Goal: Task Accomplishment & Management: Use online tool/utility

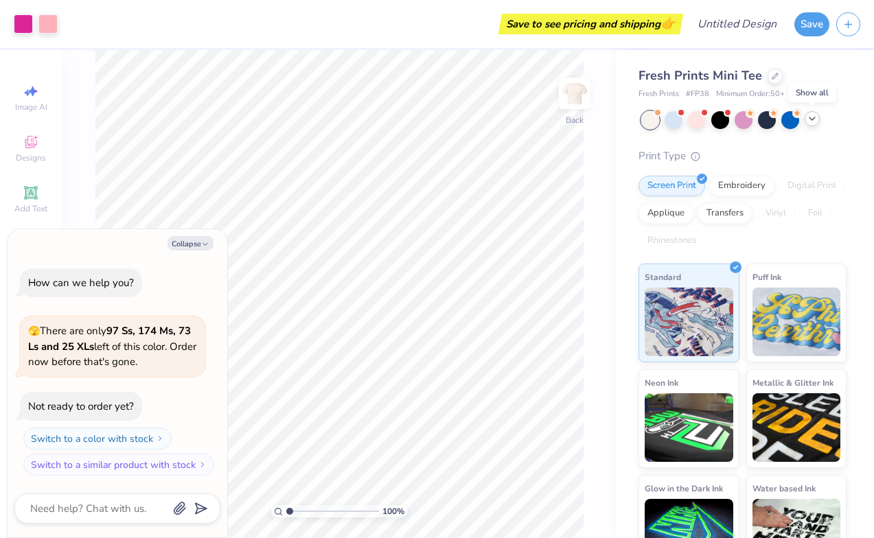
click at [817, 117] on icon at bounding box center [811, 118] width 11 height 11
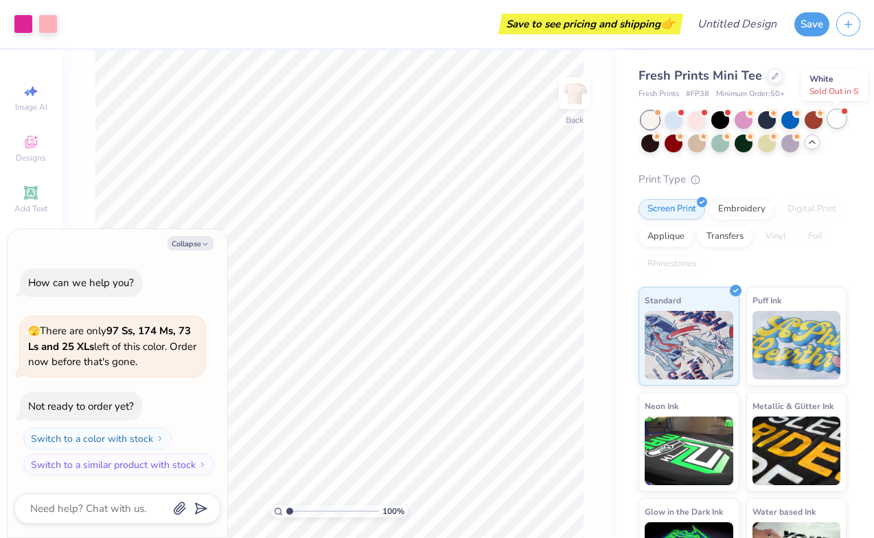
click at [835, 119] on div at bounding box center [837, 119] width 18 height 18
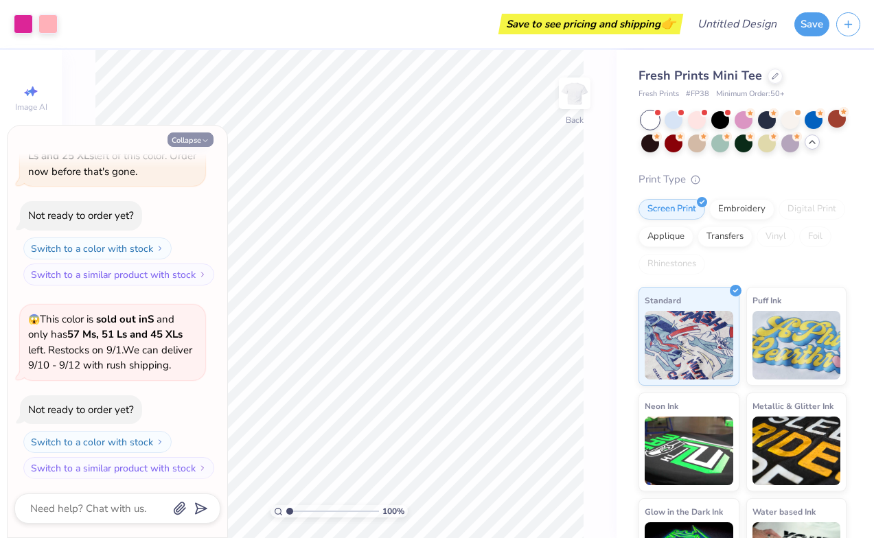
click at [185, 140] on button "Collapse" at bounding box center [190, 139] width 46 height 14
type textarea "x"
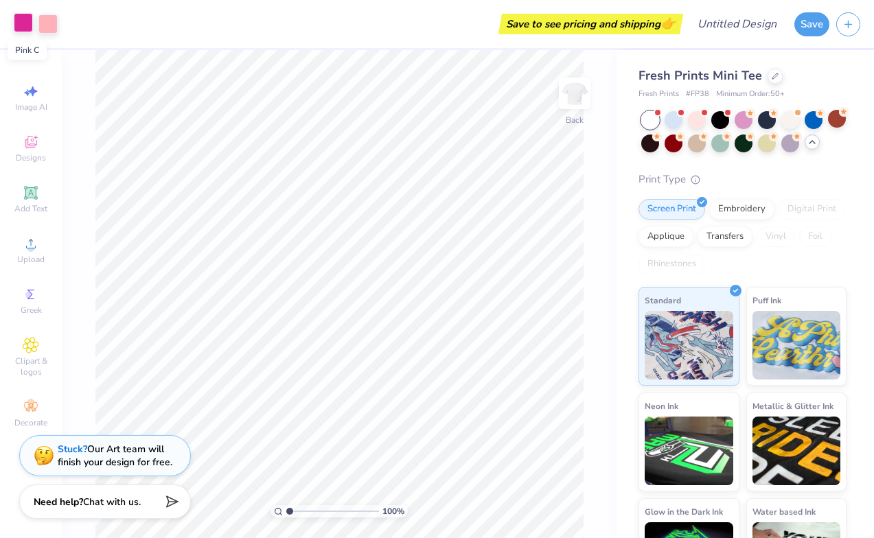
click at [21, 26] on div at bounding box center [23, 22] width 19 height 19
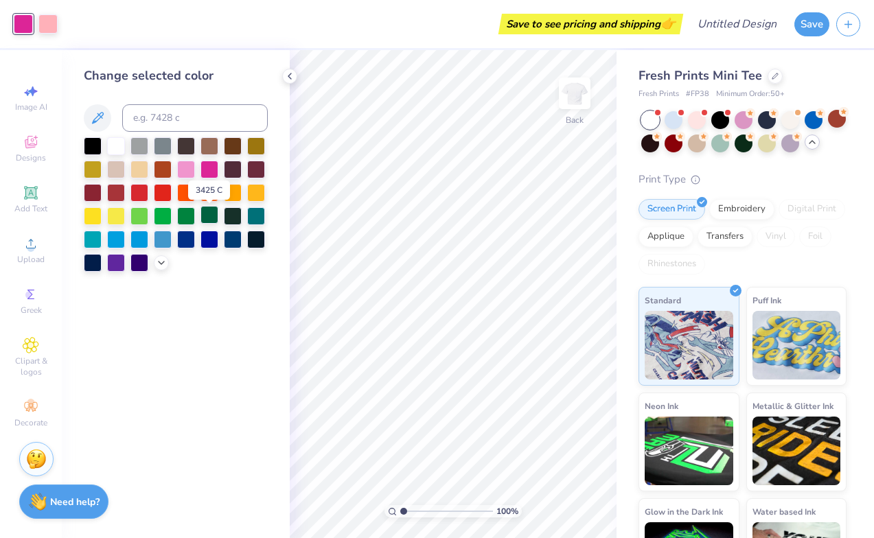
click at [209, 218] on div at bounding box center [209, 215] width 18 height 18
click at [49, 25] on div at bounding box center [47, 22] width 19 height 19
click at [251, 148] on div at bounding box center [256, 145] width 18 height 18
click at [93, 174] on div at bounding box center [93, 168] width 18 height 18
click at [258, 193] on div at bounding box center [256, 192] width 18 height 18
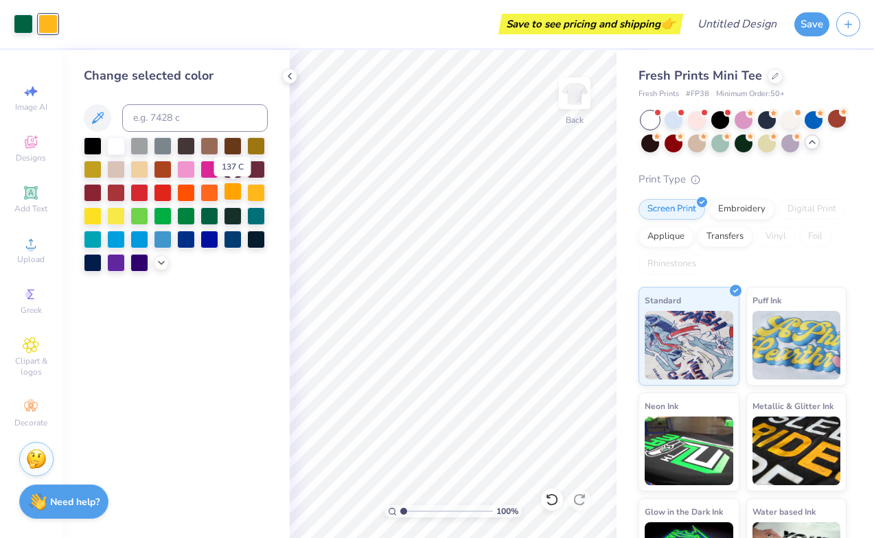
click at [228, 190] on div at bounding box center [233, 192] width 18 height 18
click at [91, 218] on div at bounding box center [93, 215] width 18 height 18
click at [209, 216] on div at bounding box center [209, 215] width 18 height 18
click at [90, 172] on div at bounding box center [93, 168] width 18 height 18
click at [205, 216] on div at bounding box center [209, 215] width 18 height 18
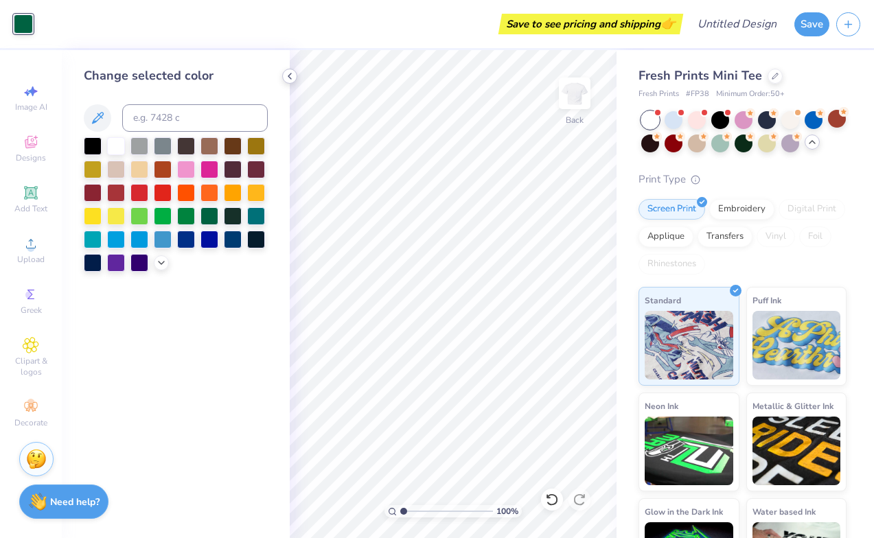
click at [285, 80] on icon at bounding box center [289, 76] width 11 height 11
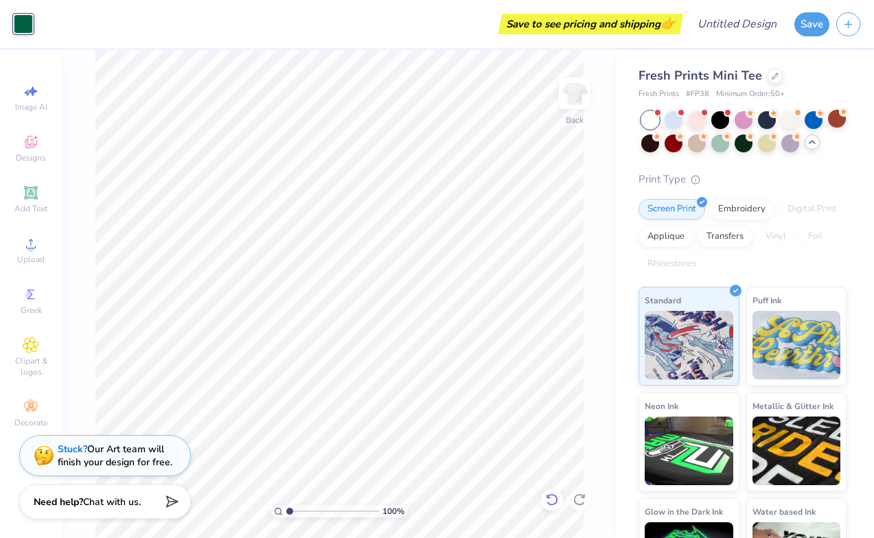
click at [552, 502] on icon at bounding box center [552, 500] width 14 height 14
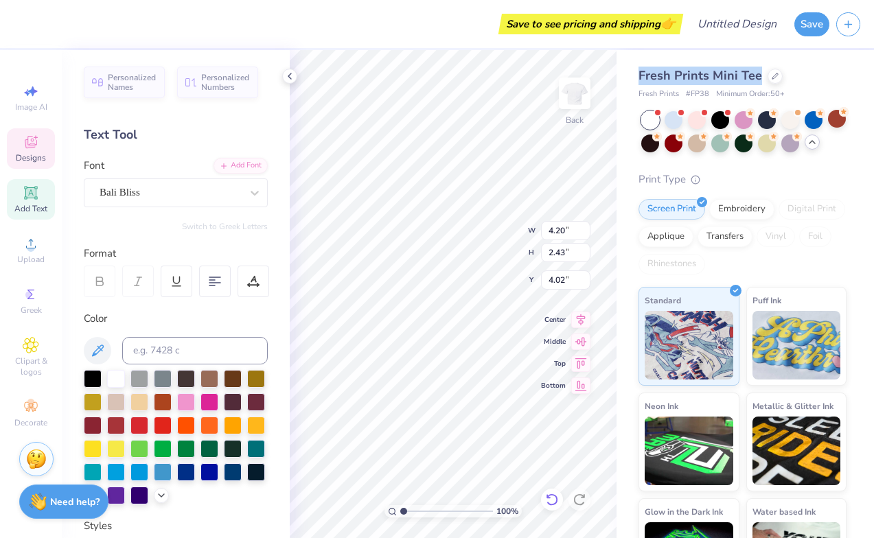
type input "4.02"
type textarea "Pi"
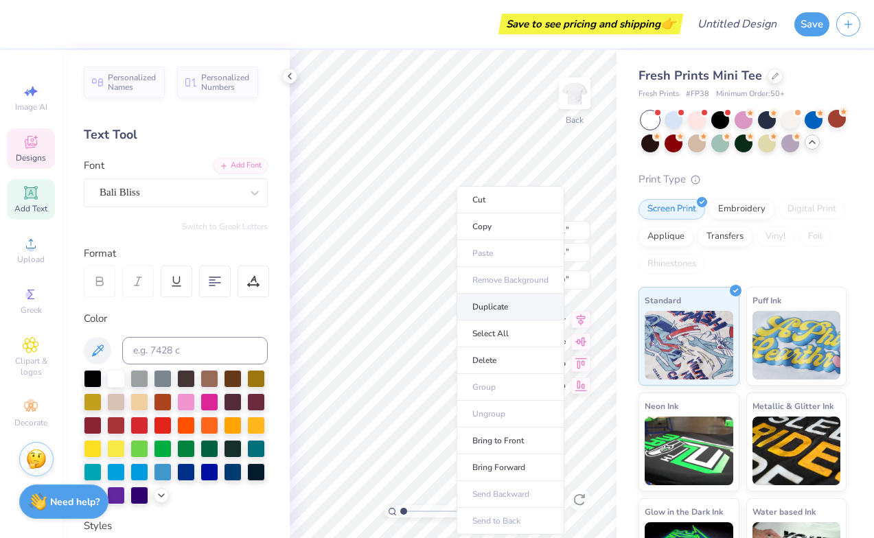
click at [488, 301] on li "Duplicate" at bounding box center [510, 307] width 108 height 27
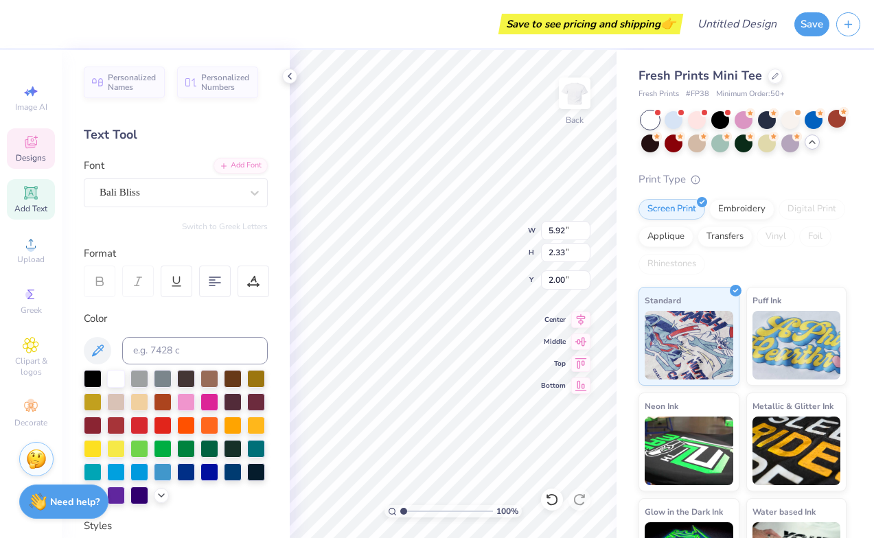
type input "3.00"
type input "6.20"
type input "0.54"
type input "9.73"
type input "5.92"
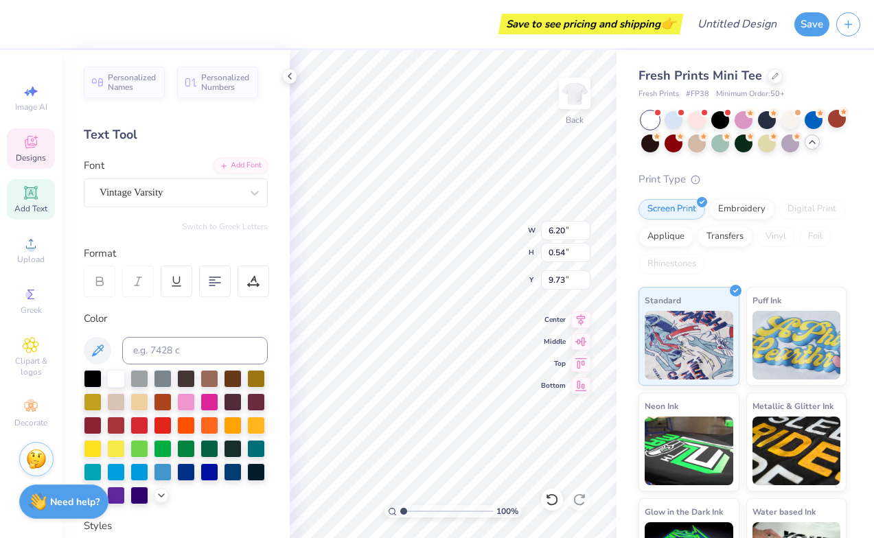
type input "2.33"
type input "2.00"
type textarea "Sigma"
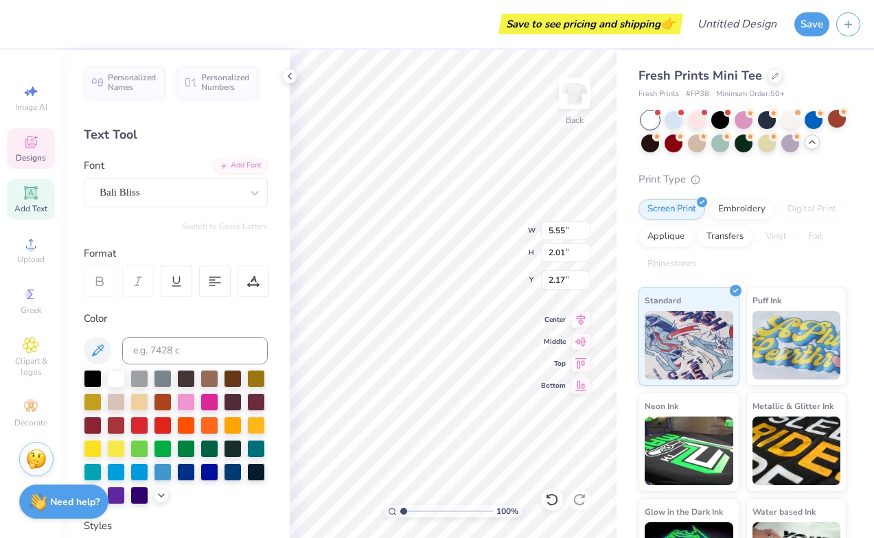
type input "5.92"
type input "2.33"
type input "6.40"
type input "2.97"
type input "2.43"
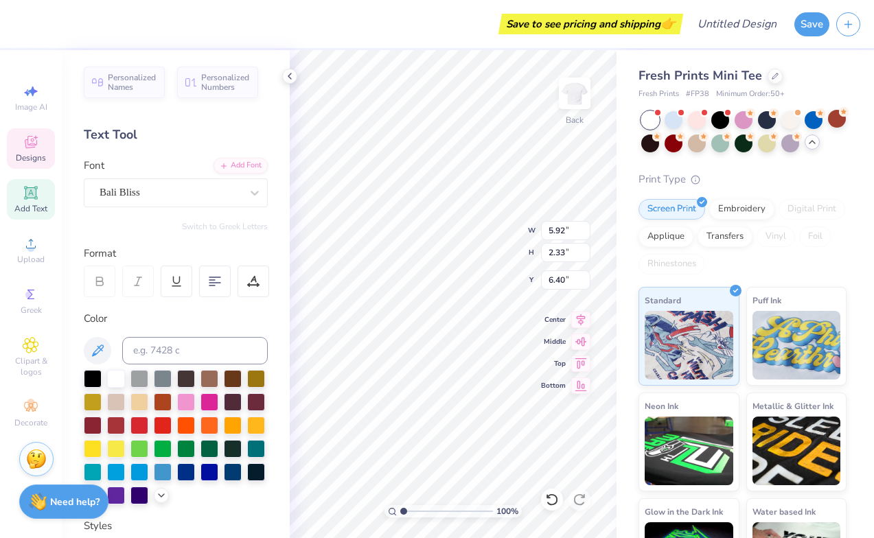
type input "3.98"
type input "5.55"
type input "2.01"
type input "2.17"
click at [584, 248] on input "2.02" at bounding box center [565, 252] width 49 height 19
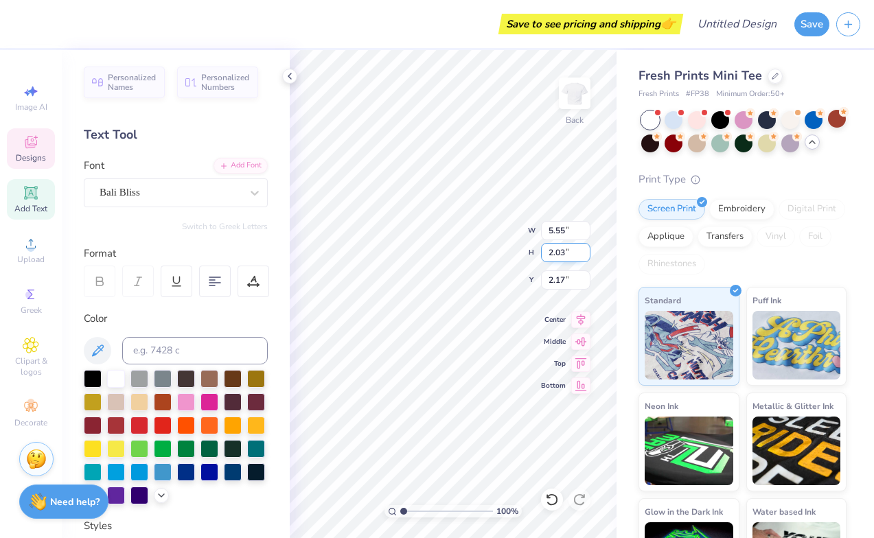
click at [584, 248] on input "2.03" at bounding box center [565, 252] width 49 height 19
click at [584, 248] on input "2.04" at bounding box center [565, 252] width 49 height 19
click at [584, 248] on input "2.05" at bounding box center [565, 252] width 49 height 19
click at [584, 248] on input "2.06" at bounding box center [565, 252] width 49 height 19
click at [584, 248] on input "2.07" at bounding box center [565, 252] width 49 height 19
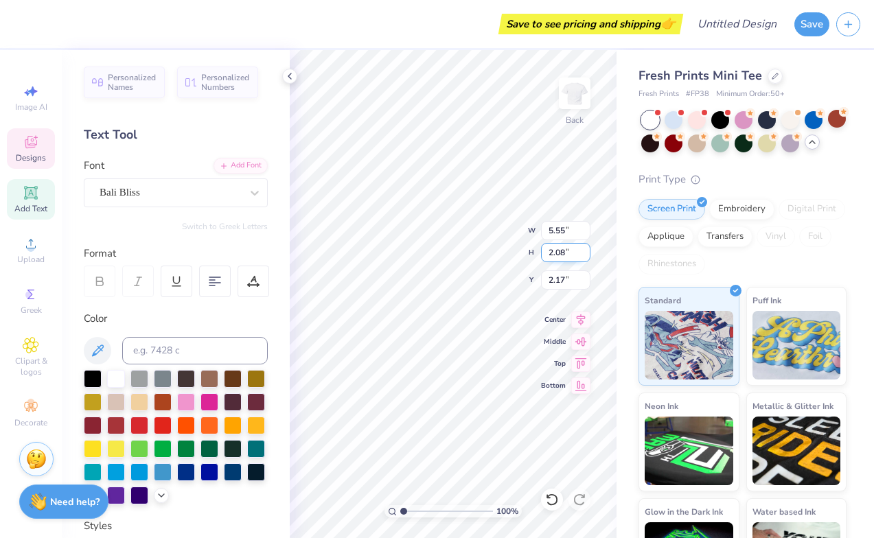
click at [584, 248] on input "2.08" at bounding box center [565, 252] width 49 height 19
click at [584, 248] on input "2.09" at bounding box center [565, 252] width 49 height 19
click at [584, 248] on input "2.1" at bounding box center [565, 252] width 49 height 19
type input "2.11"
click at [584, 248] on input "2.11" at bounding box center [565, 252] width 49 height 19
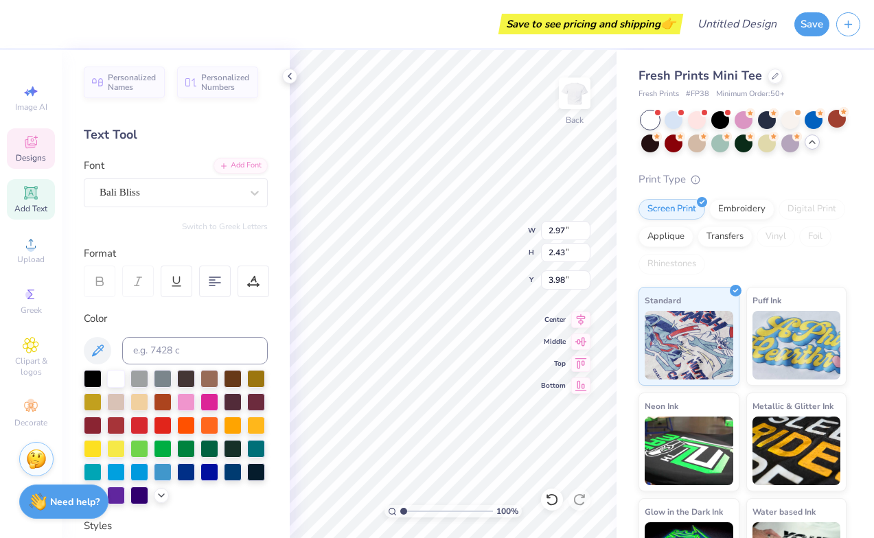
type input "5.55"
type input "2.01"
type input "2.17"
click at [585, 251] on input "2.02" at bounding box center [565, 252] width 49 height 19
click at [585, 251] on input "2.03" at bounding box center [565, 252] width 49 height 19
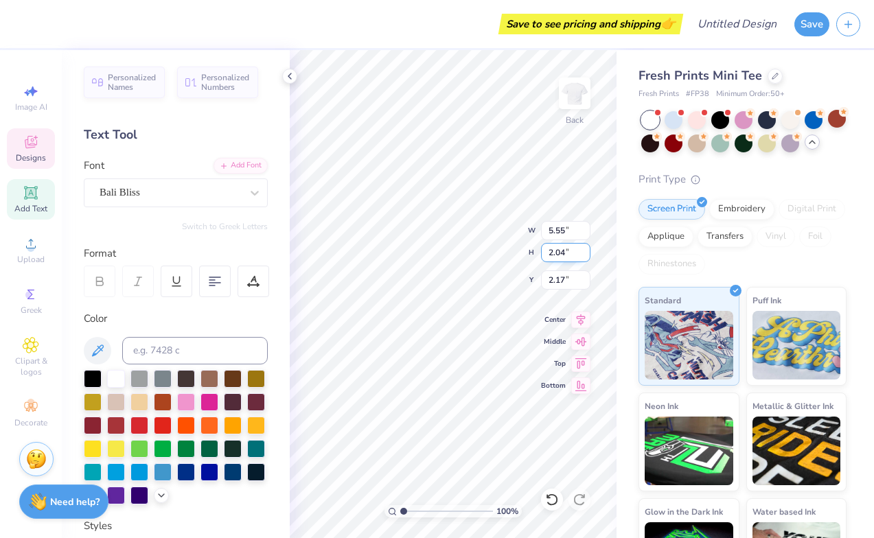
click at [585, 251] on input "2.04" at bounding box center [565, 252] width 49 height 19
click at [585, 251] on input "2.05" at bounding box center [565, 252] width 49 height 19
click at [585, 251] on input "2.06" at bounding box center [565, 252] width 49 height 19
click at [585, 251] on input "2.07" at bounding box center [565, 252] width 49 height 19
click at [585, 251] on input "2.08" at bounding box center [565, 252] width 49 height 19
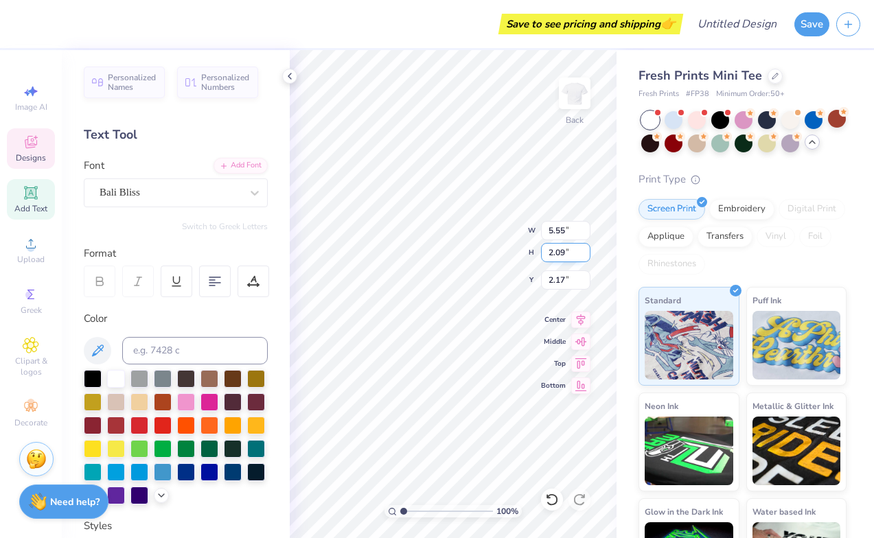
click at [585, 251] on input "2.09" at bounding box center [565, 252] width 49 height 19
click at [585, 251] on input "2.1" at bounding box center [565, 252] width 49 height 19
type input "2.11"
click at [585, 251] on input "2.11" at bounding box center [565, 252] width 49 height 19
type input "5.82"
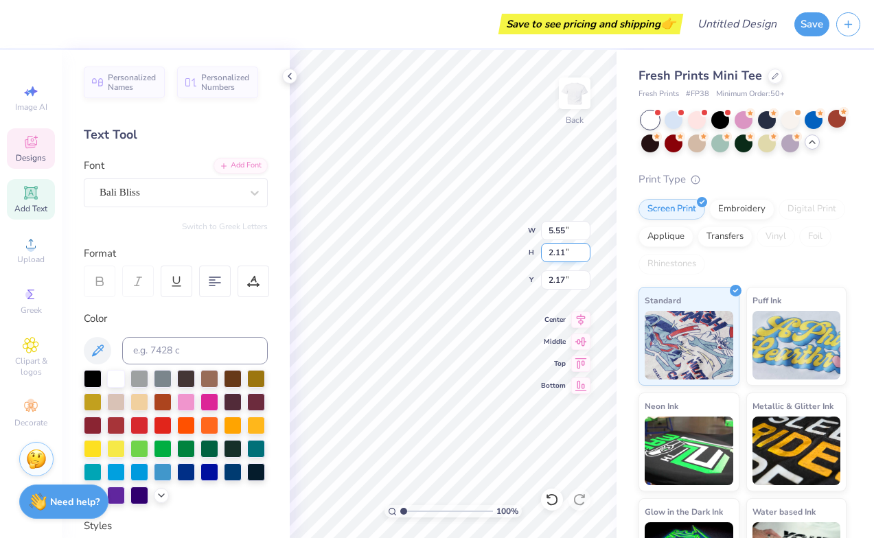
type input "2.13"
type input "2.97"
type input "2.43"
type input "3.98"
type input "5.92"
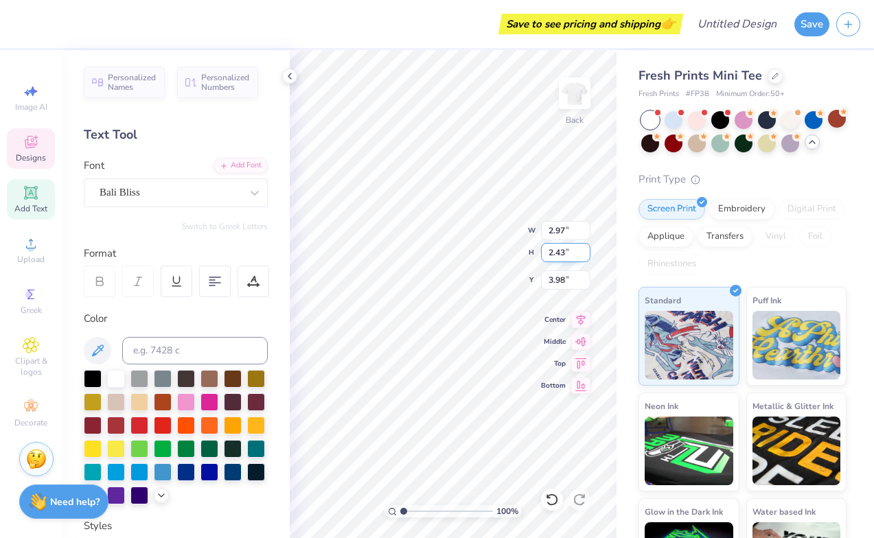
type input "2.33"
type input "6.40"
click at [583, 255] on input "2.32" at bounding box center [565, 252] width 49 height 19
click at [583, 255] on input "2.31" at bounding box center [565, 252] width 49 height 19
click at [583, 255] on input "2.3" at bounding box center [565, 252] width 49 height 19
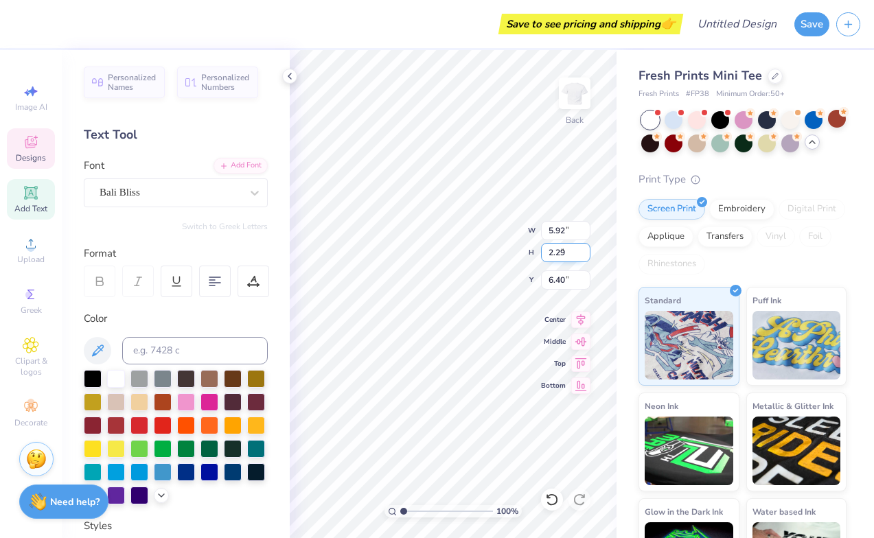
click at [583, 255] on input "2.29" at bounding box center [565, 252] width 49 height 19
click at [583, 255] on input "2.28" at bounding box center [565, 252] width 49 height 19
click at [583, 255] on input "2.27" at bounding box center [565, 252] width 49 height 19
click at [583, 255] on input "2.26" at bounding box center [565, 252] width 49 height 19
click at [583, 255] on input "2.25" at bounding box center [565, 252] width 49 height 19
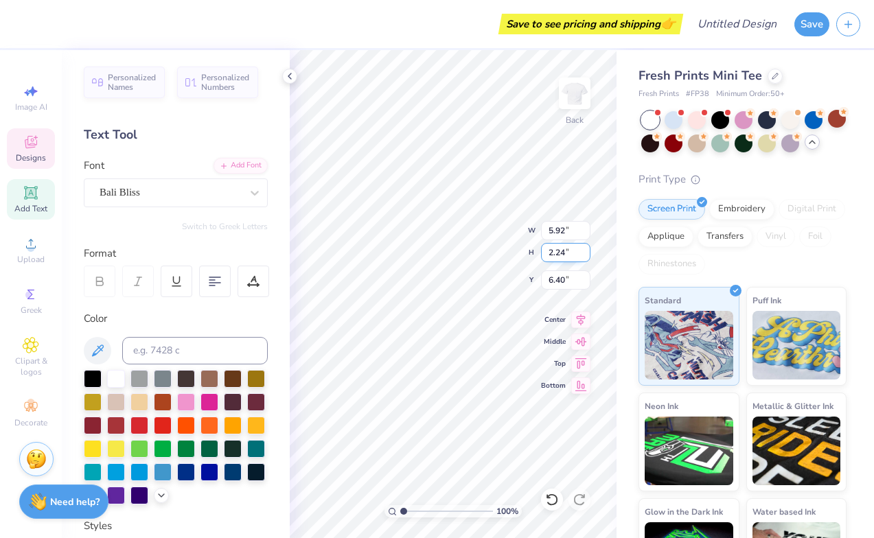
click at [583, 255] on input "2.24" at bounding box center [565, 252] width 49 height 19
click at [583, 255] on input "2.23" at bounding box center [565, 252] width 49 height 19
type input "2.22"
click at [583, 255] on input "2.22" at bounding box center [565, 252] width 49 height 19
type input "5.64"
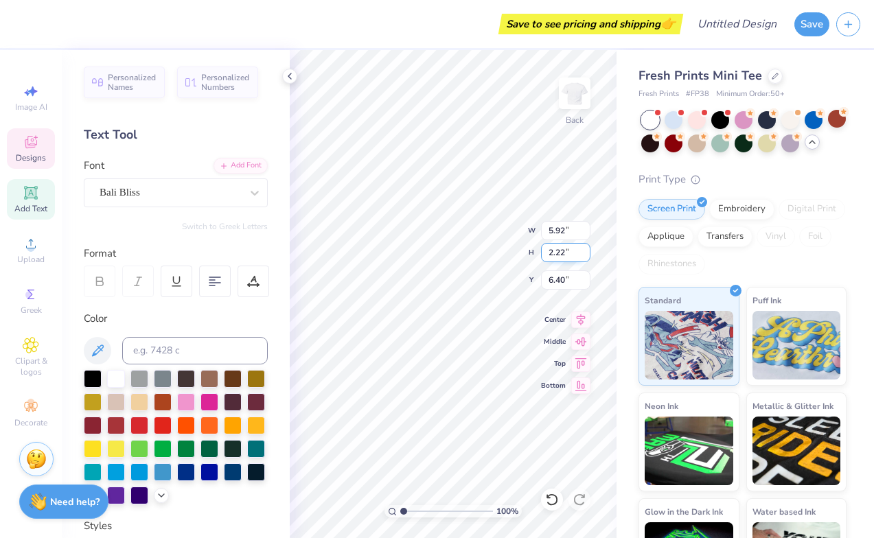
type input "6.46"
type input "2.97"
type input "2.43"
type input "3.98"
type input "5.82"
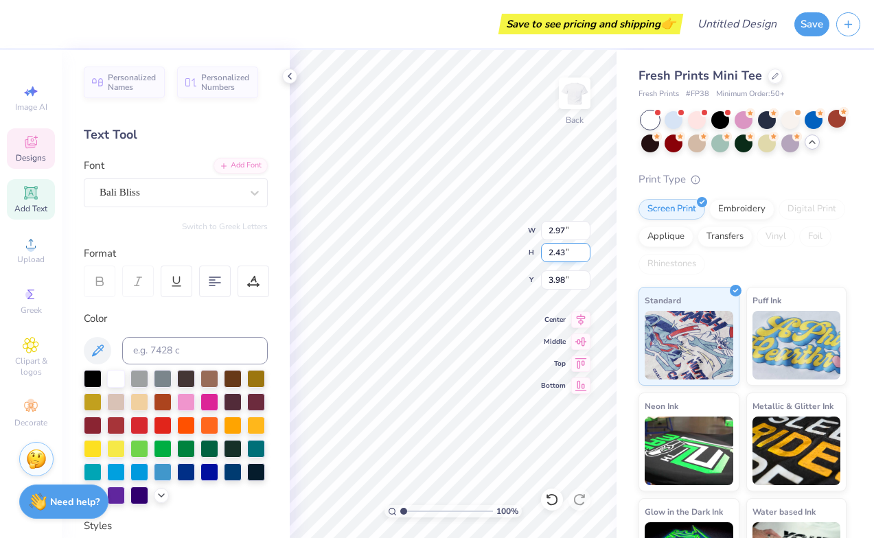
type input "2.11"
type input "2.13"
click at [583, 248] on input "2.12" at bounding box center [565, 252] width 49 height 19
click at [583, 248] on input "2.13" at bounding box center [565, 252] width 49 height 19
click at [583, 248] on input "2.14" at bounding box center [565, 252] width 49 height 19
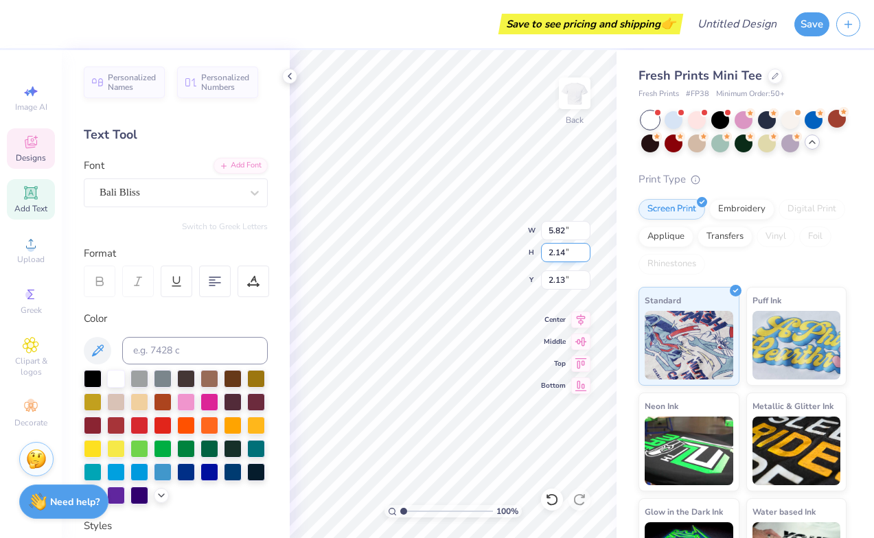
type input "2.15"
click at [583, 248] on input "2.15" at bounding box center [565, 252] width 49 height 19
type input "5.93"
type input "2.11"
type input "2.97"
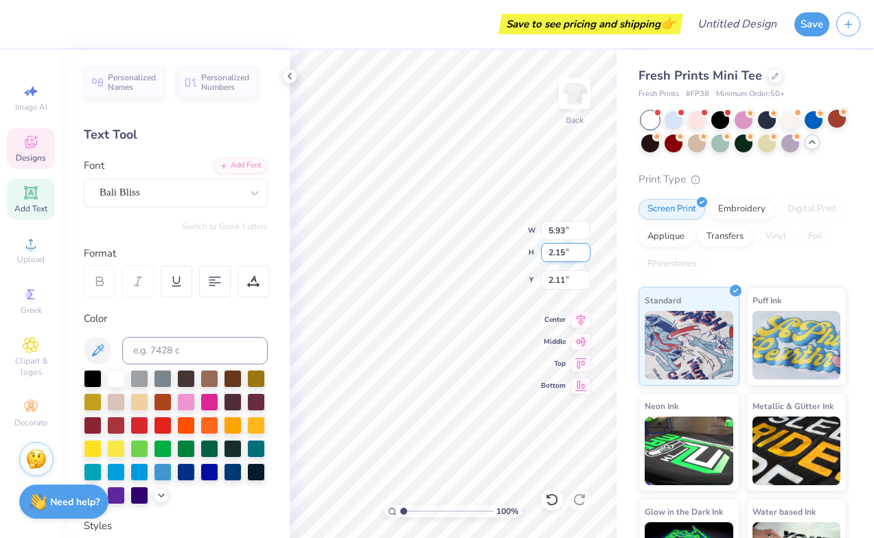
type input "2.43"
type input "3.98"
click at [561, 255] on input "2.43" at bounding box center [565, 252] width 49 height 19
type input "2.13"
type input "2.60"
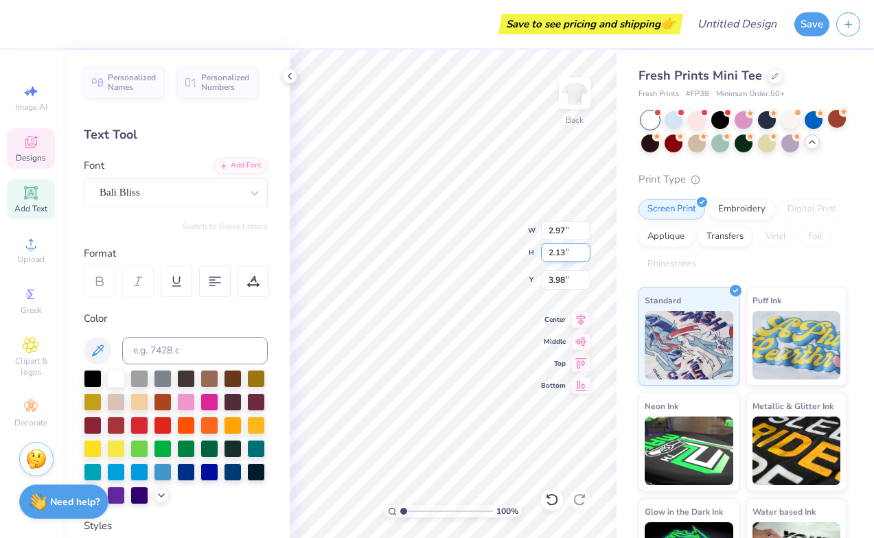
type input "4.12"
click at [585, 247] on input "2.13" at bounding box center [565, 252] width 49 height 19
click at [586, 249] on input "2.14" at bounding box center [565, 252] width 49 height 19
type input "2.15"
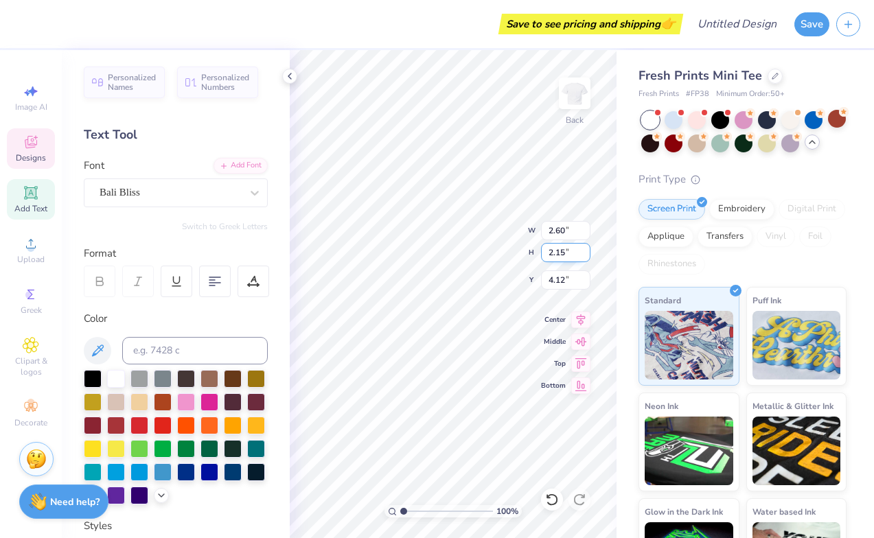
click at [586, 249] on input "2.15" at bounding box center [565, 252] width 49 height 19
type input "2.63"
type input "4.11"
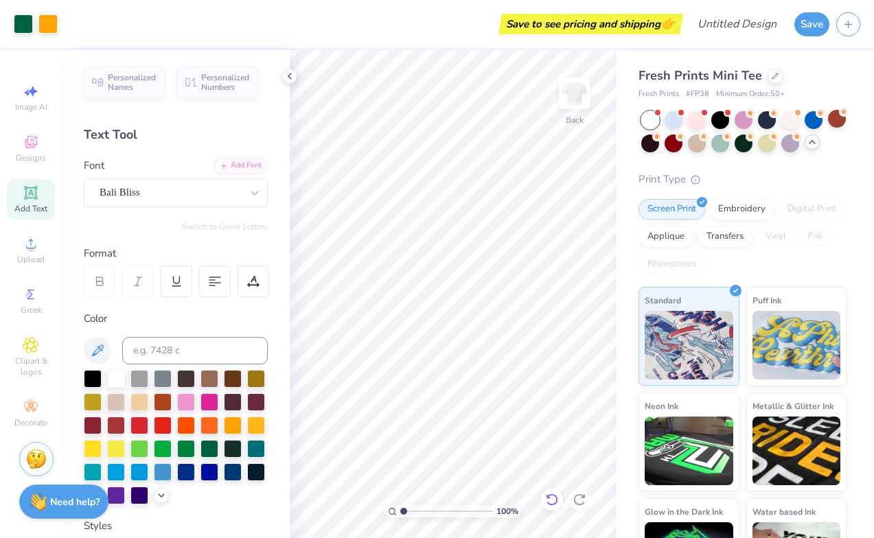
click at [553, 493] on icon at bounding box center [552, 500] width 14 height 14
click at [553, 494] on icon at bounding box center [552, 500] width 14 height 14
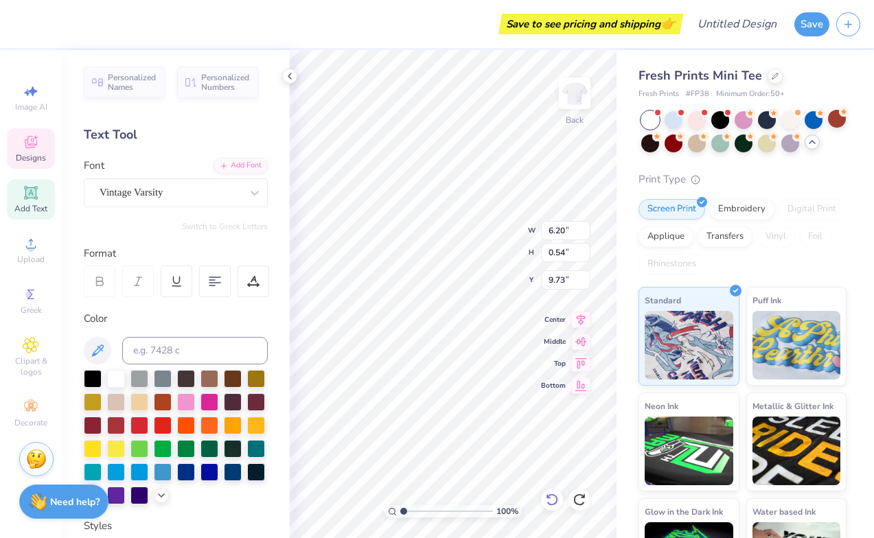
scroll to position [0, 3]
type textarea "Recruitment 2025"
type input "9.20"
click at [233, 379] on div at bounding box center [233, 378] width 18 height 18
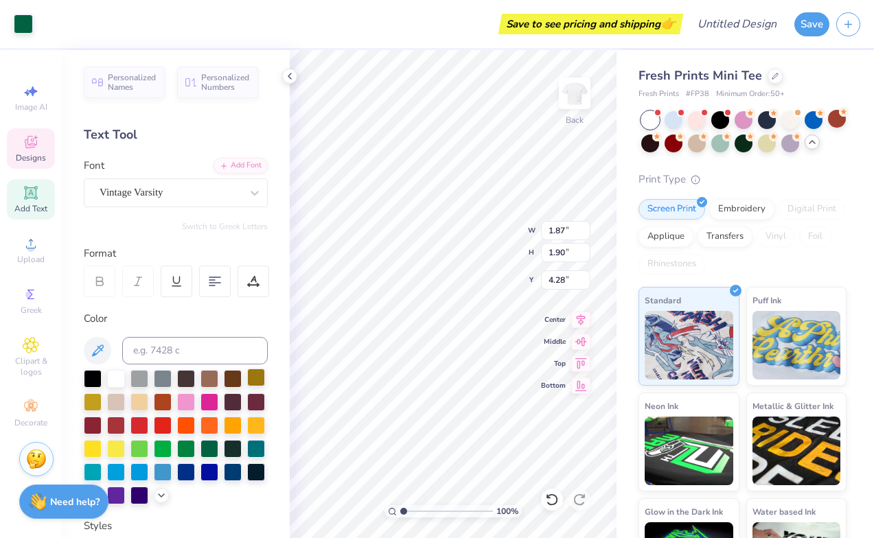
click at [259, 379] on div at bounding box center [256, 378] width 18 height 18
click at [233, 375] on div at bounding box center [233, 378] width 18 height 18
click at [209, 450] on div at bounding box center [209, 448] width 18 height 18
type input "1.87"
type input "1.91"
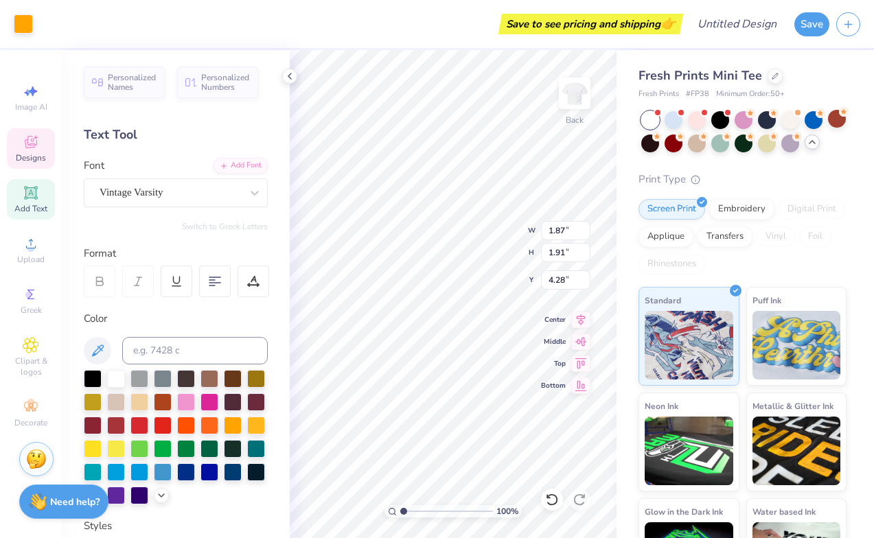
type input "4.28"
click at [185, 376] on div at bounding box center [186, 378] width 18 height 18
click at [210, 450] on div at bounding box center [209, 448] width 18 height 18
click at [291, 75] on icon at bounding box center [289, 76] width 11 height 11
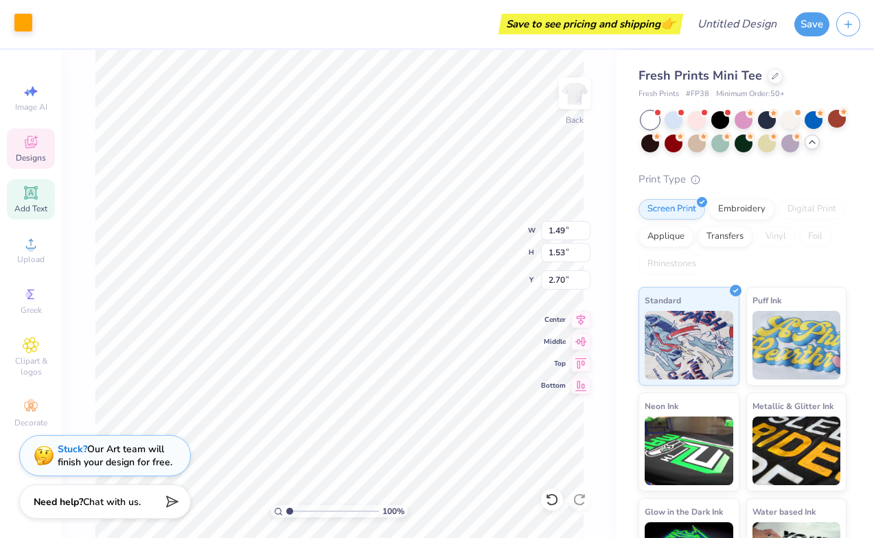
click at [21, 14] on div at bounding box center [23, 22] width 19 height 19
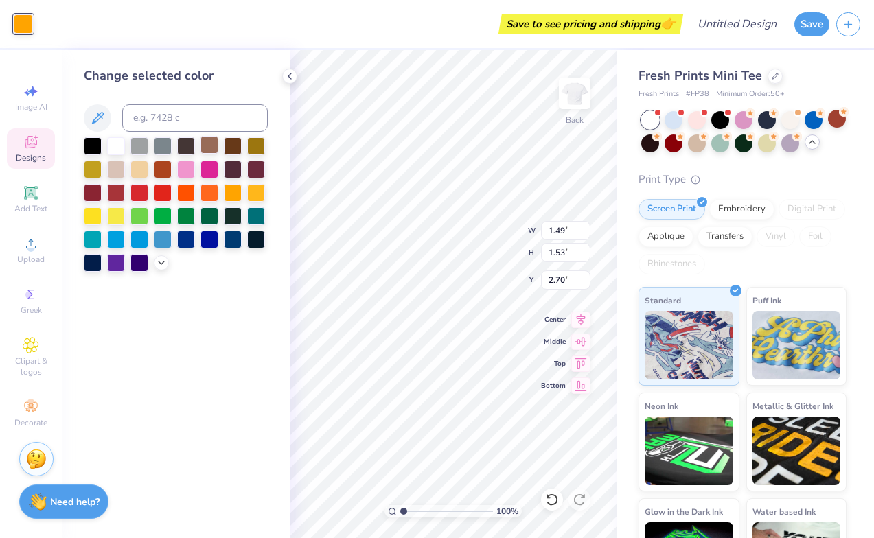
click at [210, 144] on div at bounding box center [209, 145] width 18 height 18
click at [256, 150] on div at bounding box center [256, 145] width 18 height 18
click at [236, 148] on div at bounding box center [233, 145] width 18 height 18
click at [251, 148] on div at bounding box center [256, 145] width 18 height 18
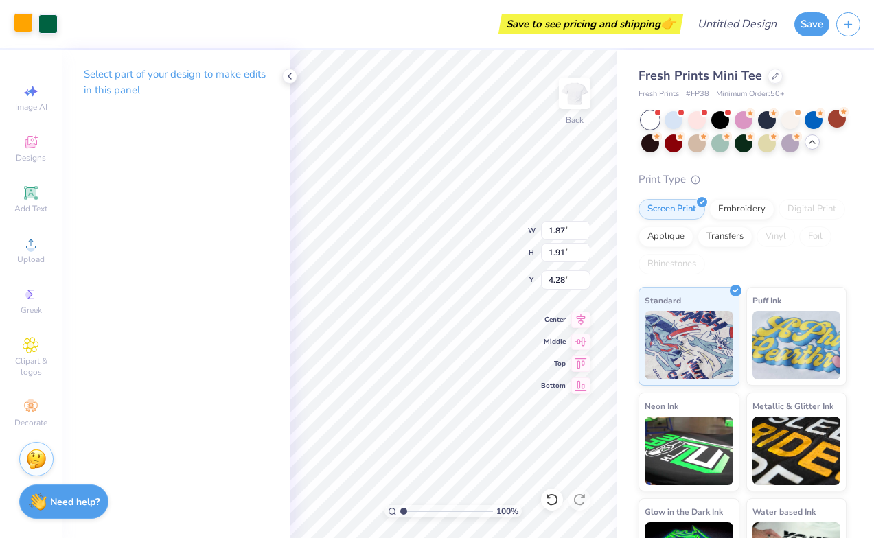
click at [26, 21] on div at bounding box center [23, 22] width 19 height 19
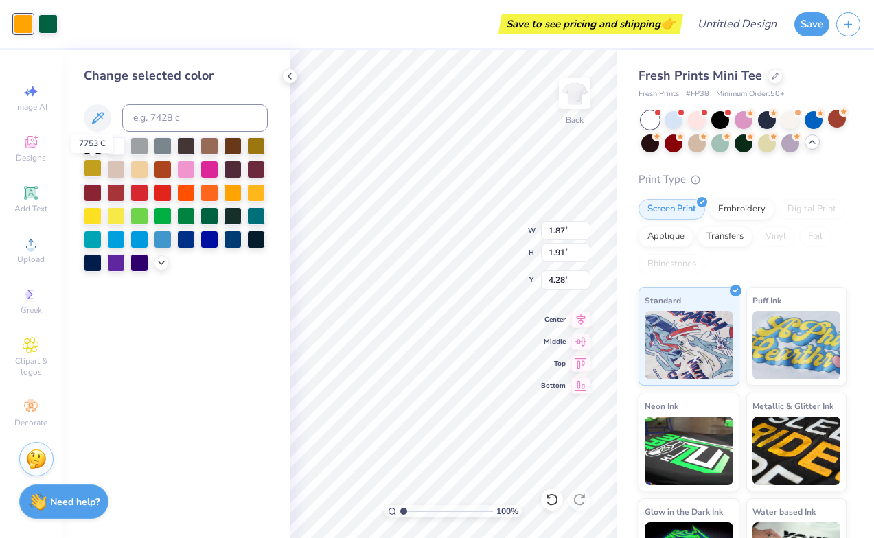
click at [93, 169] on div at bounding box center [93, 168] width 18 height 18
click at [263, 147] on div at bounding box center [256, 145] width 18 height 18
click at [48, 29] on div at bounding box center [47, 22] width 19 height 19
click at [183, 150] on div at bounding box center [186, 145] width 18 height 18
type input "1.49"
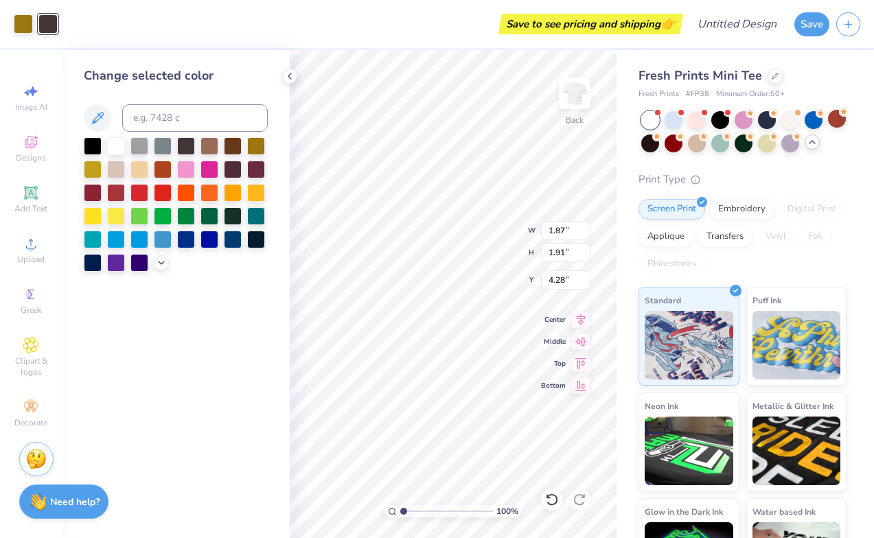
type input "1.53"
type input "2.70"
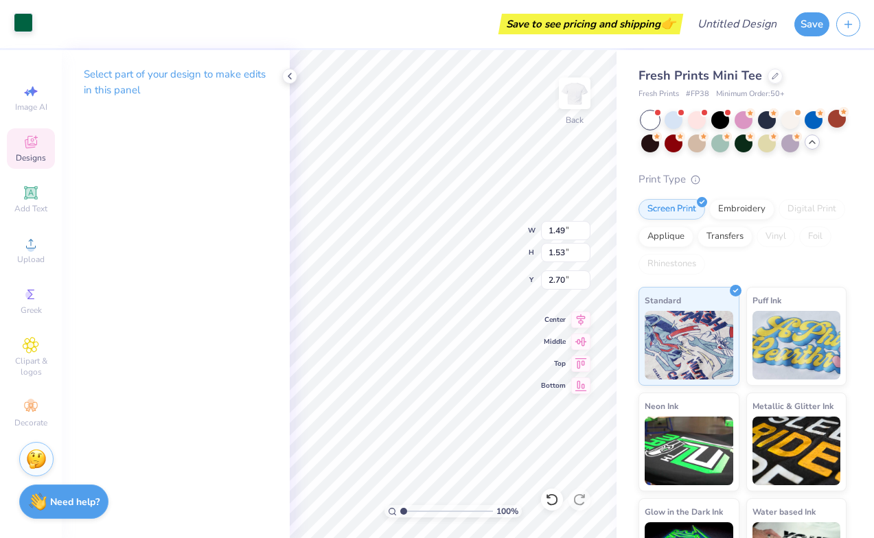
click at [27, 24] on div at bounding box center [23, 22] width 19 height 19
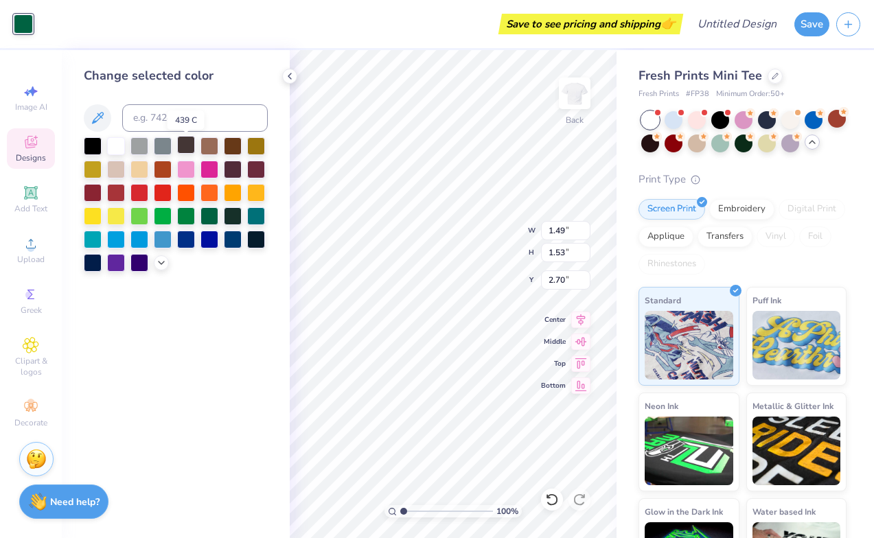
click at [184, 150] on div at bounding box center [186, 145] width 18 height 18
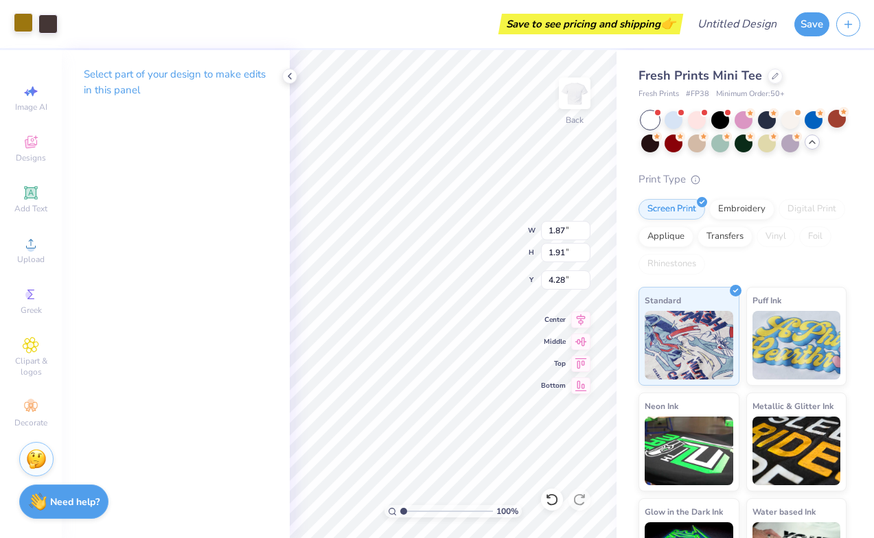
click at [23, 19] on div at bounding box center [23, 22] width 19 height 19
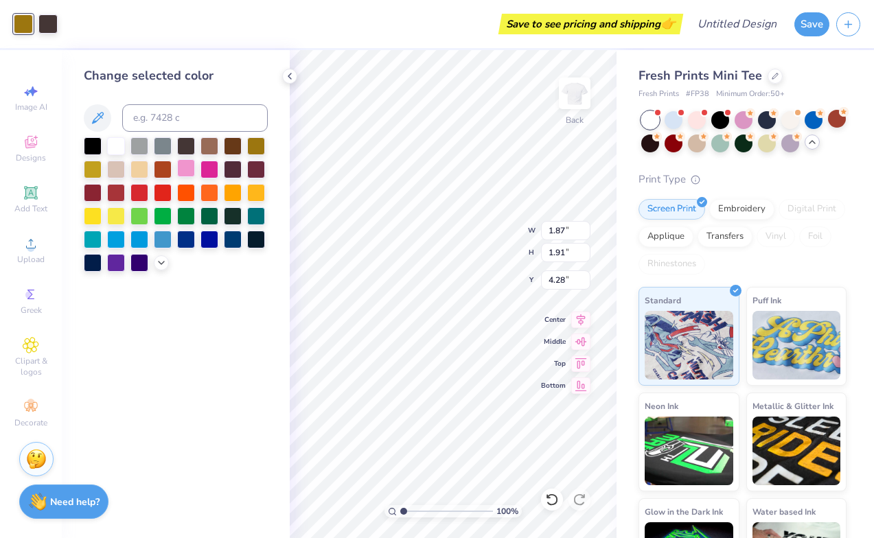
click at [184, 171] on div at bounding box center [186, 168] width 18 height 18
click at [86, 148] on div at bounding box center [93, 145] width 18 height 18
click at [187, 171] on div at bounding box center [186, 168] width 18 height 18
click at [47, 25] on div at bounding box center [47, 22] width 19 height 19
click at [94, 147] on div at bounding box center [93, 145] width 18 height 18
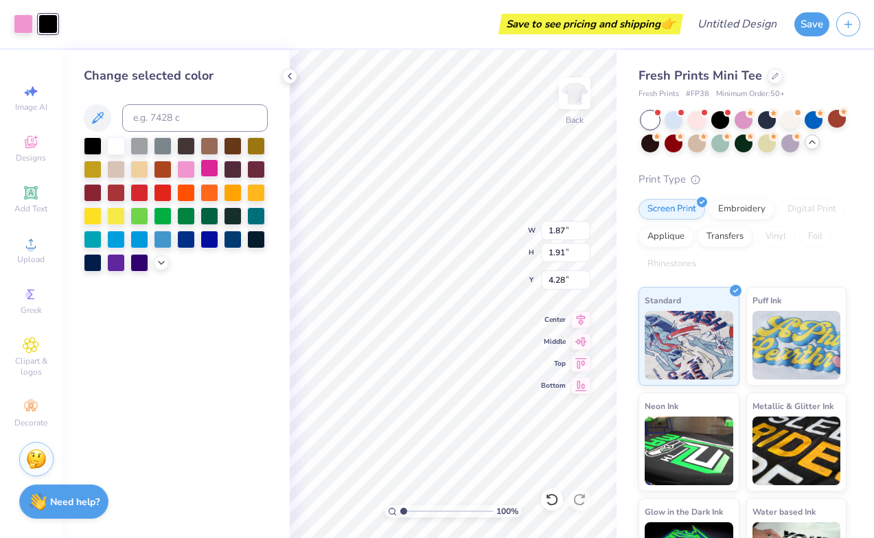
click at [209, 174] on div at bounding box center [209, 168] width 18 height 18
click at [187, 171] on div at bounding box center [186, 168] width 18 height 18
click at [94, 212] on div at bounding box center [93, 215] width 18 height 18
click at [256, 194] on div at bounding box center [256, 192] width 18 height 18
click at [547, 502] on icon at bounding box center [552, 500] width 14 height 14
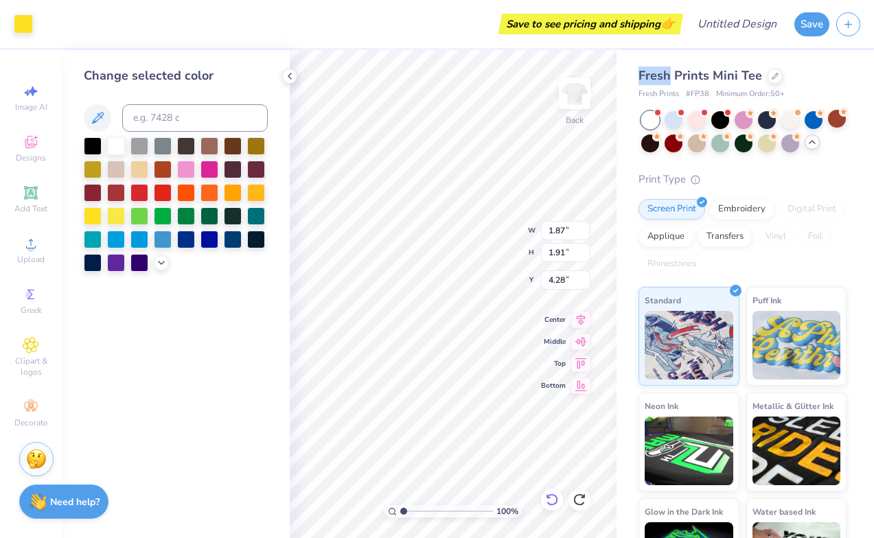
click at [547, 502] on icon at bounding box center [552, 500] width 14 height 14
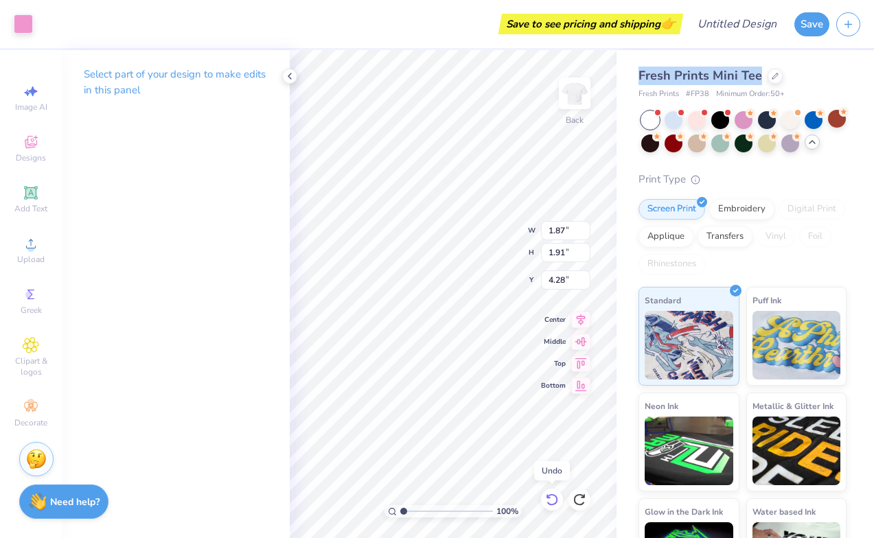
click at [547, 502] on icon at bounding box center [552, 500] width 14 height 14
click at [49, 32] on div at bounding box center [47, 22] width 19 height 19
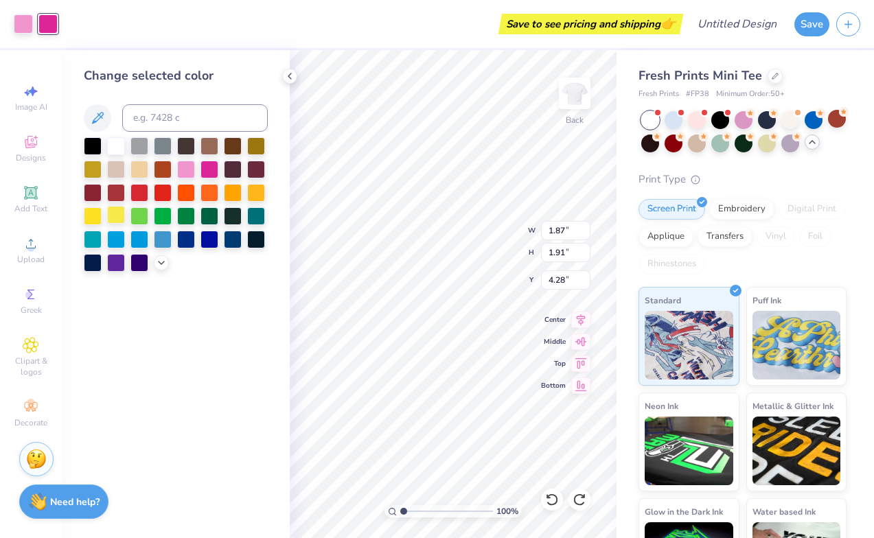
click at [115, 215] on div at bounding box center [116, 215] width 18 height 18
click at [97, 215] on div at bounding box center [93, 215] width 18 height 18
click at [235, 191] on div at bounding box center [233, 192] width 18 height 18
click at [248, 191] on div at bounding box center [256, 192] width 18 height 18
click at [208, 218] on div at bounding box center [209, 215] width 18 height 18
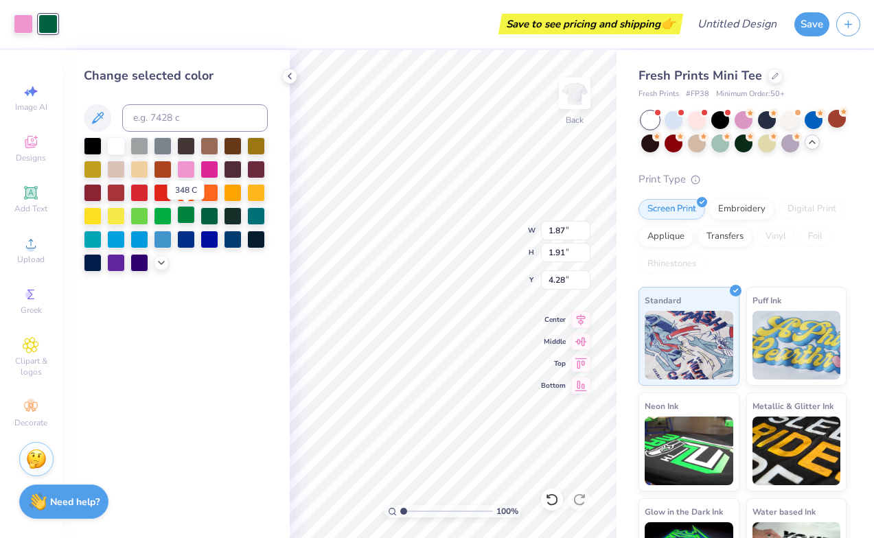
click at [185, 218] on div at bounding box center [186, 215] width 18 height 18
click at [210, 219] on div at bounding box center [209, 215] width 18 height 18
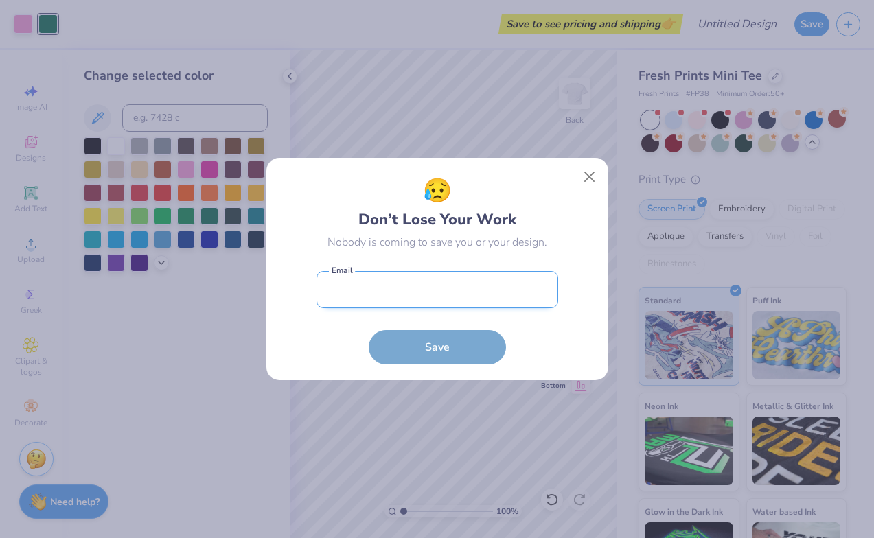
click at [496, 294] on input "email" at bounding box center [437, 290] width 242 height 38
type input "simon11elizabeth@gmail.com"
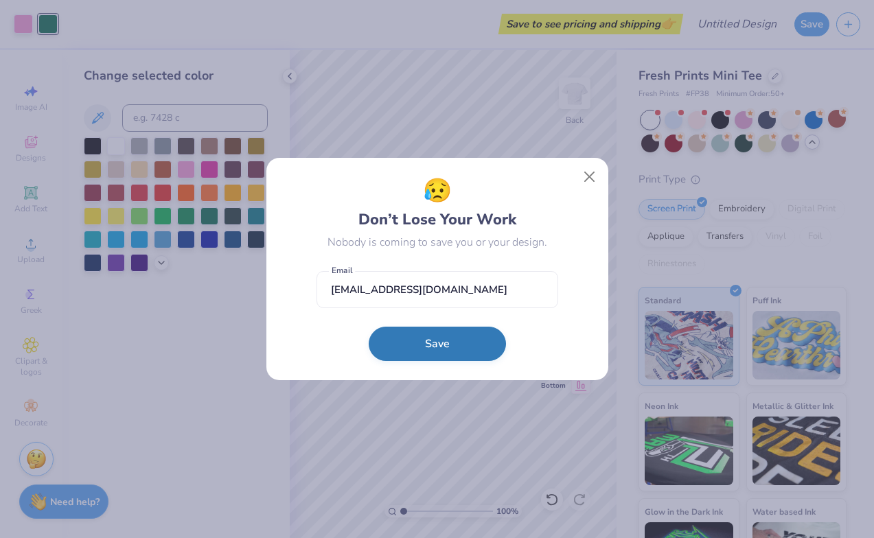
click at [406, 351] on button "Save" at bounding box center [437, 344] width 137 height 34
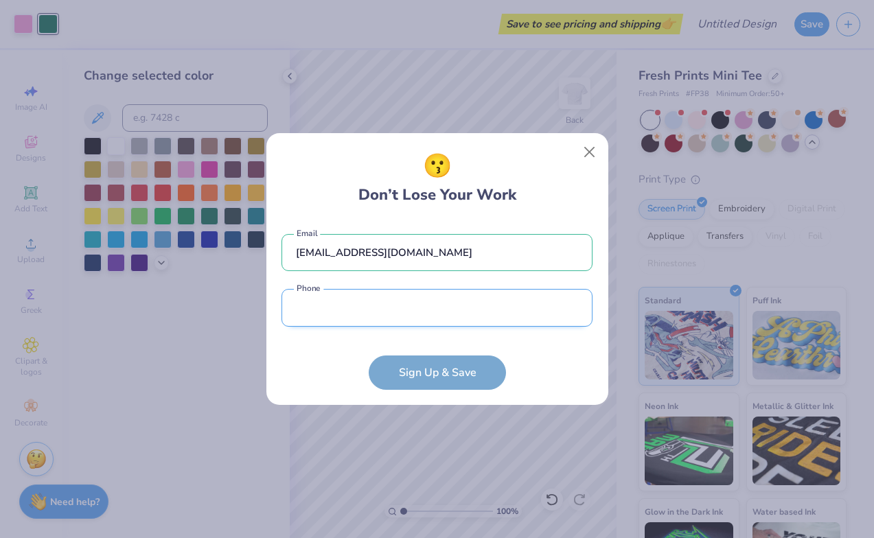
type input "(213) 298-8458"
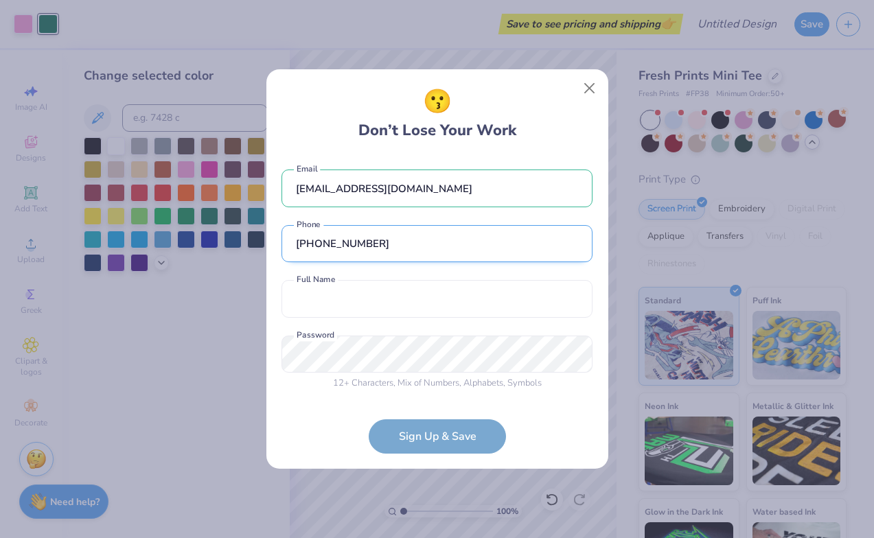
click at [351, 319] on div "simon11elizabeth@gmail.com Email (213) 298-8458 Phone Full Name is a required f…" at bounding box center [436, 277] width 311 height 242
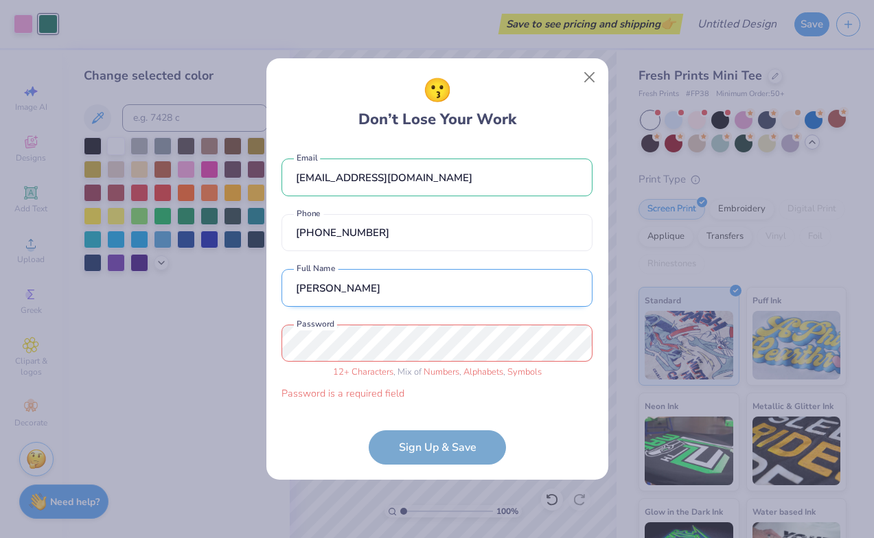
drag, startPoint x: 373, startPoint y: 298, endPoint x: 465, endPoint y: 299, distance: 92.0
click at [465, 299] on input "Elizabeth Simon Francisco" at bounding box center [436, 288] width 311 height 38
drag, startPoint x: 465, startPoint y: 299, endPoint x: 371, endPoint y: 290, distance: 95.1
click at [371, 290] on input "Elizabeth Simon Francisco" at bounding box center [436, 288] width 311 height 38
type input "Elizabeth Simon"
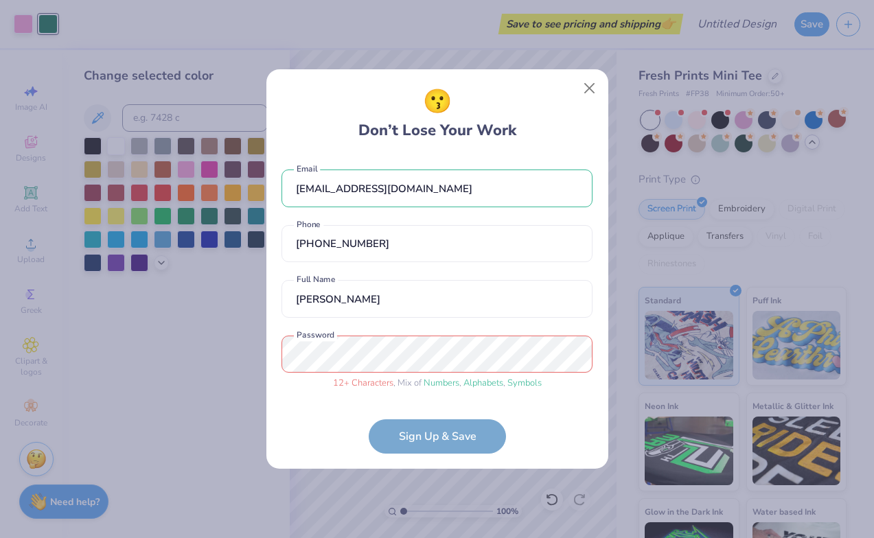
scroll to position [24, 0]
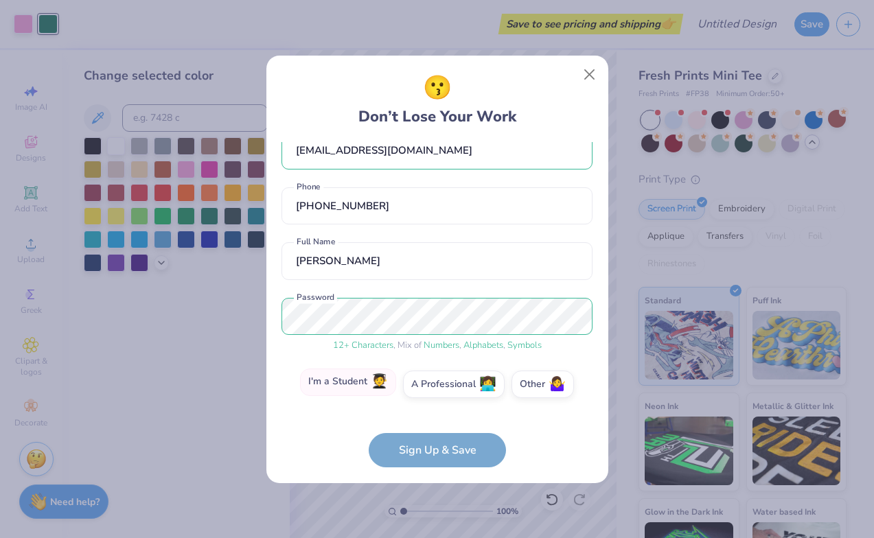
click at [362, 382] on label "I'm a Student 🧑‍🎓" at bounding box center [348, 382] width 96 height 27
click at [432, 407] on input "I'm a Student 🧑‍🎓" at bounding box center [436, 411] width 9 height 9
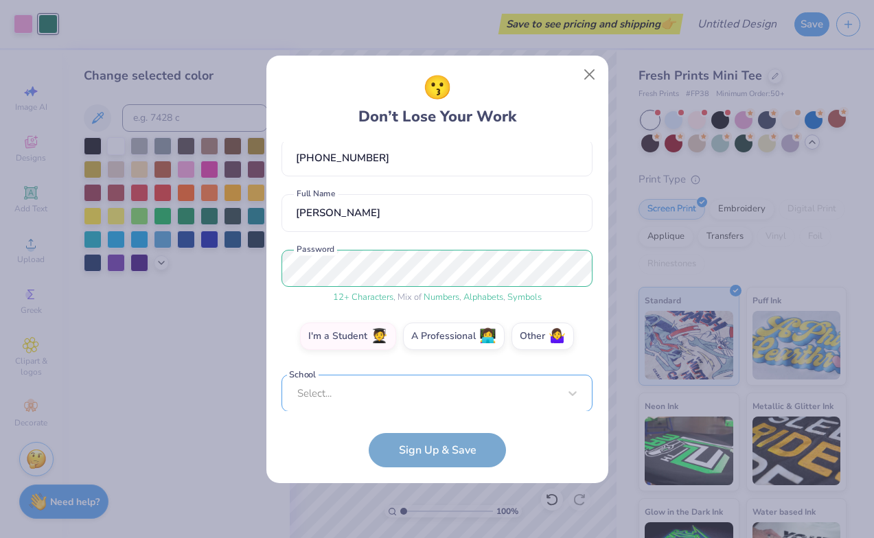
click at [437, 388] on div "Select..." at bounding box center [436, 394] width 311 height 38
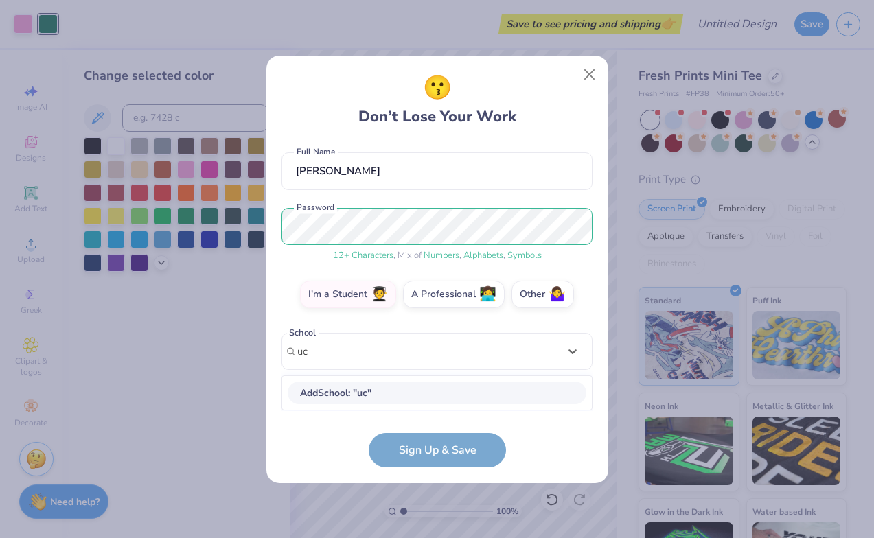
scroll to position [113, 0]
type input "u"
type input "san diego"
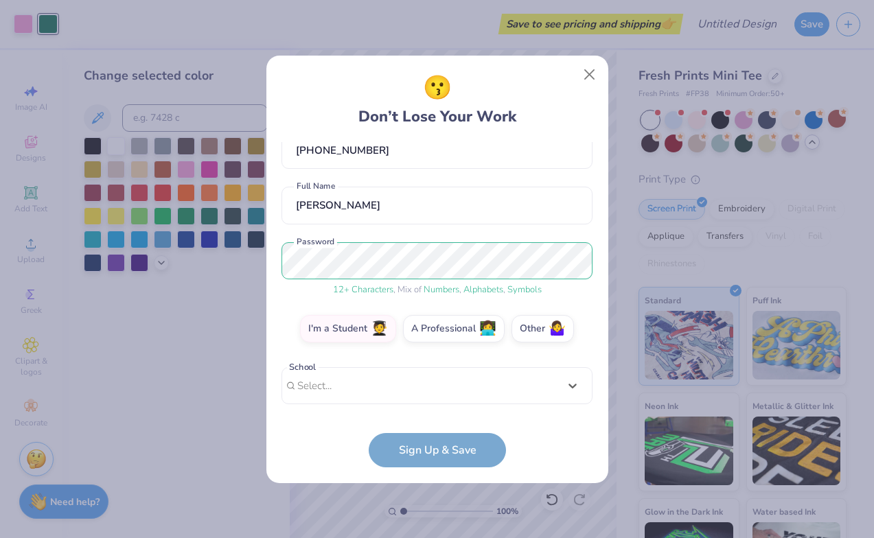
drag, startPoint x: 533, startPoint y: 346, endPoint x: 290, endPoint y: 345, distance: 242.3
click at [290, 345] on div "simon11elizabeth@gmail.com Email (213) 298-8458 Phone Elizabeth Simon Full Name…" at bounding box center [436, 276] width 311 height 269
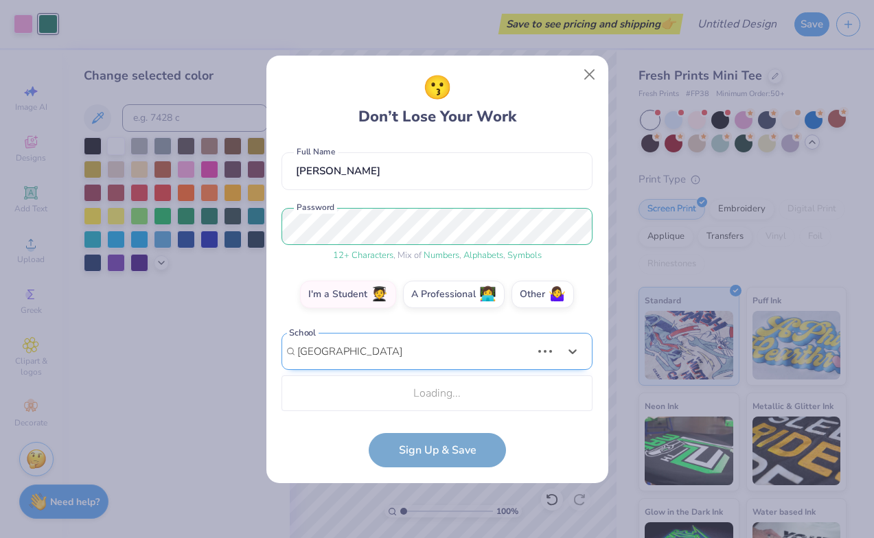
scroll to position [286, 0]
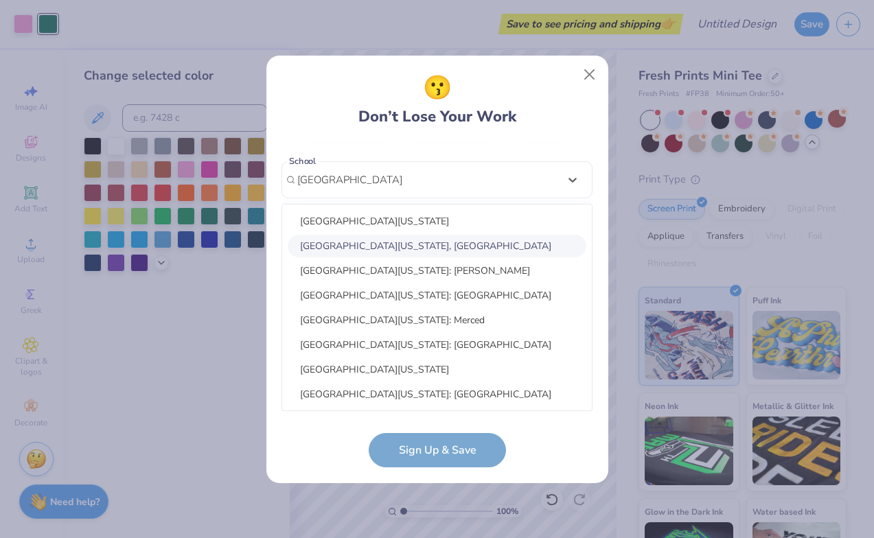
click at [400, 253] on div "University of California, San Diego" at bounding box center [437, 246] width 299 height 23
type input "university of california,"
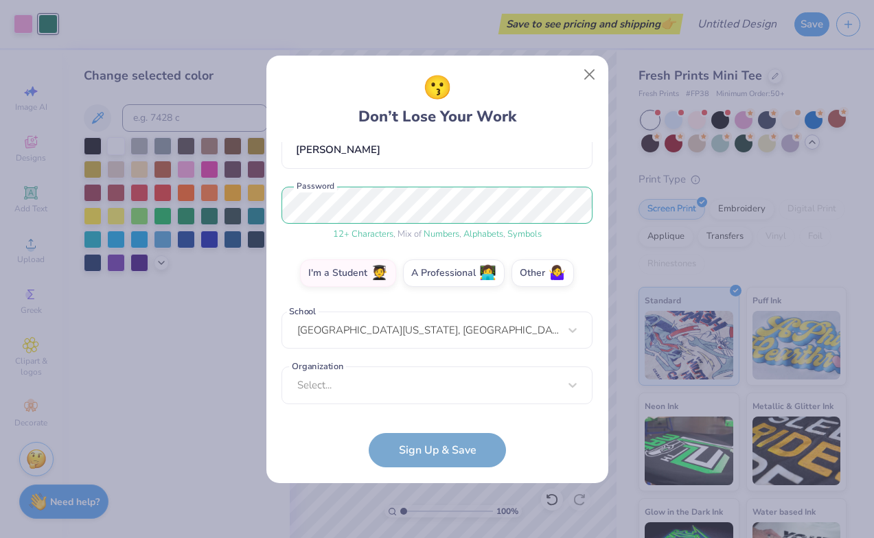
scroll to position [135, 0]
click at [411, 381] on div "option focused, 8 of 15. 15 results available. Use Up and Down to choose option…" at bounding box center [436, 492] width 311 height 251
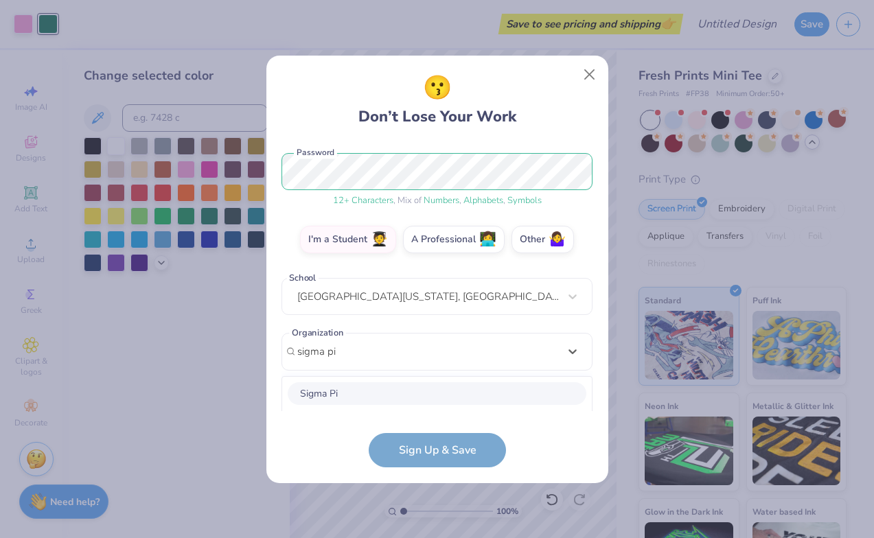
scroll to position [340, 0]
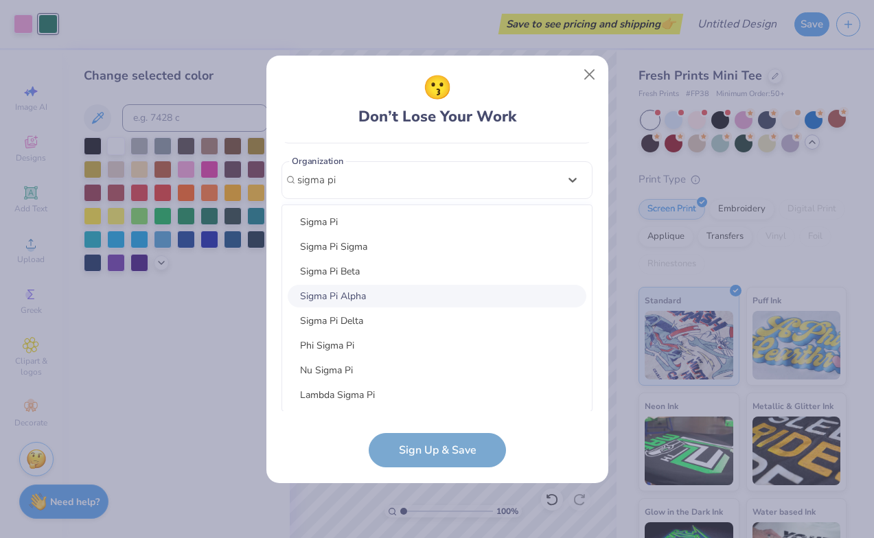
click at [384, 305] on div "Sigma Pi Alpha" at bounding box center [437, 296] width 299 height 23
type input "sigma pi"
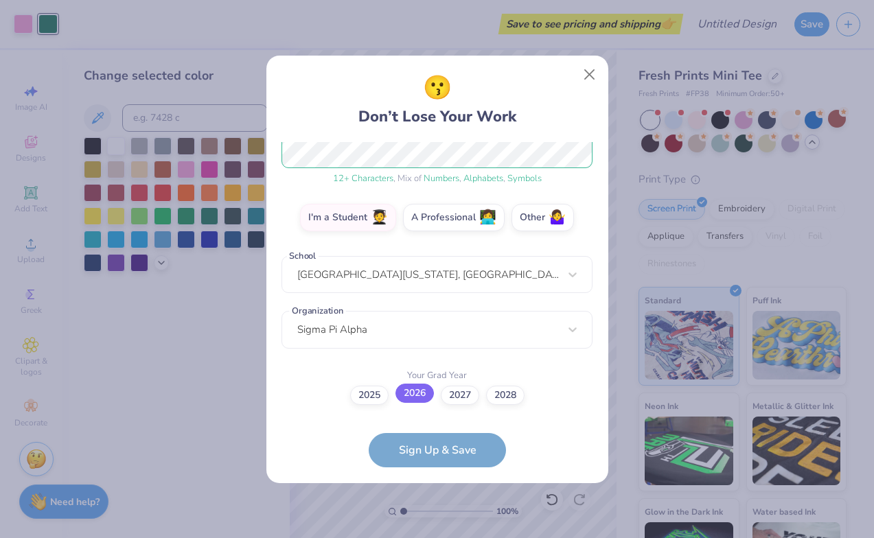
click at [412, 394] on label "2026" at bounding box center [414, 393] width 38 height 19
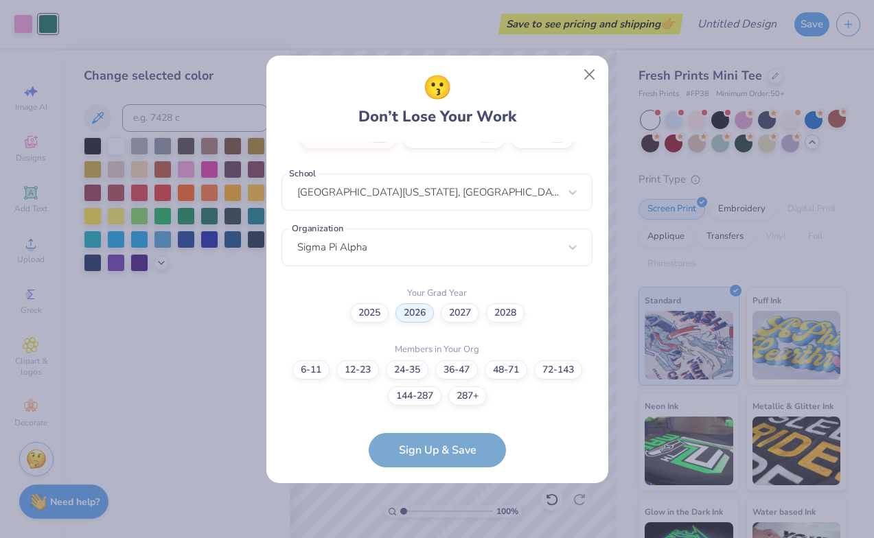
click at [481, 444] on form "simon11elizabeth@gmail.com Email (213) 298-8458 Phone Elizabeth Simon Full Name…" at bounding box center [436, 304] width 311 height 325
click at [522, 368] on label "48-71" at bounding box center [506, 367] width 43 height 19
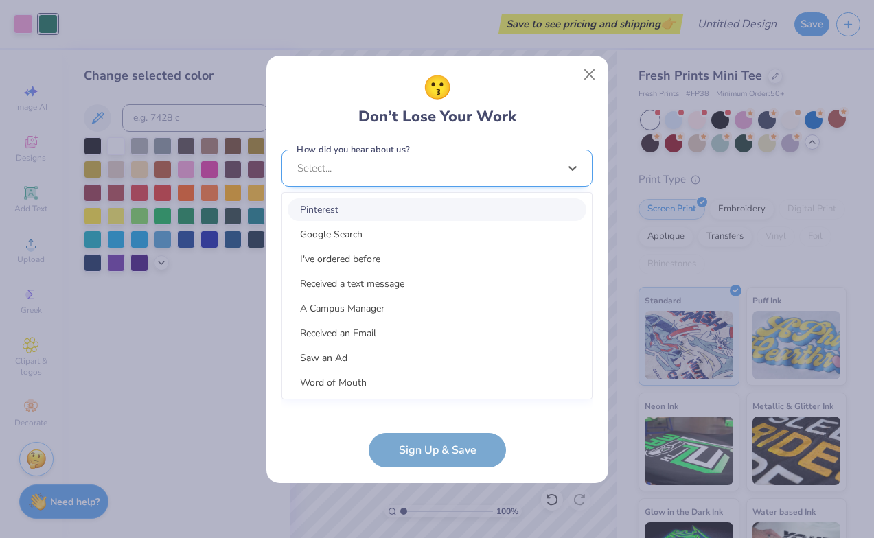
click at [479, 400] on div "option Pinterest focused, 1 of 15. 15 results available. Use Up and Down to cho…" at bounding box center [436, 275] width 311 height 251
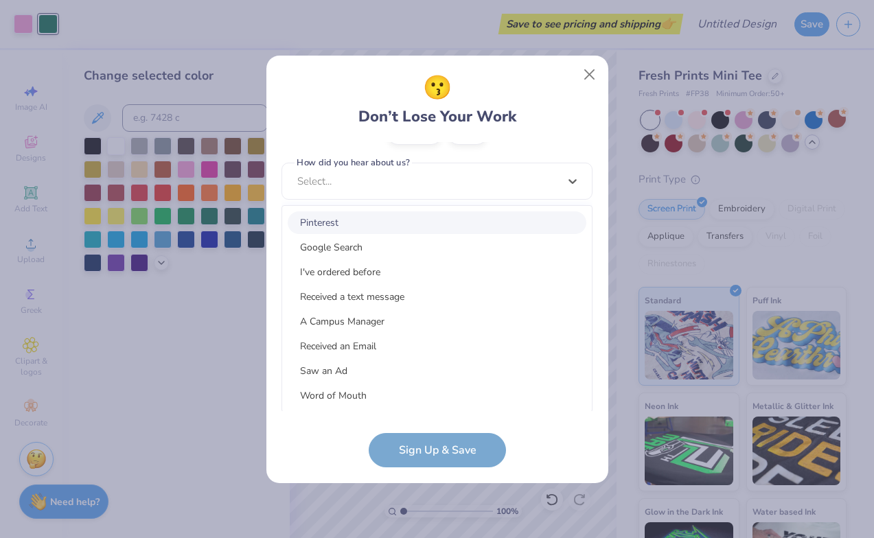
click at [452, 216] on div "Pinterest" at bounding box center [437, 222] width 299 height 23
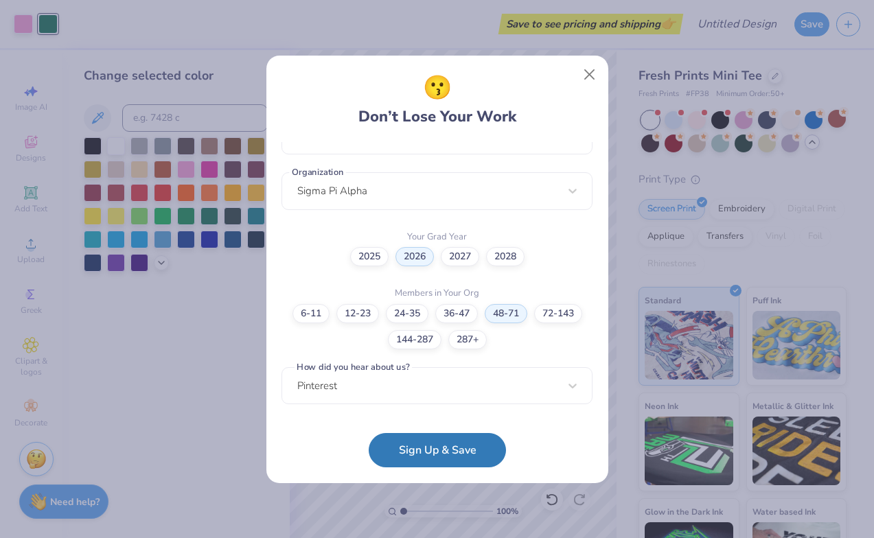
scroll to position [329, 0]
click at [464, 448] on button "Sign Up & Save" at bounding box center [437, 447] width 137 height 34
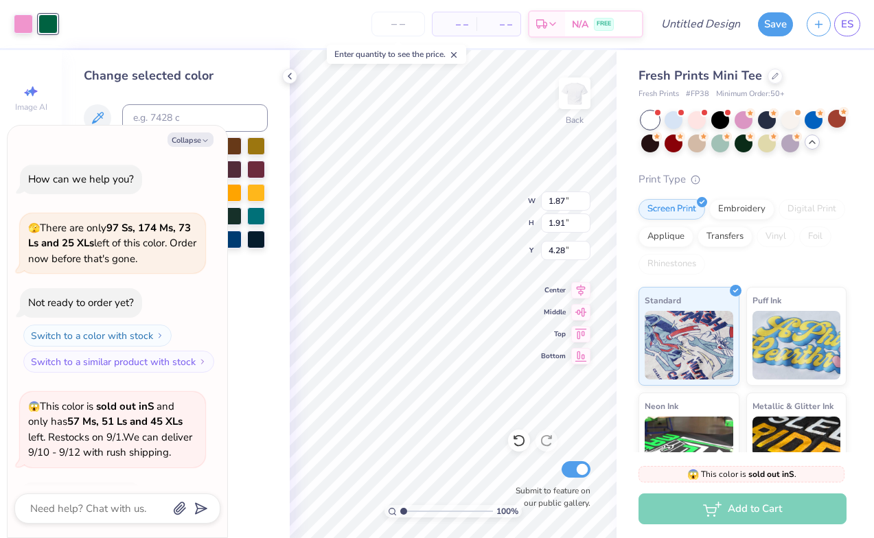
scroll to position [139, 0]
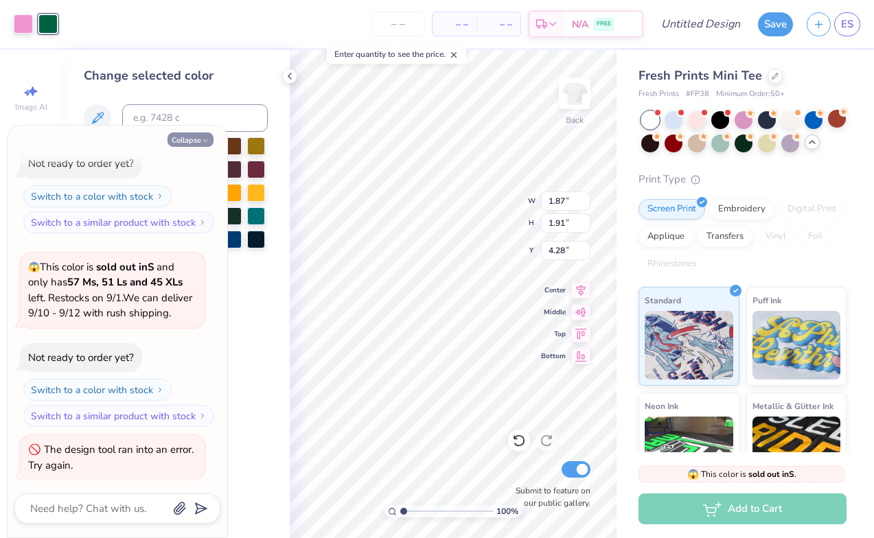
click at [202, 143] on icon "button" at bounding box center [205, 141] width 8 height 8
type textarea "x"
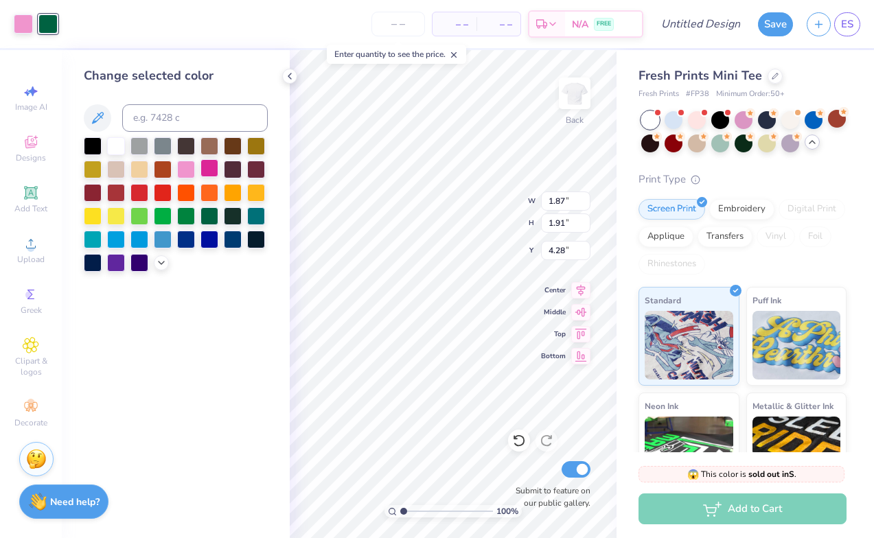
click at [202, 174] on div at bounding box center [209, 168] width 18 height 18
click at [93, 146] on div at bounding box center [93, 145] width 18 height 18
click at [26, 24] on div at bounding box center [23, 22] width 19 height 19
click at [213, 218] on div at bounding box center [209, 215] width 18 height 18
click at [49, 31] on div at bounding box center [47, 22] width 19 height 19
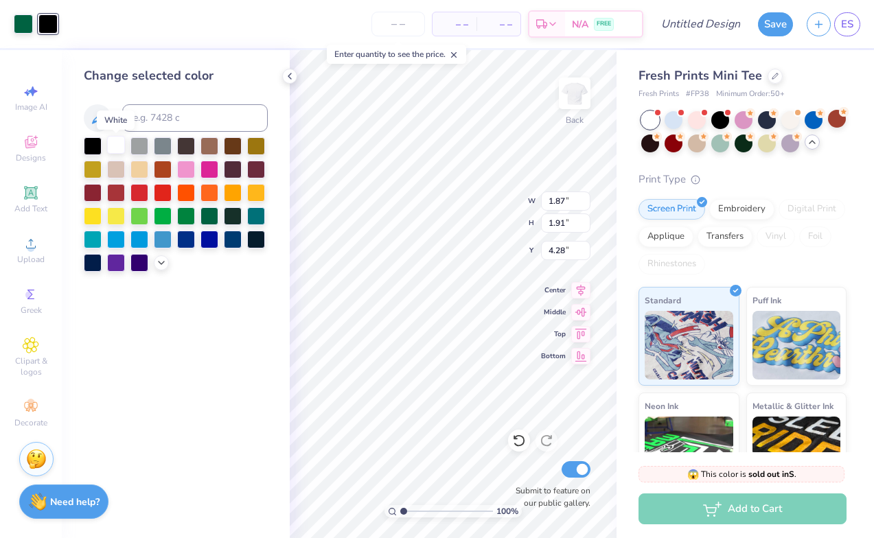
click at [119, 146] on div at bounding box center [116, 145] width 18 height 18
click at [253, 148] on div at bounding box center [256, 145] width 18 height 18
click at [91, 146] on div at bounding box center [93, 145] width 18 height 18
click at [25, 25] on div at bounding box center [23, 22] width 19 height 19
click at [203, 169] on div at bounding box center [209, 168] width 18 height 18
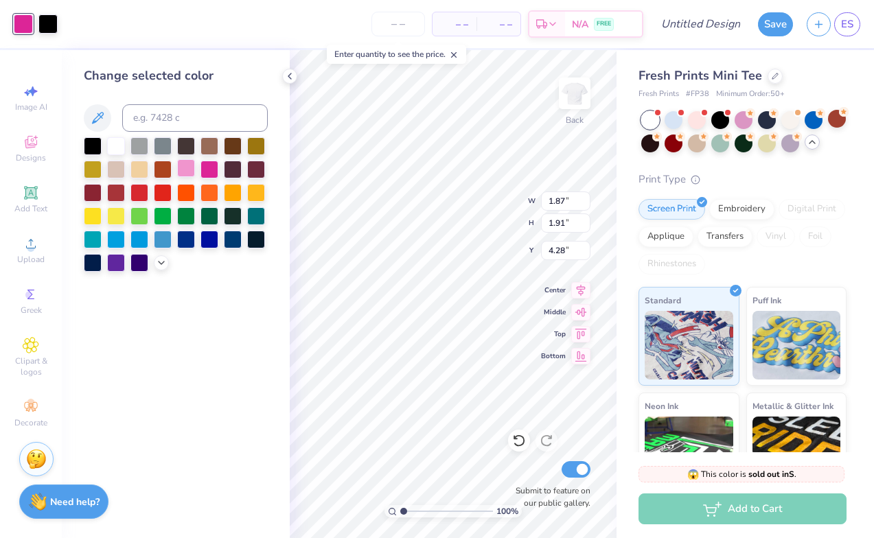
click at [186, 170] on div at bounding box center [186, 168] width 18 height 18
click at [203, 172] on div at bounding box center [209, 168] width 18 height 18
click at [100, 117] on icon at bounding box center [97, 118] width 16 height 16
click at [102, 115] on icon at bounding box center [98, 118] width 12 height 12
click at [187, 166] on div at bounding box center [186, 168] width 18 height 18
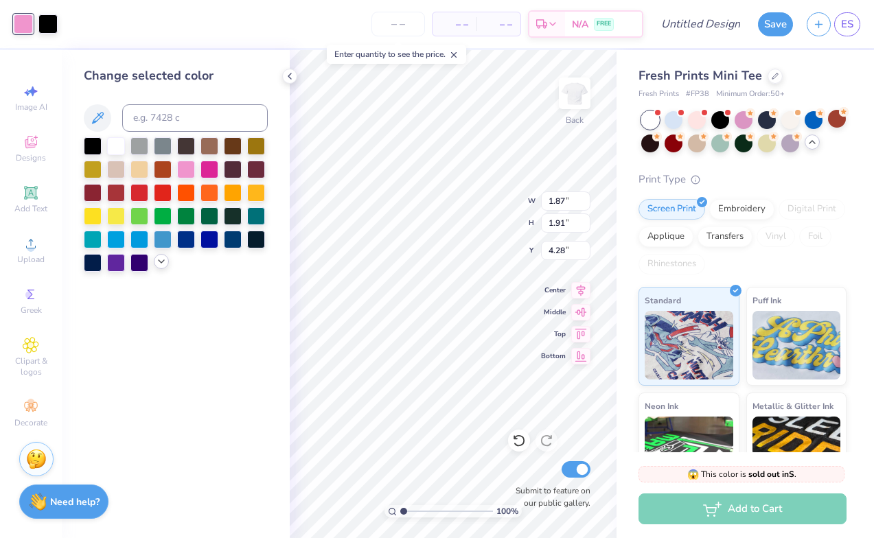
click at [163, 266] on icon at bounding box center [161, 261] width 11 height 11
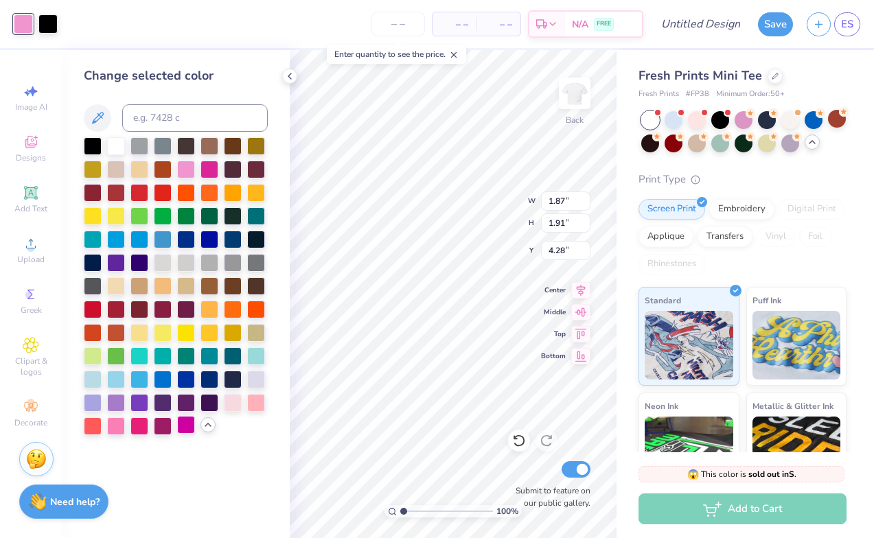
click at [188, 428] on div at bounding box center [186, 425] width 18 height 18
click at [121, 425] on div at bounding box center [116, 425] width 18 height 18
click at [231, 404] on div at bounding box center [233, 402] width 18 height 18
click at [244, 404] on div at bounding box center [176, 286] width 184 height 298
click at [254, 404] on div at bounding box center [256, 402] width 18 height 18
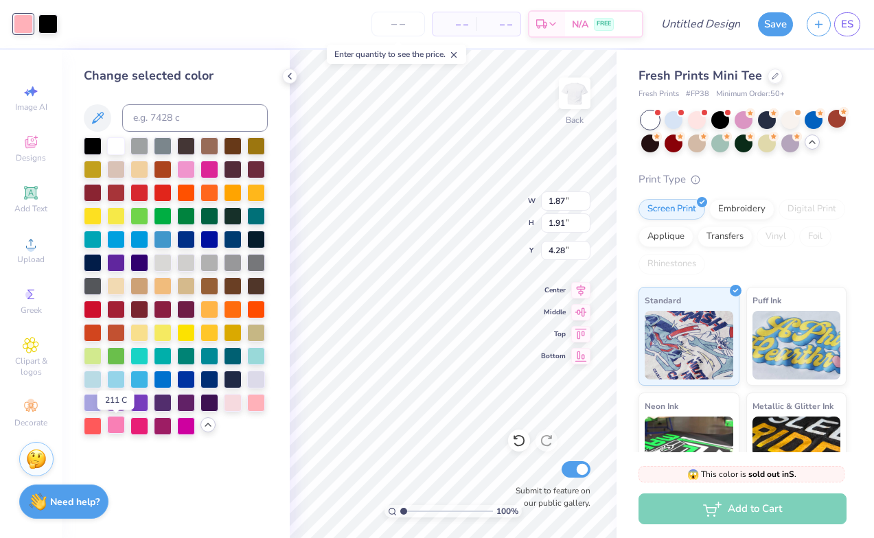
click at [120, 429] on div at bounding box center [116, 425] width 18 height 18
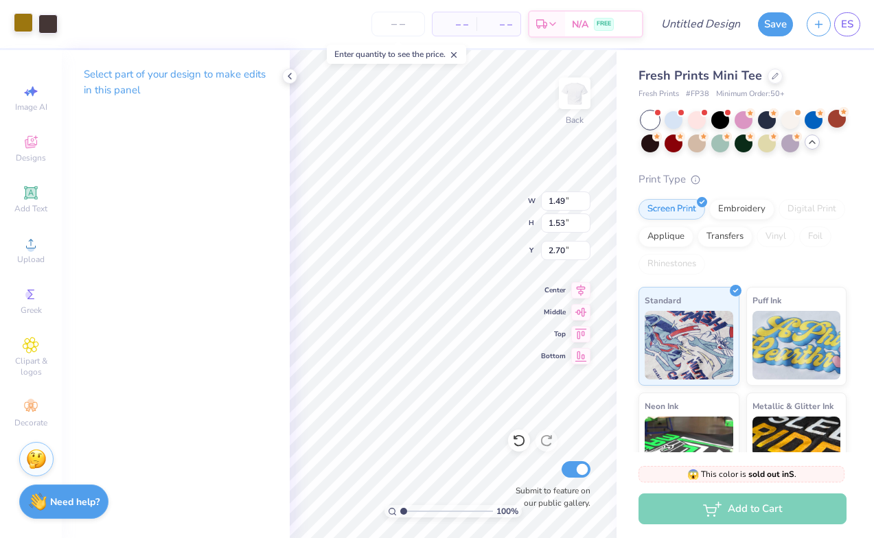
click at [24, 27] on div at bounding box center [23, 22] width 19 height 19
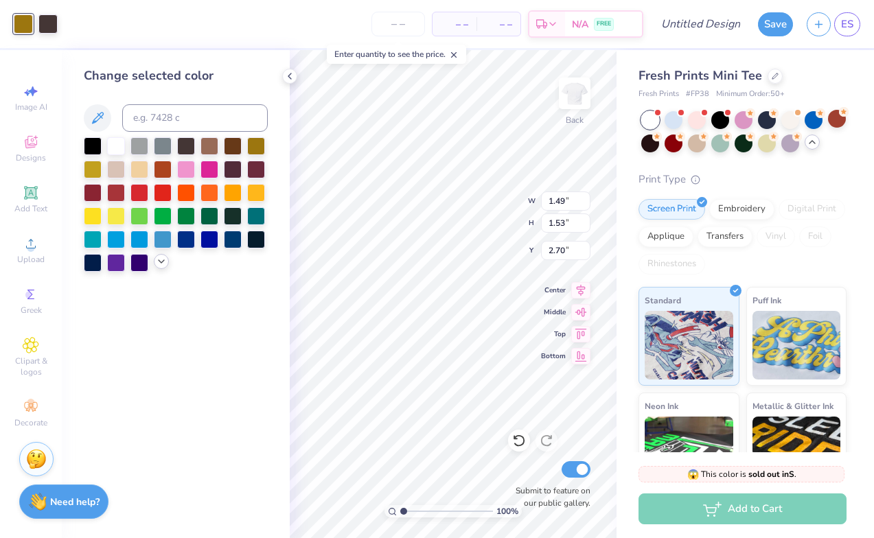
click at [160, 258] on div at bounding box center [161, 261] width 15 height 15
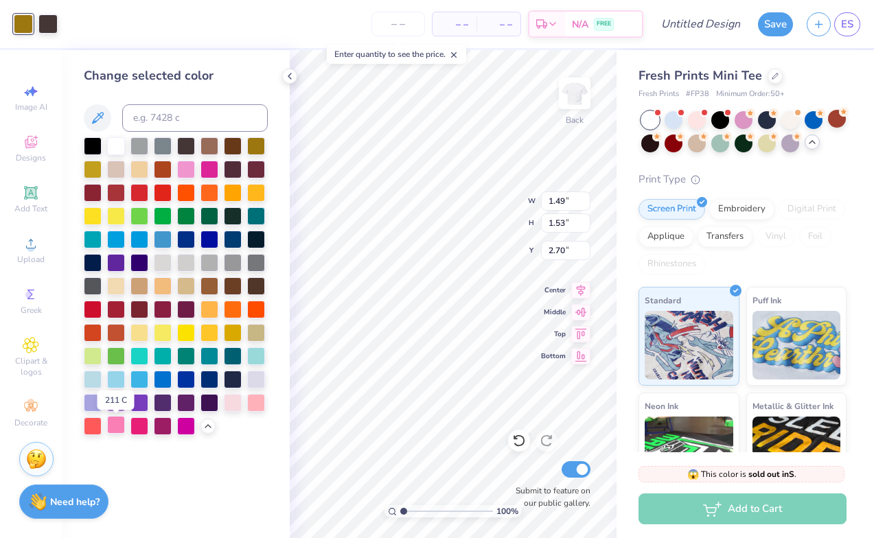
click at [117, 429] on div at bounding box center [116, 425] width 18 height 18
click at [46, 26] on div at bounding box center [47, 22] width 19 height 19
click at [94, 143] on div at bounding box center [93, 145] width 18 height 18
click at [288, 82] on div at bounding box center [289, 76] width 15 height 15
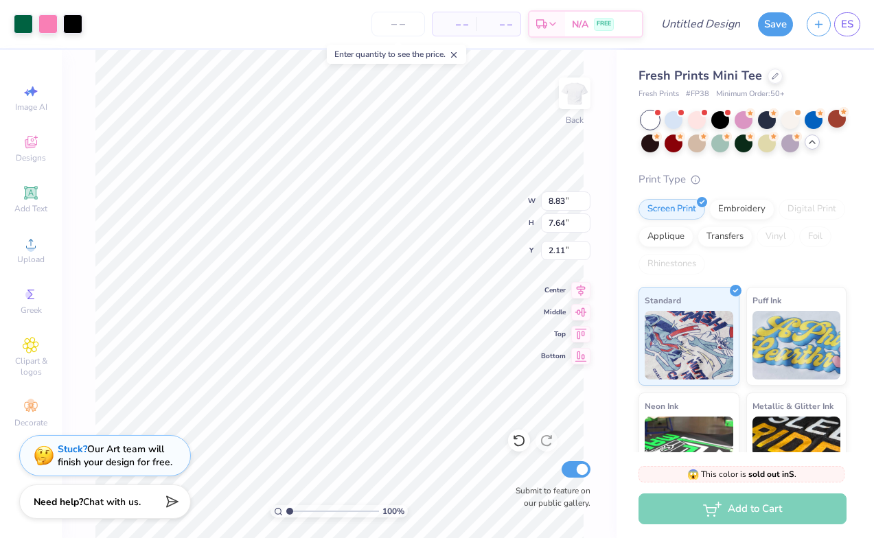
type input "0.99"
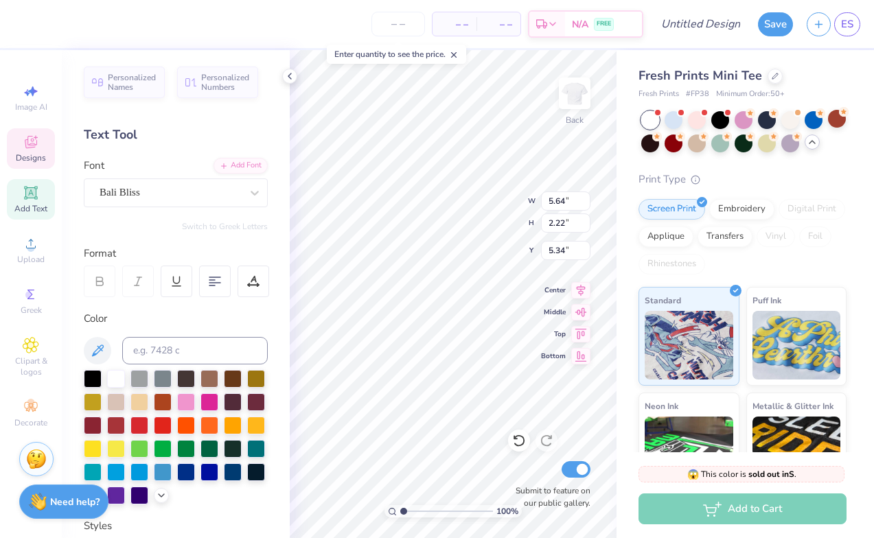
type input "5.93"
type input "2.15"
type input "0.99"
type input "5.64"
type input "2.22"
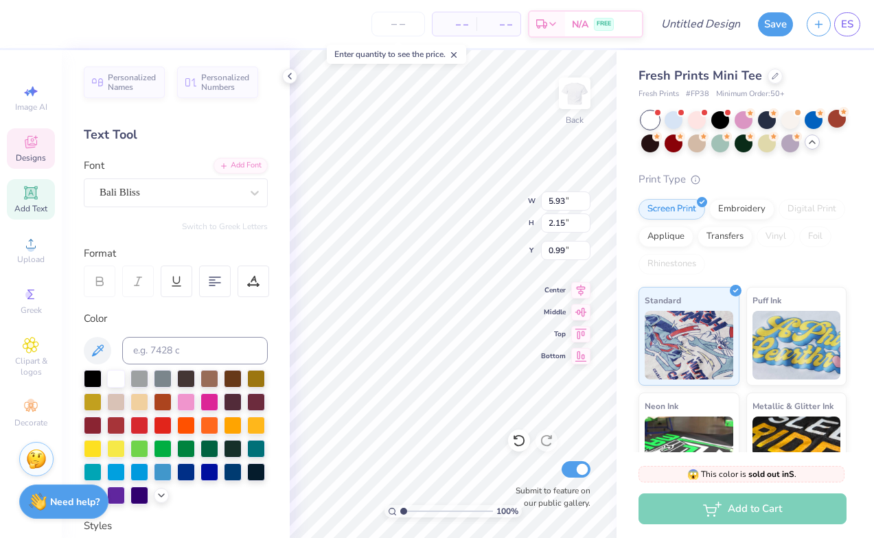
type input "5.34"
type input "5.93"
type input "2.15"
type input "0.99"
type input "5.64"
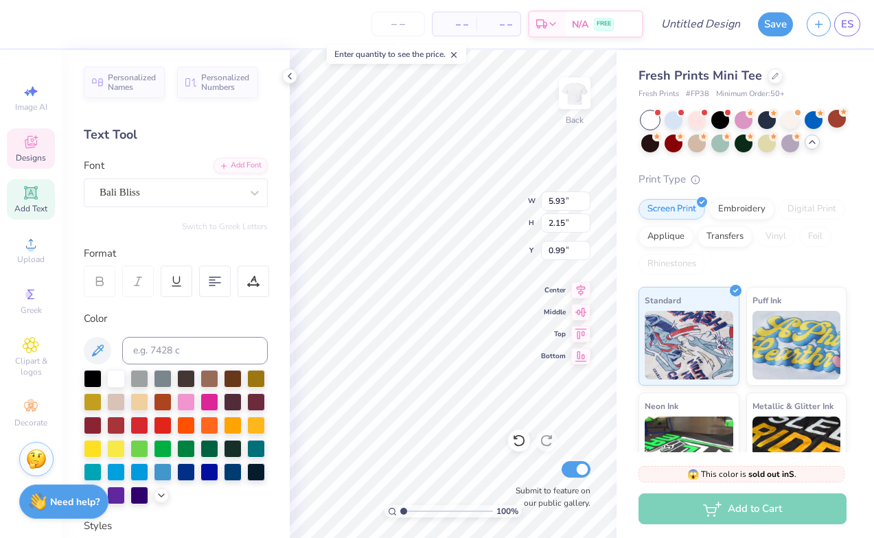
type input "2.22"
type input "5.29"
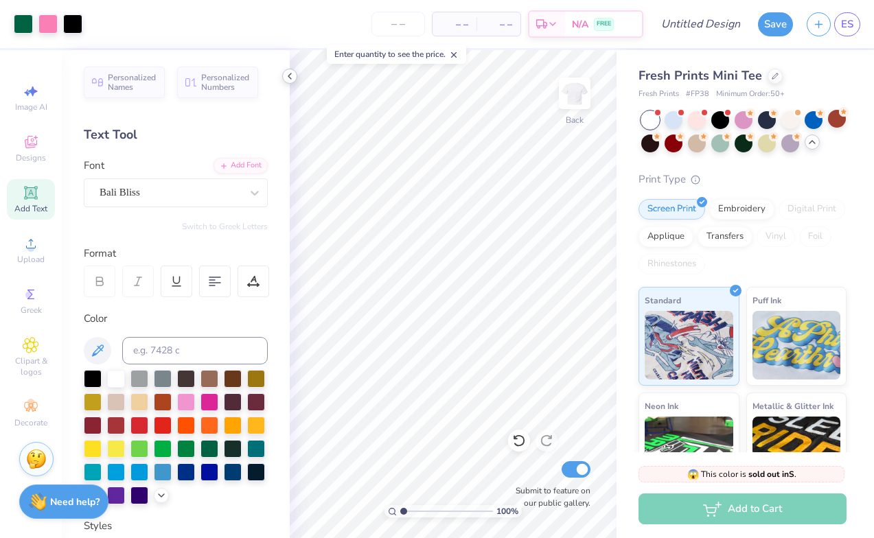
click at [288, 78] on icon at bounding box center [289, 76] width 11 height 11
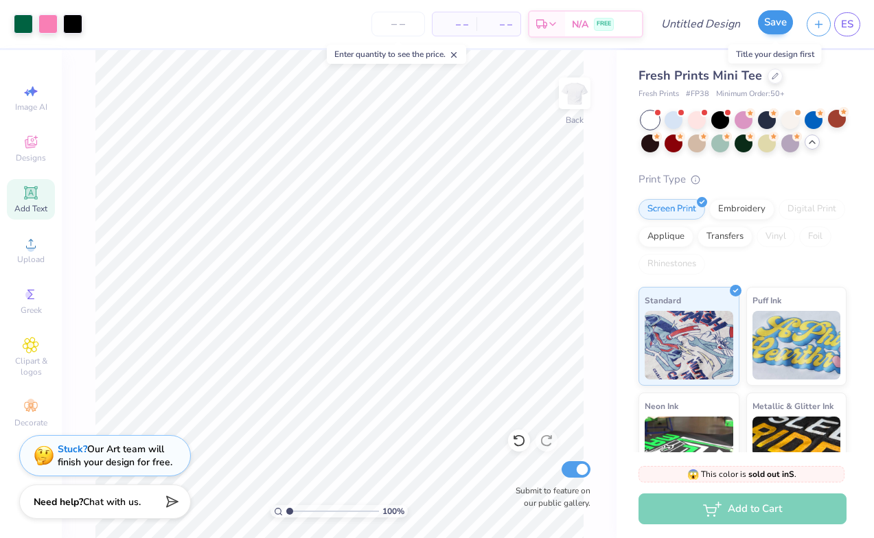
click at [768, 23] on button "Save" at bounding box center [775, 22] width 35 height 24
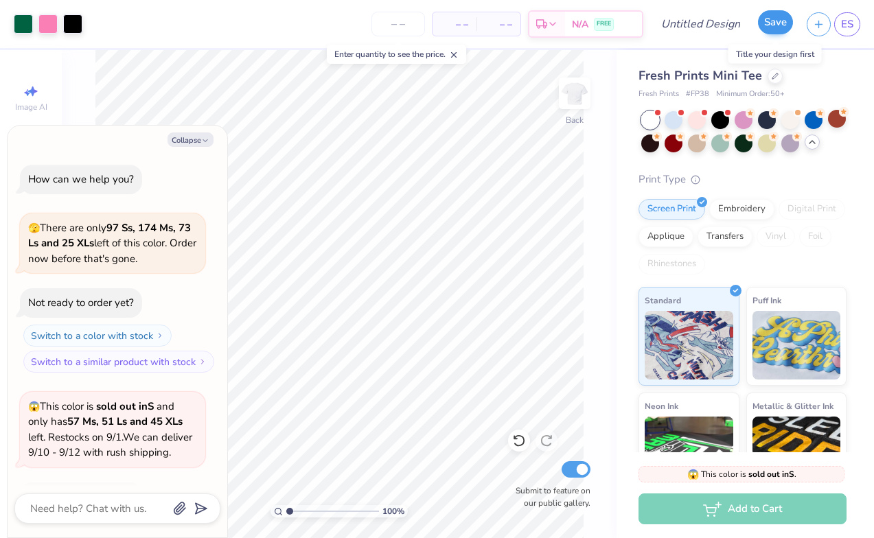
scroll to position [176, 0]
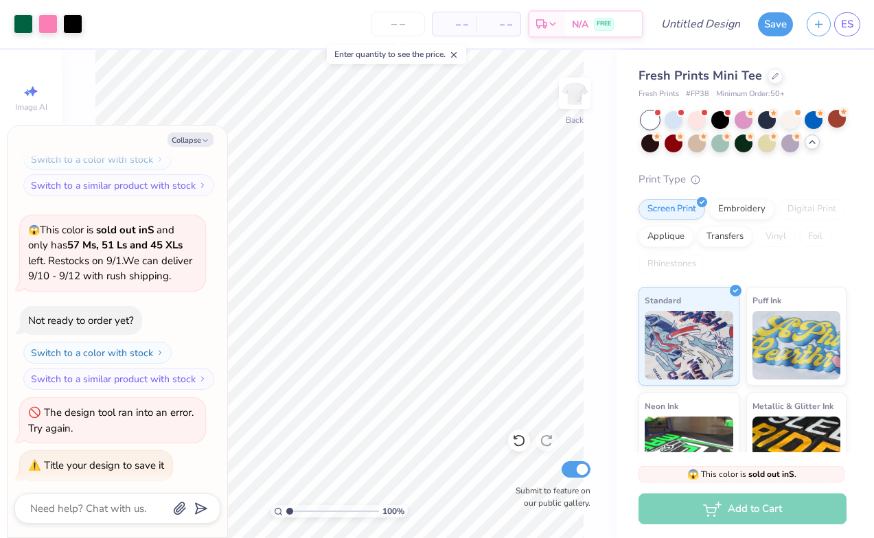
type textarea "x"
type textarea "b"
type textarea "x"
type textarea "ba"
type textarea "x"
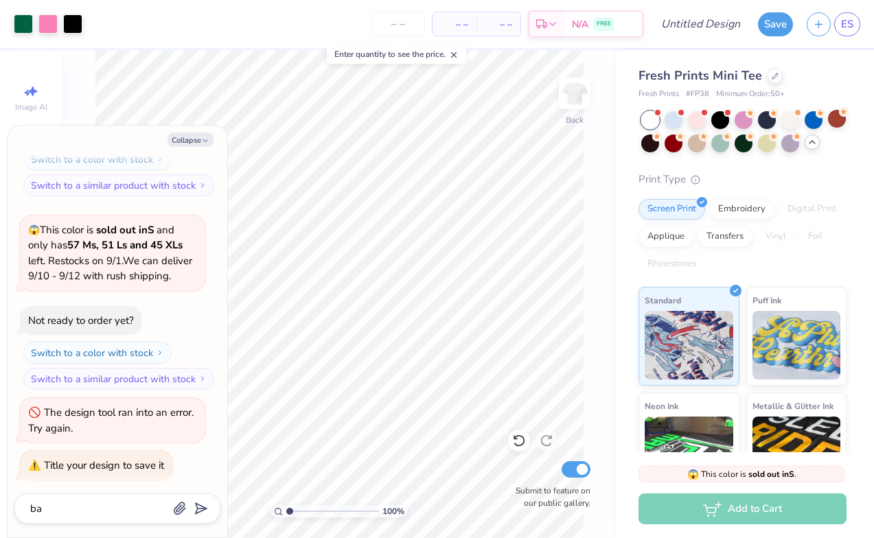
type textarea "bas"
type textarea "x"
type textarea "basi"
type textarea "x"
type textarea "basic"
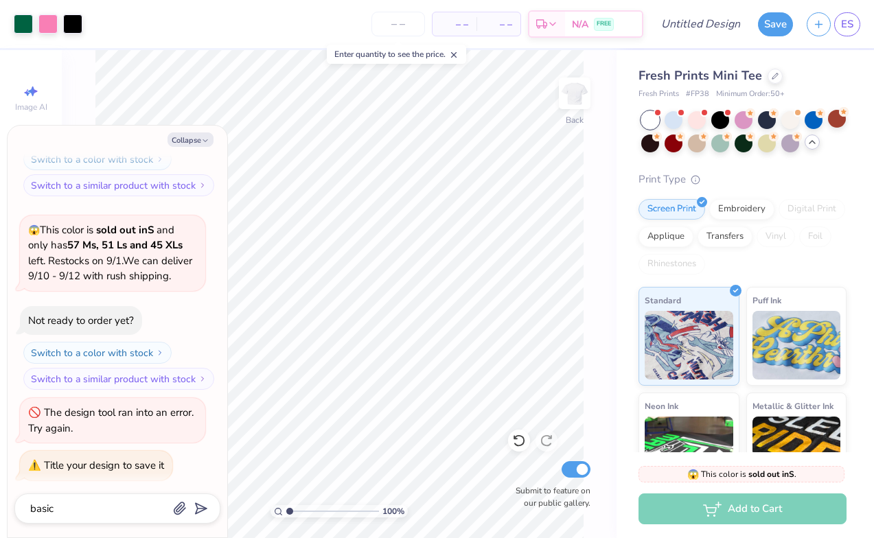
type textarea "x"
type textarea "basic"
type textarea "x"
type textarea "basic t"
type textarea "x"
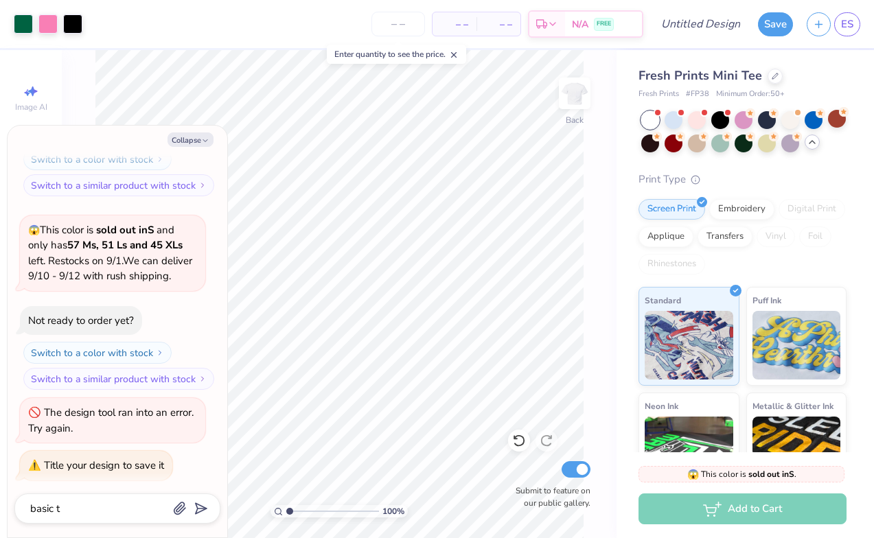
type textarea "basic te"
type textarea "x"
type textarea "basic tee"
type textarea "x"
type input "basic tee"
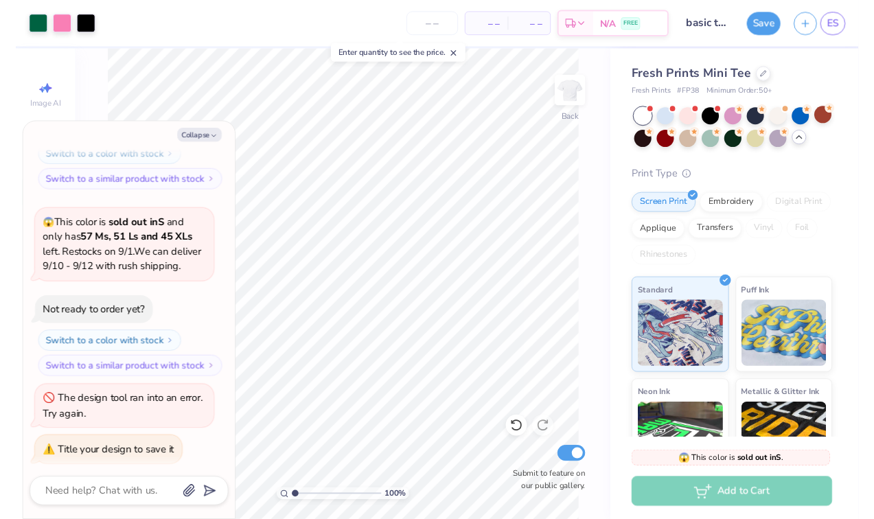
scroll to position [266, 0]
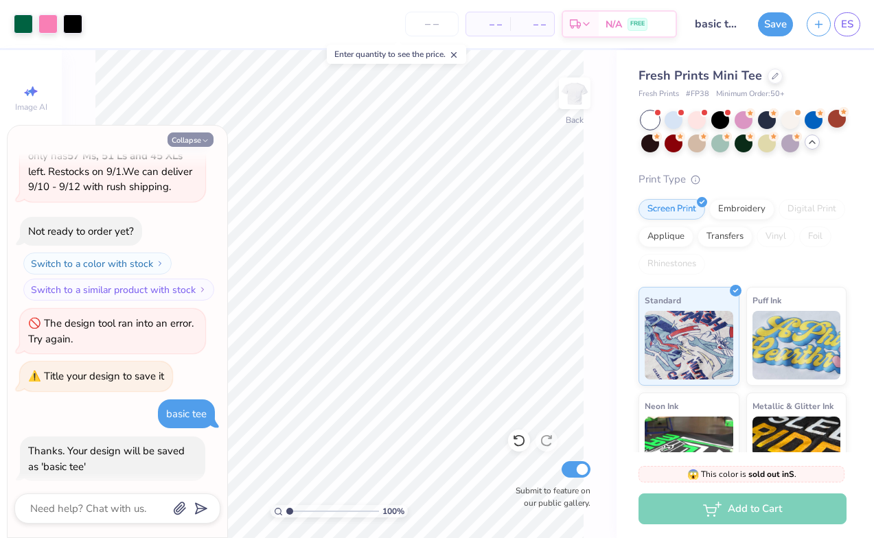
click at [188, 138] on button "Collapse" at bounding box center [190, 139] width 46 height 14
type textarea "x"
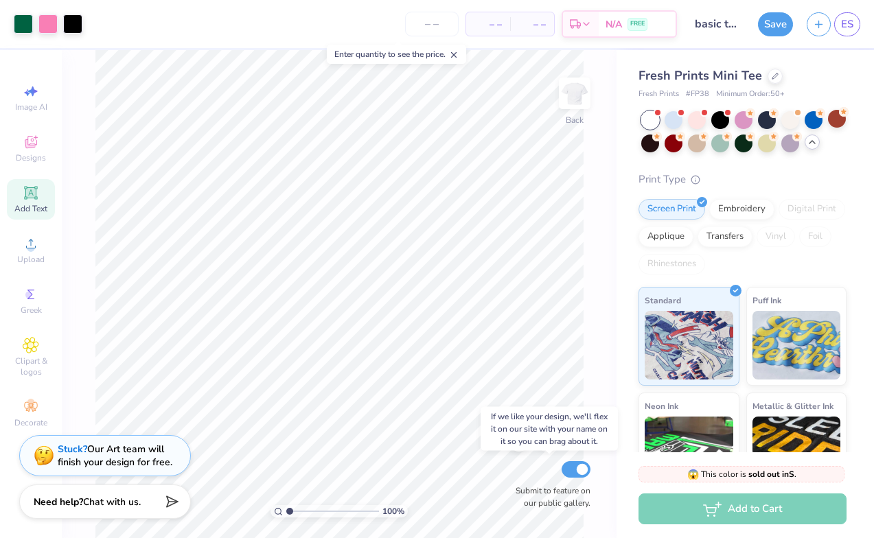
click at [578, 465] on input "Submit to feature on our public gallery." at bounding box center [575, 469] width 29 height 16
checkbox input "false"
click at [772, 32] on button "Save" at bounding box center [775, 22] width 35 height 24
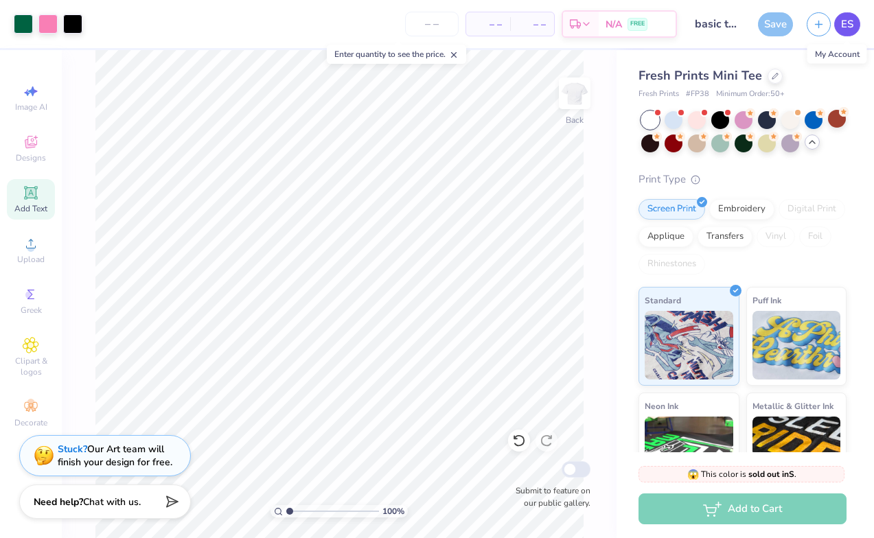
click at [841, 27] on span "ES" at bounding box center [847, 24] width 12 height 16
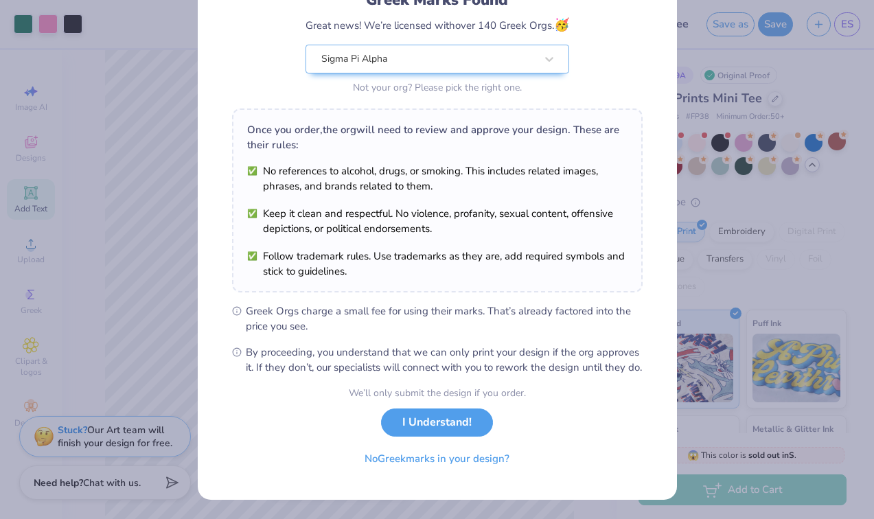
scroll to position [124, 0]
click at [434, 417] on button "I Understand!" at bounding box center [437, 419] width 112 height 28
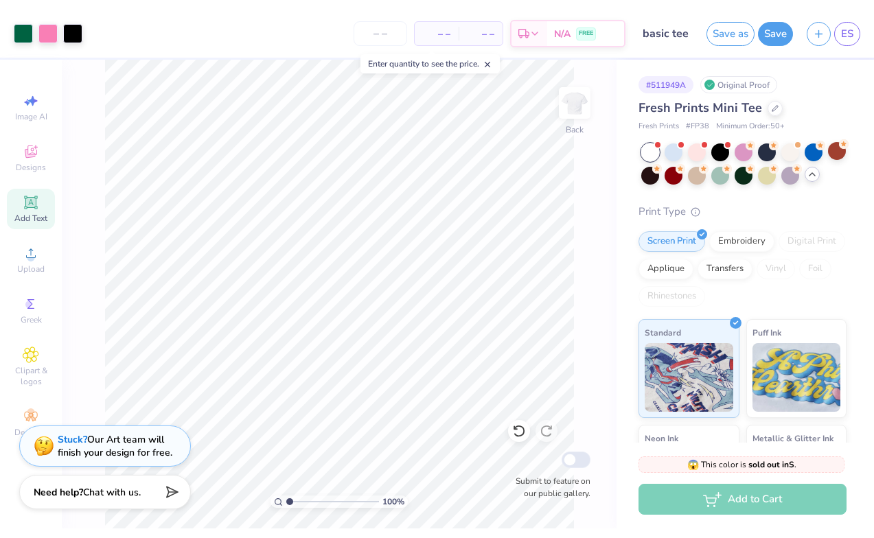
scroll to position [0, 0]
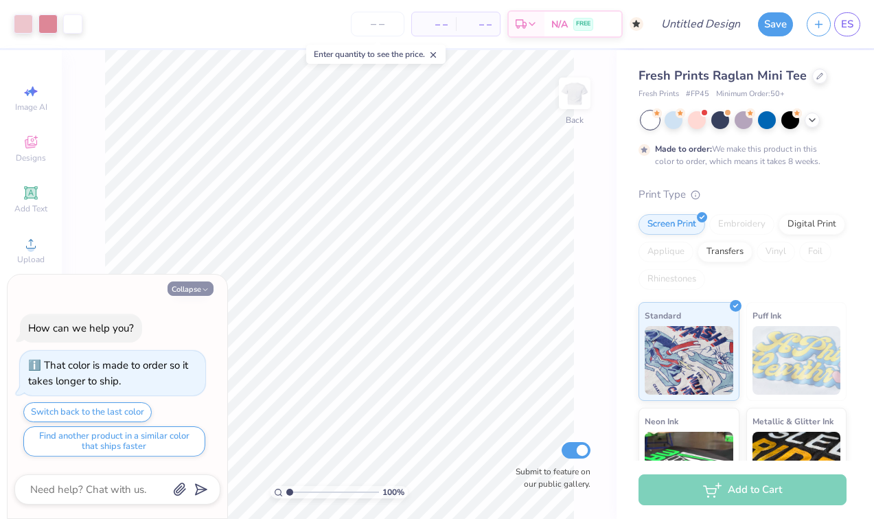
click at [198, 293] on button "Collapse" at bounding box center [190, 288] width 46 height 14
type textarea "x"
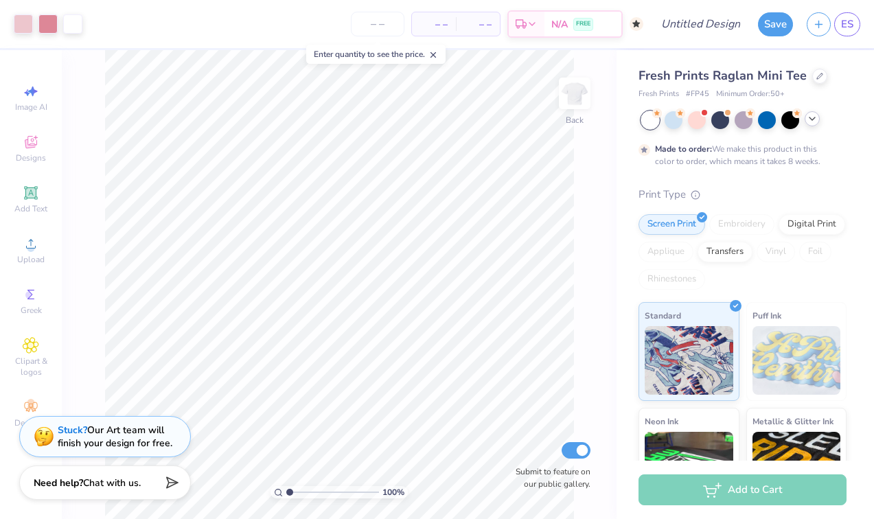
click at [812, 117] on icon at bounding box center [811, 118] width 11 height 11
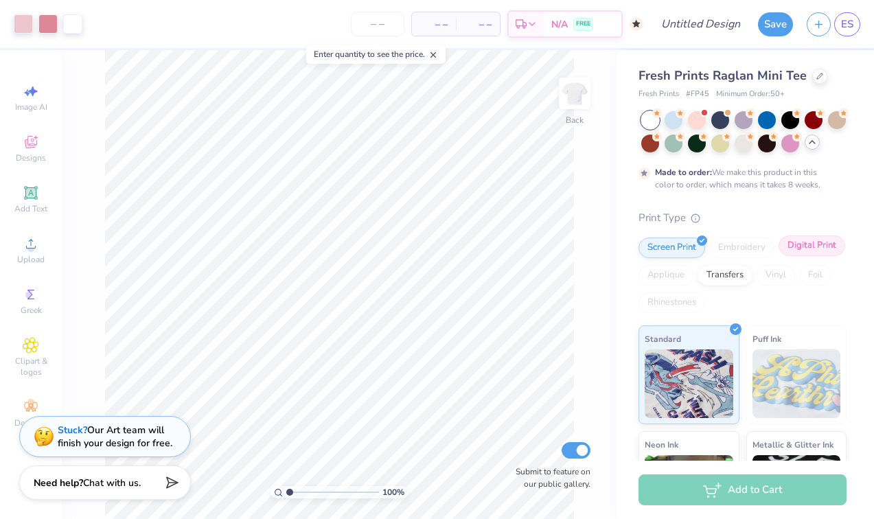
click at [809, 246] on div "Digital Print" at bounding box center [811, 245] width 67 height 21
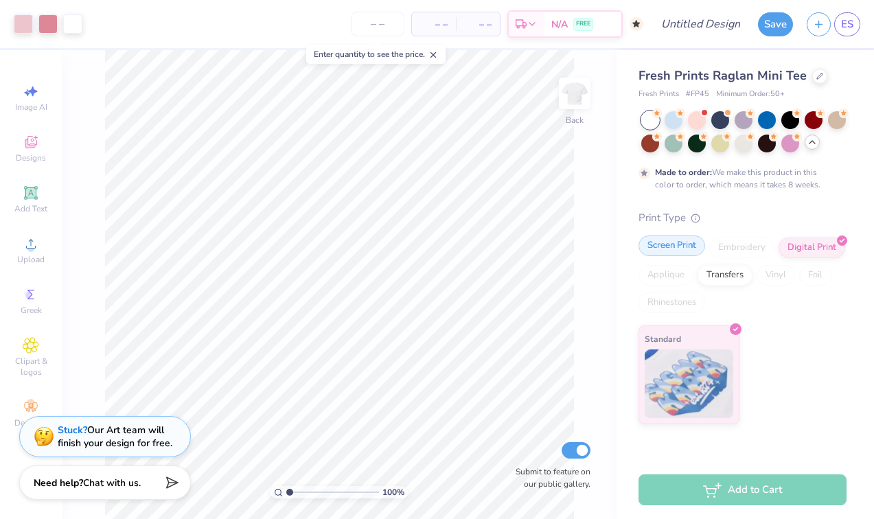
click at [671, 248] on div "Screen Print" at bounding box center [671, 245] width 67 height 21
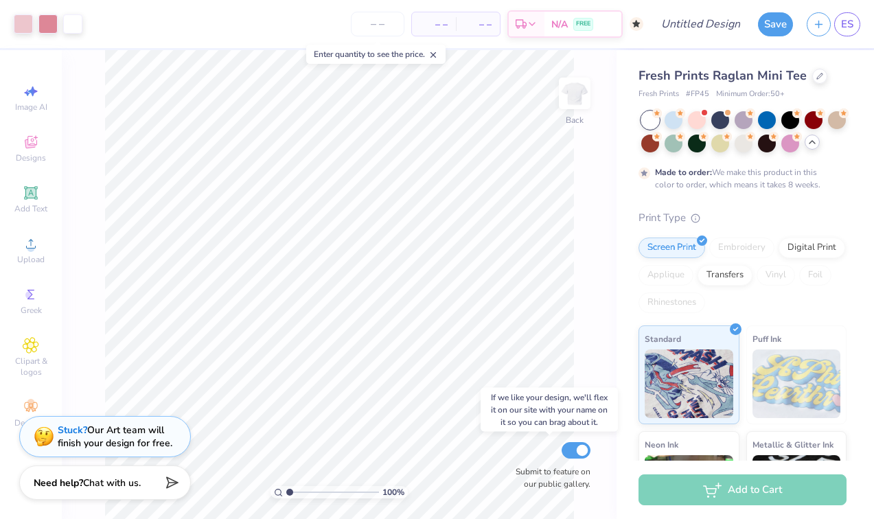
click at [581, 453] on input "Submit to feature on our public gallery." at bounding box center [575, 450] width 29 height 16
checkbox input "false"
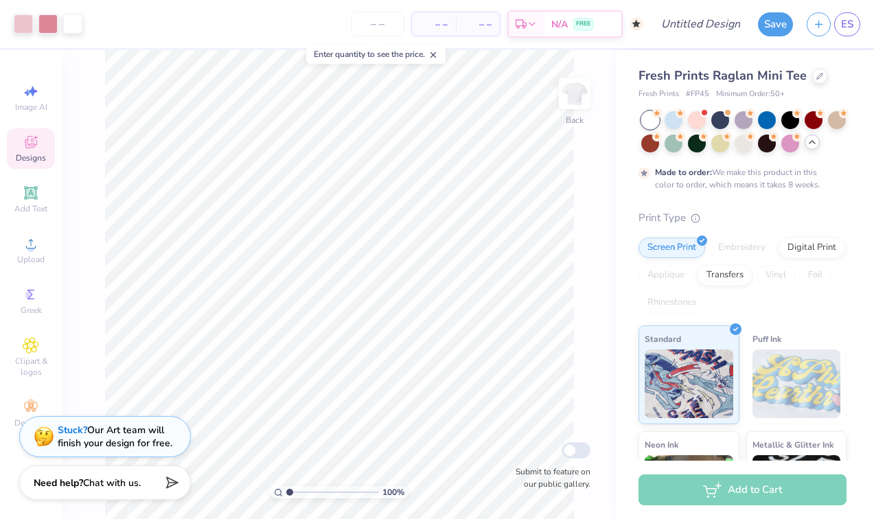
click at [38, 141] on icon at bounding box center [31, 142] width 16 height 16
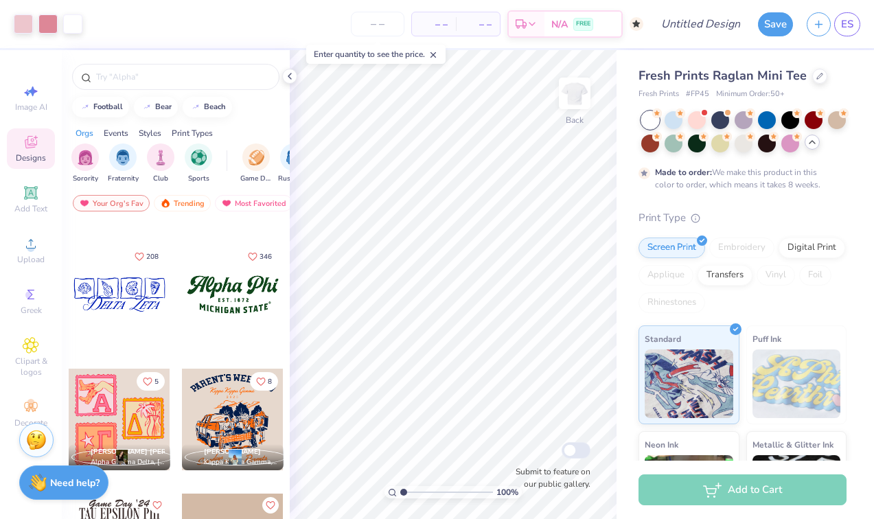
scroll to position [1351, 0]
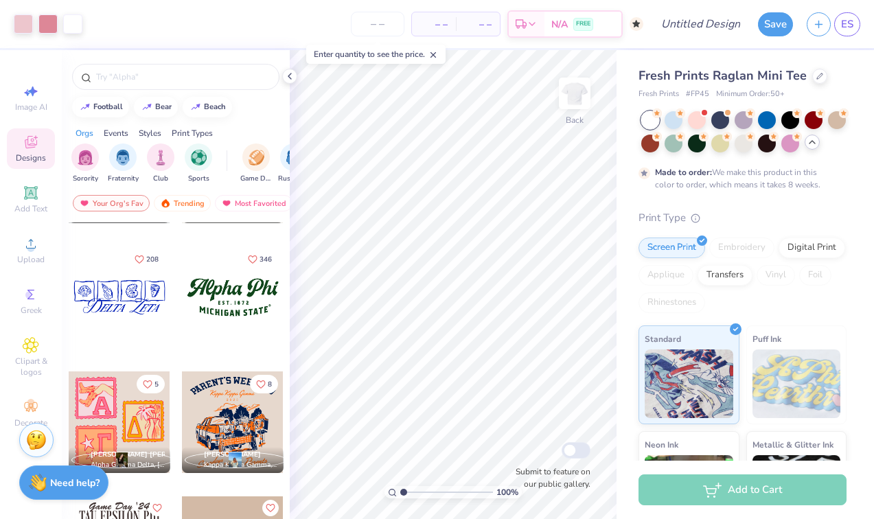
click at [240, 290] on div at bounding box center [233, 297] width 102 height 102
type input "4.50"
type input "4.37"
type input "1.50"
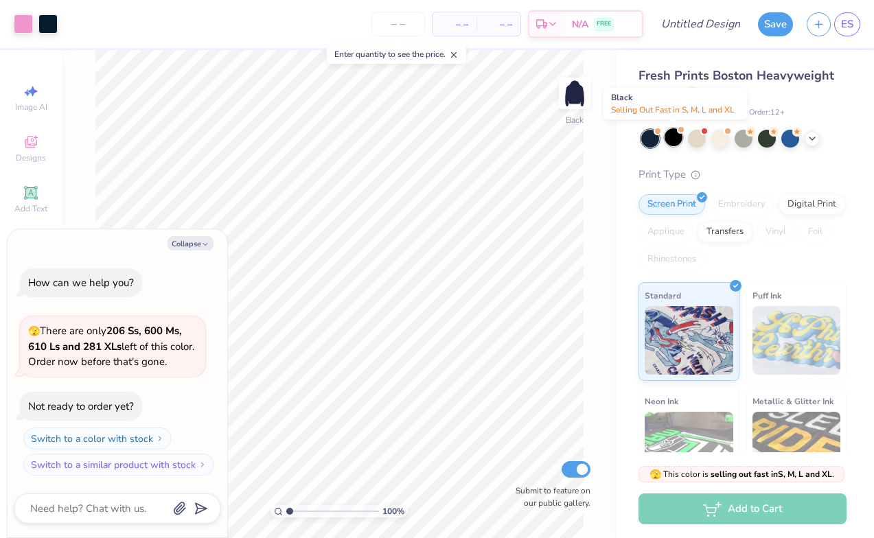
click at [668, 136] on div at bounding box center [673, 137] width 18 height 18
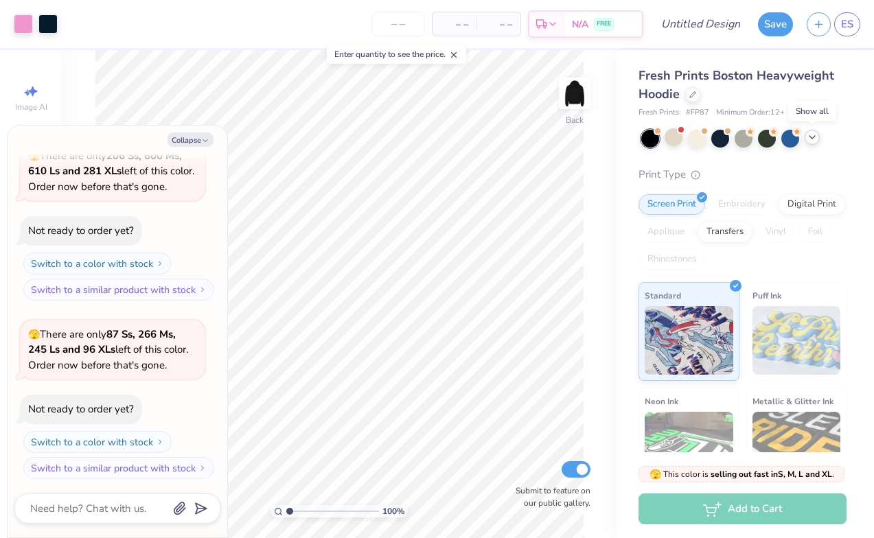
click at [814, 136] on polyline at bounding box center [811, 137] width 5 height 3
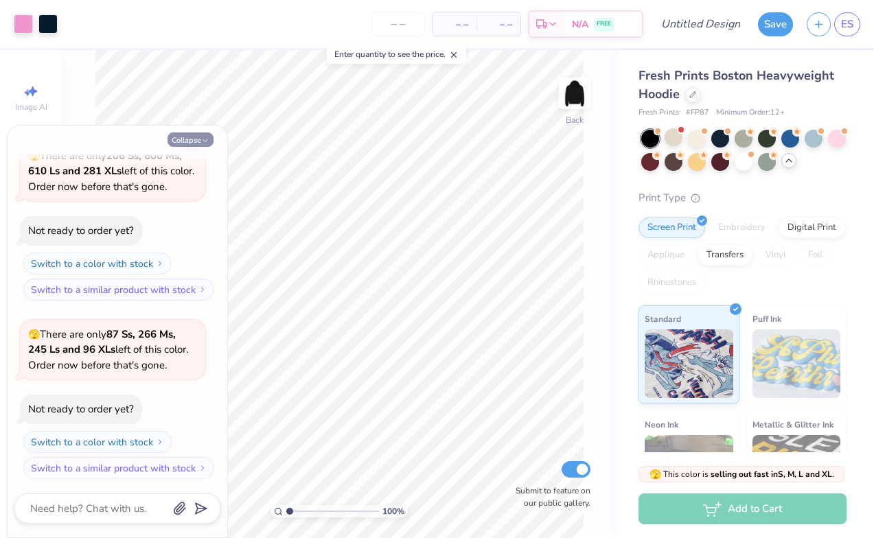
click at [178, 140] on button "Collapse" at bounding box center [190, 139] width 46 height 14
type textarea "x"
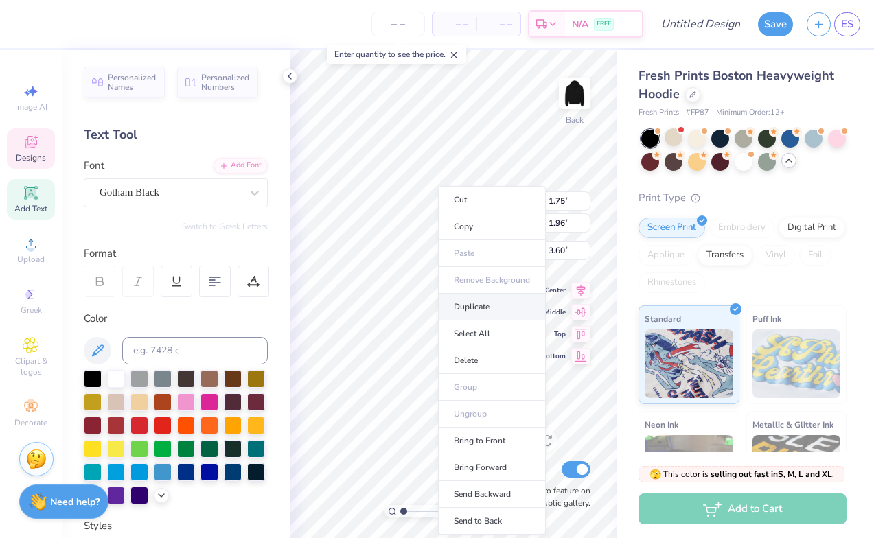
click at [467, 302] on li "Duplicate" at bounding box center [492, 307] width 108 height 27
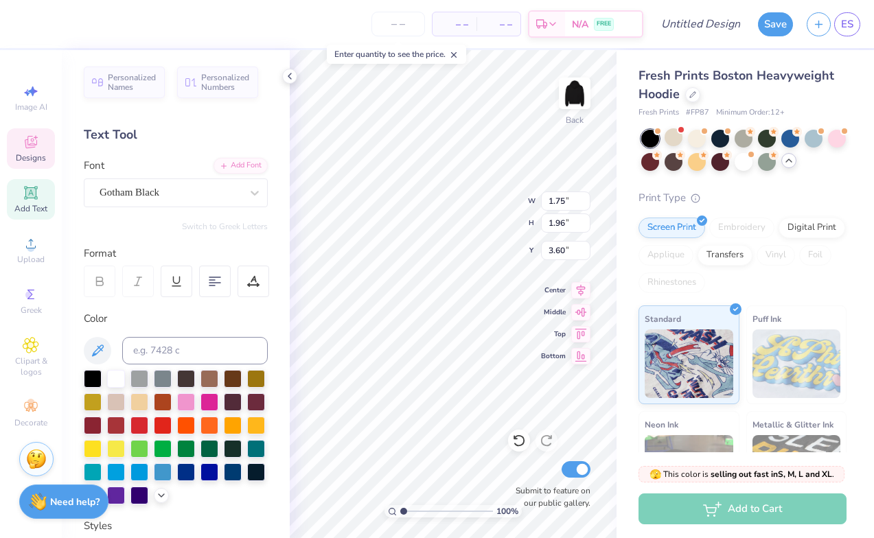
type input "4.60"
type input "1.65"
type input "3.50"
type textarea "A"
type input "0.55"
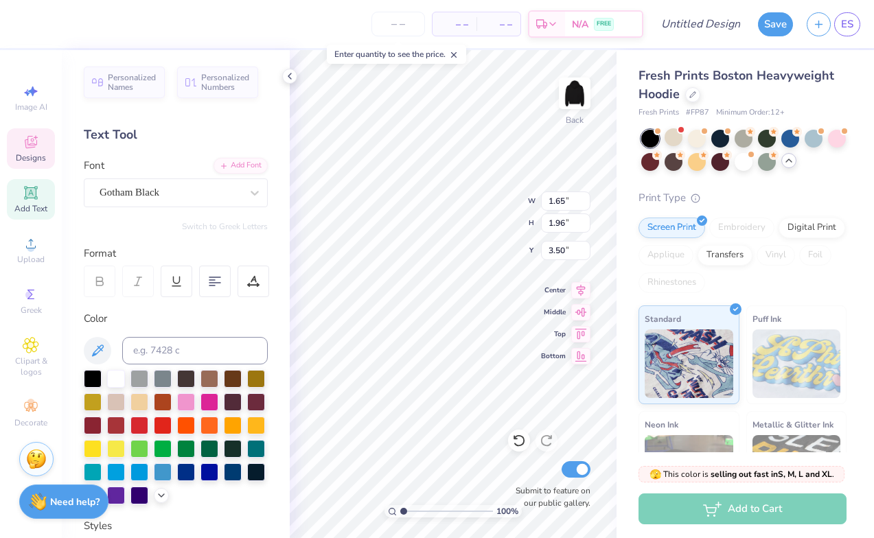
type input "3.30"
click at [515, 445] on icon at bounding box center [519, 441] width 12 height 12
type textarea "L"
type input "3.00"
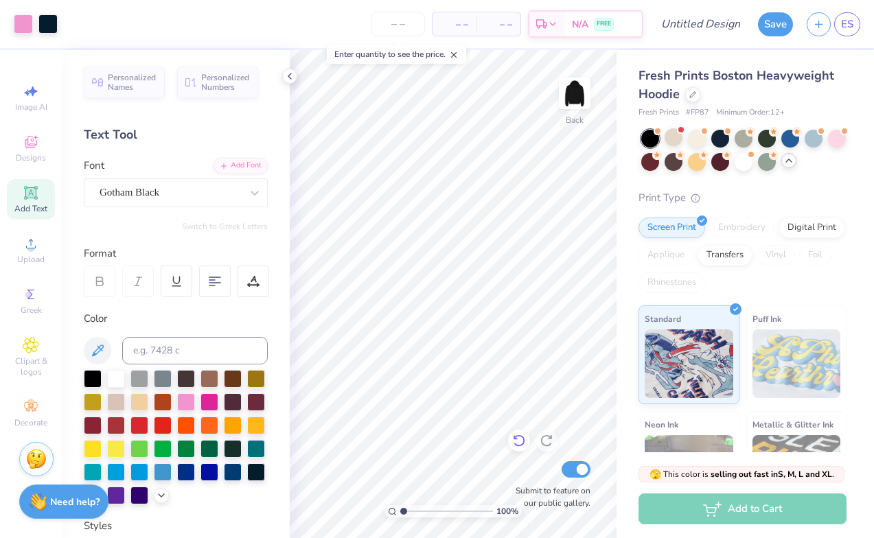
click at [515, 434] on icon at bounding box center [519, 441] width 14 height 14
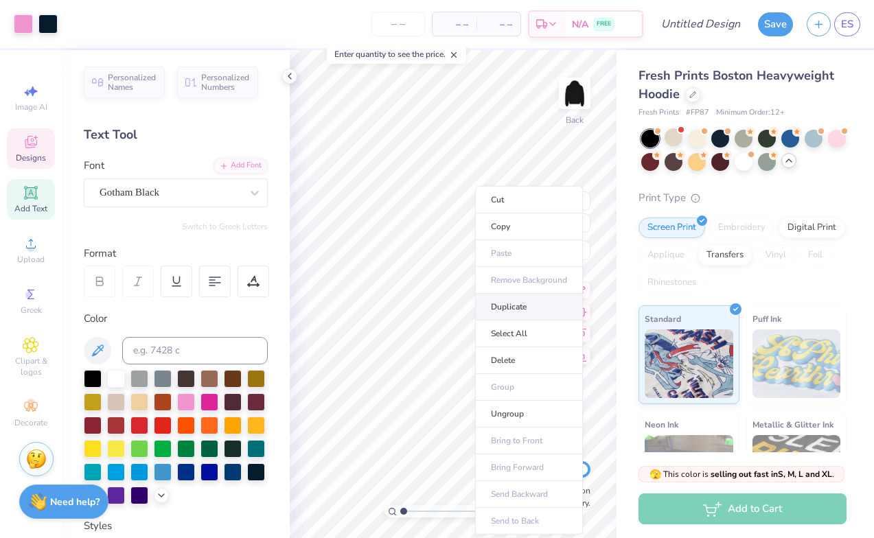
click at [499, 310] on li "Duplicate" at bounding box center [529, 307] width 108 height 27
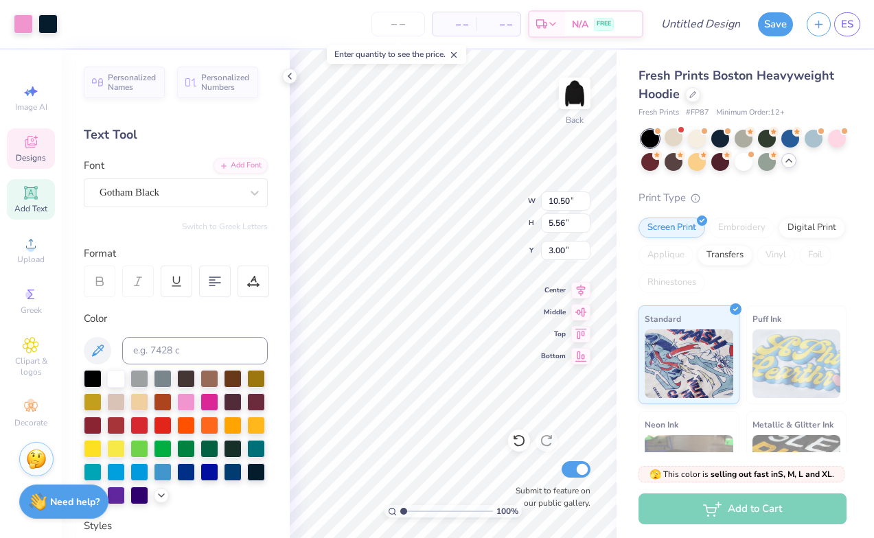
type input "4.00"
click at [520, 441] on icon at bounding box center [519, 441] width 14 height 14
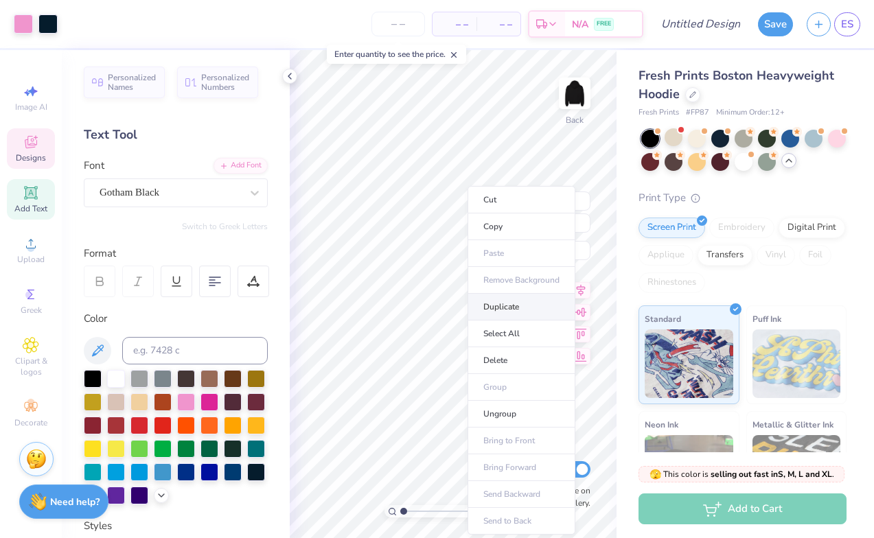
click at [500, 310] on li "Duplicate" at bounding box center [521, 307] width 108 height 27
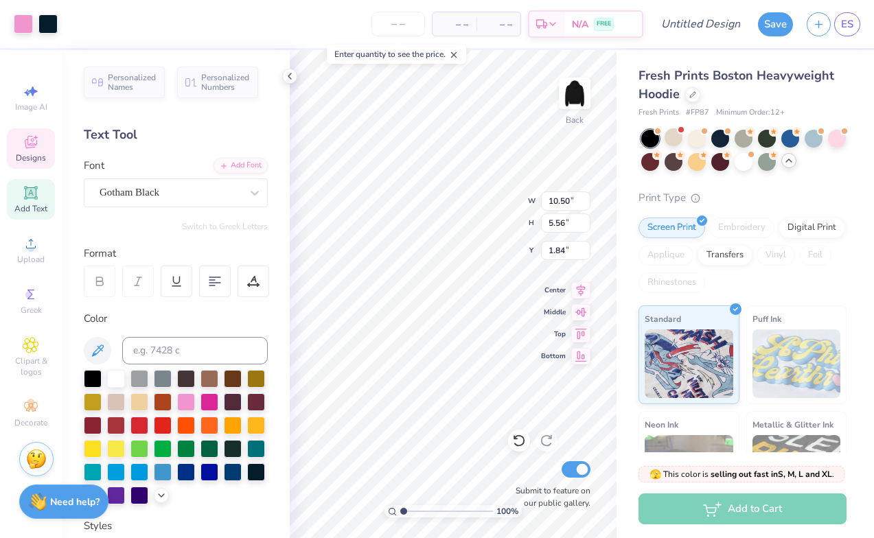
type input "7.07"
type textarea "S"
type input "1.75"
type input "7.67"
type textarea "G"
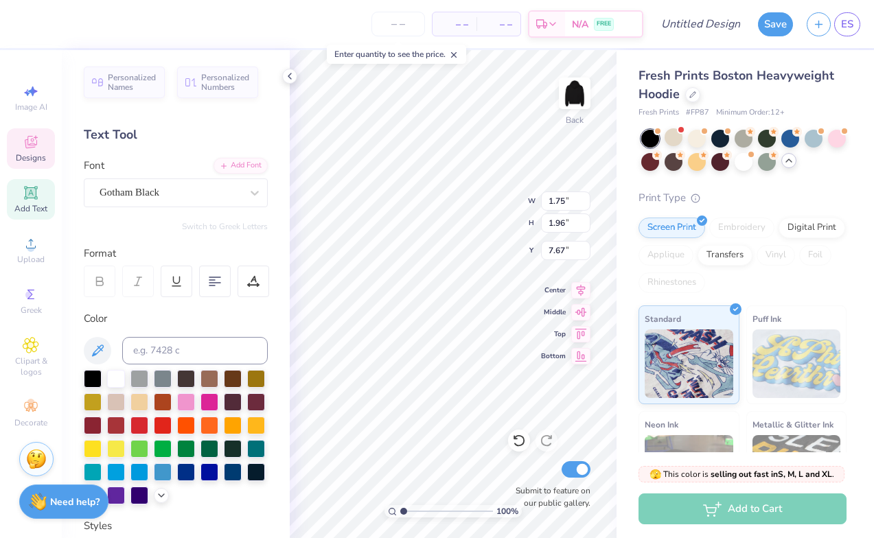
type input "10.50"
type input "5.56"
type input "0.84"
type input "1.92"
type input "2.04"
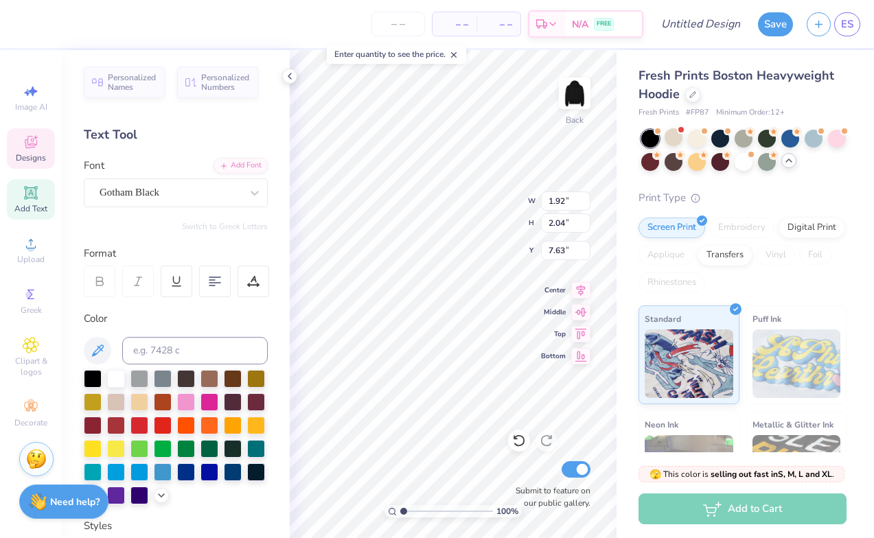
type input "7.58"
type input "1.59"
type input "1.96"
type textarea "M"
type input "10.50"
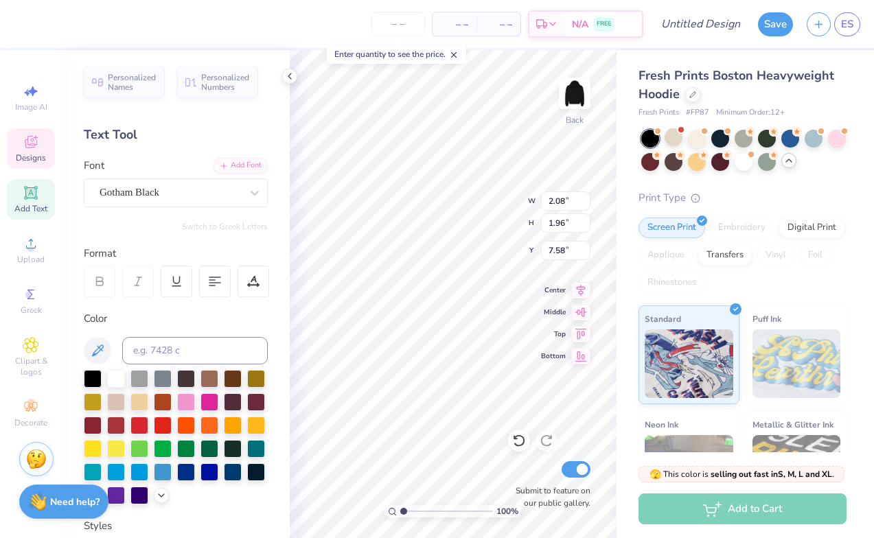
type input "5.56"
type input "0.84"
type input "1.72"
type input "1.96"
type input "7.27"
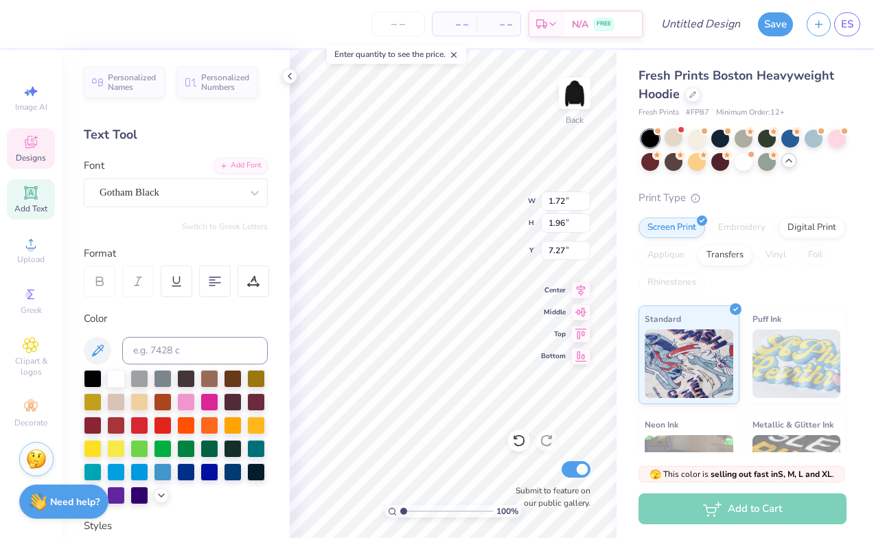
type textarea "A"
type input "7.56"
type input "7.07"
type textarea "P"
type input "7.07"
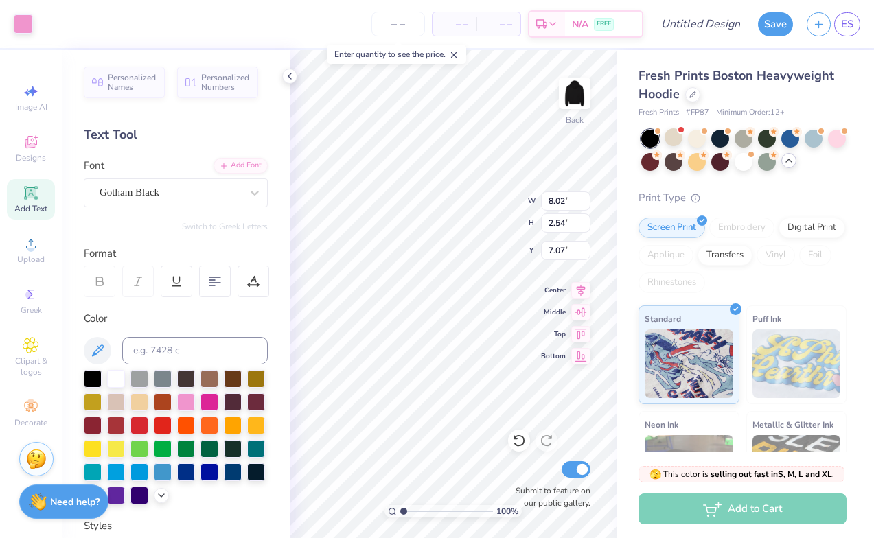
type input "1.65"
type input "1.96"
type input "7.09"
type input "6.75"
type textarea "A"
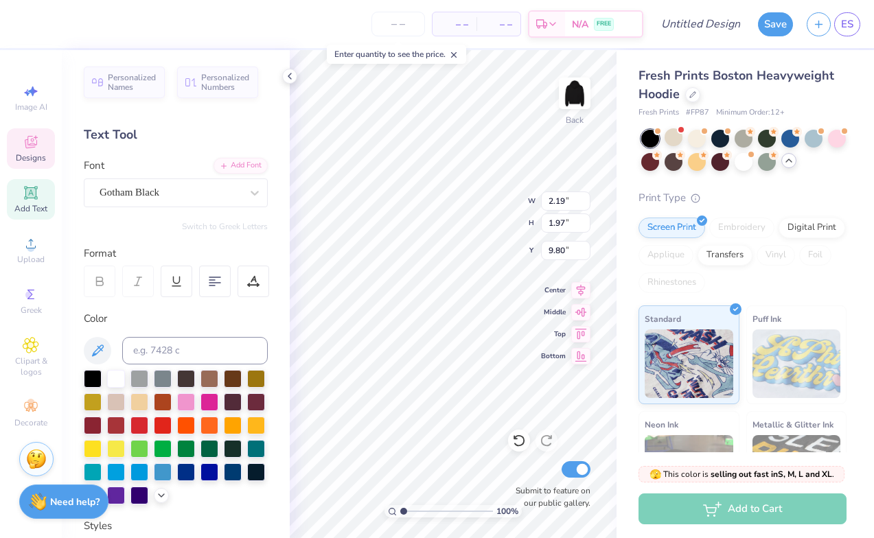
type input "9.94"
type input "0.50"
type input "9.94"
type input "1.78"
type input "1.96"
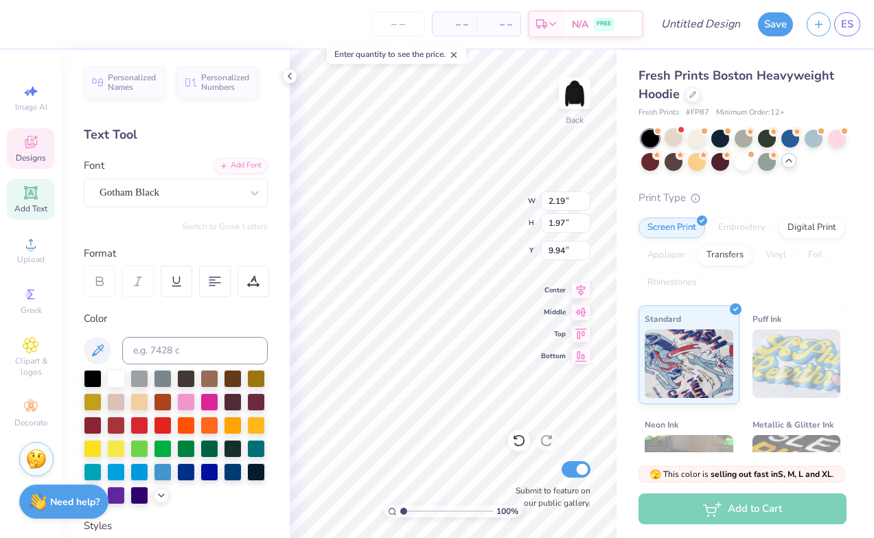
type input "3.72"
type textarea "L"
type input "10.24"
type input "2.19"
type input "1.97"
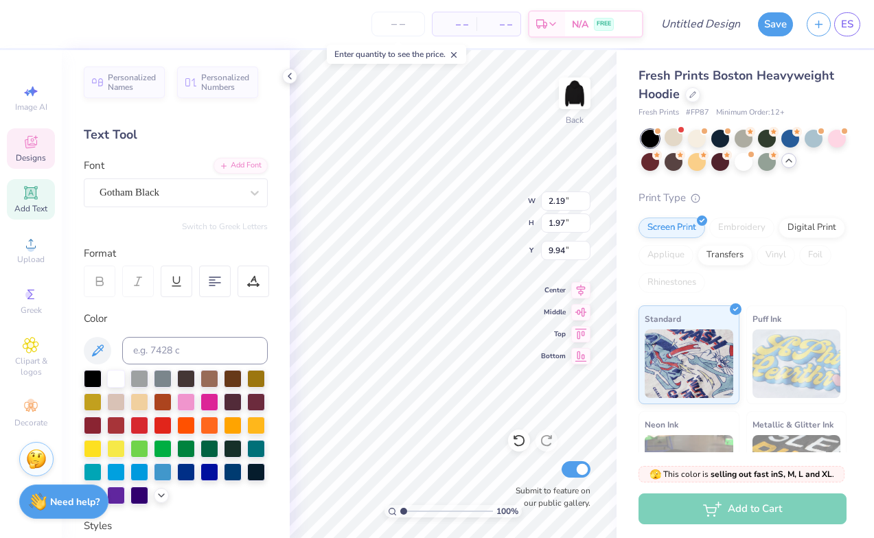
type input "10.63"
type input "9.94"
type input "2.33"
type input "1.85"
type input "0.59"
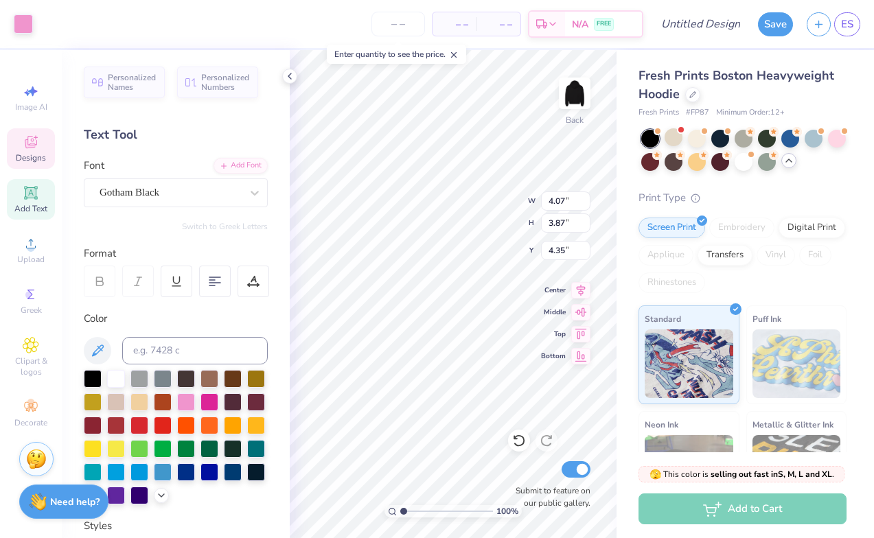
type input "6.21"
type textarea "1996"
click at [21, 32] on div at bounding box center [23, 22] width 19 height 19
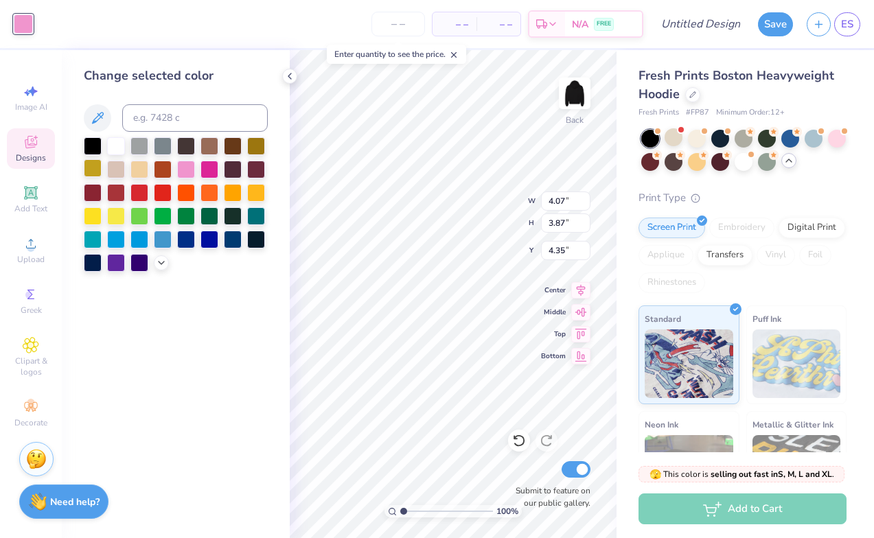
click at [92, 165] on div at bounding box center [93, 168] width 18 height 18
click at [253, 192] on div at bounding box center [256, 192] width 18 height 18
click at [234, 192] on div at bounding box center [233, 192] width 18 height 18
click at [161, 266] on icon at bounding box center [161, 261] width 11 height 11
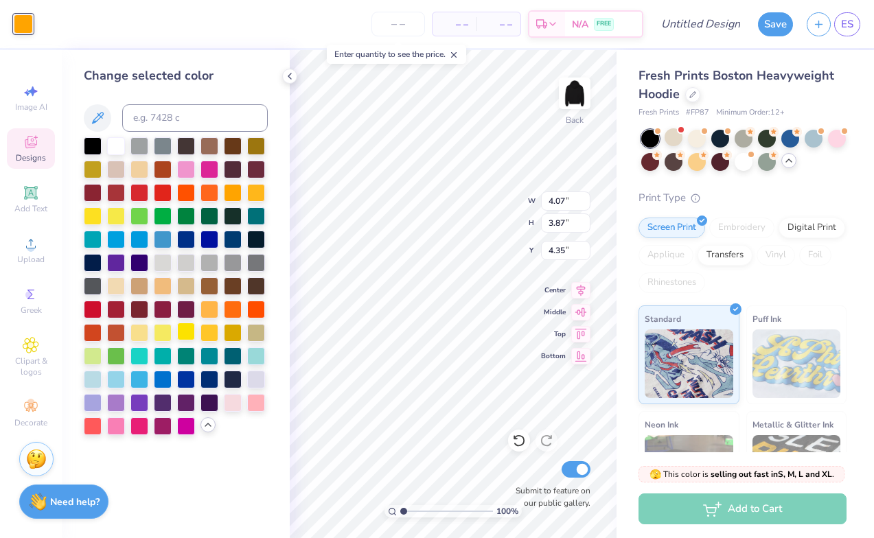
click at [188, 334] on div at bounding box center [186, 332] width 18 height 18
click at [197, 334] on div at bounding box center [176, 286] width 184 height 298
click at [224, 334] on div at bounding box center [233, 332] width 18 height 18
click at [211, 334] on div at bounding box center [209, 332] width 18 height 18
click at [224, 336] on div at bounding box center [233, 332] width 18 height 18
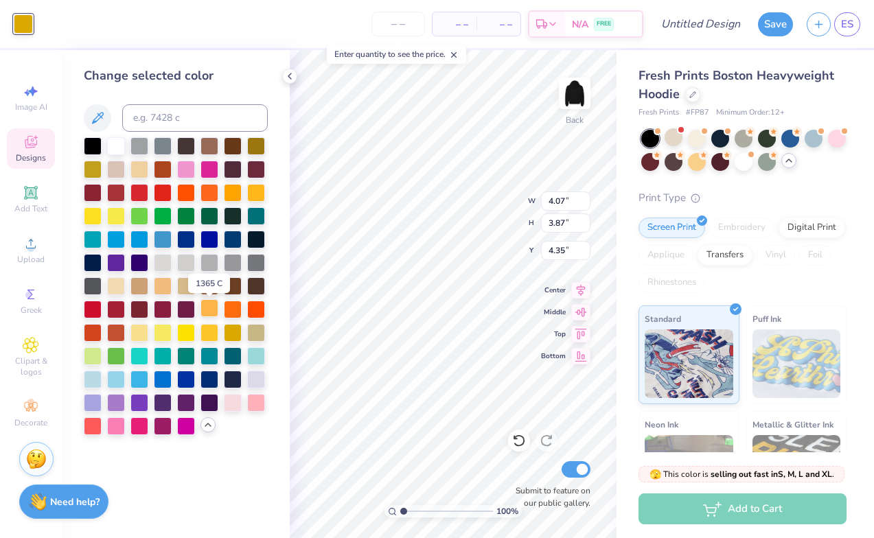
click at [209, 314] on div at bounding box center [209, 308] width 18 height 18
click at [201, 427] on div at bounding box center [207, 424] width 15 height 15
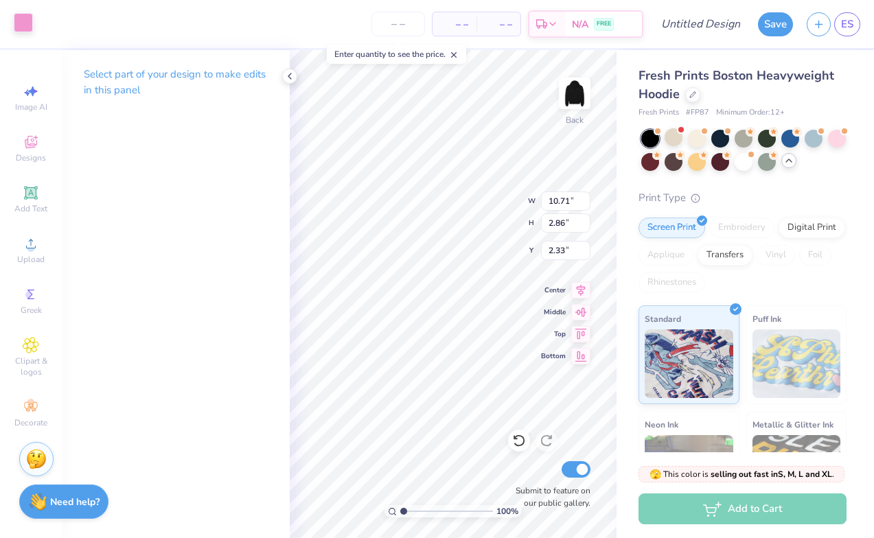
click at [20, 23] on div at bounding box center [23, 22] width 19 height 19
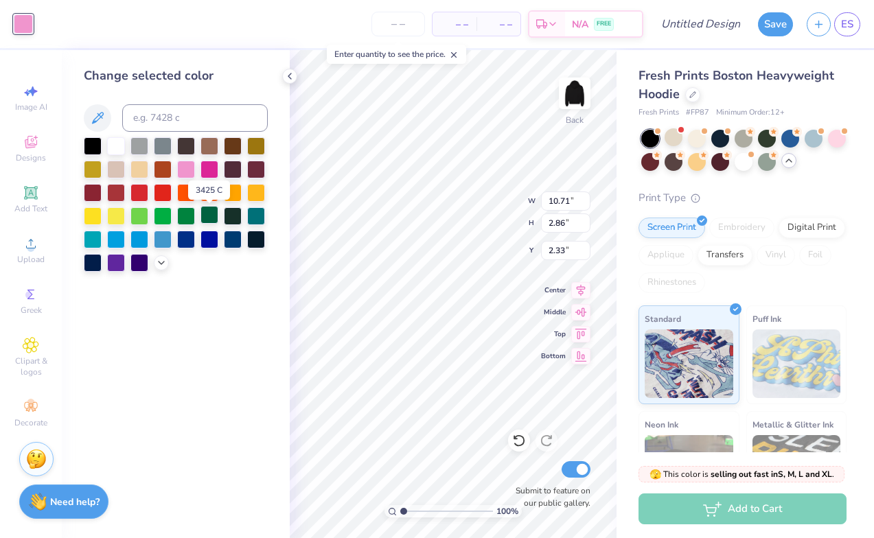
click at [207, 218] on div at bounding box center [209, 215] width 18 height 18
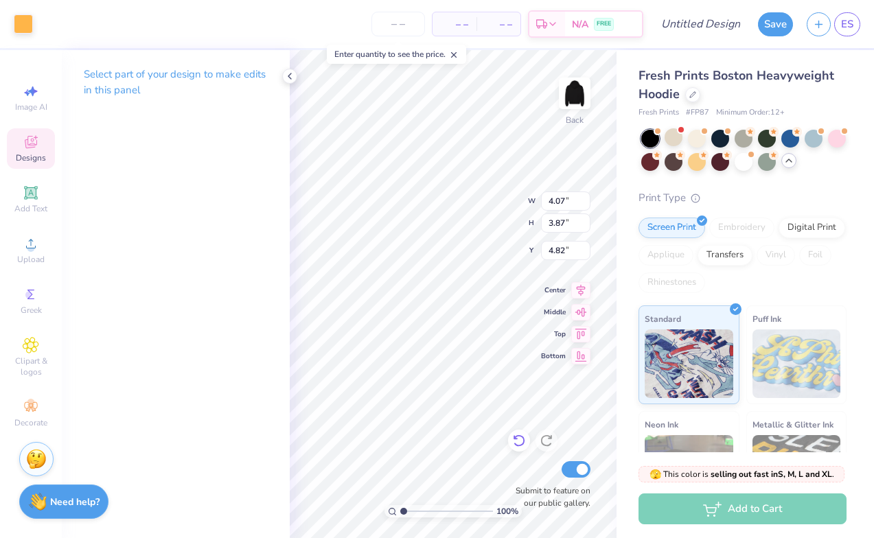
click at [522, 441] on icon at bounding box center [519, 441] width 14 height 14
type input "4.35"
click at [44, 12] on div "Art colors" at bounding box center [29, 24] width 58 height 48
click at [45, 24] on div at bounding box center [47, 22] width 19 height 19
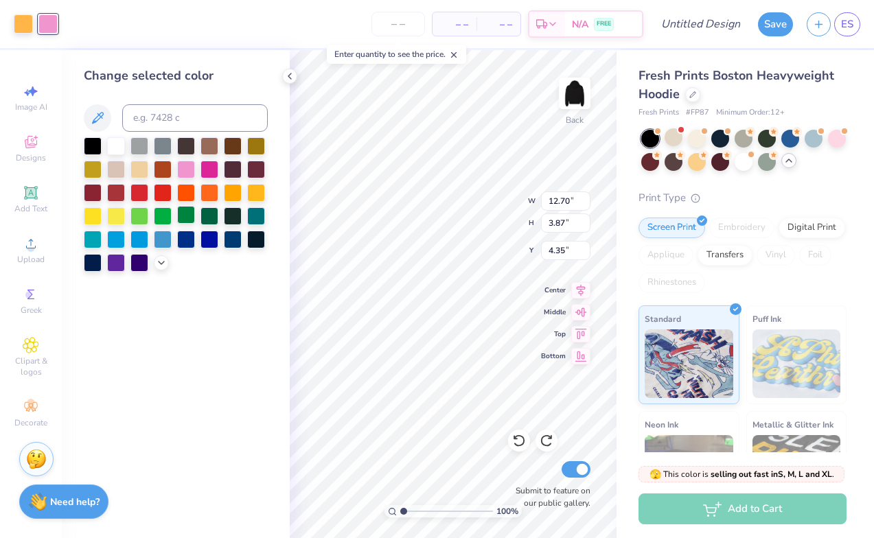
click at [190, 220] on div at bounding box center [186, 215] width 18 height 18
click at [203, 220] on div at bounding box center [209, 215] width 18 height 18
click at [227, 348] on div "Change selected color" at bounding box center [176, 294] width 228 height 488
click at [259, 373] on div "Change selected color" at bounding box center [176, 294] width 228 height 488
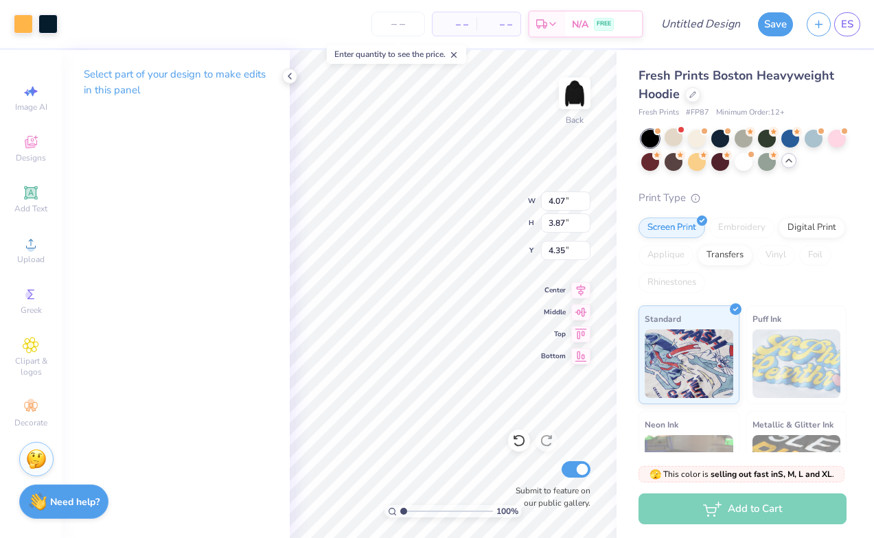
type input "4.82"
type input "2.49"
click at [22, 21] on div at bounding box center [23, 22] width 19 height 19
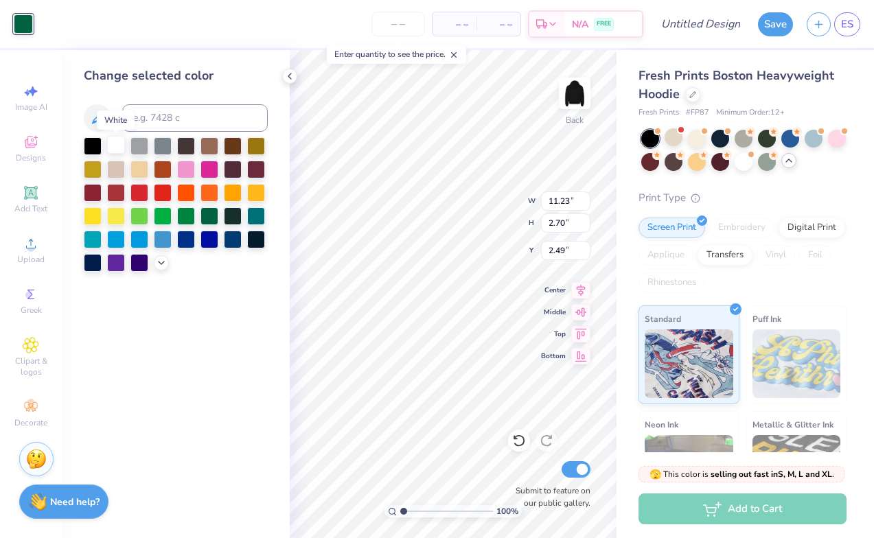
click at [113, 144] on div at bounding box center [116, 145] width 18 height 18
click at [207, 399] on div "Change selected color" at bounding box center [176, 294] width 228 height 488
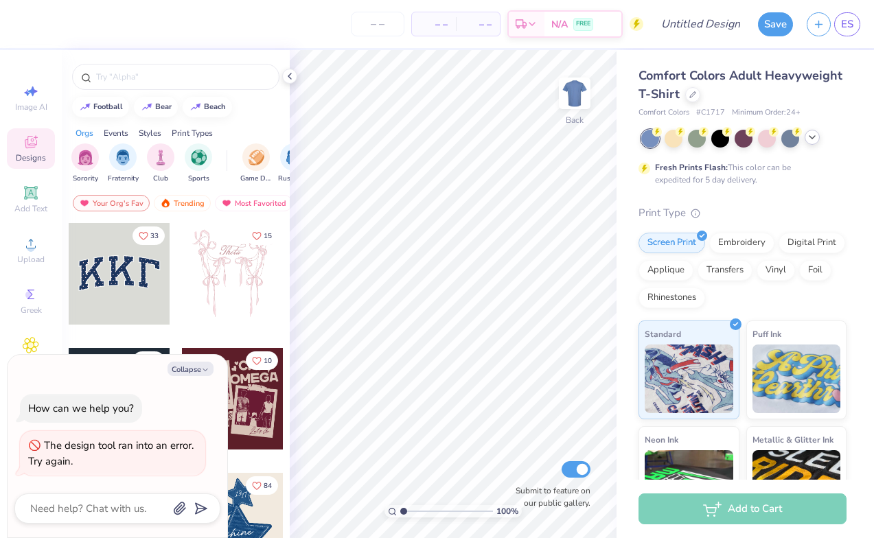
click at [815, 136] on icon at bounding box center [811, 137] width 11 height 11
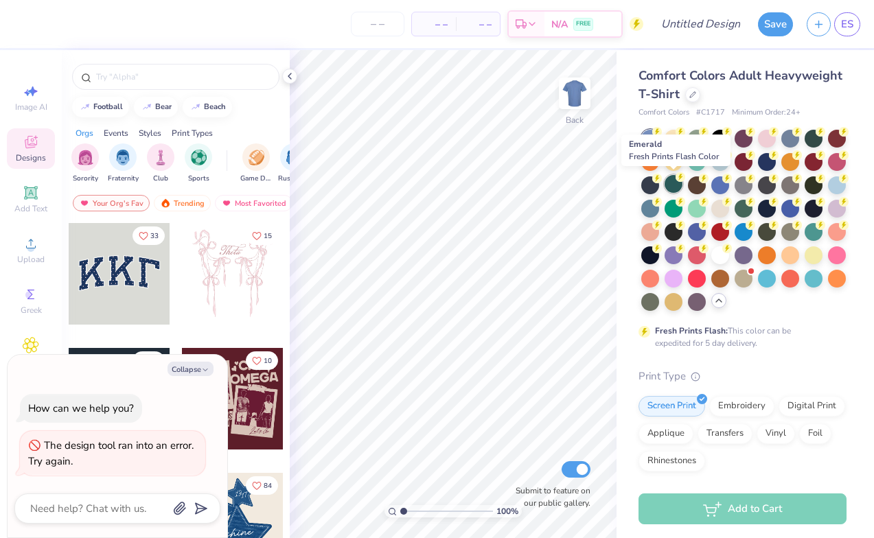
click at [673, 183] on div at bounding box center [673, 184] width 18 height 18
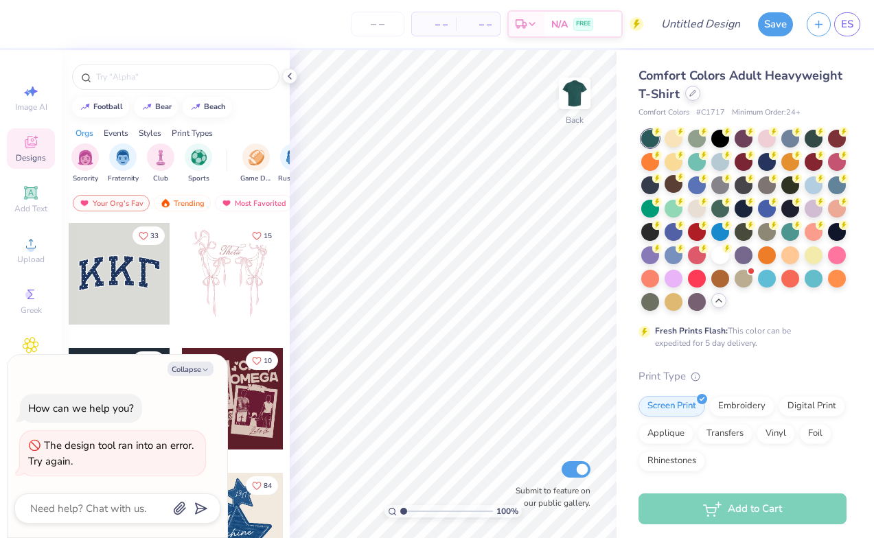
click at [689, 96] on icon at bounding box center [692, 93] width 7 height 7
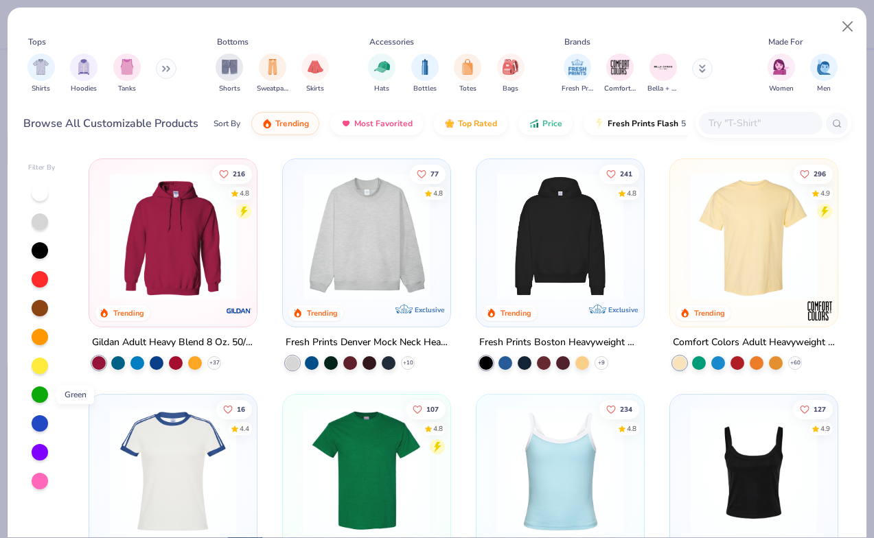
click at [34, 394] on div at bounding box center [40, 394] width 16 height 16
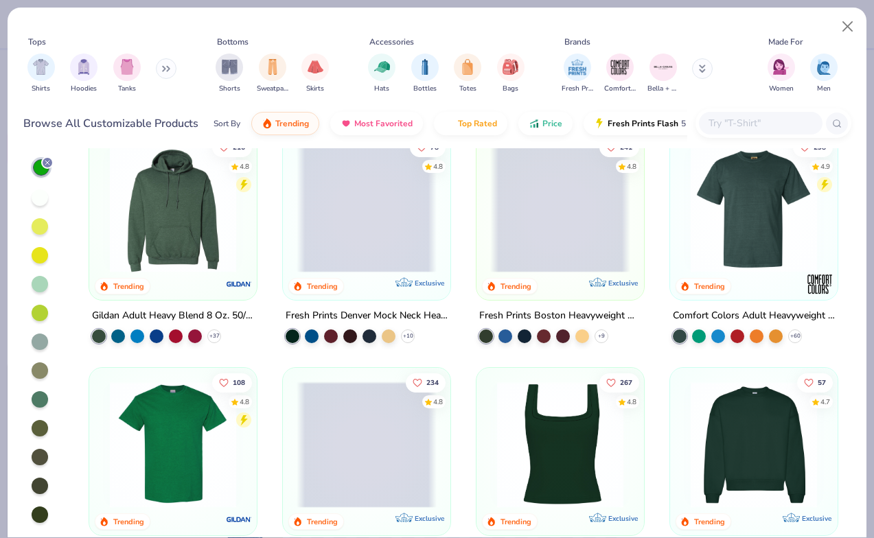
scroll to position [27, 0]
click at [38, 393] on div at bounding box center [40, 399] width 16 height 16
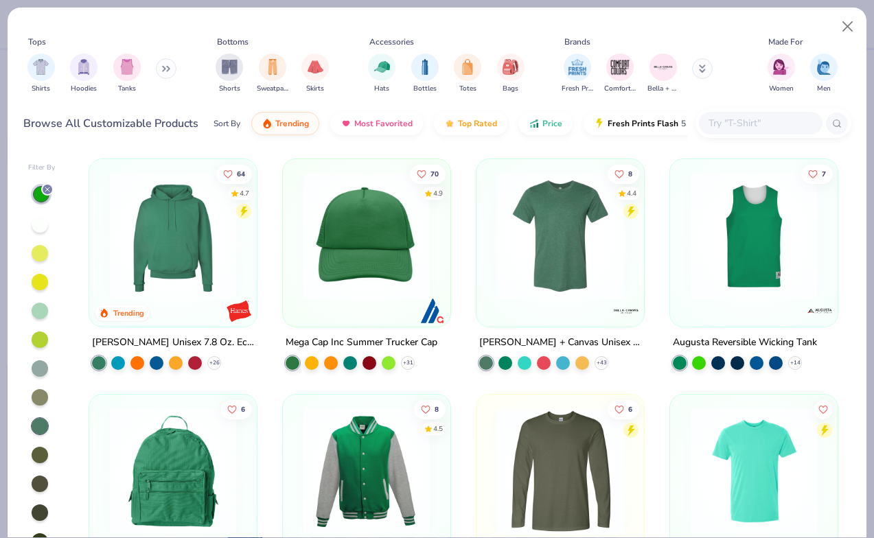
scroll to position [27, 0]
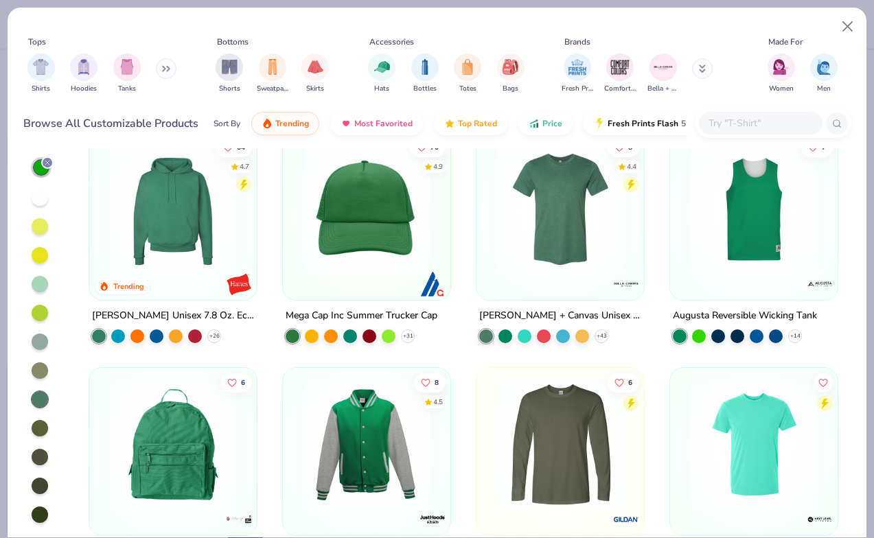
click at [42, 394] on div at bounding box center [40, 399] width 16 height 16
click at [40, 402] on div at bounding box center [40, 399] width 16 height 16
click at [49, 159] on icon at bounding box center [47, 163] width 8 height 8
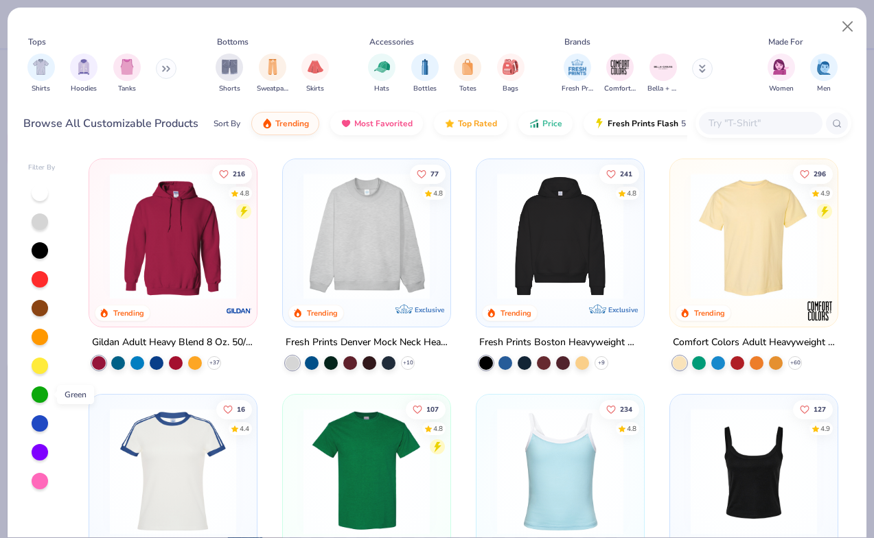
click at [39, 395] on div at bounding box center [40, 394] width 16 height 16
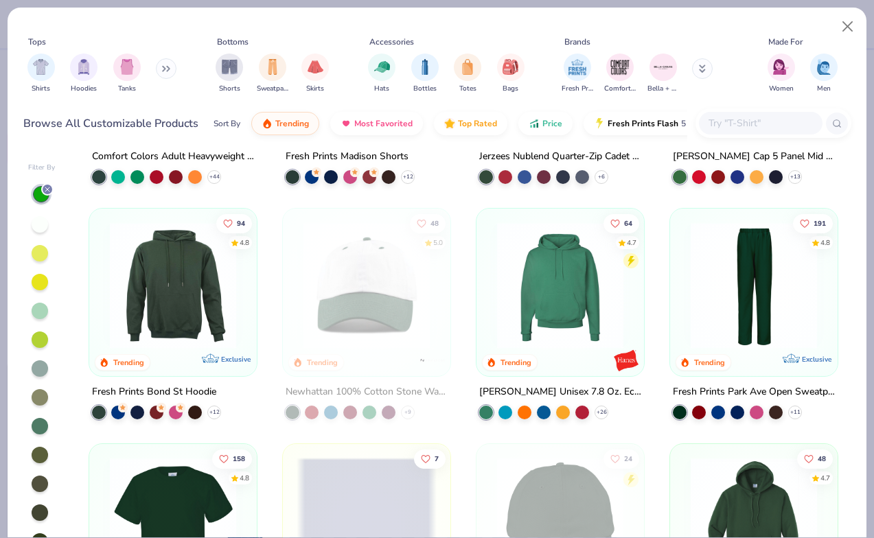
scroll to position [893, 0]
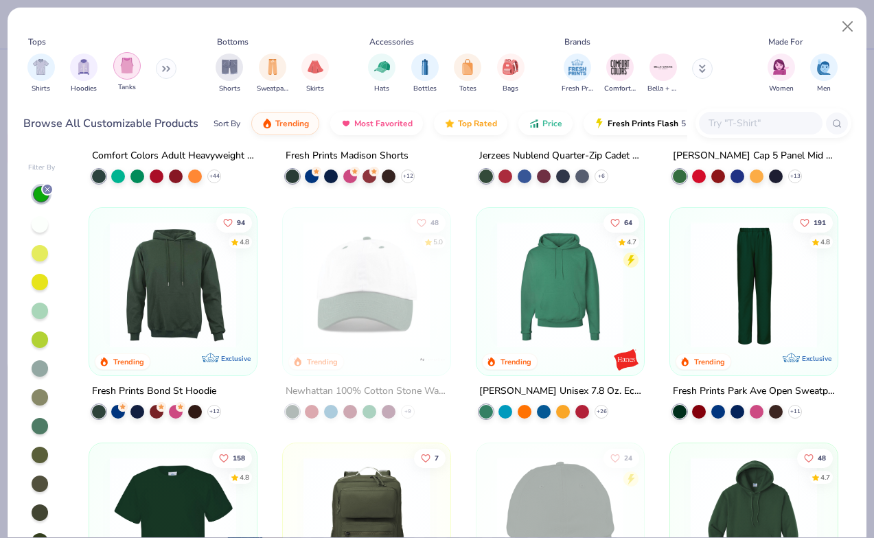
click at [130, 73] on img "filter for Tanks" at bounding box center [126, 66] width 15 height 16
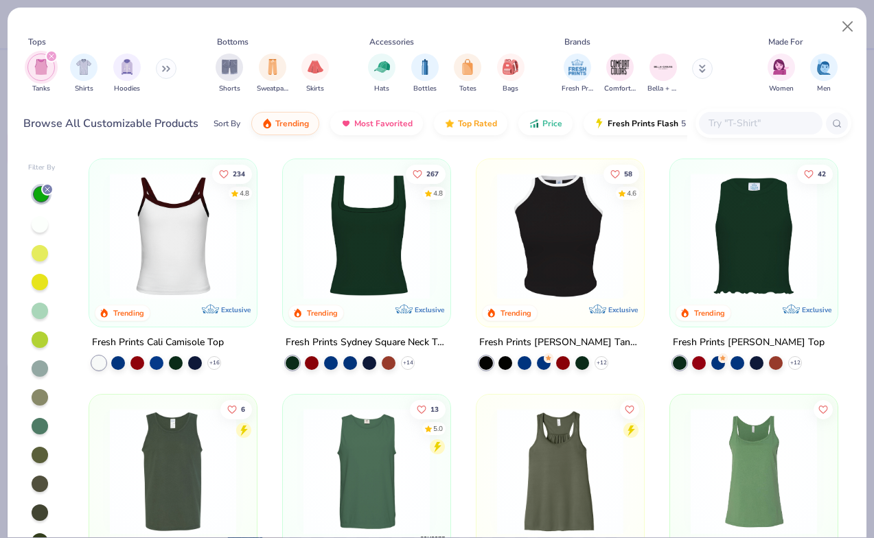
click at [165, 68] on icon at bounding box center [164, 69] width 2 height 5
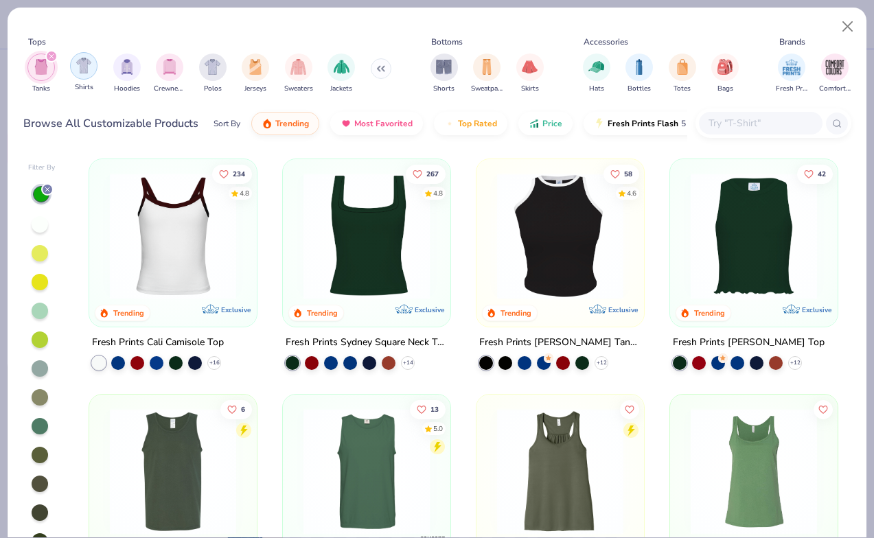
click at [82, 63] on img "filter for Shirts" at bounding box center [84, 66] width 16 height 16
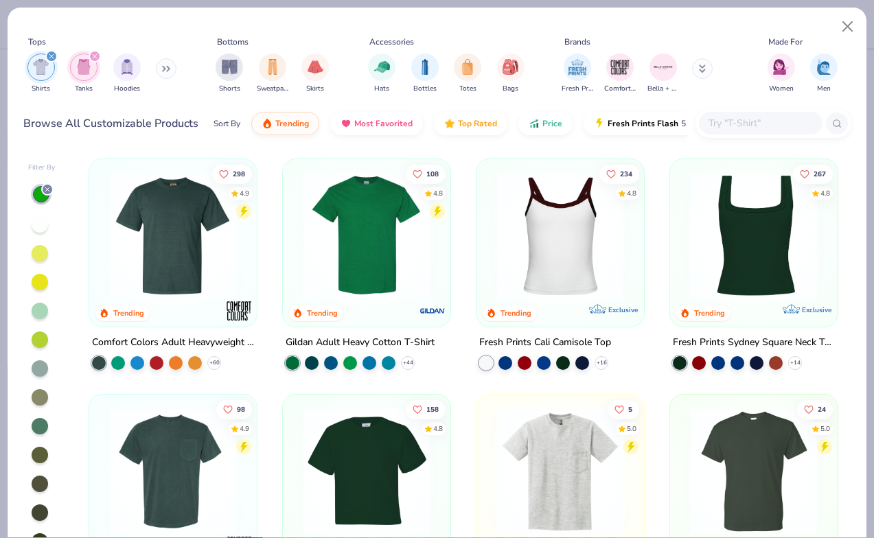
click at [80, 64] on img "filter for Tanks" at bounding box center [83, 67] width 15 height 16
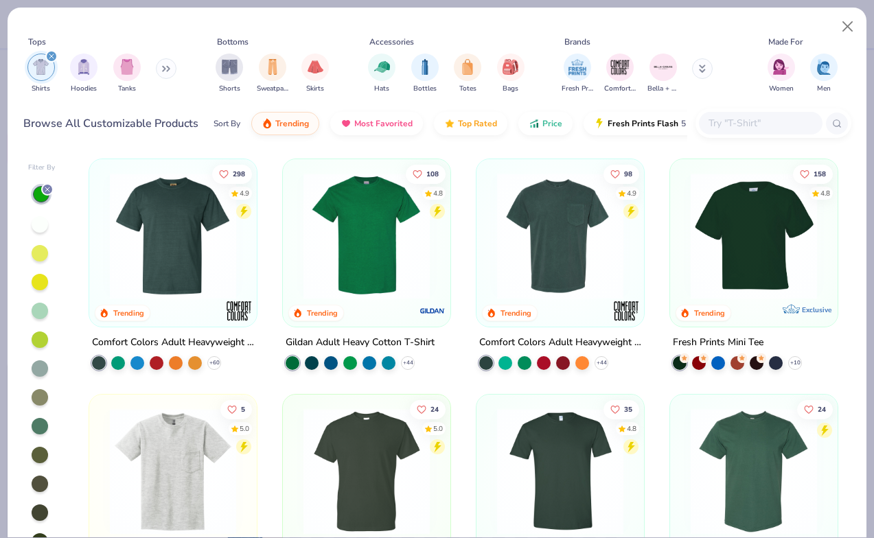
click at [43, 65] on img "filter for Shirts" at bounding box center [41, 67] width 16 height 16
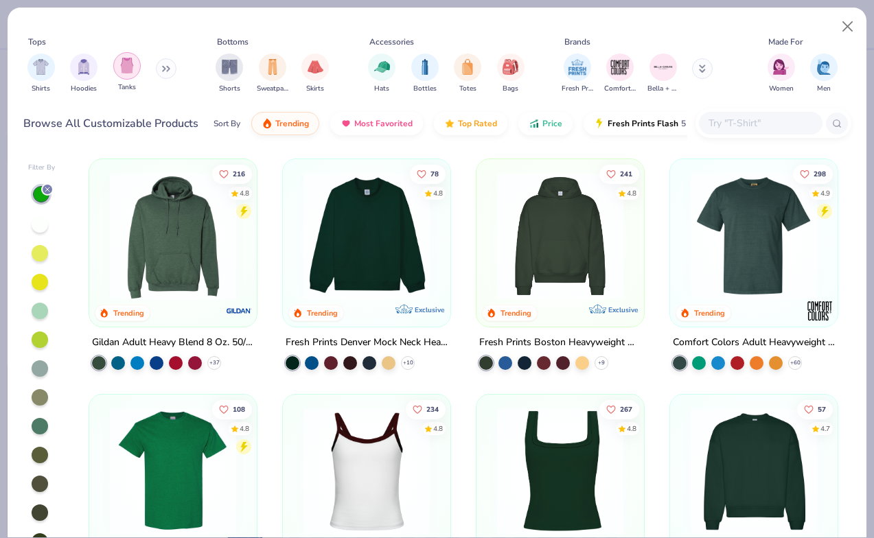
click at [132, 80] on div "Tanks" at bounding box center [126, 72] width 27 height 40
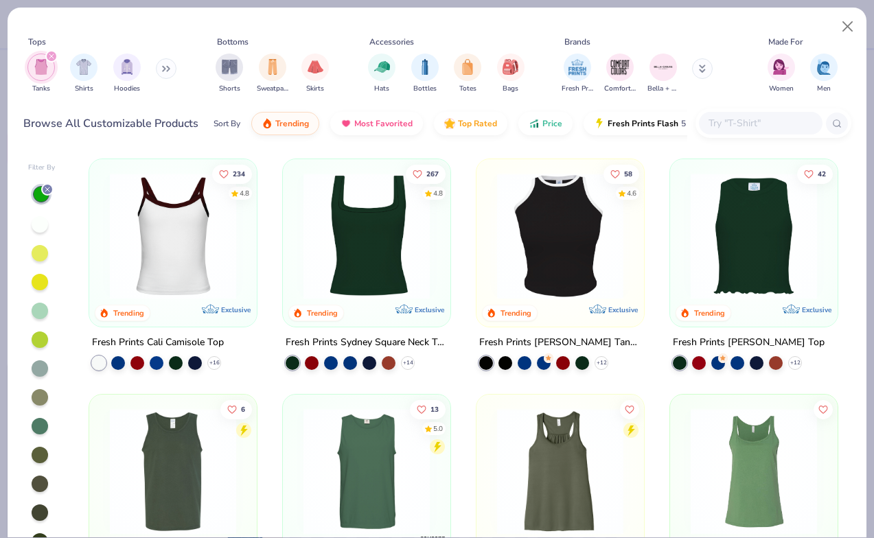
click at [42, 76] on div "filter for Tanks" at bounding box center [40, 67] width 27 height 27
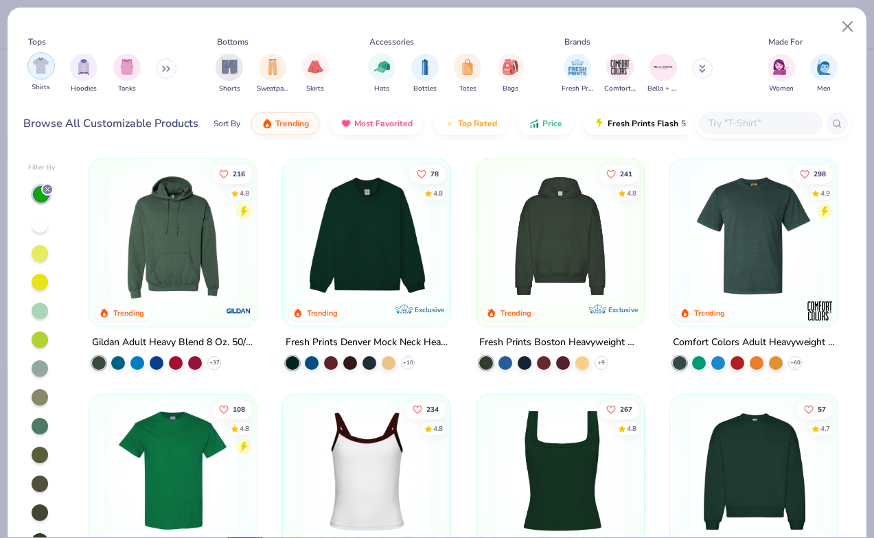
click at [47, 68] on img "filter for Shirts" at bounding box center [41, 66] width 16 height 16
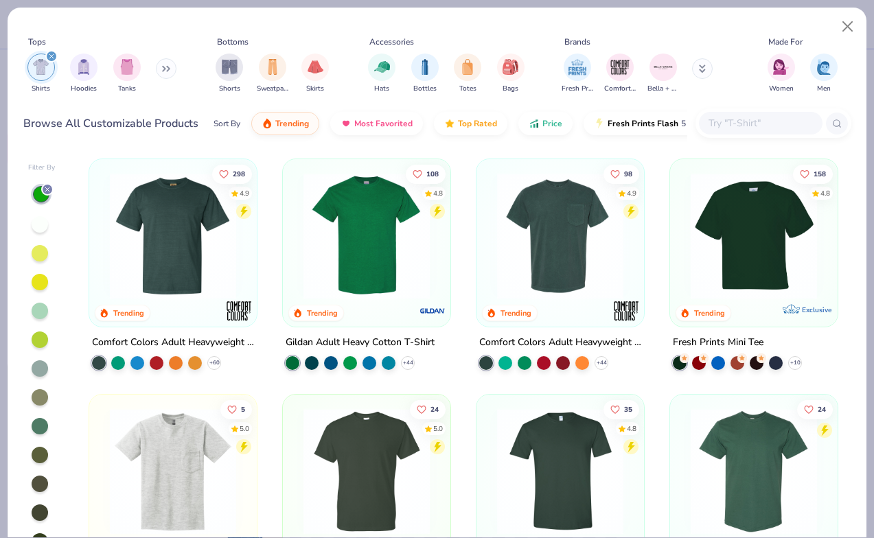
click at [189, 264] on img at bounding box center [173, 236] width 140 height 126
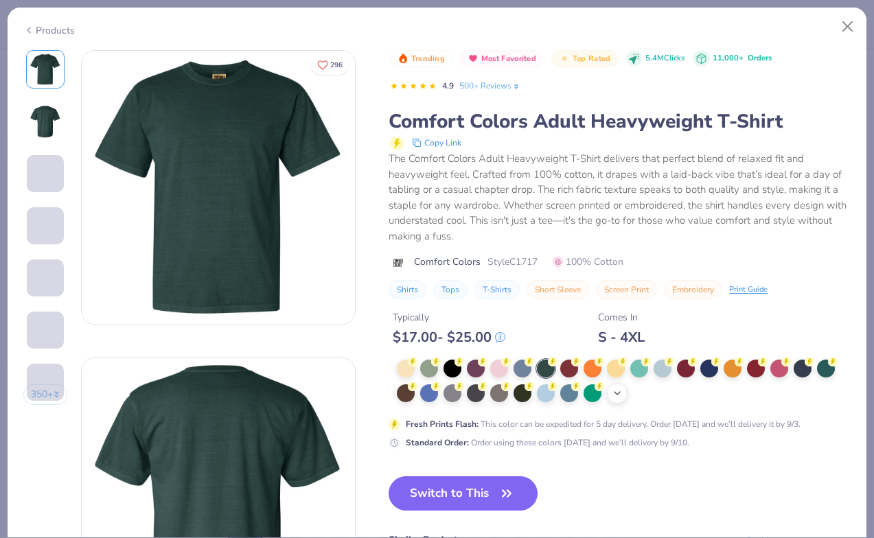
click at [614, 393] on icon at bounding box center [617, 393] width 11 height 11
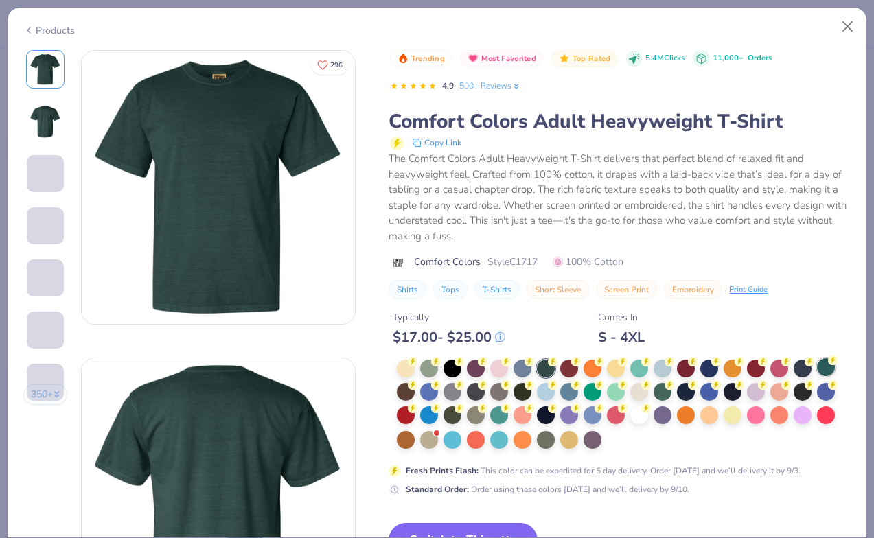
click at [826, 364] on div at bounding box center [826, 367] width 18 height 18
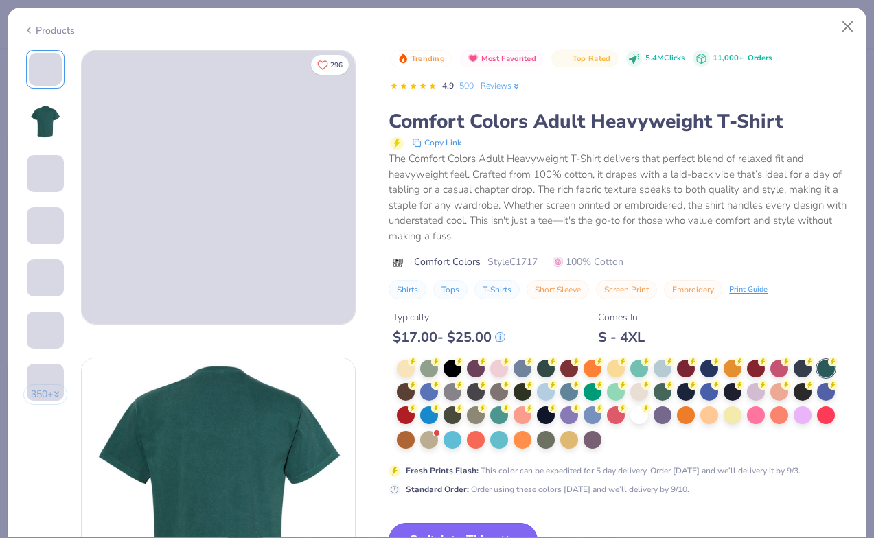
click at [454, 528] on button "Switch to This" at bounding box center [462, 540] width 149 height 34
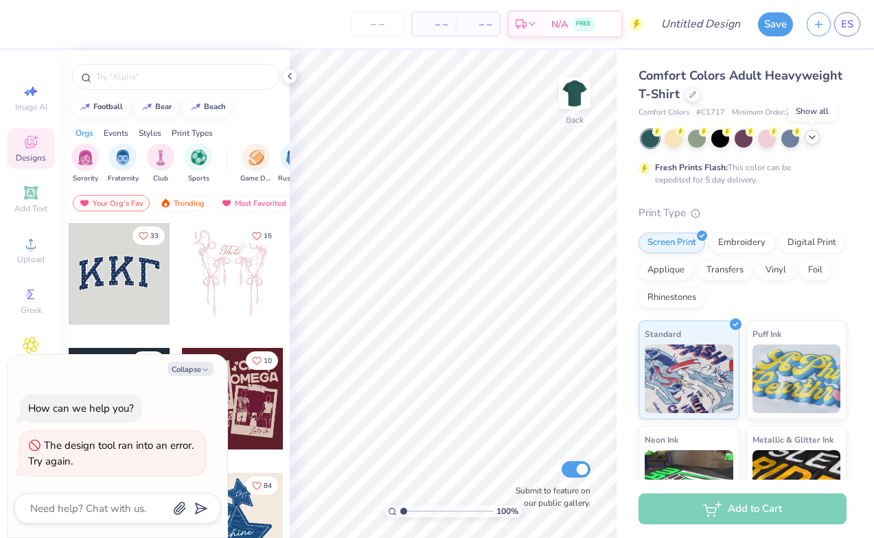
click at [813, 137] on polyline at bounding box center [811, 137] width 5 height 3
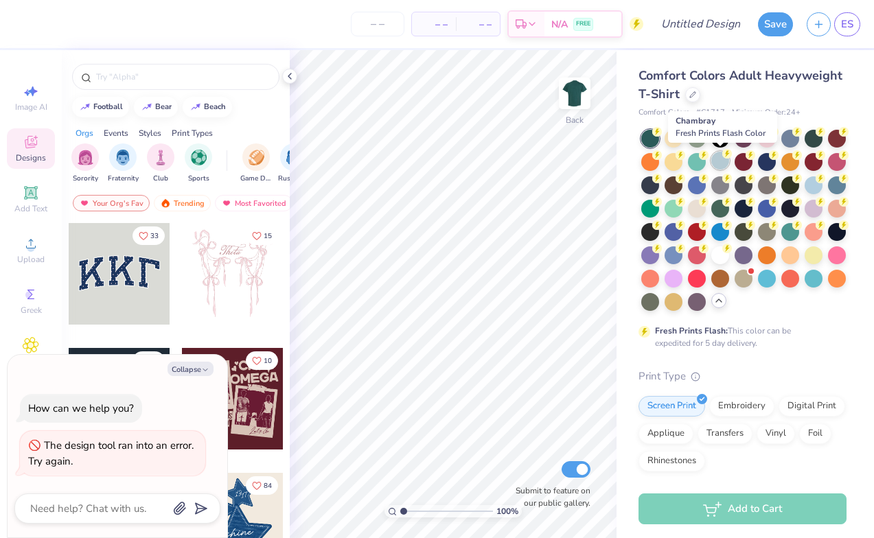
click at [722, 161] on div at bounding box center [720, 161] width 18 height 18
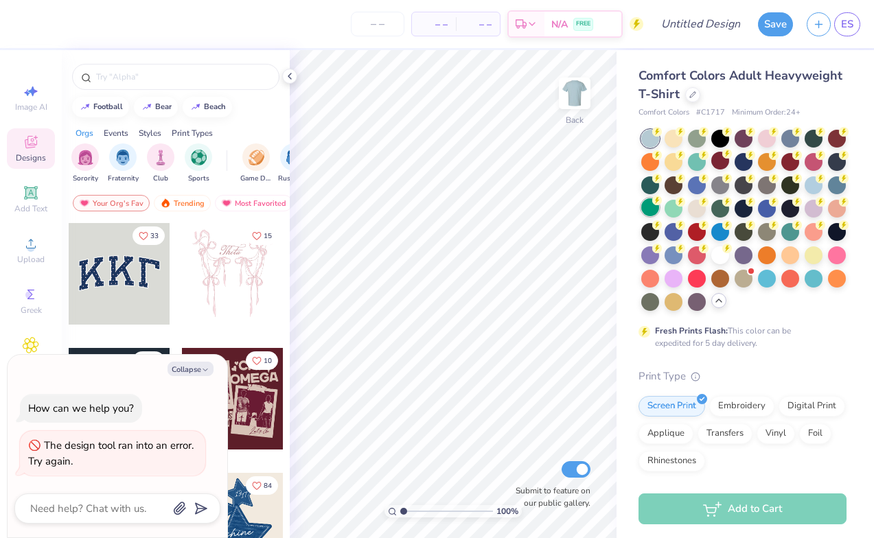
click at [648, 204] on div at bounding box center [650, 207] width 18 height 18
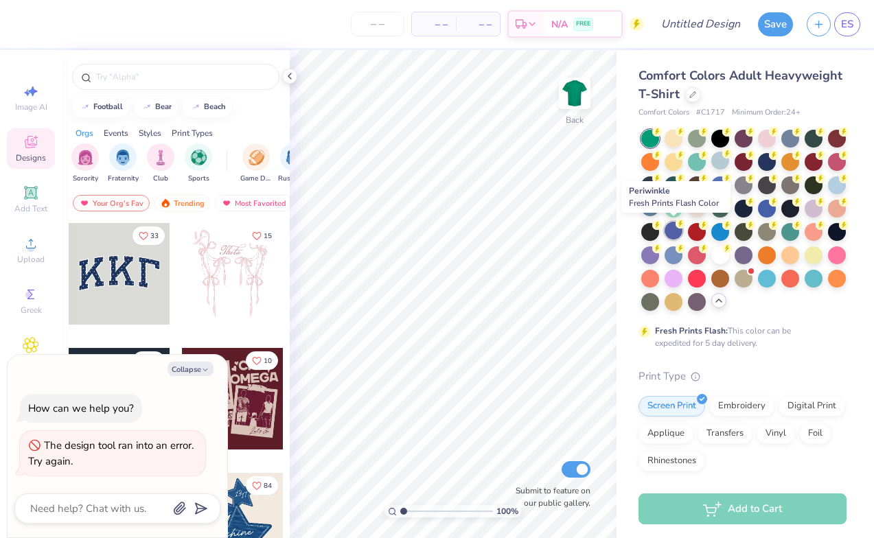
click at [680, 229] on div at bounding box center [673, 231] width 18 height 18
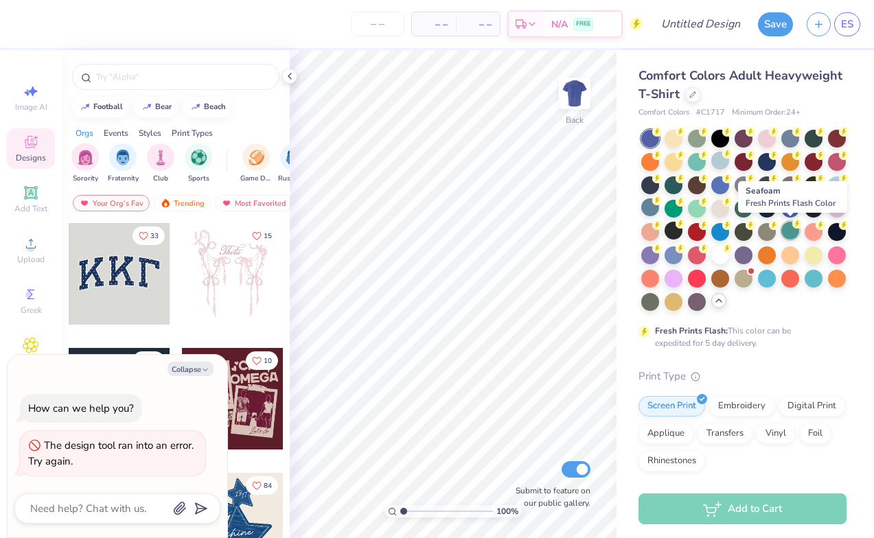
click at [790, 226] on div at bounding box center [790, 231] width 18 height 18
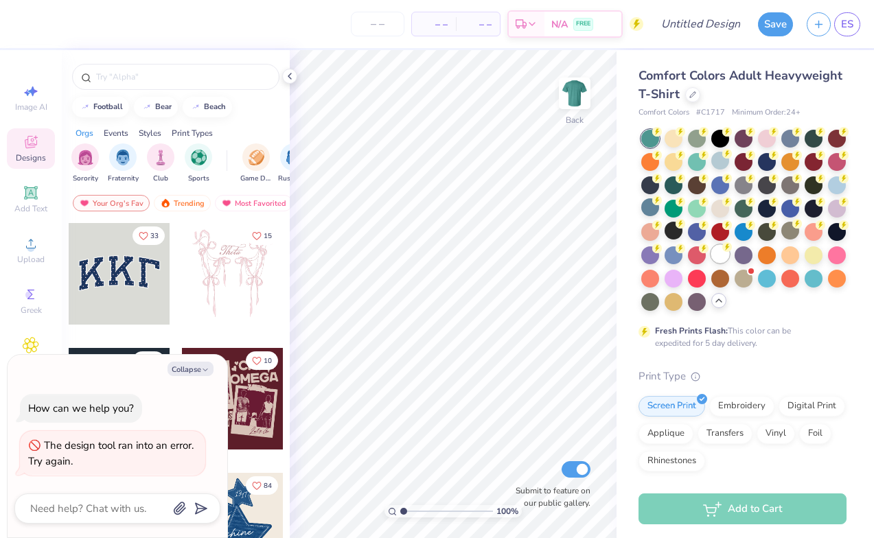
click at [719, 259] on div at bounding box center [720, 254] width 18 height 18
click at [655, 137] on circle at bounding box center [657, 132] width 10 height 10
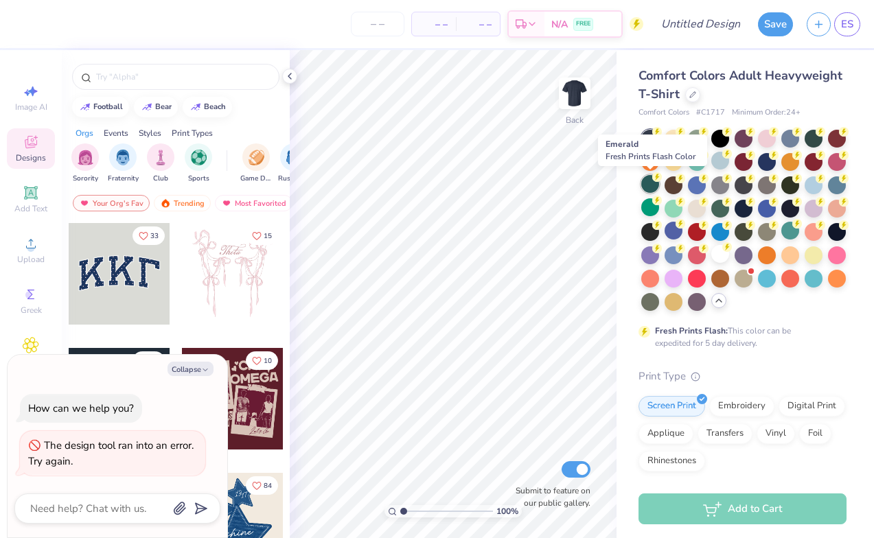
click at [658, 137] on circle at bounding box center [657, 132] width 10 height 10
click at [195, 363] on button "Collapse" at bounding box center [190, 369] width 46 height 14
type textarea "x"
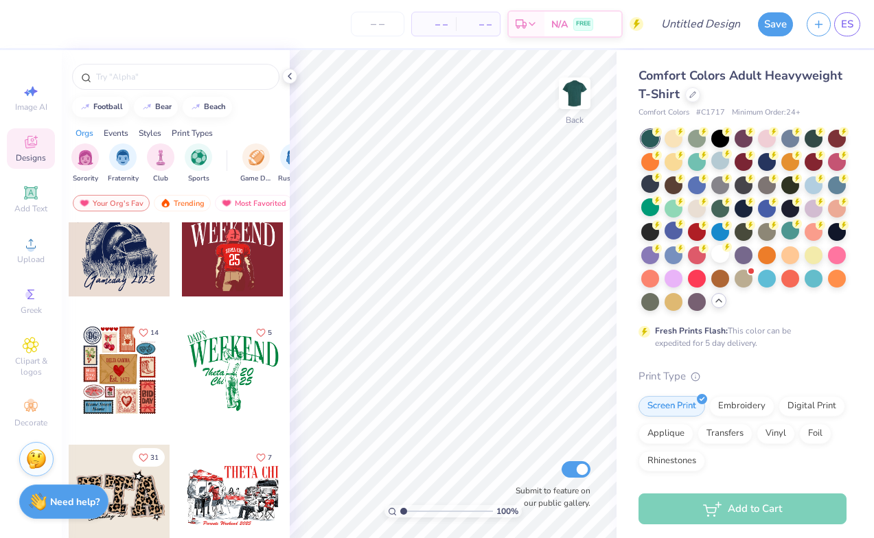
scroll to position [1907, 0]
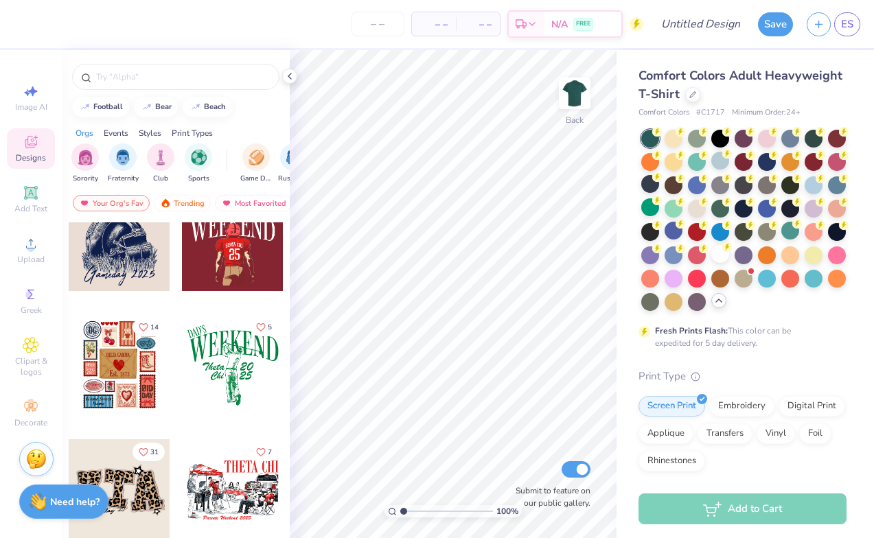
click at [89, 139] on div "Orgs" at bounding box center [85, 133] width 18 height 12
click at [89, 155] on img "filter for Sorority" at bounding box center [86, 156] width 16 height 16
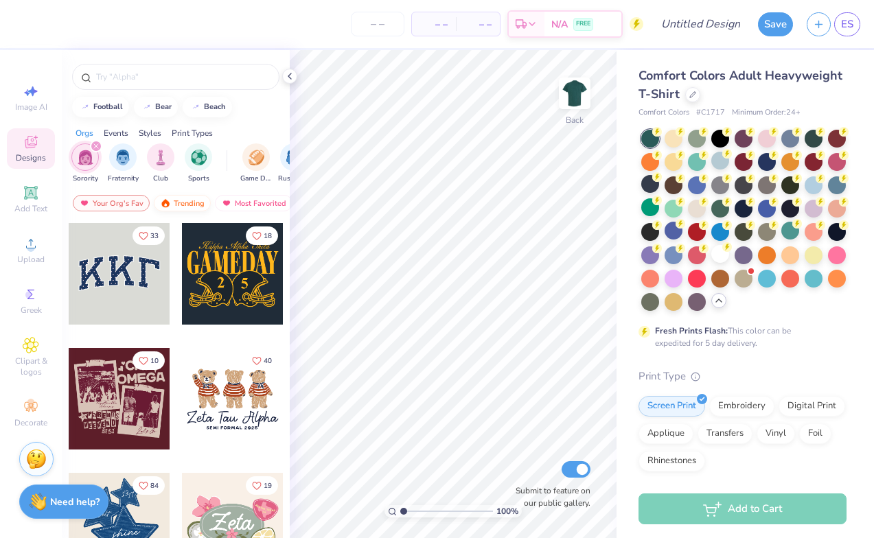
click at [189, 203] on div "Trending" at bounding box center [182, 203] width 57 height 16
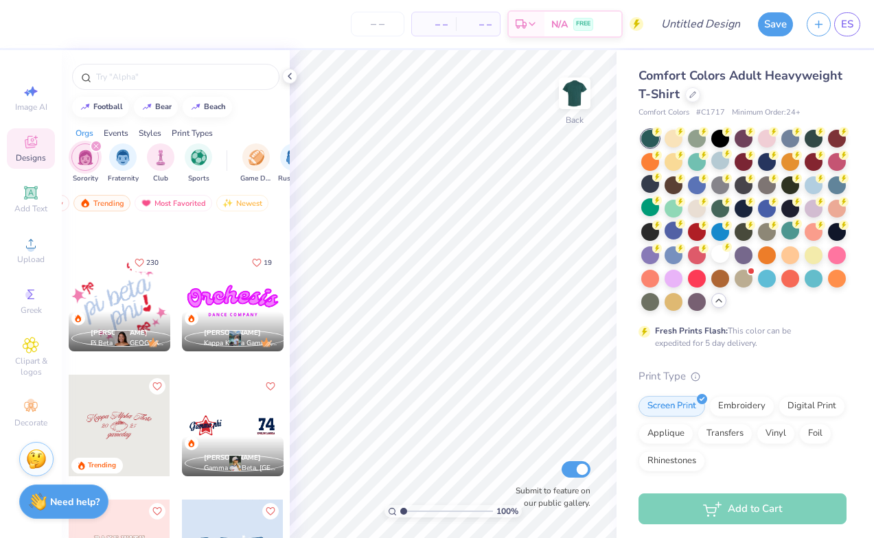
scroll to position [2933, 0]
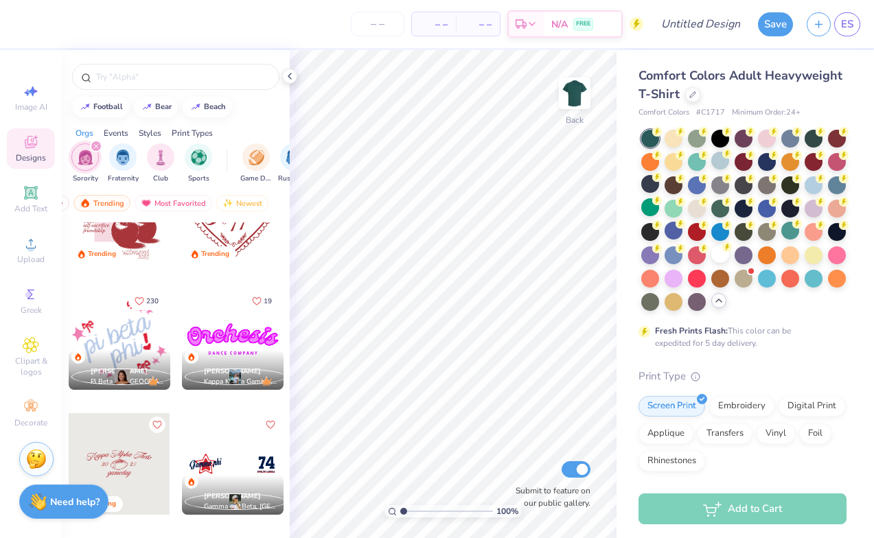
click at [118, 342] on div at bounding box center [120, 339] width 102 height 102
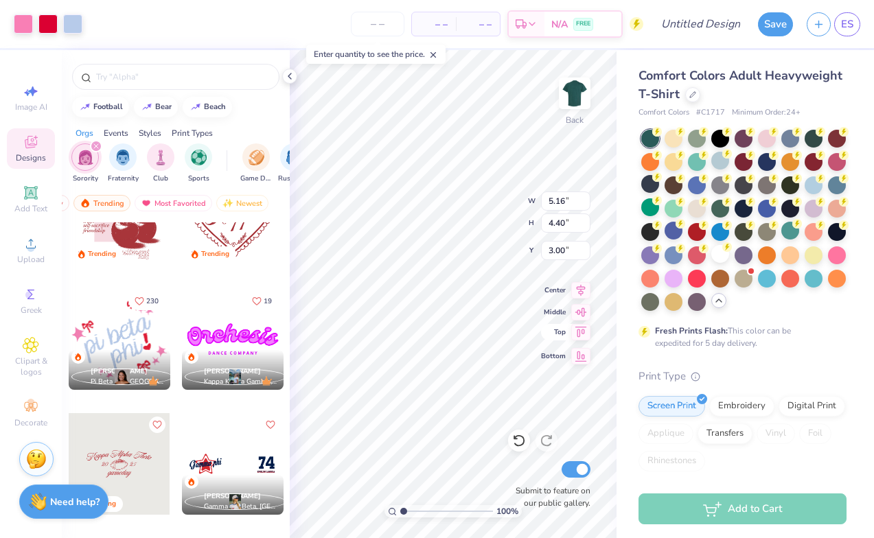
click at [552, 336] on div "100 % Back W 5.16 5.16 " H 4.40 4.40 " Y 3.00 3.00 " Center Middle Top Bottom S…" at bounding box center [453, 294] width 327 height 488
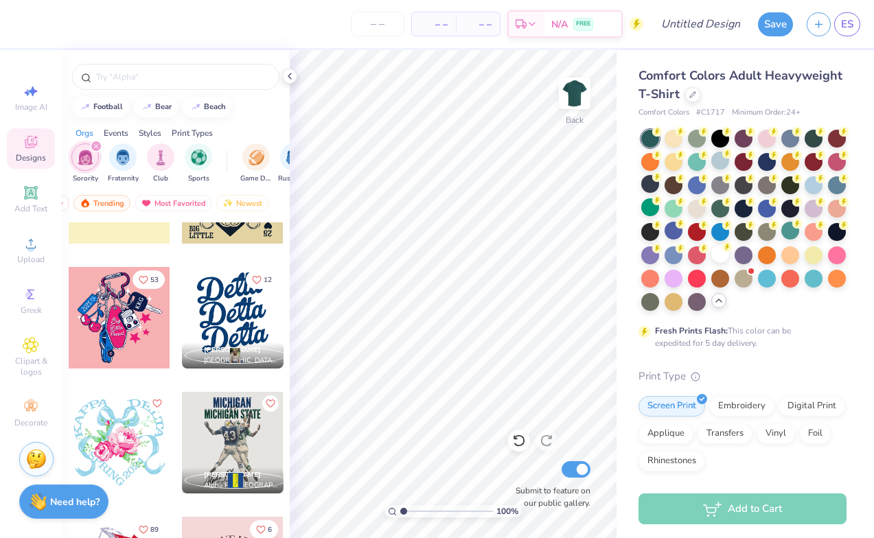
scroll to position [8200, 0]
click at [246, 314] on div at bounding box center [233, 319] width 102 height 102
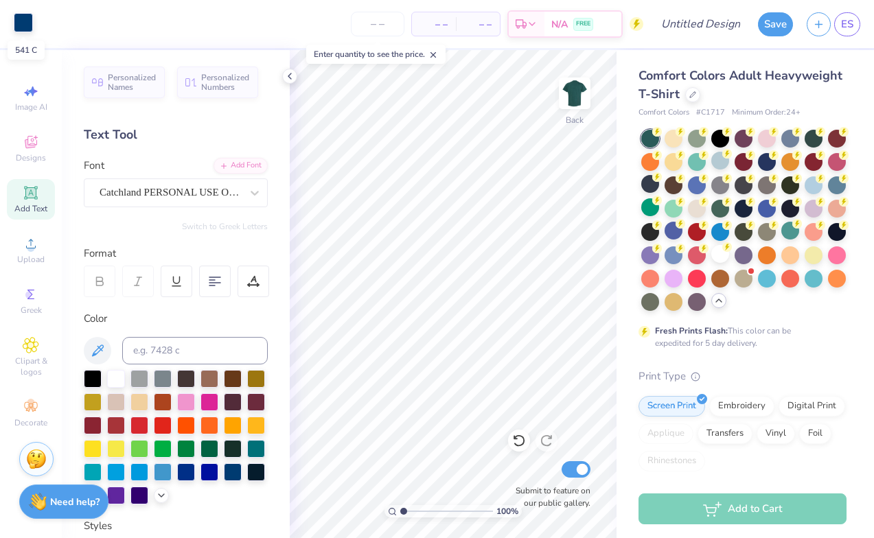
click at [23, 19] on div at bounding box center [23, 22] width 19 height 19
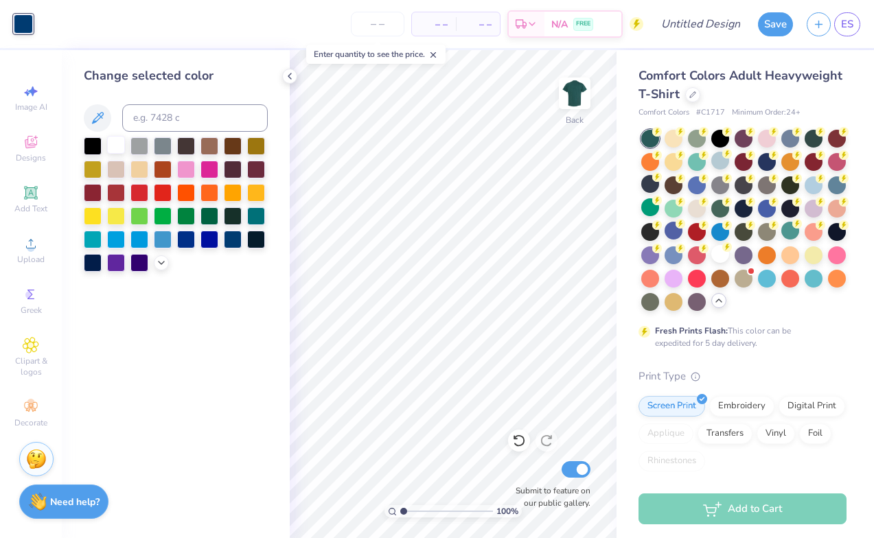
click at [112, 150] on div at bounding box center [116, 145] width 18 height 18
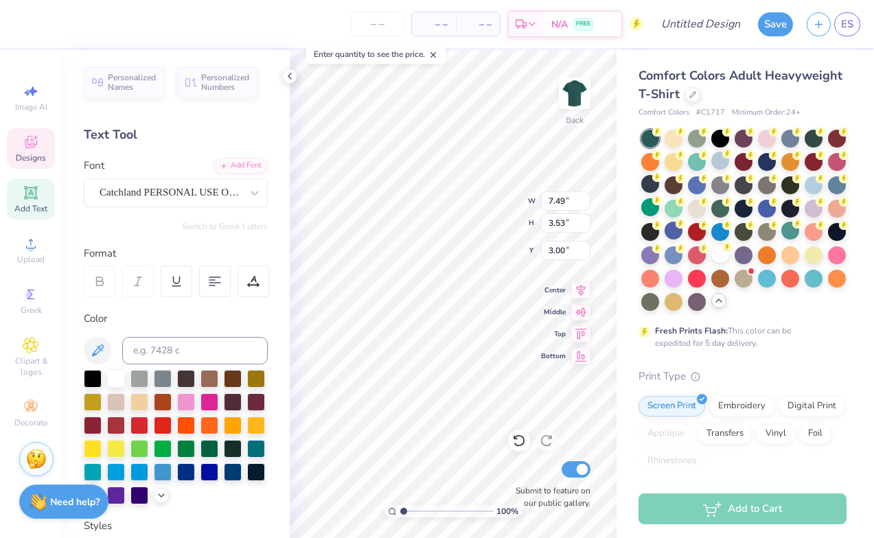
type textarea "Sigma"
type input "5.77"
type textarea "Pi"
type input "8.53"
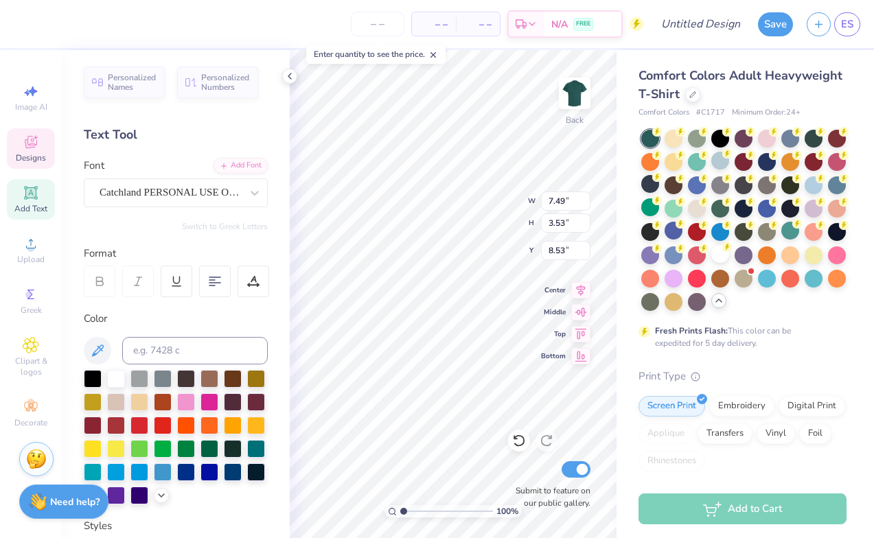
scroll to position [0, 0]
type textarea "e"
type textarea "Alpha"
type input "5.08"
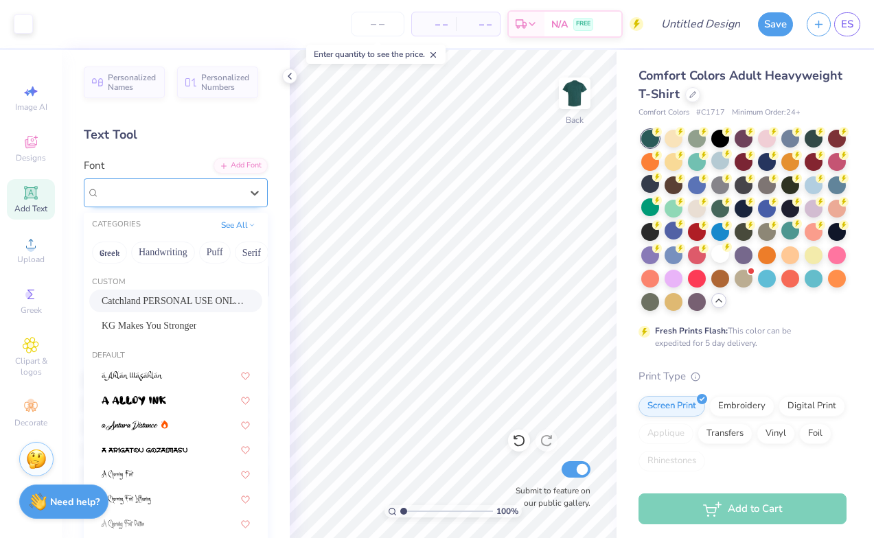
click at [189, 191] on span "Catchland PERSONAL USE ONLY PERSONAL USE ONLY" at bounding box center [170, 193] width 141 height 16
click at [176, 320] on span "KG Makes You Stronger" at bounding box center [149, 325] width 95 height 14
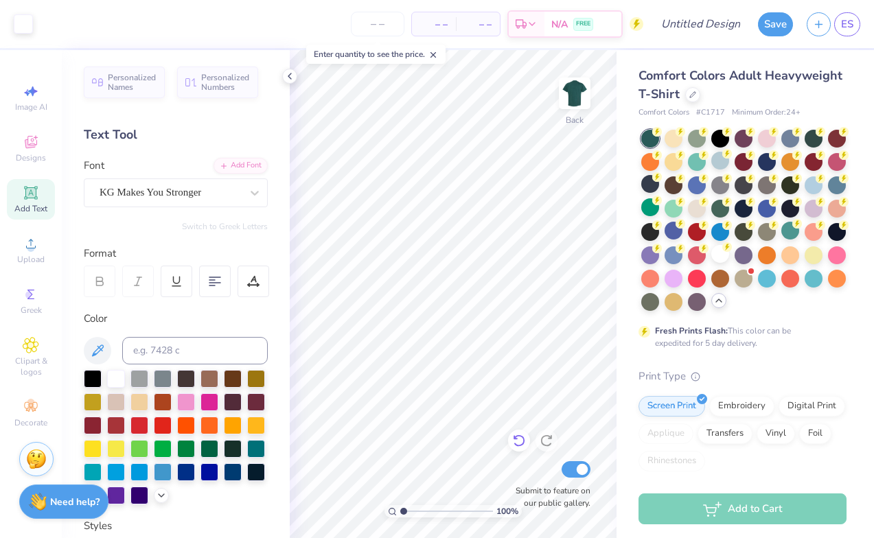
click at [518, 433] on div at bounding box center [519, 441] width 22 height 22
click at [552, 439] on icon at bounding box center [546, 441] width 14 height 14
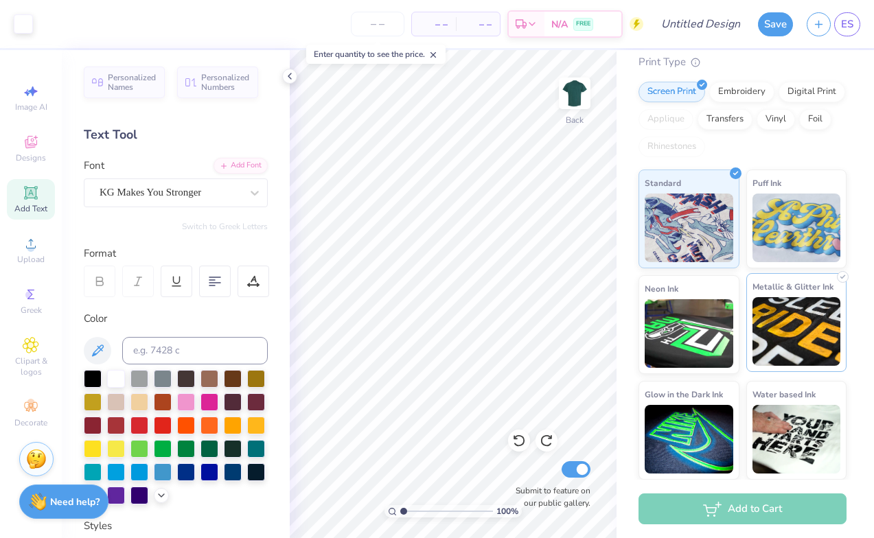
scroll to position [314, 0]
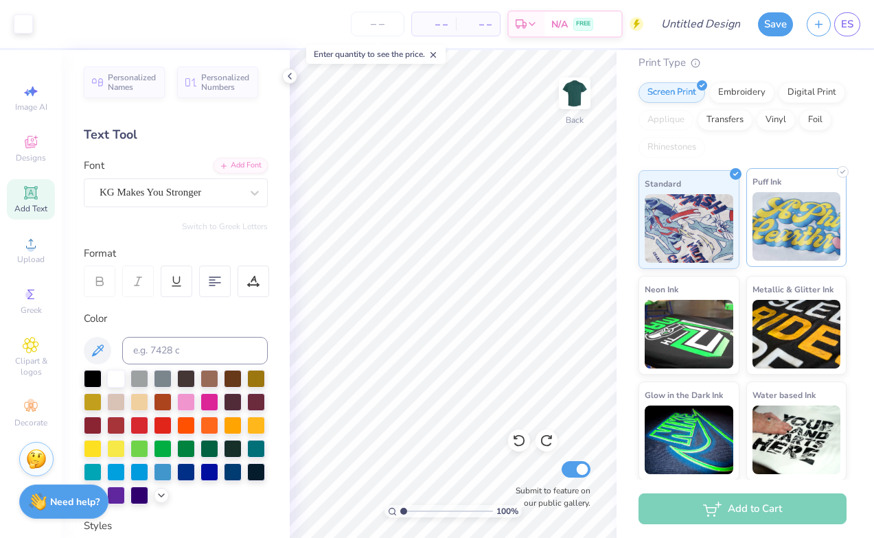
click at [782, 205] on img at bounding box center [796, 226] width 89 height 69
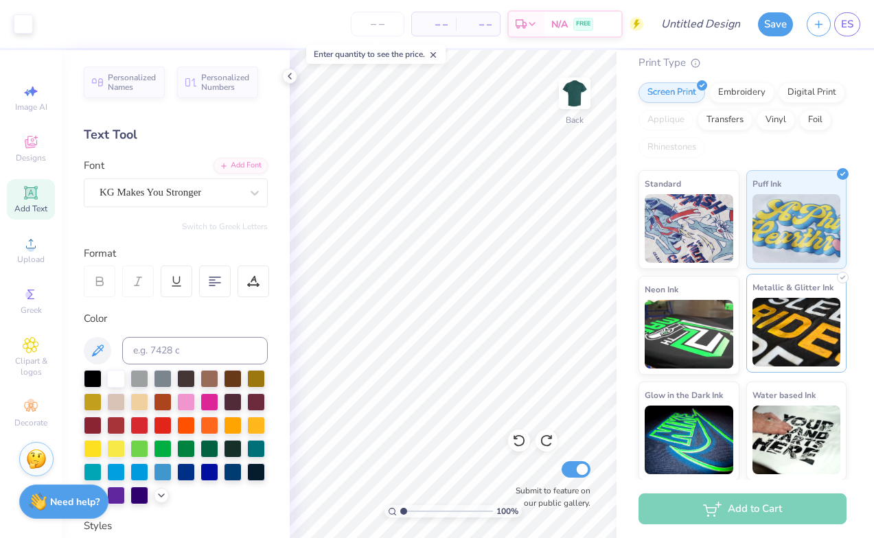
click at [800, 297] on div "Metallic & Glitter Ink" at bounding box center [796, 323] width 101 height 99
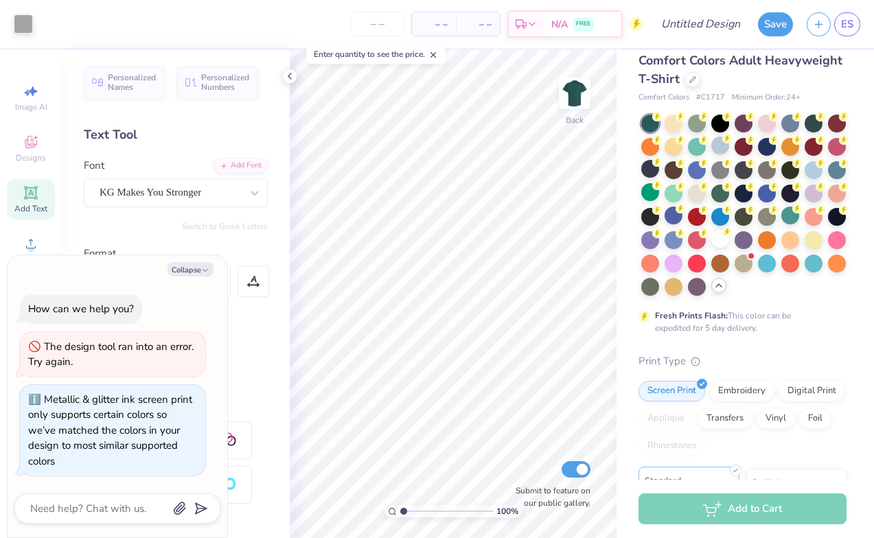
scroll to position [10, 0]
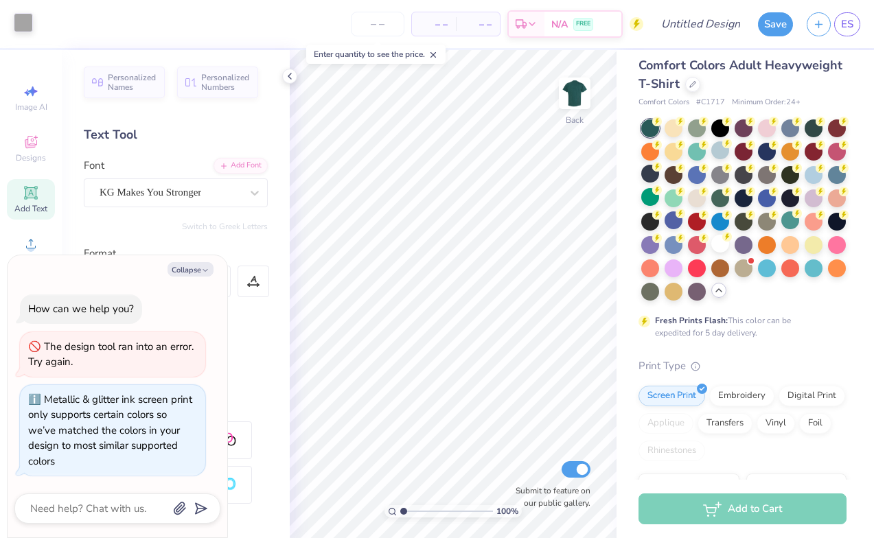
click at [20, 15] on div at bounding box center [23, 22] width 19 height 19
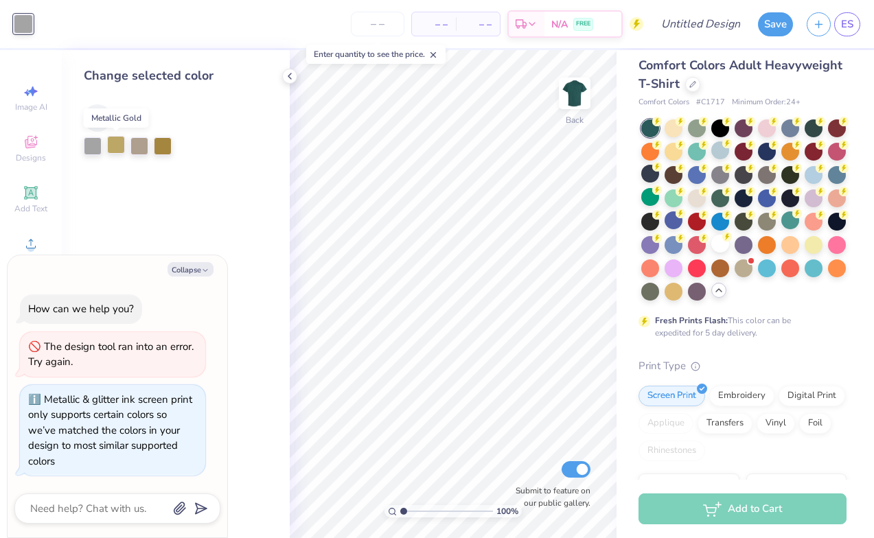
click at [113, 140] on div at bounding box center [116, 145] width 18 height 18
click at [165, 147] on div at bounding box center [163, 145] width 18 height 18
click at [113, 147] on div at bounding box center [116, 145] width 18 height 18
click at [167, 145] on div at bounding box center [163, 145] width 18 height 18
click at [200, 275] on button "Collapse" at bounding box center [190, 269] width 46 height 14
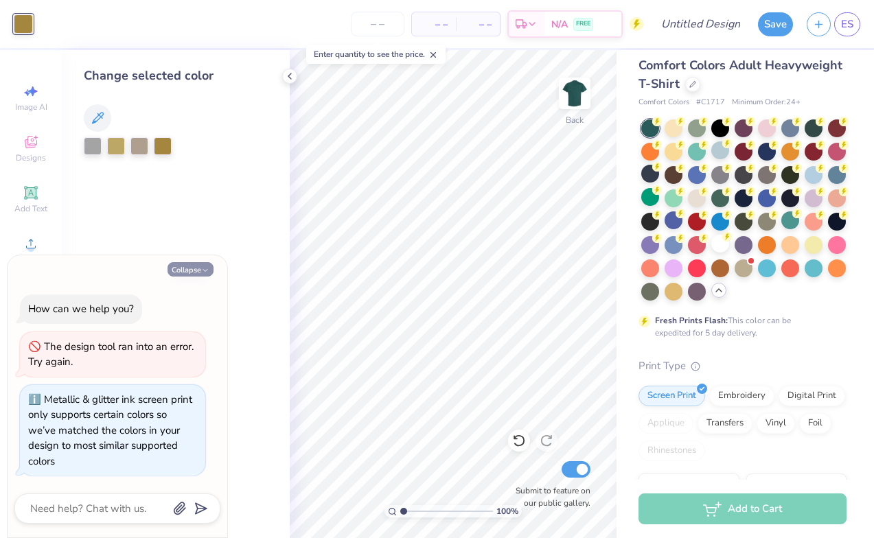
type textarea "x"
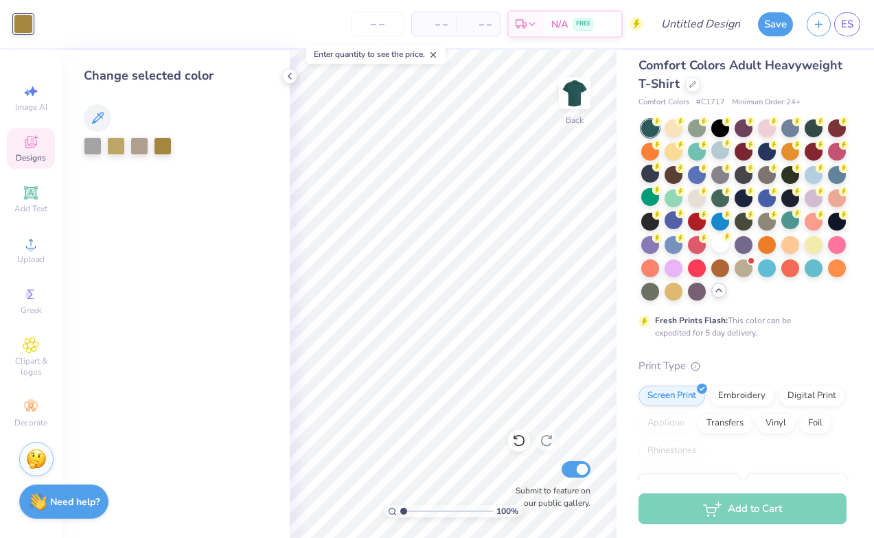
click at [35, 139] on icon at bounding box center [31, 142] width 16 height 16
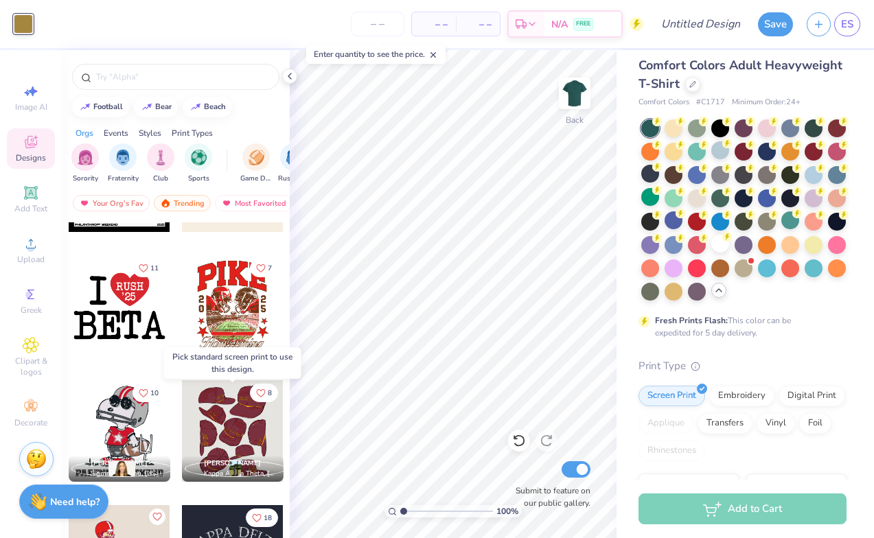
scroll to position [7330, 0]
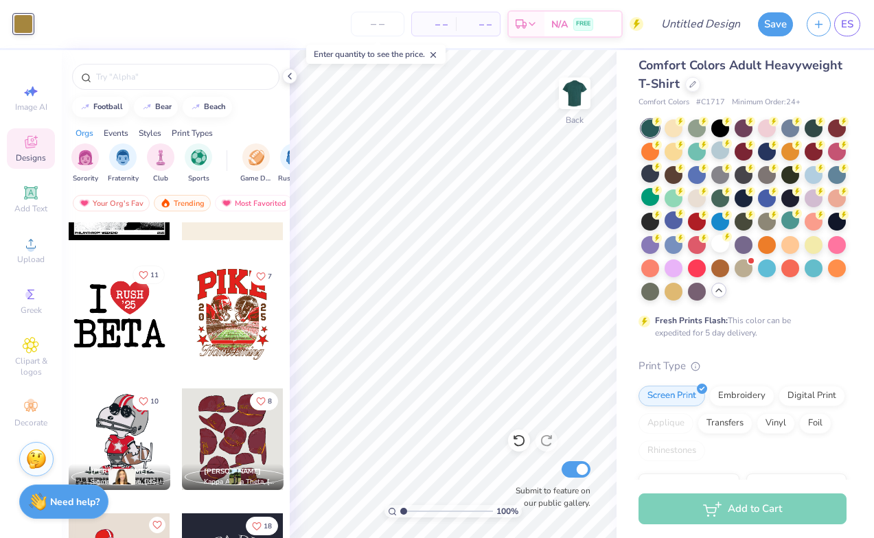
click at [142, 275] on icon "Like" at bounding box center [144, 275] width 10 height 10
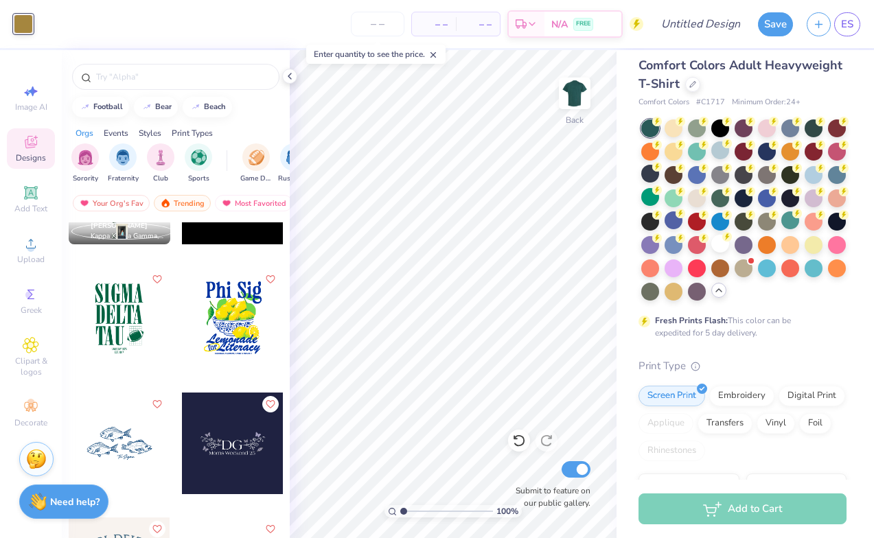
scroll to position [8574, 0]
click at [156, 277] on icon "Like" at bounding box center [157, 279] width 10 height 10
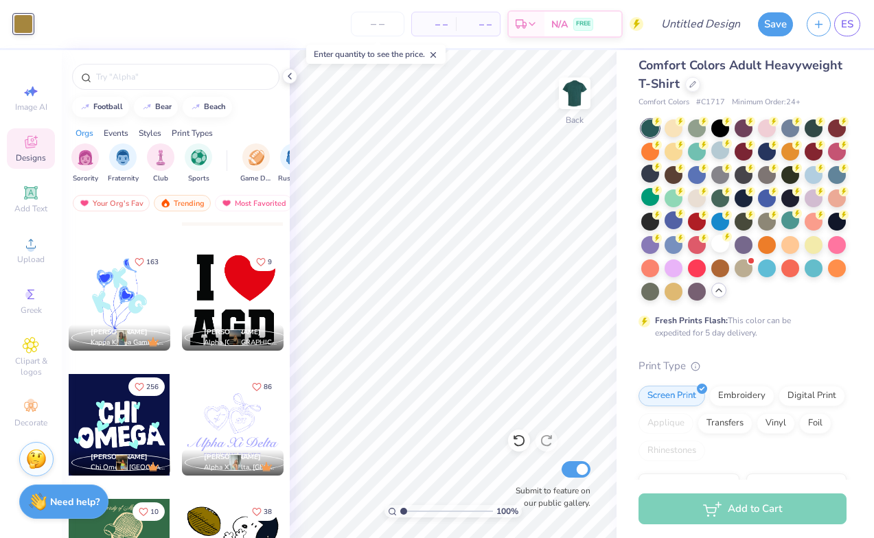
scroll to position [12165, 0]
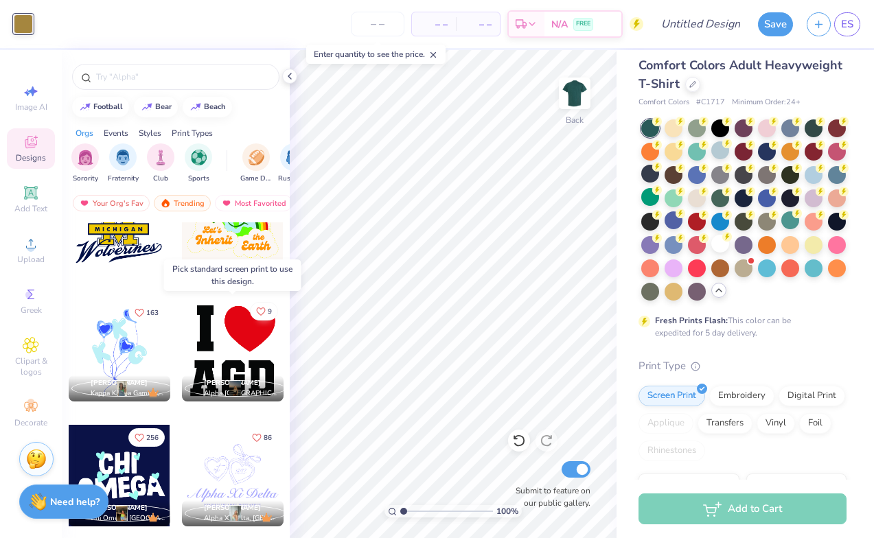
click at [268, 312] on span "9" at bounding box center [270, 311] width 4 height 7
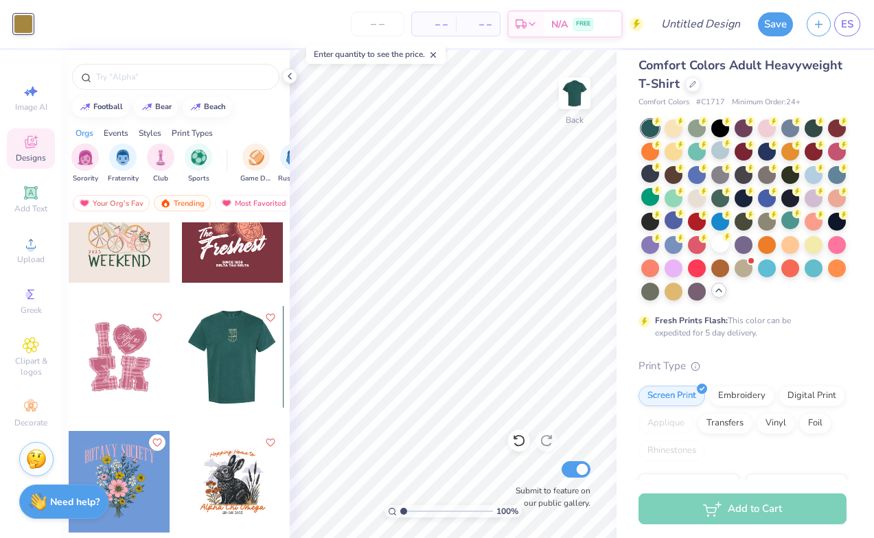
scroll to position [15294, 0]
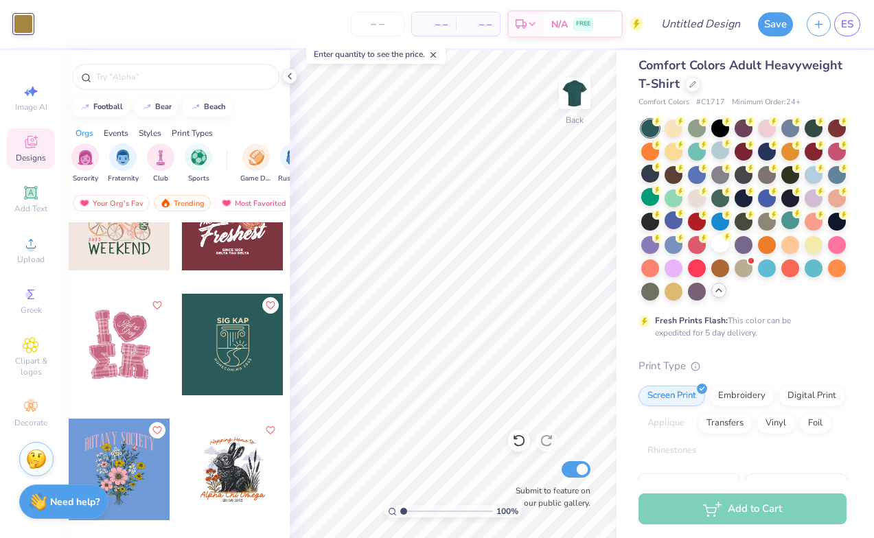
click at [128, 360] on div at bounding box center [120, 345] width 102 height 102
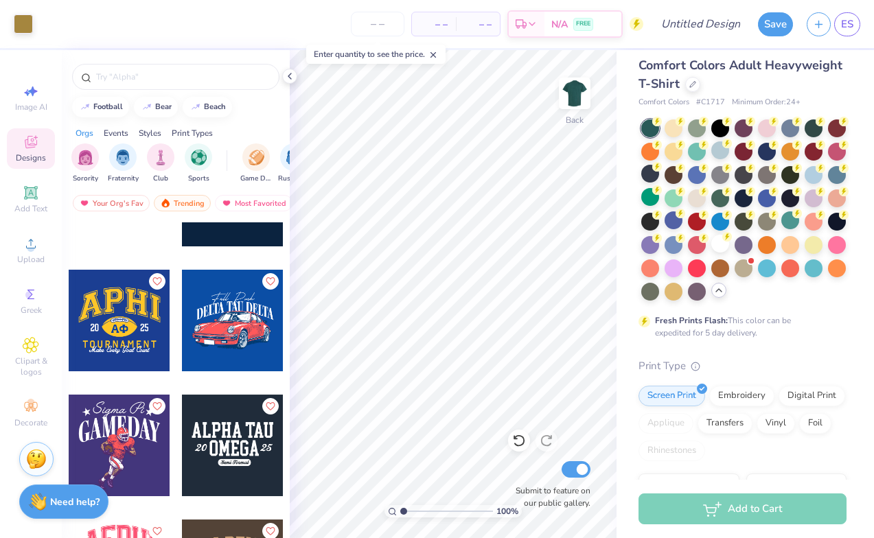
scroll to position [19073, 0]
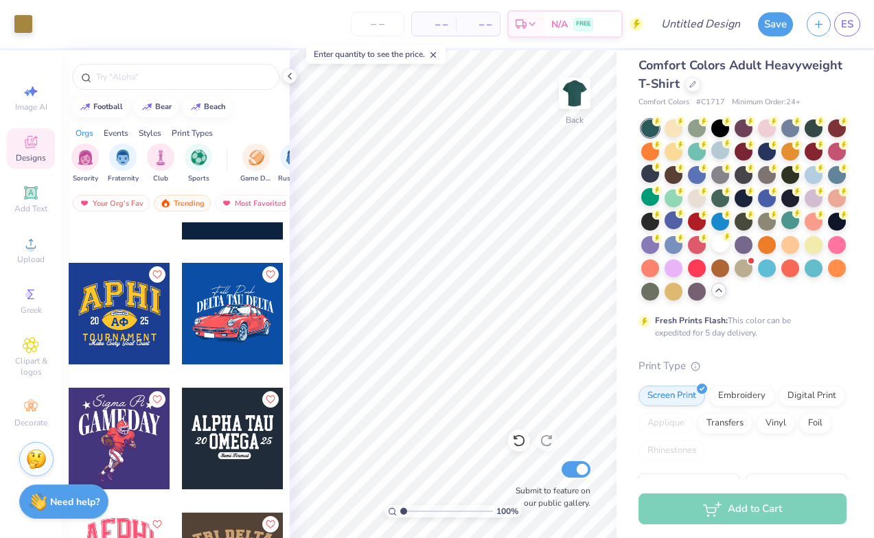
click at [32, 73] on div "Image AI Designs Add Text Upload Greek Clipart & logos Decorate" at bounding box center [31, 294] width 62 height 488
click at [32, 104] on span "Image AI" at bounding box center [31, 107] width 32 height 11
select select "4"
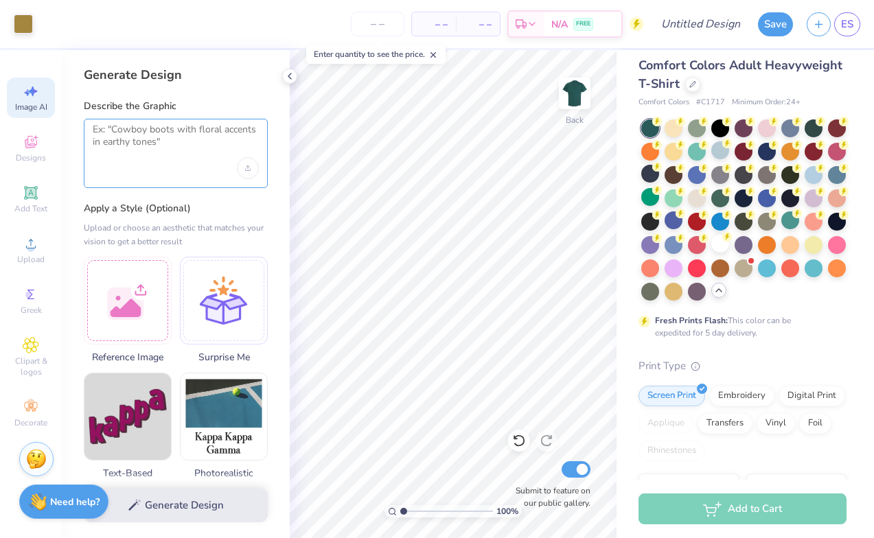
click at [179, 152] on textarea at bounding box center [176, 141] width 166 height 34
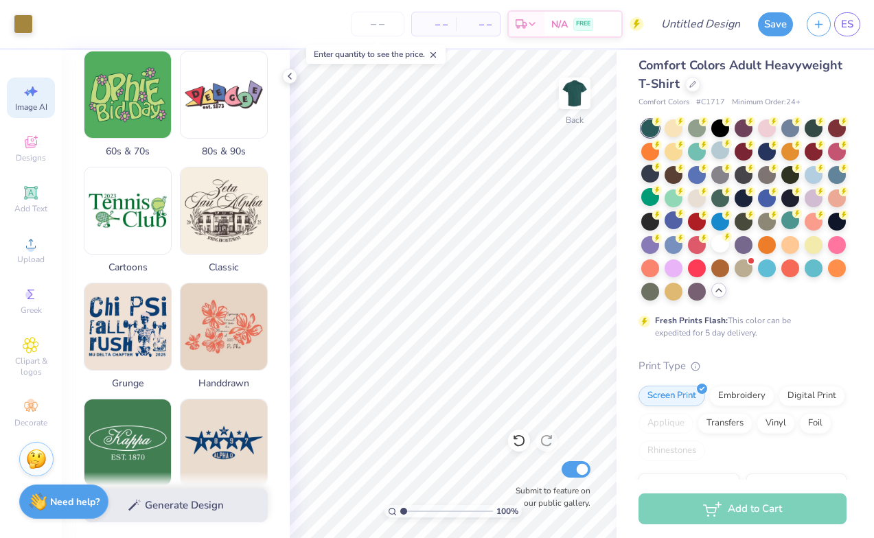
scroll to position [443, 0]
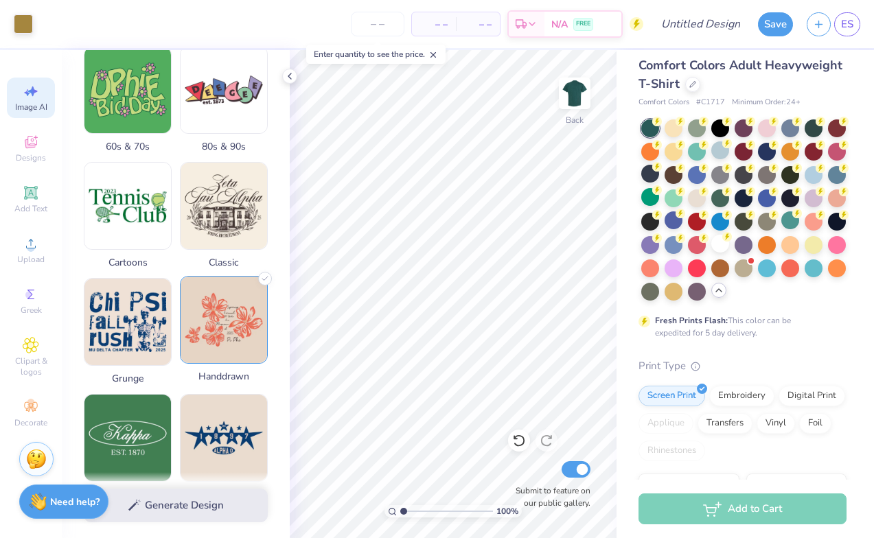
click at [229, 327] on img at bounding box center [224, 320] width 86 height 86
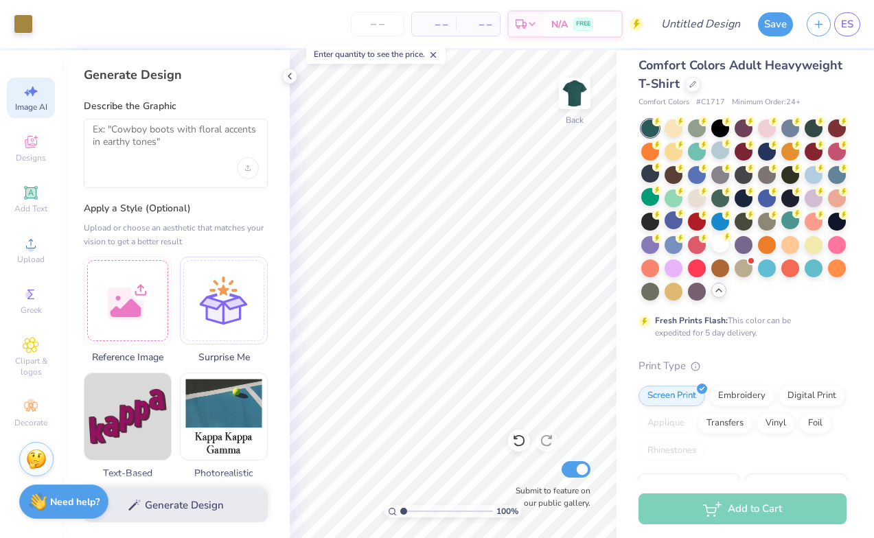
scroll to position [0, 0]
click at [157, 135] on textarea at bounding box center [176, 141] width 166 height 34
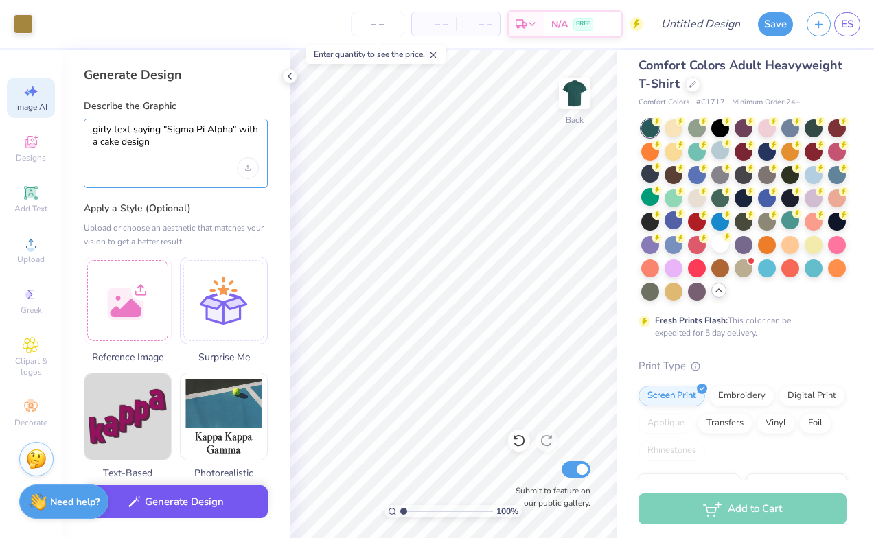
type textarea "girly text saying "Sigma Pi Alpha" with a cake design"
click at [197, 502] on button "Generate Design" at bounding box center [176, 502] width 184 height 34
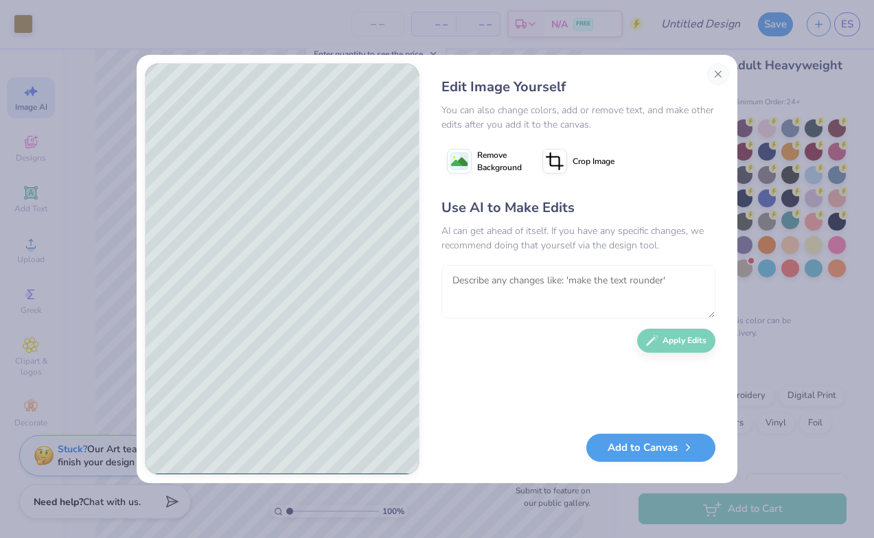
click at [507, 289] on textarea at bounding box center [578, 292] width 274 height 54
type textarea "make the words forest green and the cake white"
click at [673, 336] on button "Apply Edits" at bounding box center [676, 337] width 78 height 24
click at [609, 444] on button "Add to Canvas" at bounding box center [650, 444] width 129 height 28
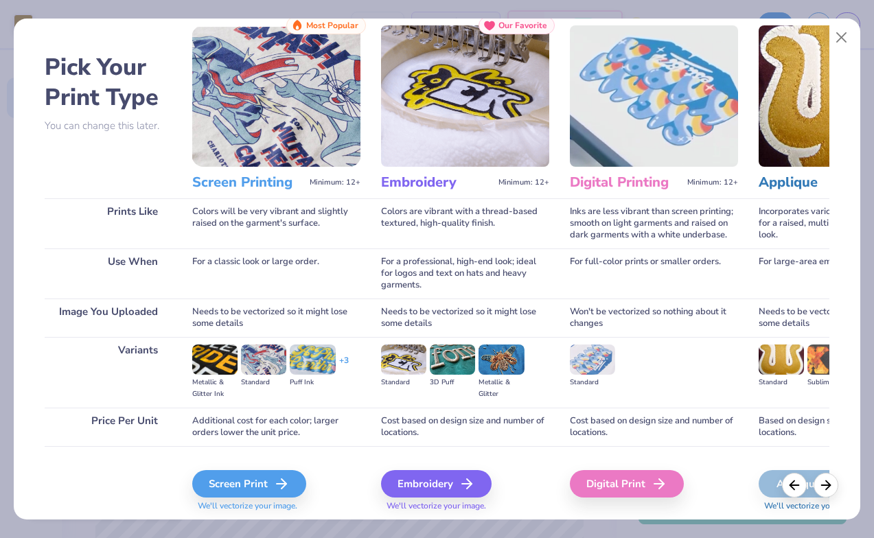
scroll to position [56, 0]
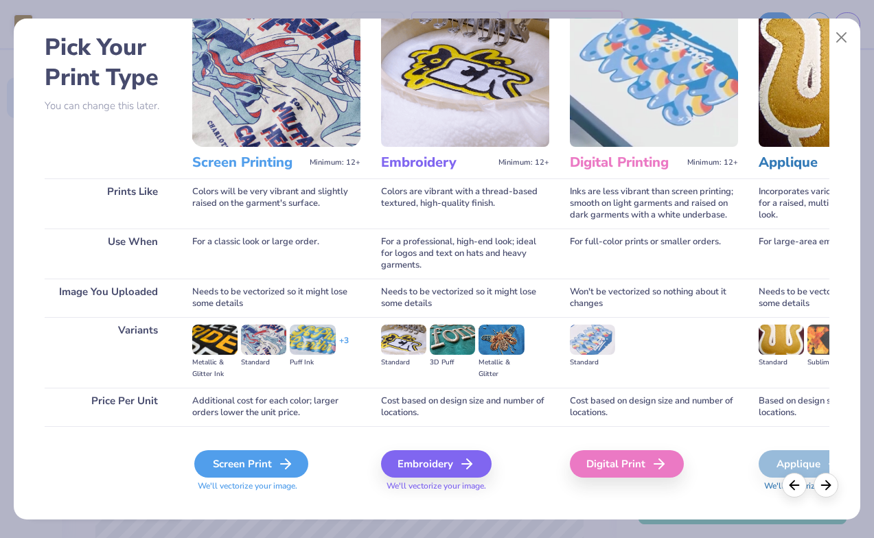
click at [250, 458] on div "Screen Print" at bounding box center [251, 463] width 114 height 27
click at [288, 466] on polyline at bounding box center [288, 464] width 5 height 10
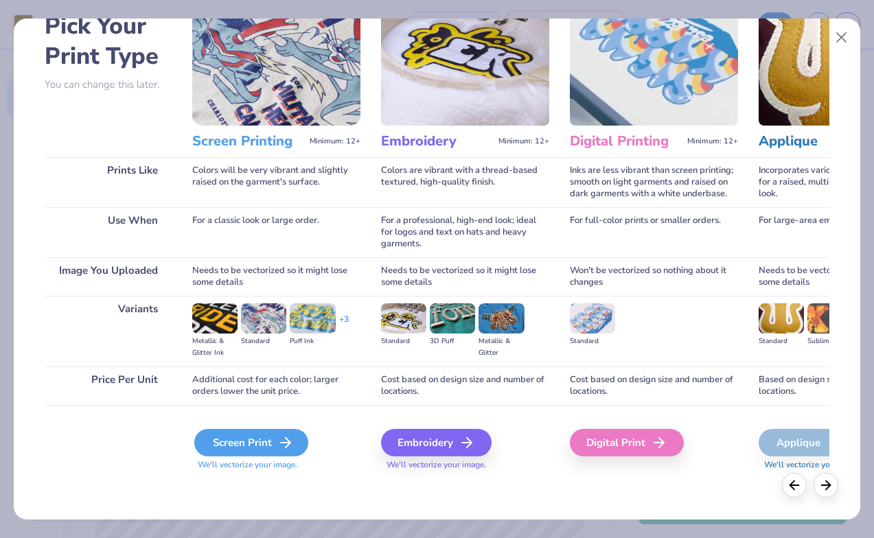
scroll to position [78, 0]
click at [275, 441] on div "Screen Print" at bounding box center [251, 442] width 114 height 27
click at [274, 54] on img at bounding box center [276, 54] width 168 height 141
click at [286, 439] on polyline at bounding box center [288, 443] width 5 height 10
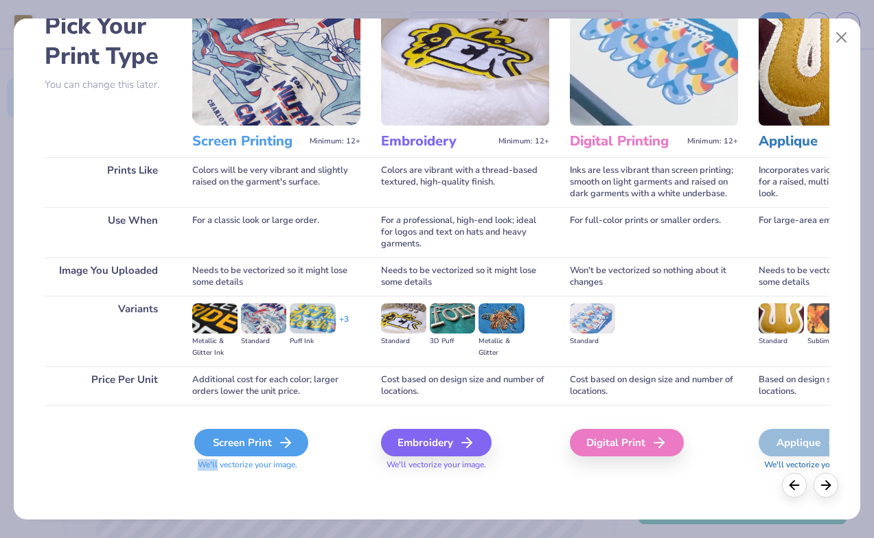
click at [286, 439] on polyline at bounding box center [288, 443] width 5 height 10
click at [294, 441] on icon at bounding box center [285, 442] width 16 height 16
click at [287, 463] on span "We'll vectorize your image." at bounding box center [276, 465] width 168 height 12
click at [283, 444] on icon at bounding box center [285, 442] width 16 height 16
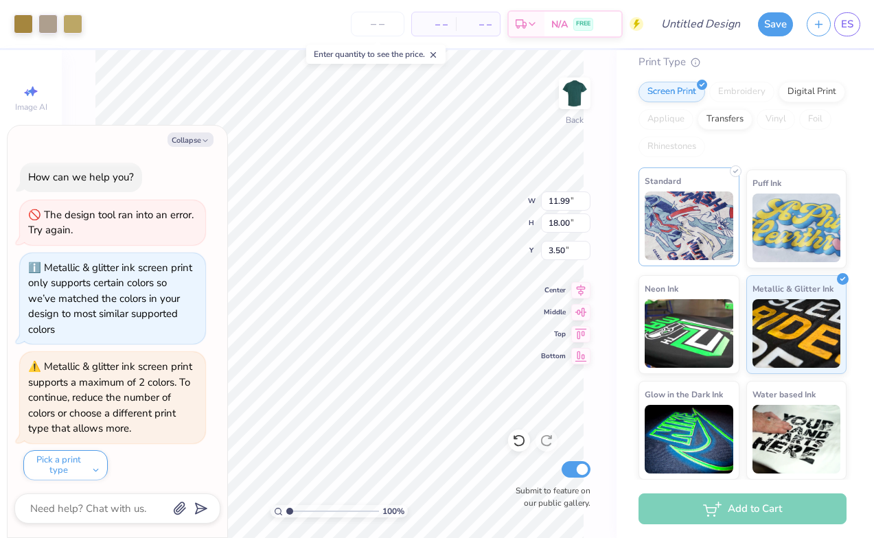
scroll to position [314, 0]
click at [693, 257] on img at bounding box center [688, 226] width 89 height 69
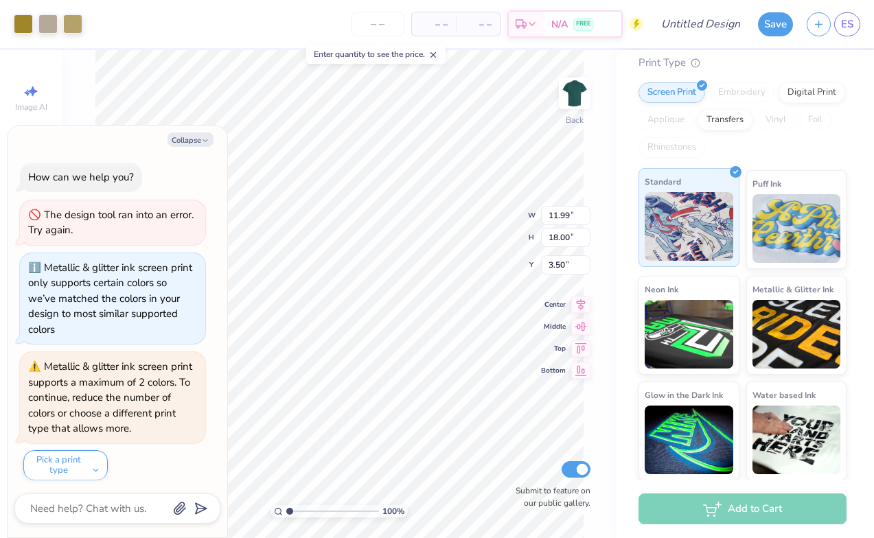
scroll to position [84, 0]
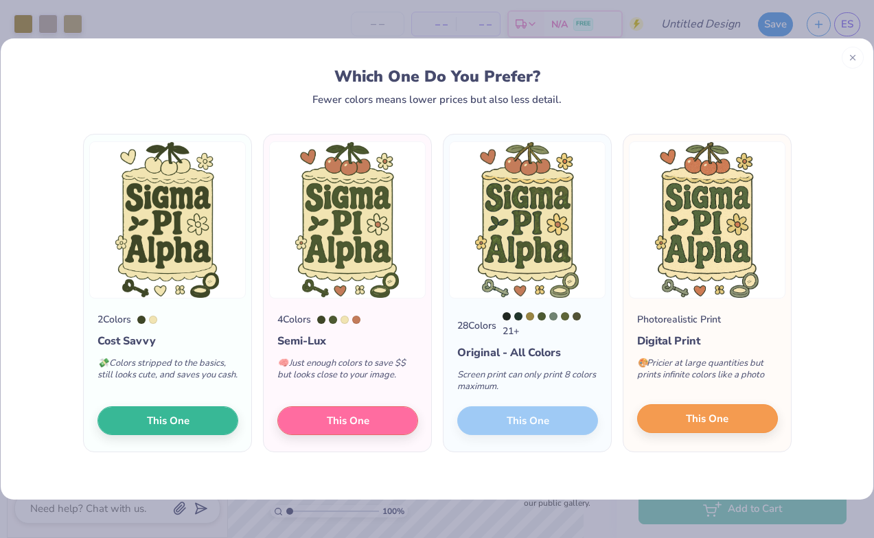
click at [675, 426] on button "This One" at bounding box center [707, 418] width 141 height 29
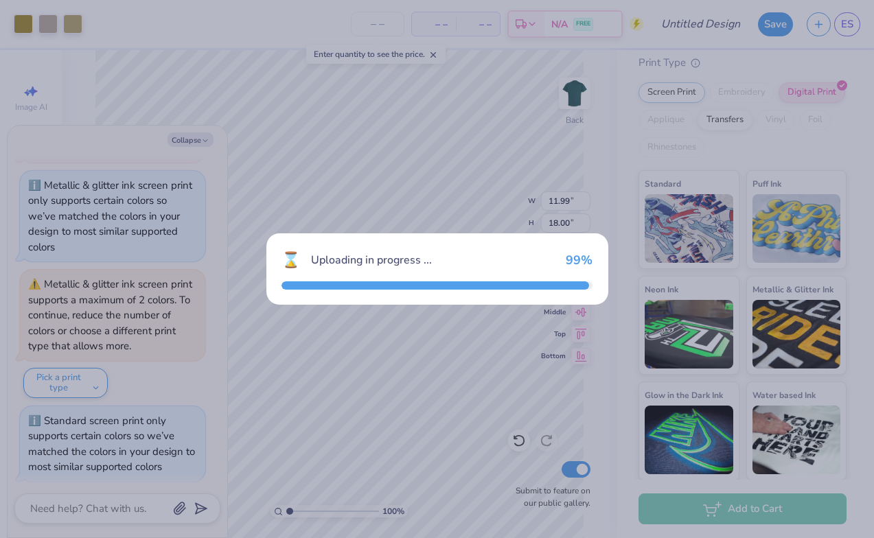
type textarea "x"
type input "12.00"
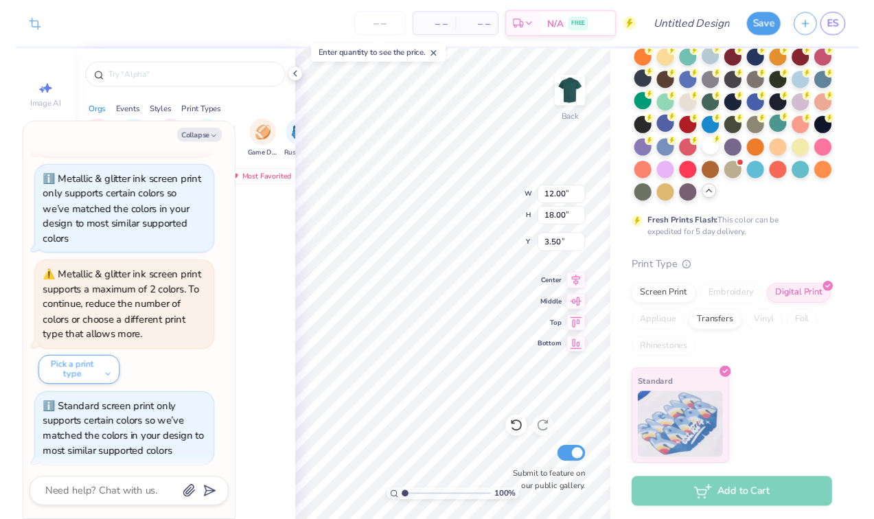
scroll to position [102, 0]
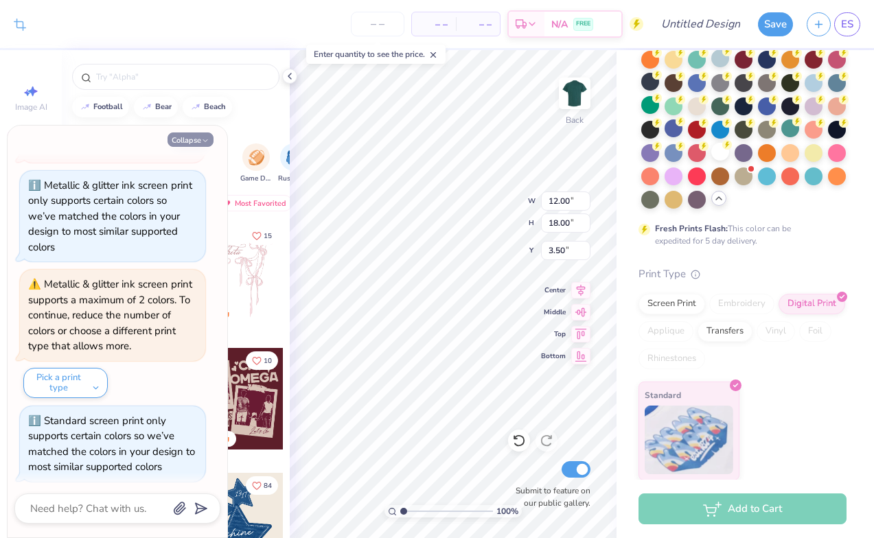
click at [186, 143] on button "Collapse" at bounding box center [190, 139] width 46 height 14
type textarea "x"
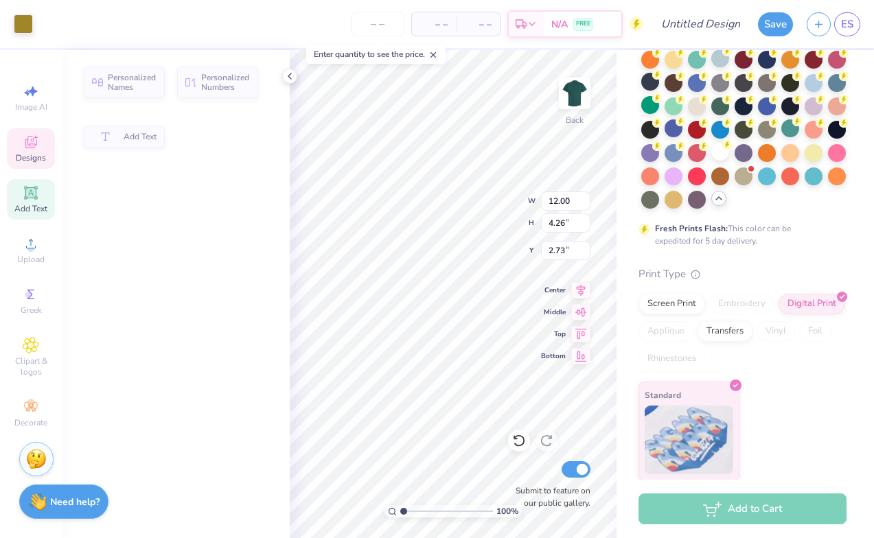
type input "7.73"
type input "4.26"
type input "3.00"
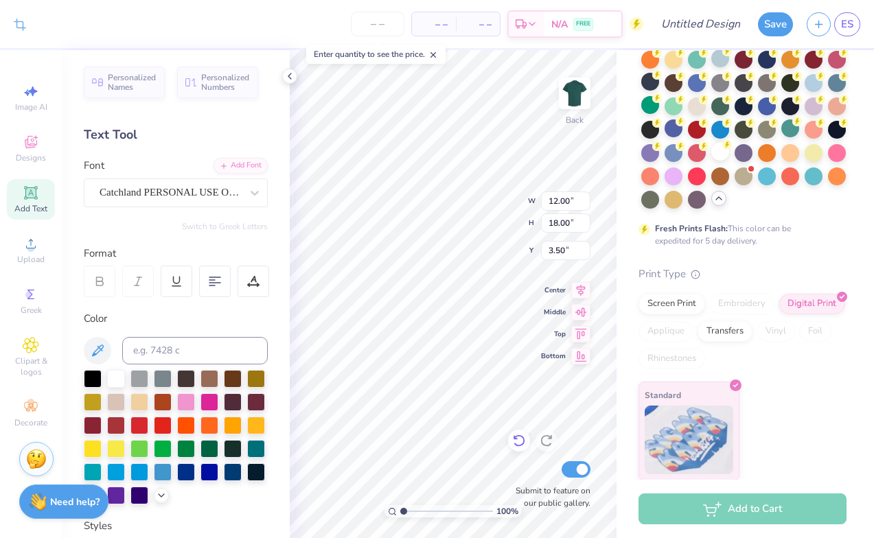
type input "4.15"
type input "6.23"
type input "10.26"
type input "10.92"
type input "11.40"
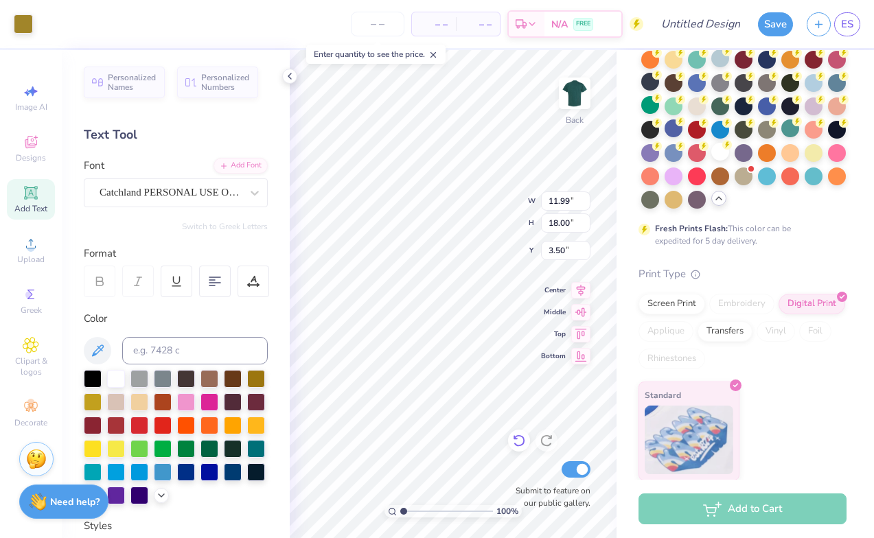
type input "10.39"
type input "1.36"
type input "6.51"
type input "11.99"
type input "18.00"
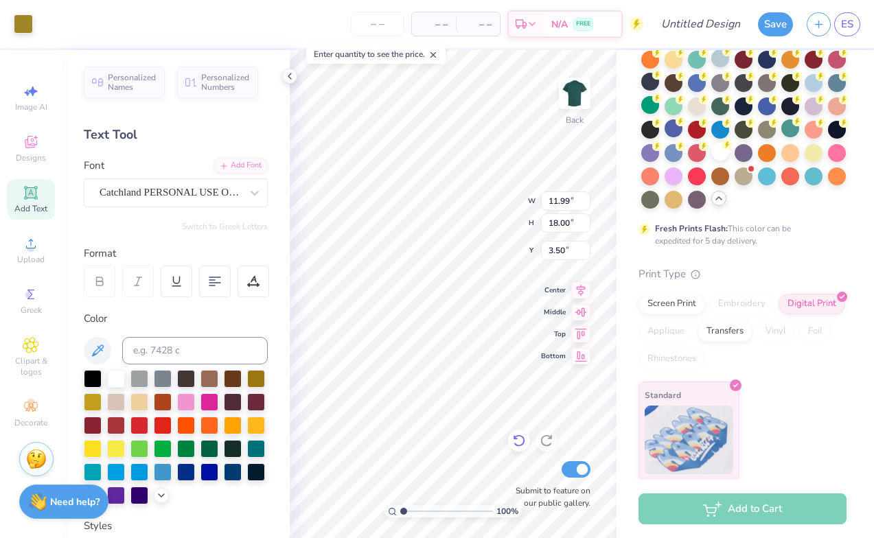
type input "3.50"
type input "2.93"
type input "15.59"
type input "5.65"
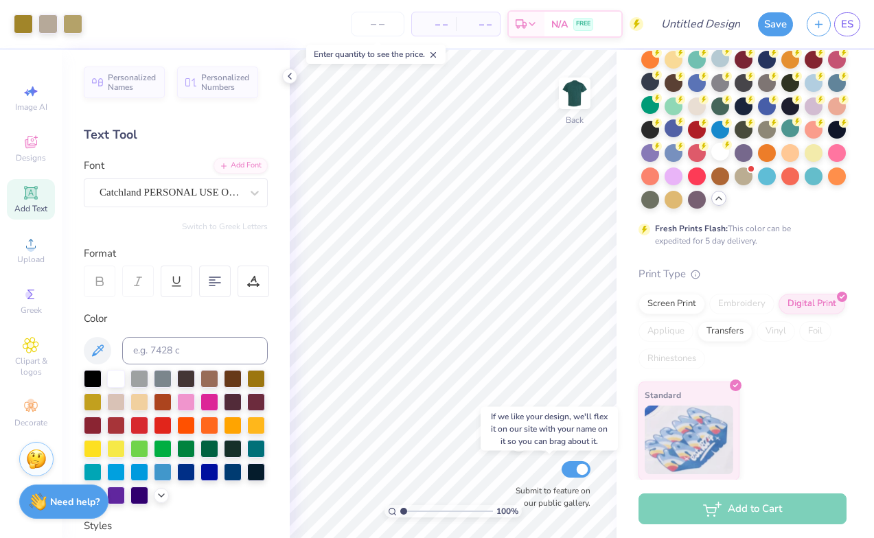
click at [555, 464] on div "100 % Back Submit to feature on our public gallery." at bounding box center [453, 294] width 327 height 488
click at [574, 471] on input "Submit to feature on our public gallery." at bounding box center [575, 469] width 29 height 16
checkbox input "false"
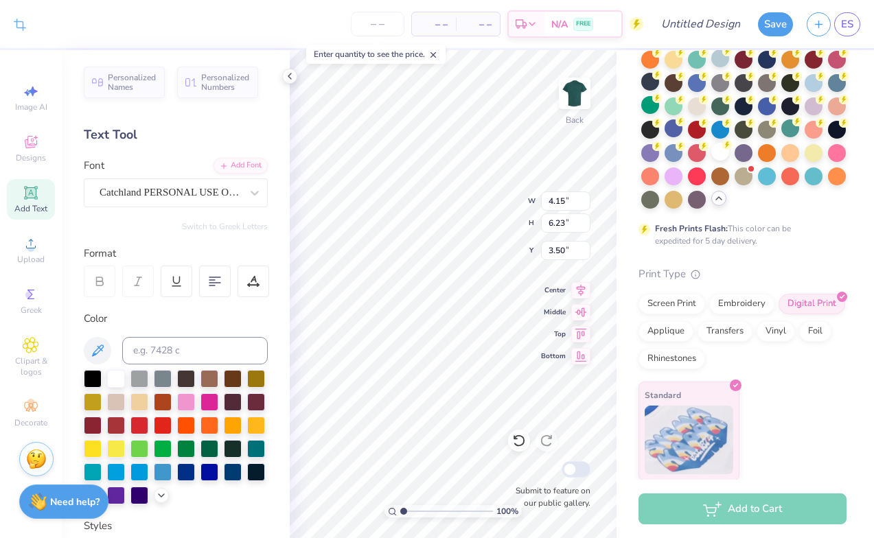
type input "15.01"
type input "3.76"
type input "9.04"
type input "13.56"
type input "10.86"
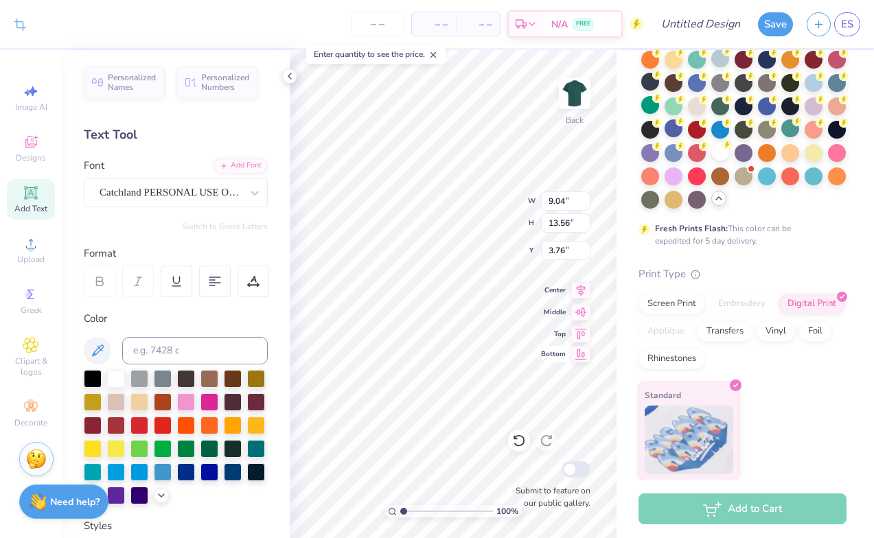
type input "16.30"
type input "2.35"
type input "8.44"
type input "12.66"
type input "2.40"
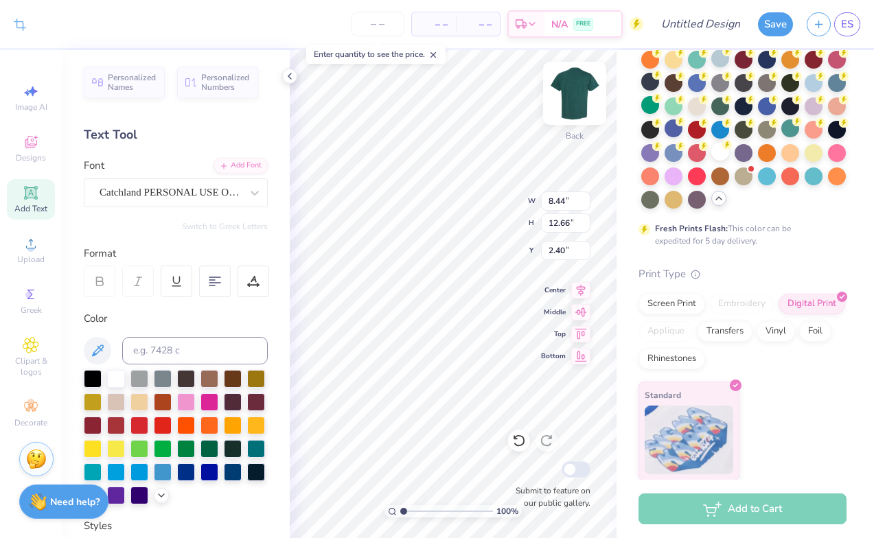
click at [573, 97] on img at bounding box center [574, 93] width 55 height 55
click at [573, 104] on img at bounding box center [574, 93] width 55 height 55
type input "5.60"
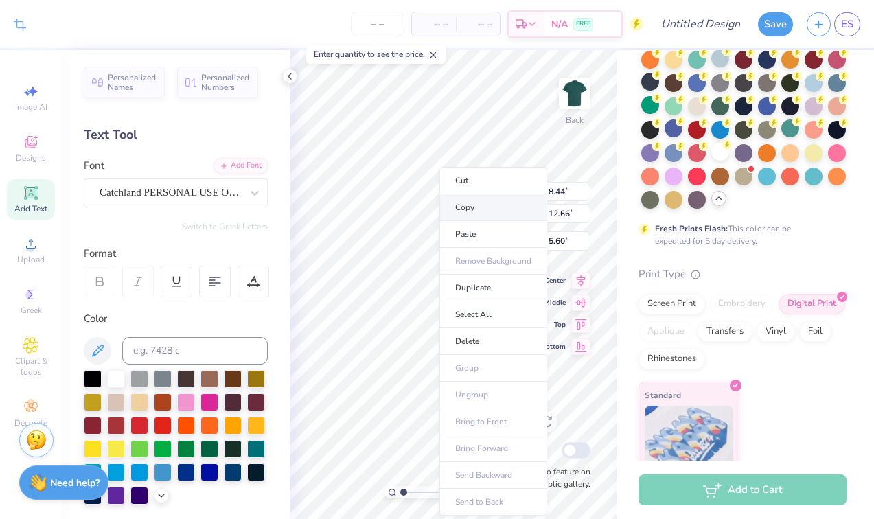
click at [489, 205] on li "Copy" at bounding box center [493, 207] width 108 height 27
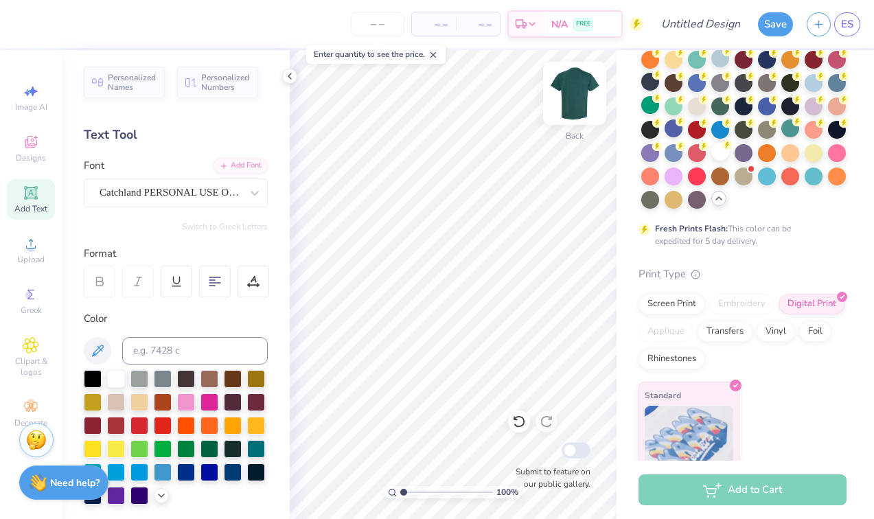
click at [575, 92] on img at bounding box center [574, 93] width 55 height 55
click at [580, 92] on img at bounding box center [574, 93] width 55 height 55
click at [290, 76] on icon at bounding box center [289, 76] width 11 height 11
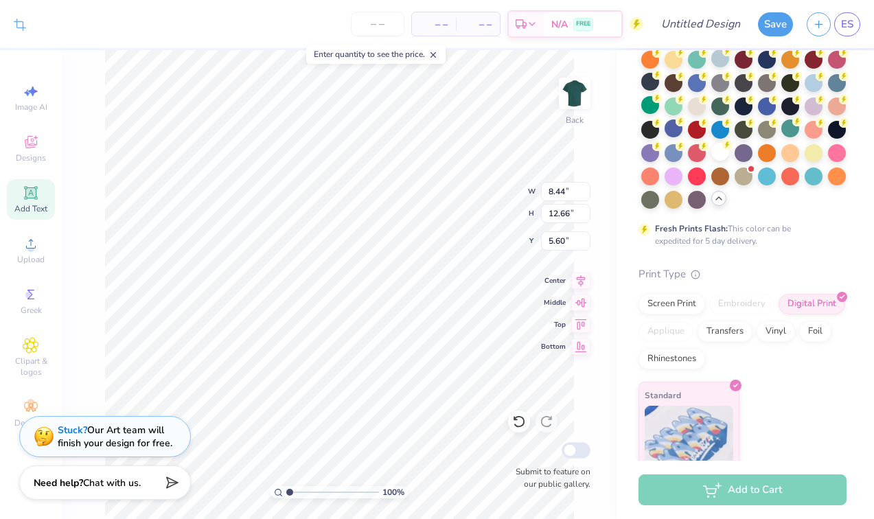
type input "3.00"
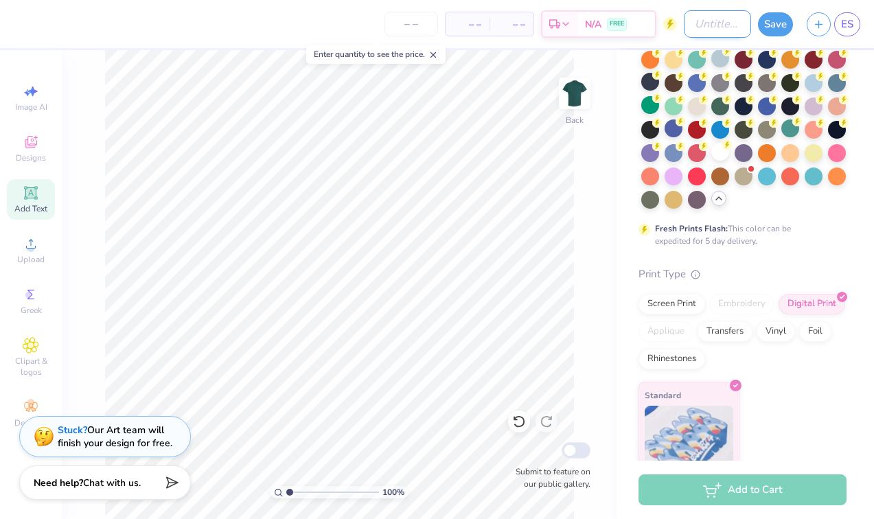
click at [684, 29] on input "Design Title" at bounding box center [717, 23] width 67 height 27
type input "cake design ai"
click at [777, 19] on button "Save" at bounding box center [775, 22] width 35 height 24
click at [765, 21] on div "Save" at bounding box center [775, 24] width 35 height 24
click at [820, 29] on button "button" at bounding box center [818, 22] width 24 height 24
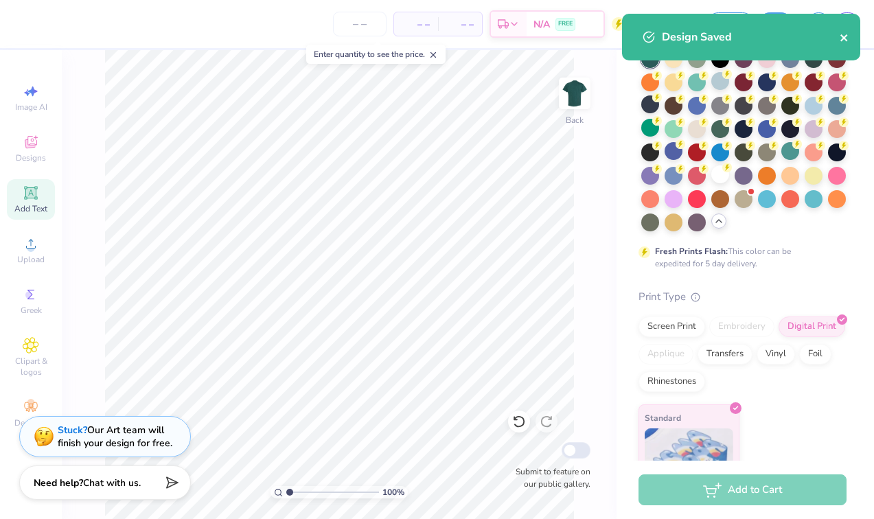
click at [847, 38] on icon "close" at bounding box center [844, 37] width 10 height 11
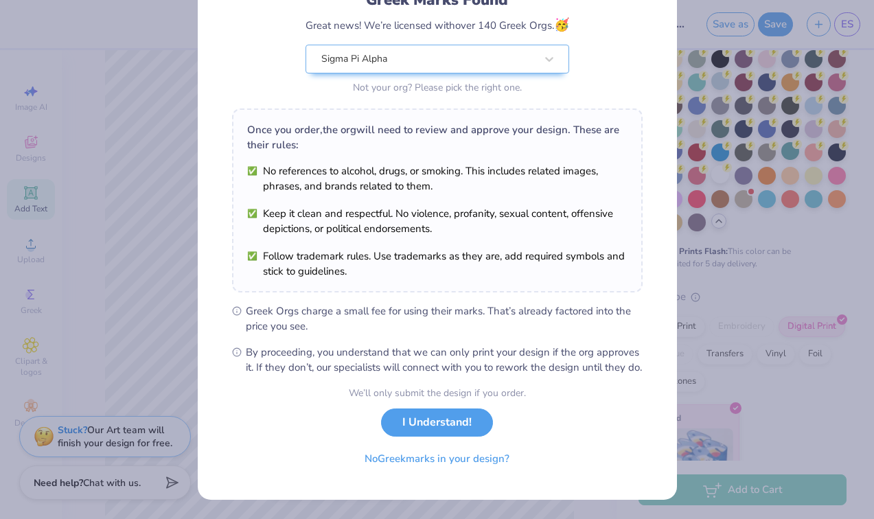
scroll to position [124, 0]
click at [438, 420] on button "I Understand!" at bounding box center [437, 419] width 112 height 28
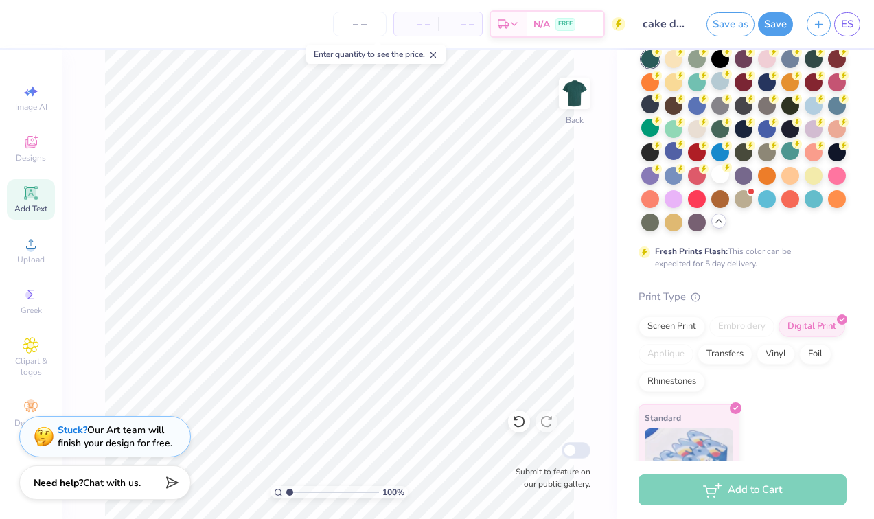
scroll to position [0, 0]
click at [815, 25] on icon "button" at bounding box center [819, 22] width 12 height 12
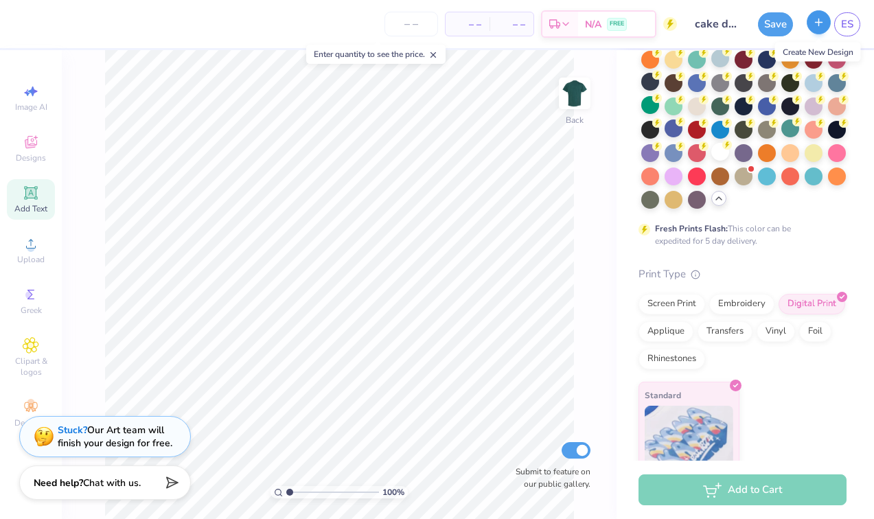
checkbox input "true"
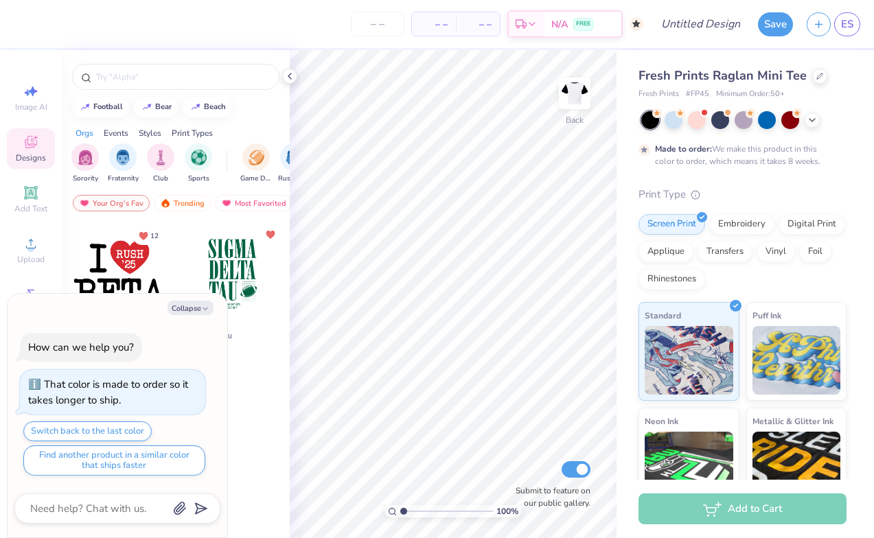
click at [810, 110] on div "Fresh Prints Raglan Mini Tee Fresh Prints # FP45 Minimum Order: 50 + Made to or…" at bounding box center [742, 340] width 208 height 546
click at [810, 121] on icon at bounding box center [811, 118] width 11 height 11
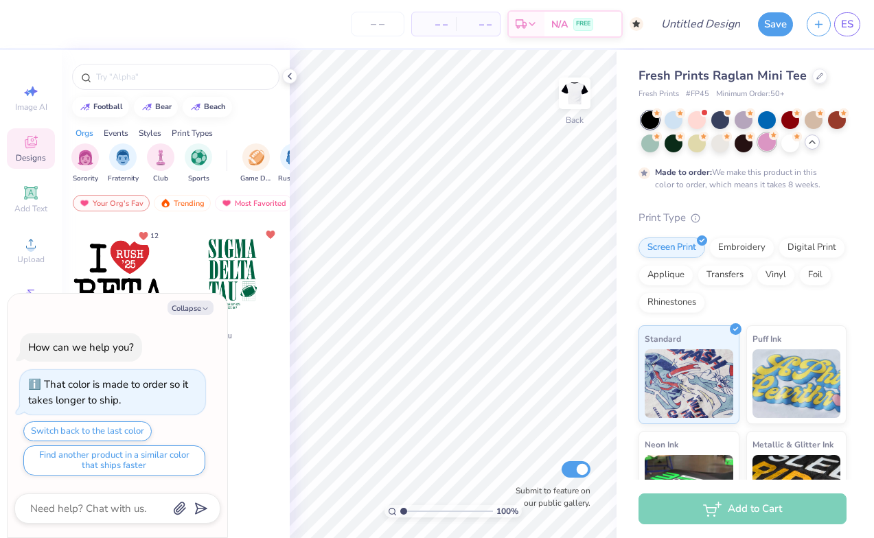
click at [769, 140] on div at bounding box center [767, 142] width 18 height 18
click at [802, 143] on div at bounding box center [743, 131] width 205 height 41
click at [794, 143] on div at bounding box center [790, 142] width 18 height 18
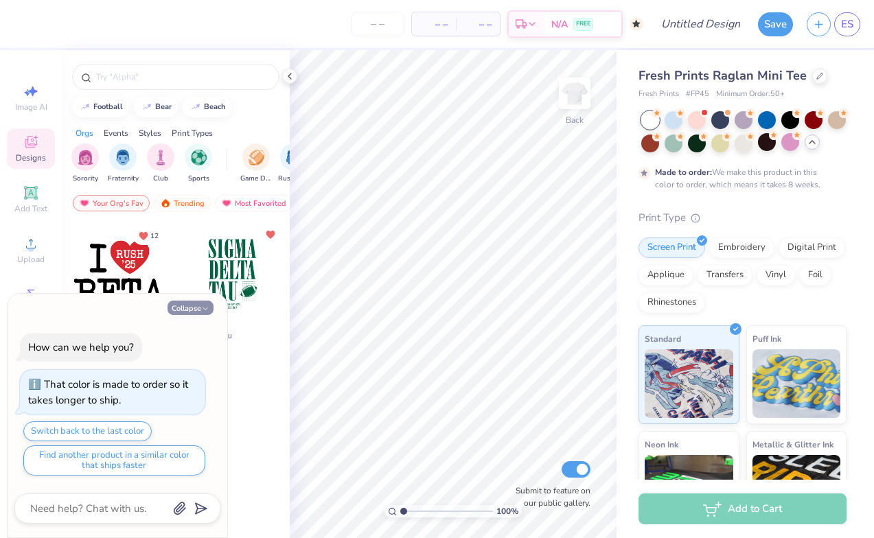
click at [197, 310] on button "Collapse" at bounding box center [190, 308] width 46 height 14
type textarea "x"
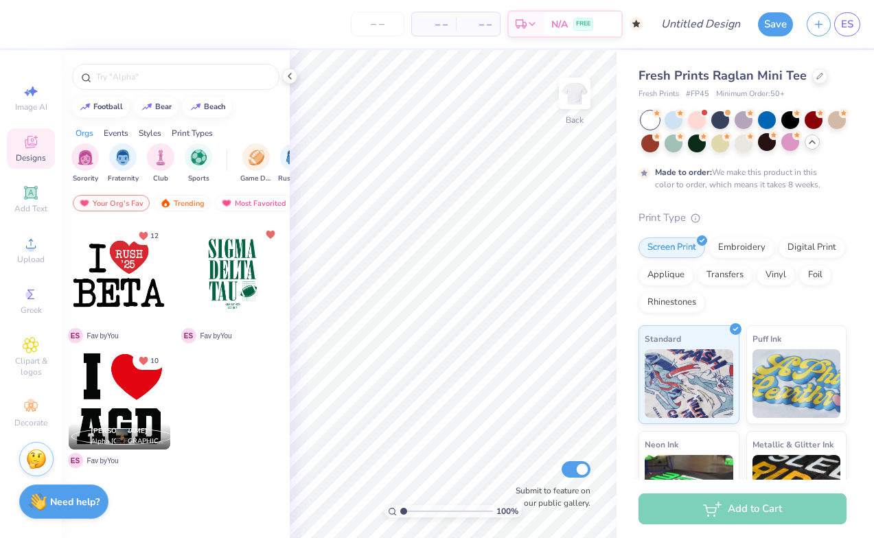
click at [68, 281] on div at bounding box center [17, 274] width 102 height 102
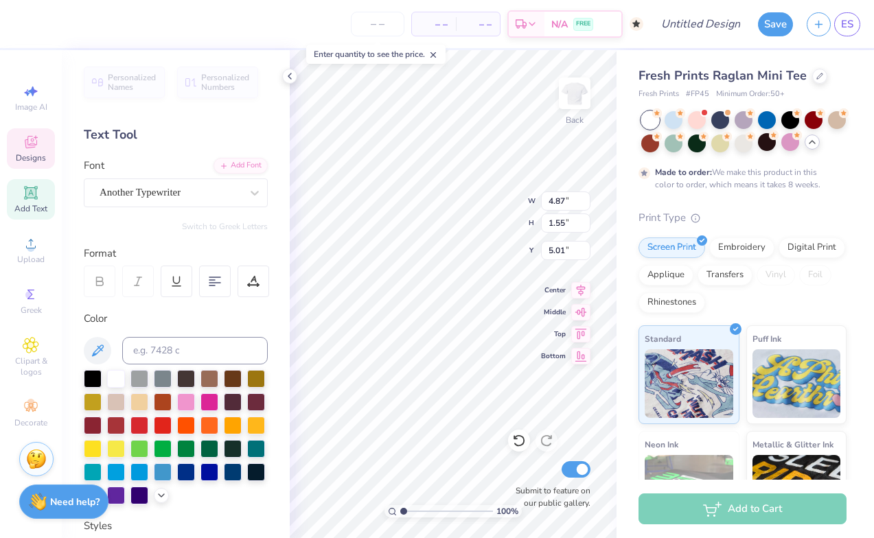
type textarea "E"
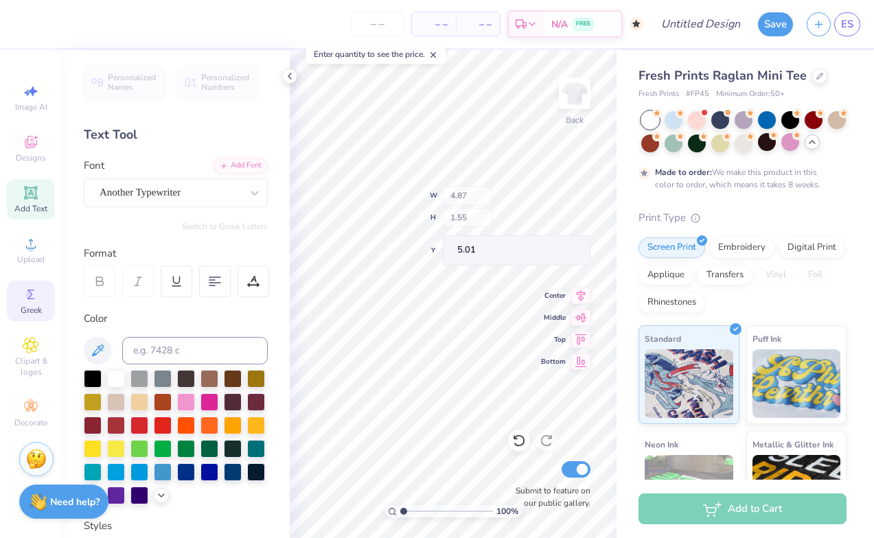
drag, startPoint x: 23, startPoint y: 299, endPoint x: 43, endPoint y: 299, distance: 19.2
click at [23, 299] on icon at bounding box center [31, 294] width 16 height 16
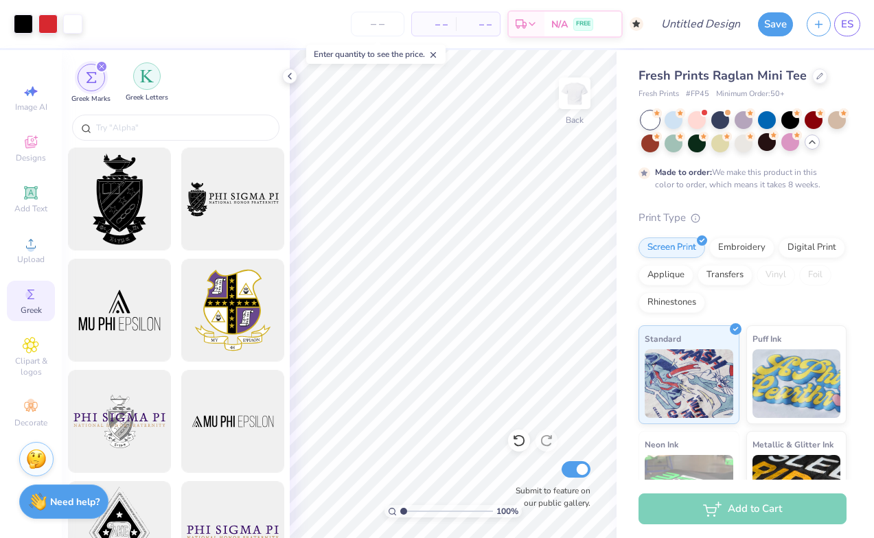
click at [145, 69] on div "filter for Greek Letters" at bounding box center [146, 75] width 27 height 27
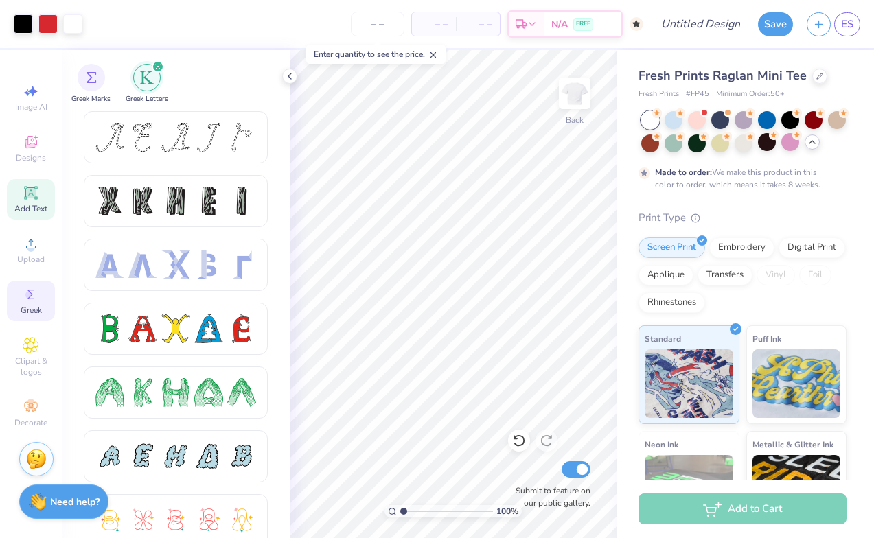
click at [27, 194] on icon at bounding box center [30, 192] width 10 height 10
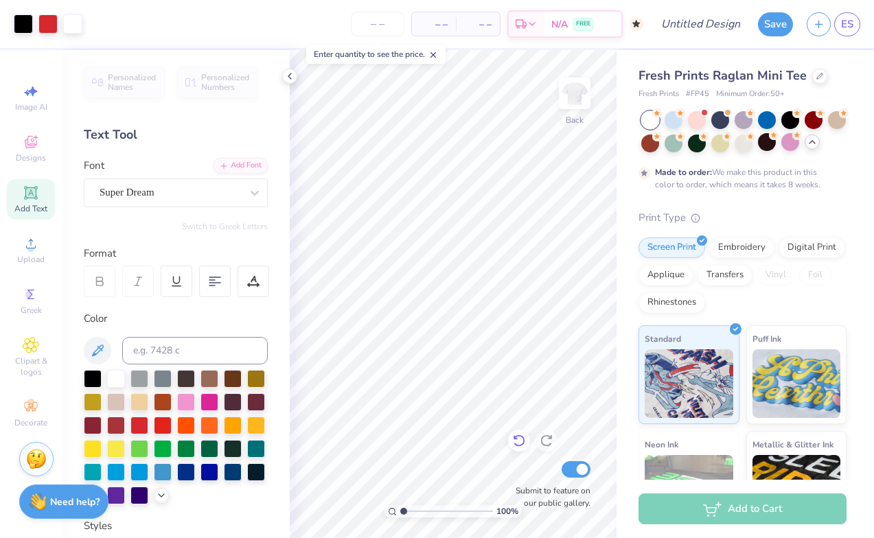
click at [515, 434] on icon at bounding box center [519, 441] width 14 height 14
type input "1.55"
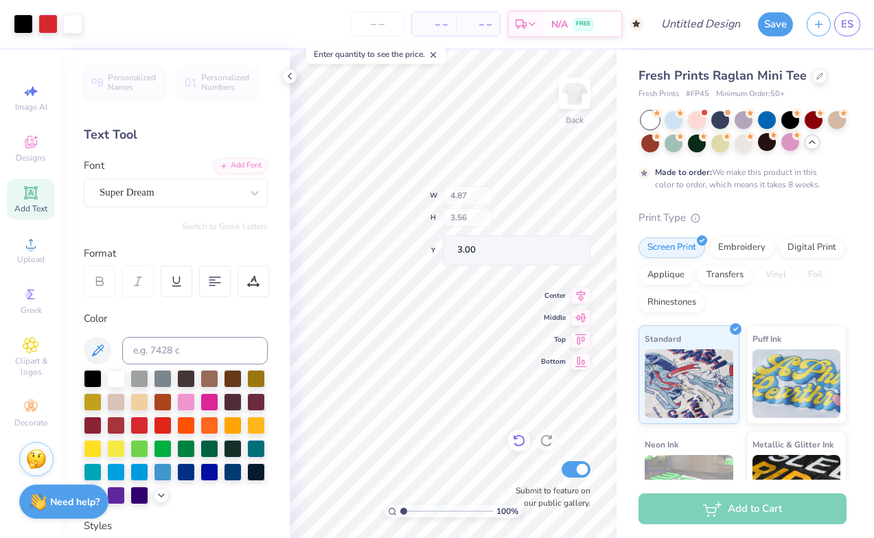
type input "5.01"
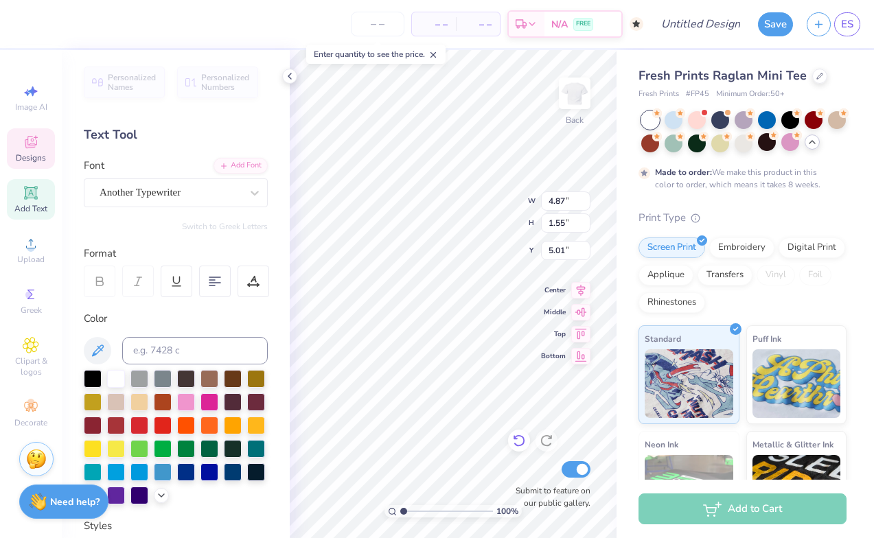
type textarea "ELLAs"
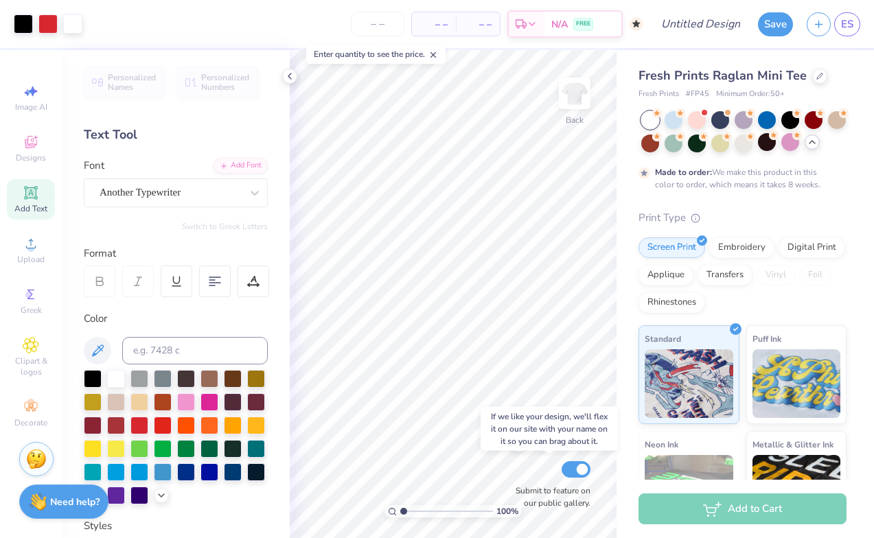
click at [583, 469] on input "Submit to feature on our public gallery." at bounding box center [575, 469] width 29 height 16
checkbox input "false"
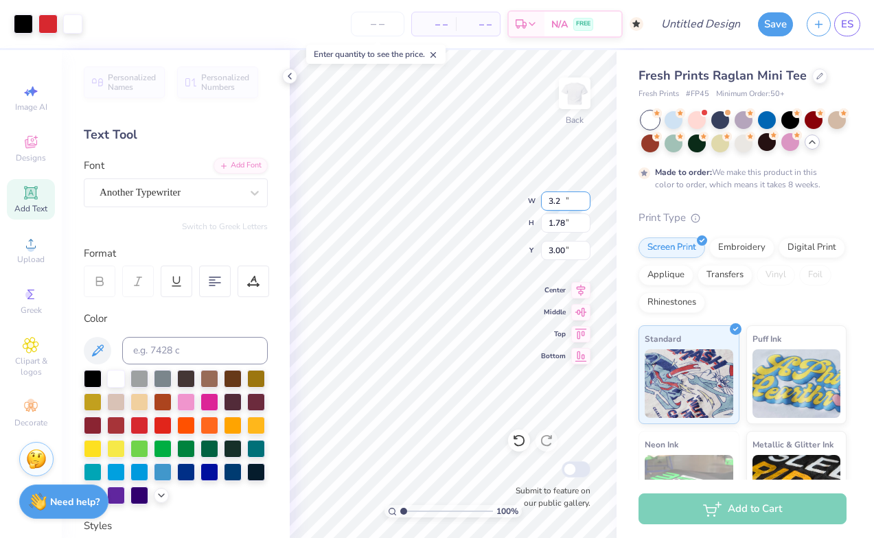
click at [584, 198] on input "3.2" at bounding box center [565, 200] width 49 height 19
click at [584, 198] on input "3.21" at bounding box center [565, 200] width 49 height 19
click at [584, 198] on input "3.22" at bounding box center [565, 200] width 49 height 19
click at [584, 198] on input "3.23" at bounding box center [565, 200] width 49 height 19
type input "3.59"
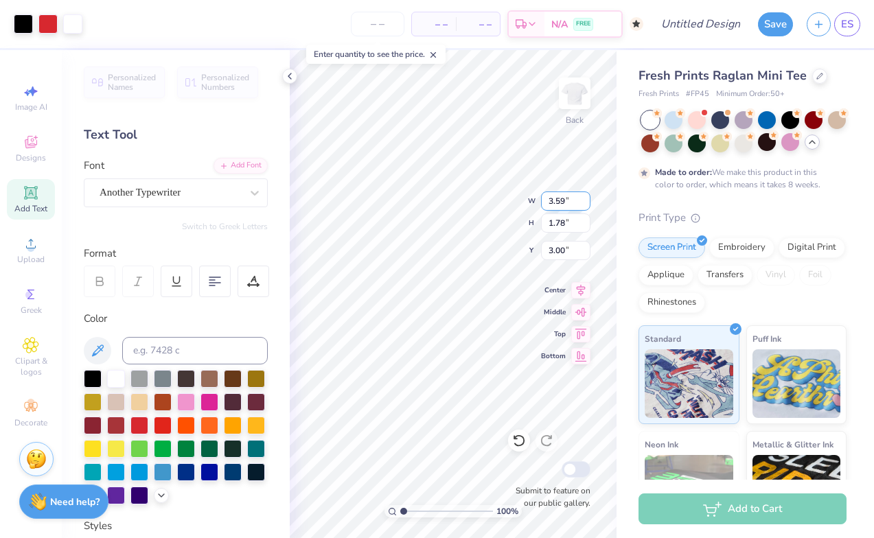
click at [584, 198] on input "3.59" at bounding box center [565, 200] width 49 height 19
type input "2.01"
type input "2.89"
click at [585, 197] on input "5.98" at bounding box center [565, 200] width 49 height 19
click at [585, 197] on input "5.99" at bounding box center [565, 200] width 49 height 19
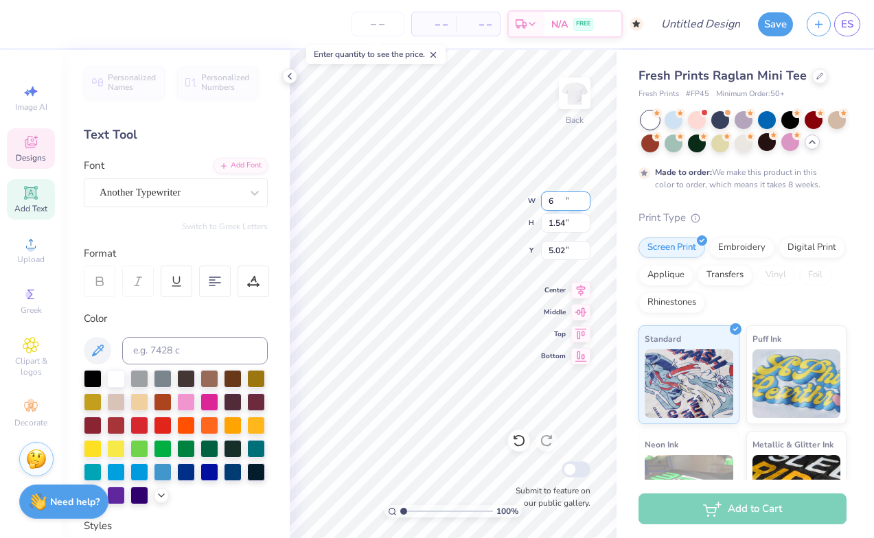
click at [585, 197] on input "6" at bounding box center [565, 200] width 49 height 19
type input "6.00"
type input "1.55"
type input "5.01"
click at [564, 200] on input "3.59" at bounding box center [565, 200] width 49 height 19
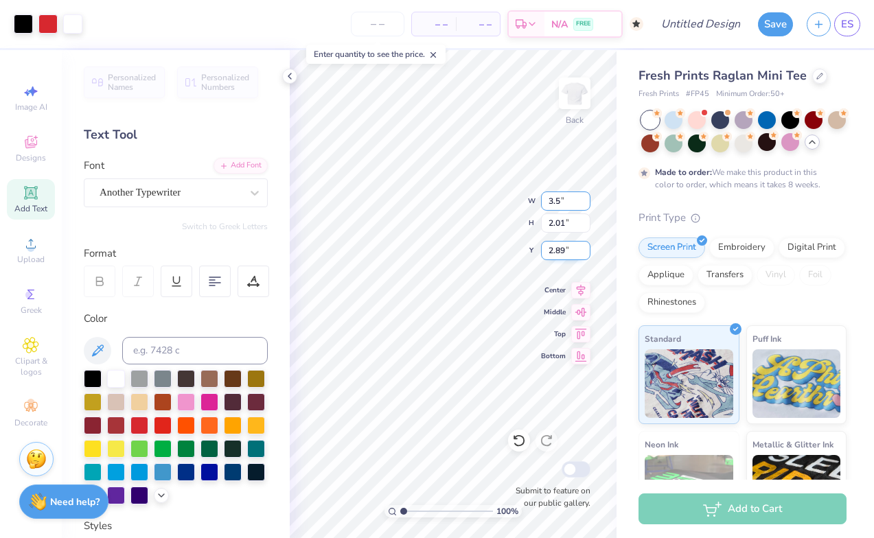
type input "3"
type input "6.00"
type input "3.36"
type input "2.21"
type input "6.02"
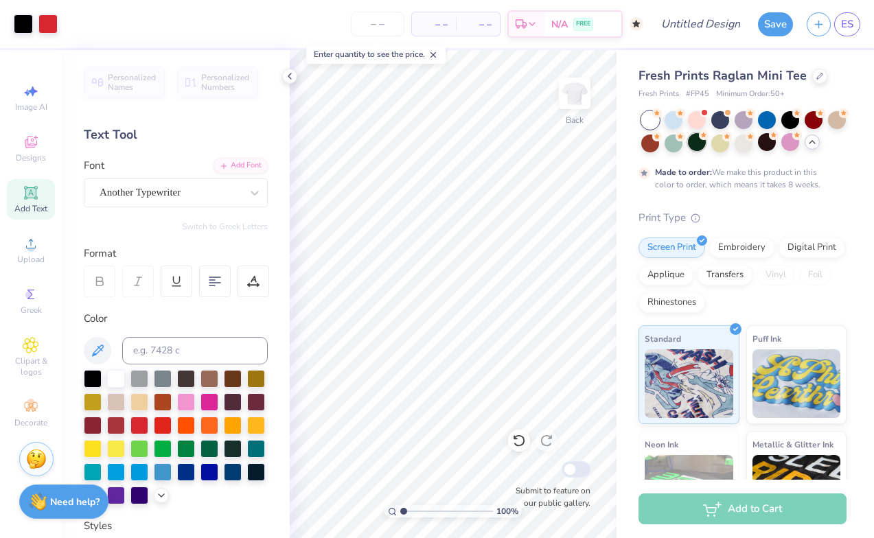
click at [701, 139] on icon at bounding box center [704, 135] width 10 height 10
click at [290, 76] on icon at bounding box center [289, 76] width 11 height 11
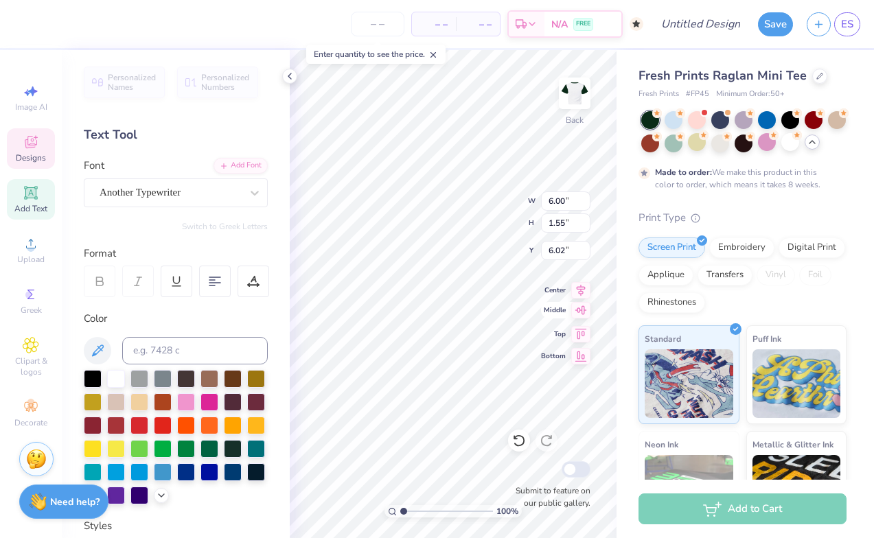
type textarea "ELLA"
click at [537, 203] on div "100 % Back W 5.07 5.07 " H 1.55 1.55 " Y 6.02 6.02 " Center Middle Top Bottom S…" at bounding box center [453, 294] width 327 height 488
type input "6.05"
click at [535, 200] on div "100 % Back W 5.07 5.07 " H 1.55 1.55 " Y 6.05 6.05 " Center Middle Top Bottom S…" at bounding box center [453, 294] width 327 height 488
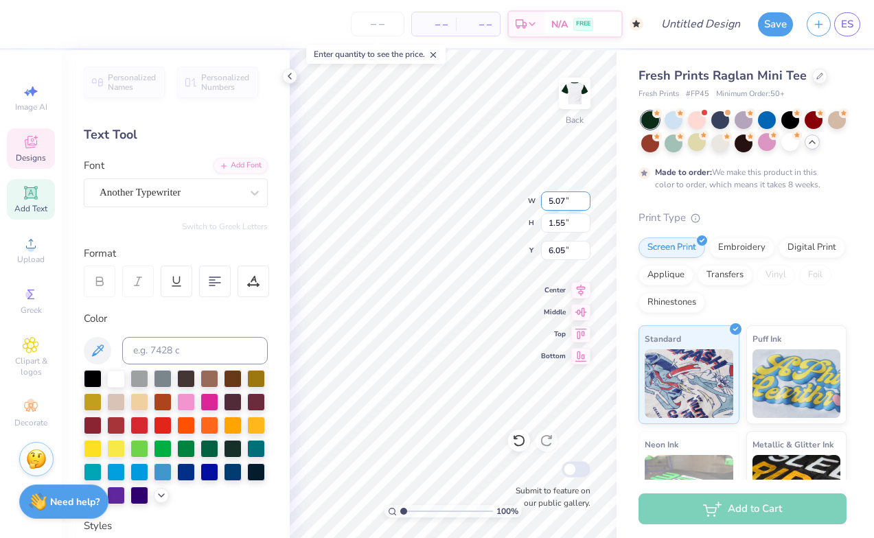
click at [560, 205] on input "5.07" at bounding box center [565, 200] width 49 height 19
type input "7"
type input "6.00"
type input "1.83"
type input "5.91"
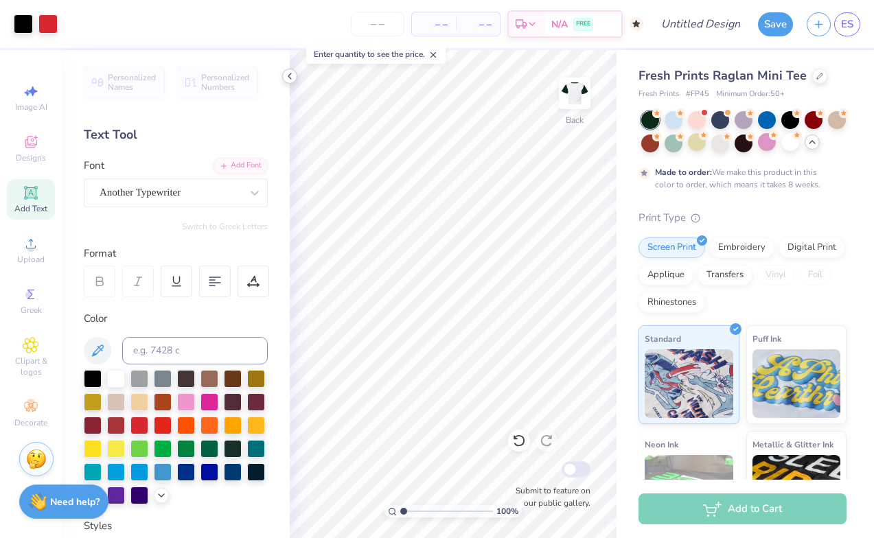
click at [292, 74] on icon at bounding box center [289, 76] width 11 height 11
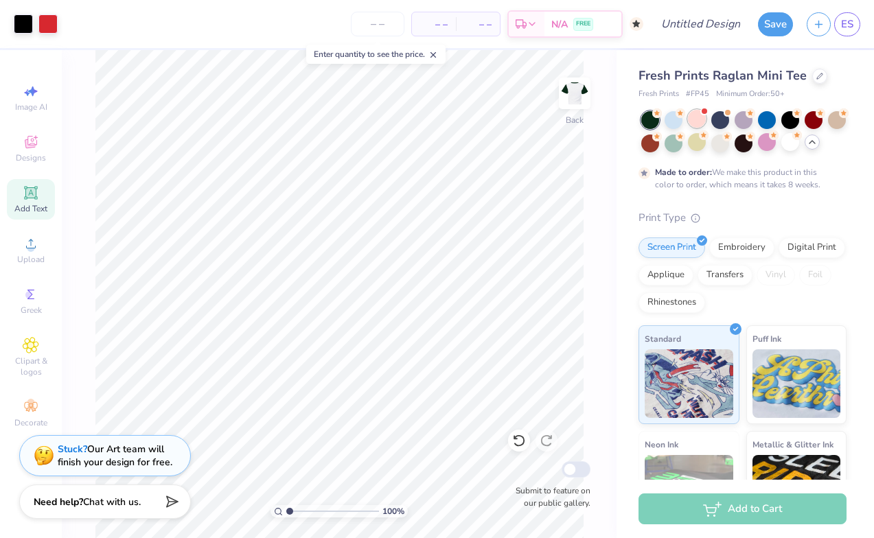
click at [698, 118] on div at bounding box center [697, 119] width 18 height 18
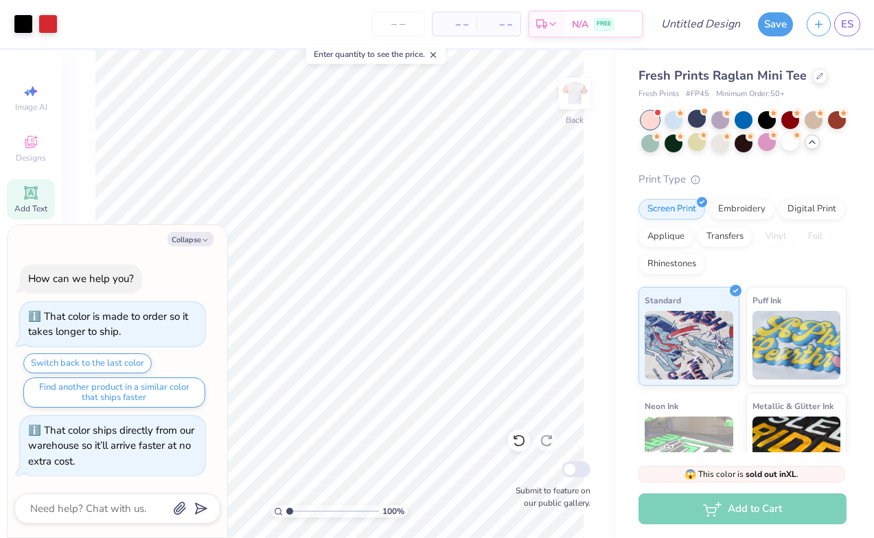
scroll to position [283, 0]
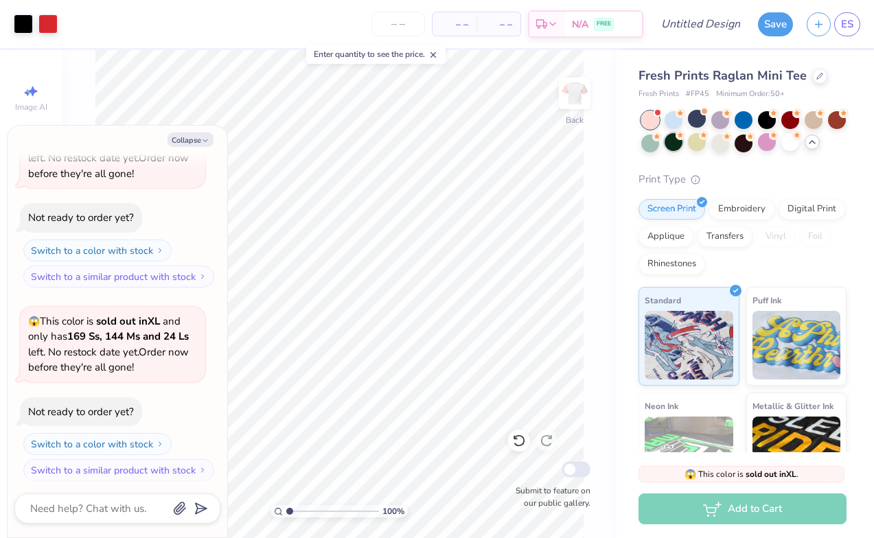
click at [665, 139] on div at bounding box center [673, 142] width 18 height 18
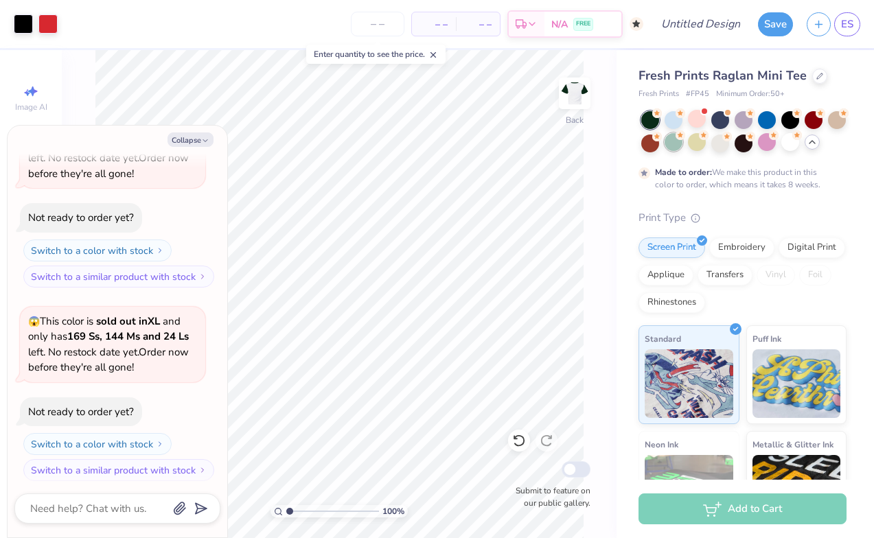
scroll to position [396, 0]
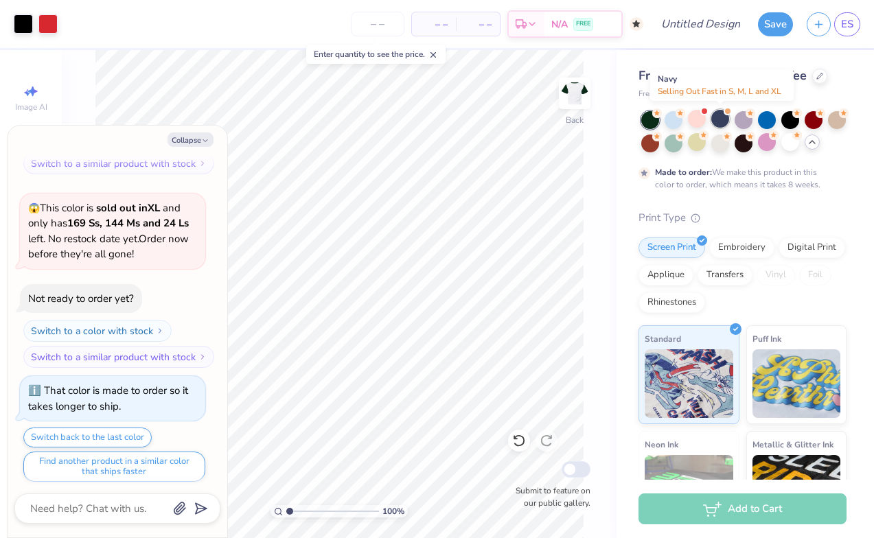
click at [719, 116] on div at bounding box center [720, 119] width 18 height 18
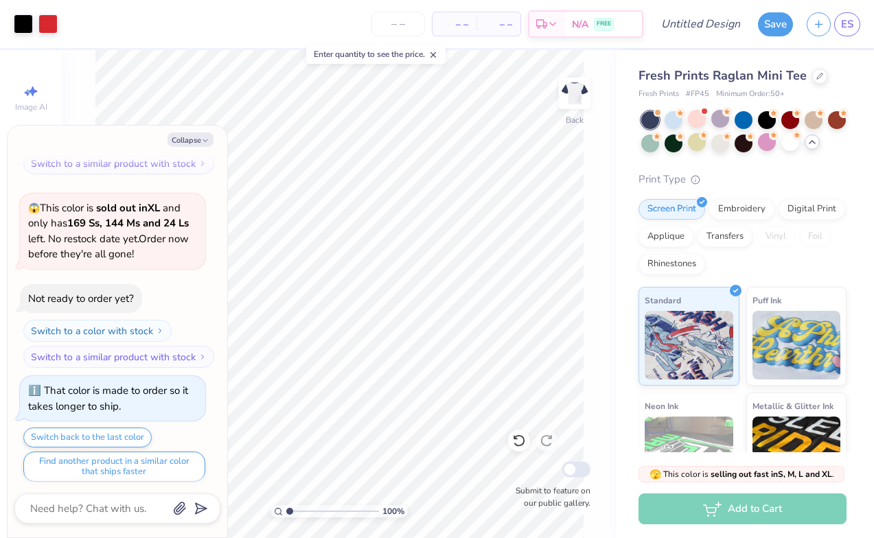
scroll to position [640, 0]
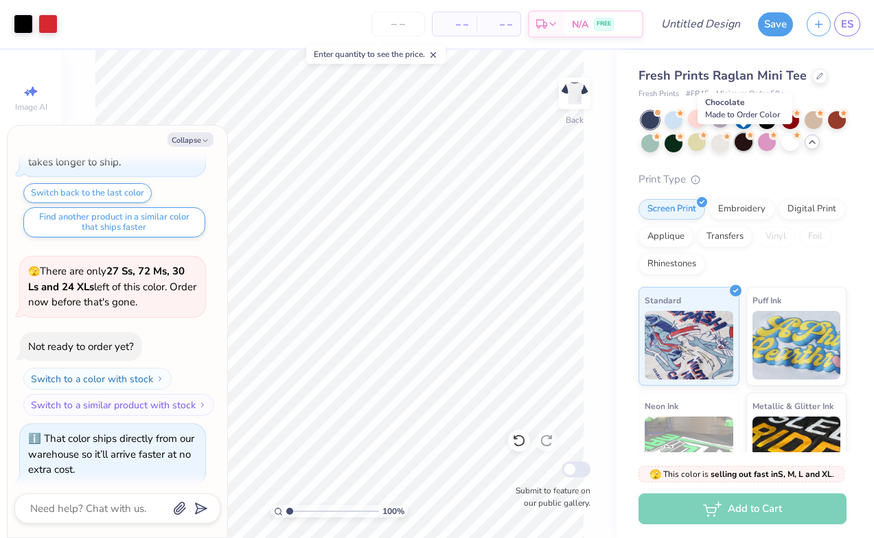
click at [746, 143] on div at bounding box center [743, 142] width 18 height 18
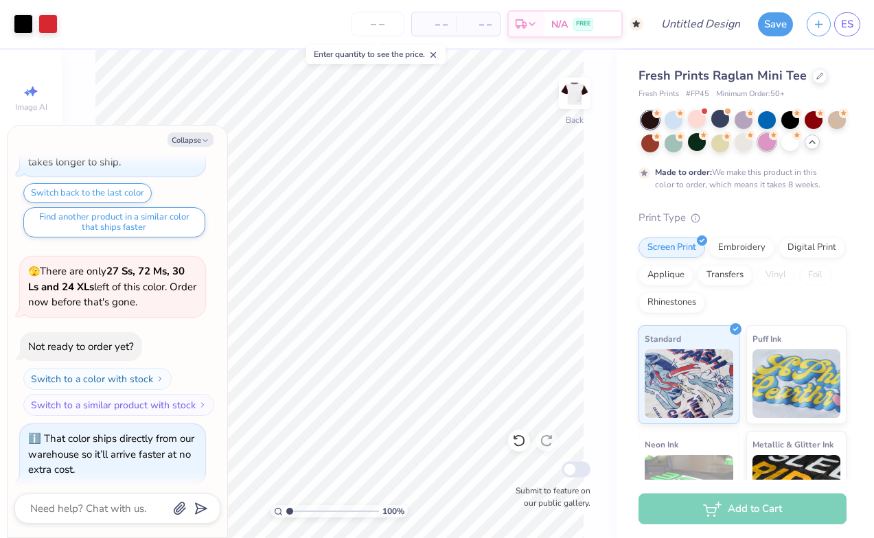
scroll to position [754, 0]
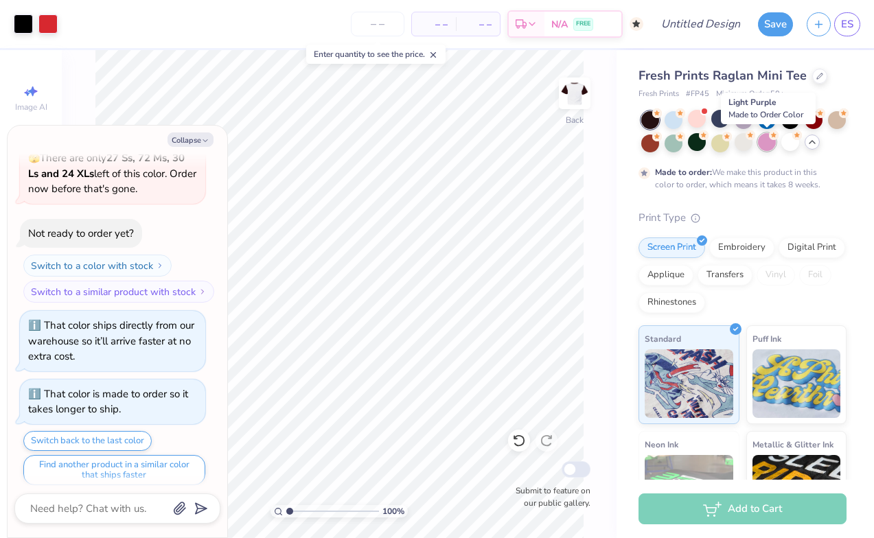
click at [763, 143] on div at bounding box center [767, 142] width 18 height 18
click at [763, 144] on div at bounding box center [767, 142] width 18 height 18
click at [787, 115] on div at bounding box center [790, 119] width 18 height 18
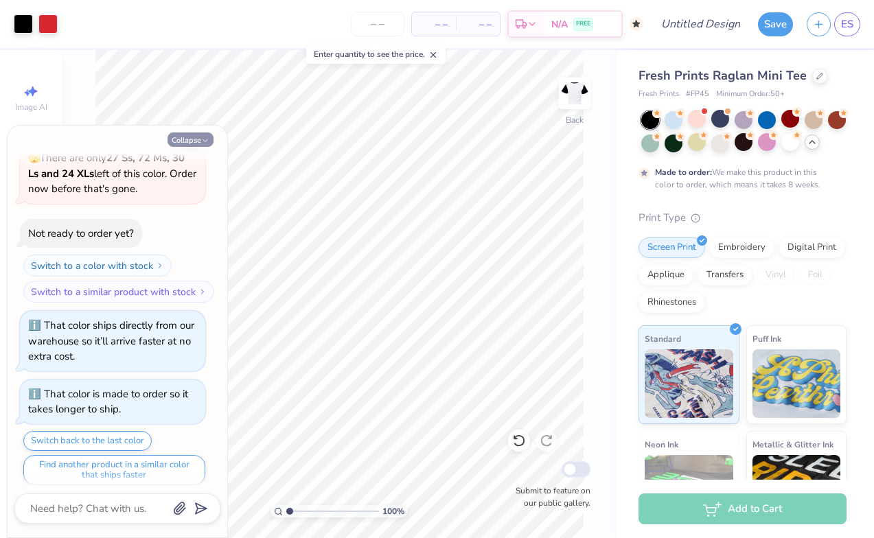
click at [189, 139] on button "Collapse" at bounding box center [190, 139] width 46 height 14
type textarea "x"
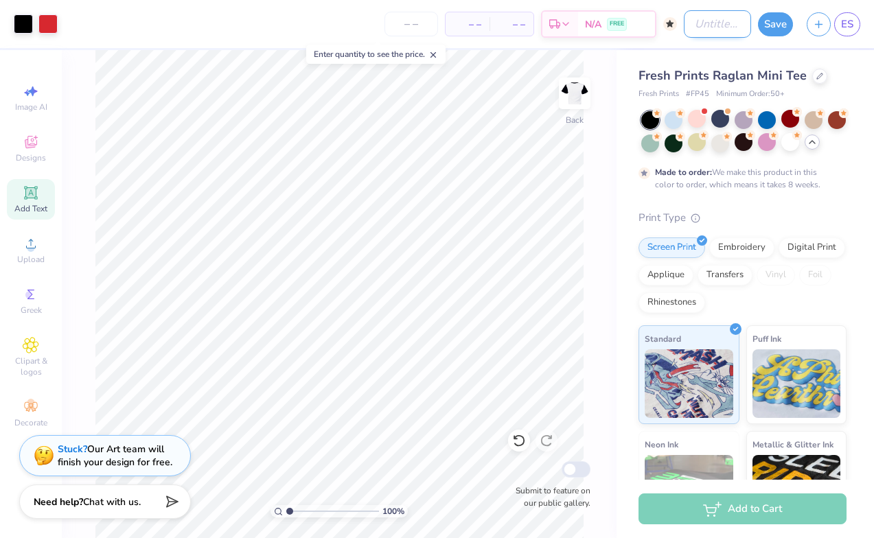
click at [712, 21] on input "Design Title" at bounding box center [717, 23] width 67 height 27
type input "1 heart Ella"
click at [780, 30] on button "Save" at bounding box center [775, 22] width 35 height 24
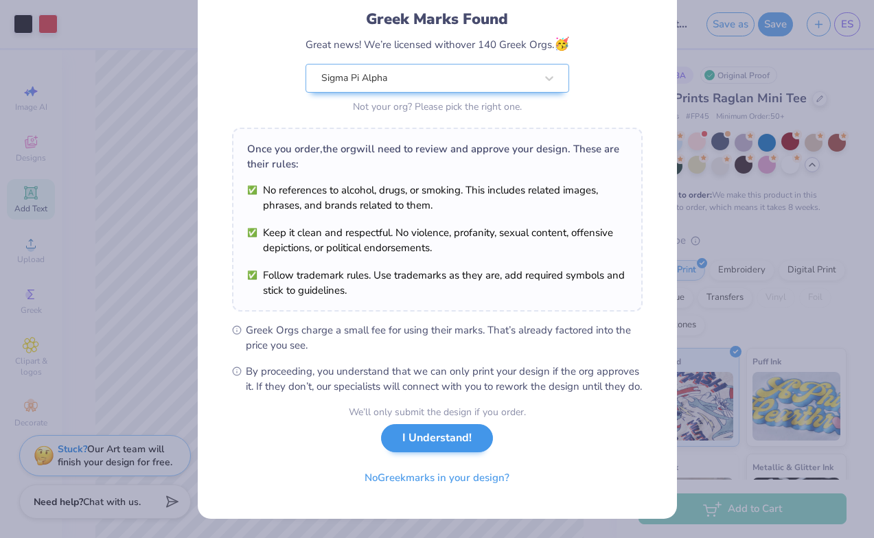
scroll to position [104, 0]
click at [450, 432] on button "I Understand!" at bounding box center [437, 438] width 112 height 28
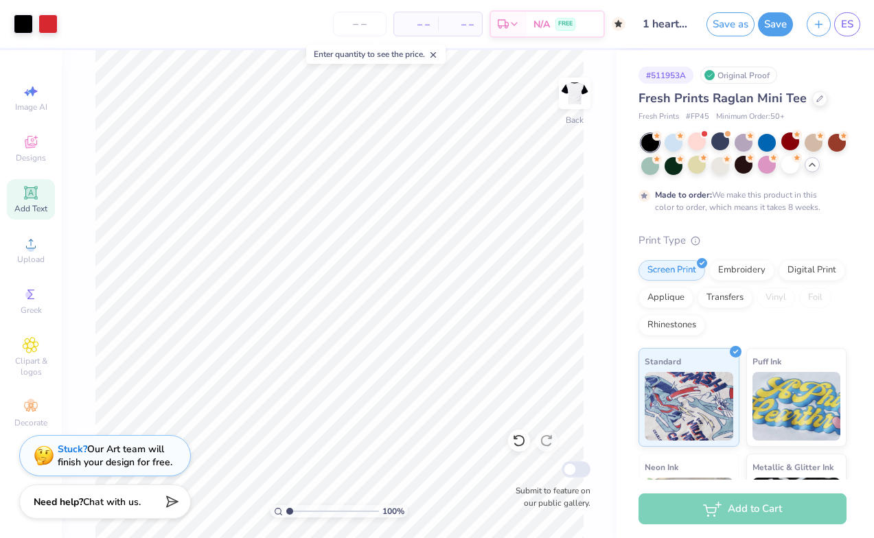
scroll to position [0, 0]
click at [773, 32] on button "Save" at bounding box center [775, 22] width 35 height 24
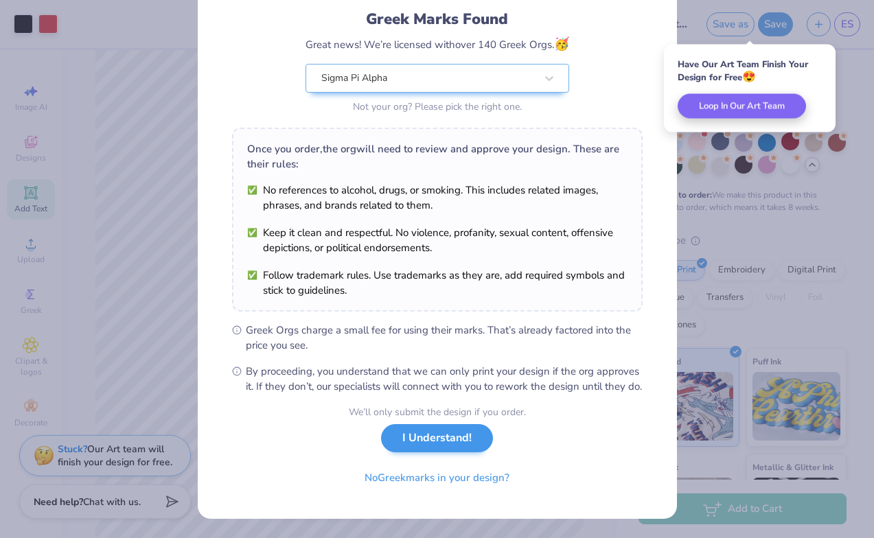
scroll to position [104, 0]
click at [461, 442] on button "I Understand!" at bounding box center [437, 438] width 112 height 28
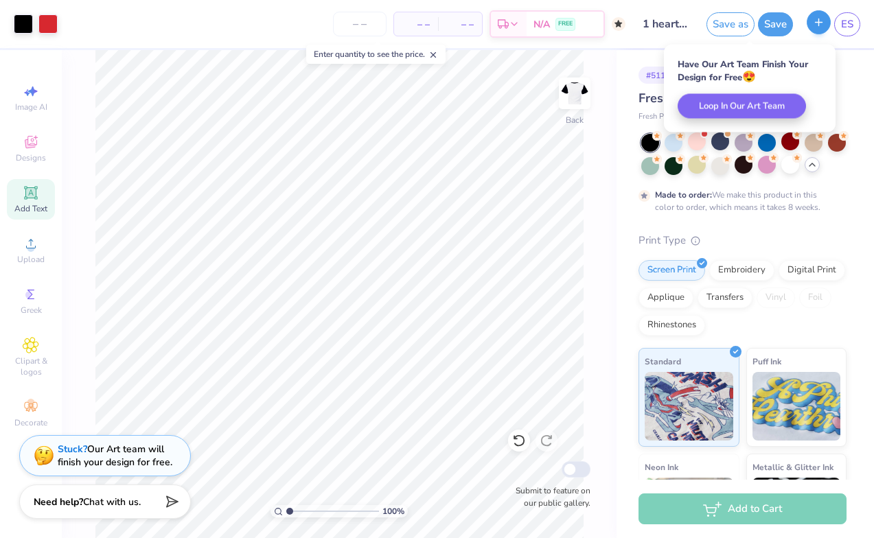
click at [824, 19] on icon "button" at bounding box center [819, 22] width 12 height 12
checkbox input "true"
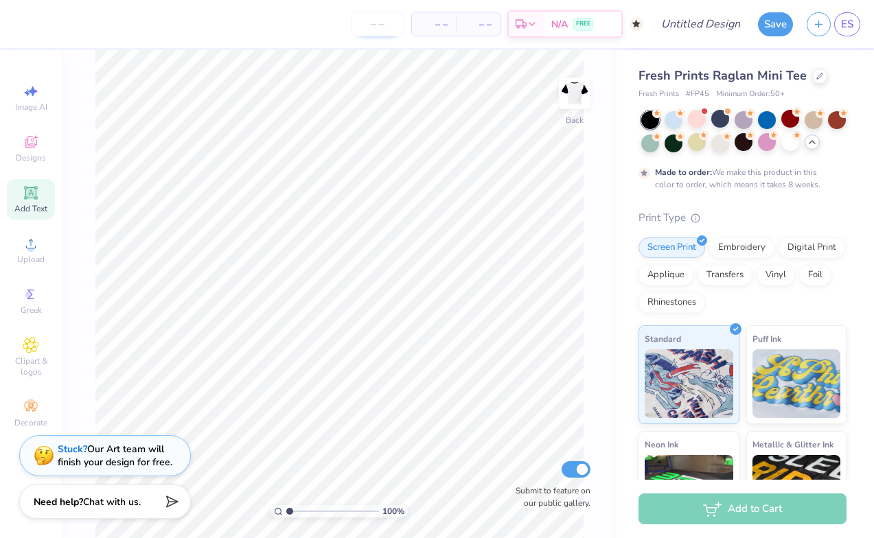
click at [373, 32] on input "number" at bounding box center [378, 24] width 54 height 25
click at [479, 23] on span "– –" at bounding box center [477, 24] width 27 height 14
click at [431, 23] on span "– –" at bounding box center [433, 24] width 27 height 14
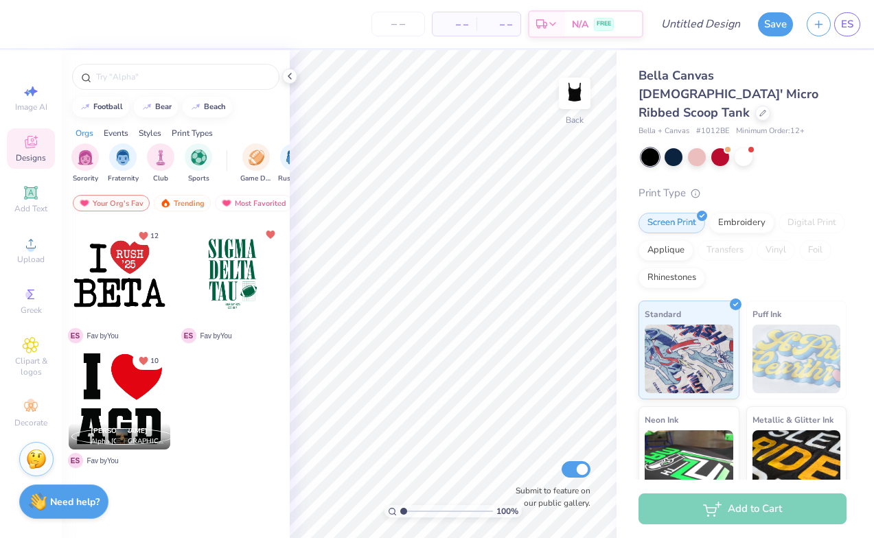
click at [754, 148] on div at bounding box center [743, 157] width 205 height 18
click at [745, 147] on div at bounding box center [743, 156] width 18 height 18
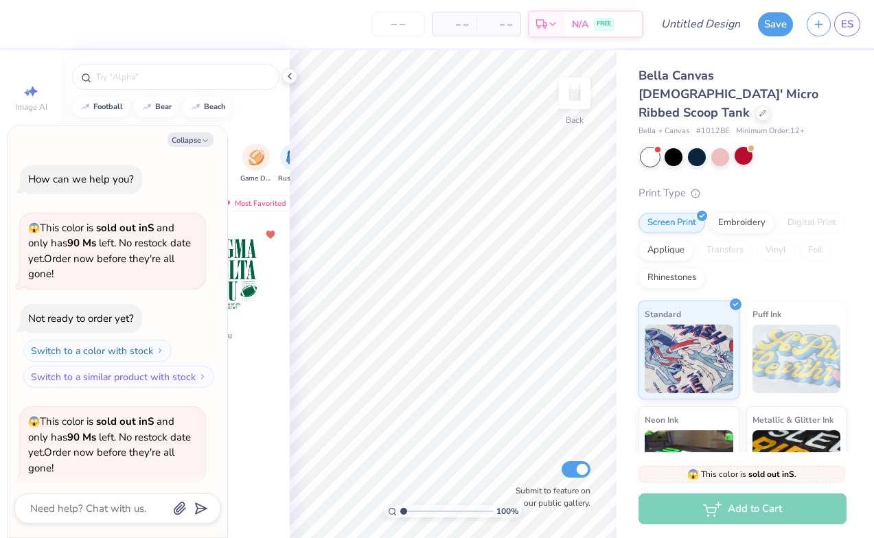
scroll to position [102, 0]
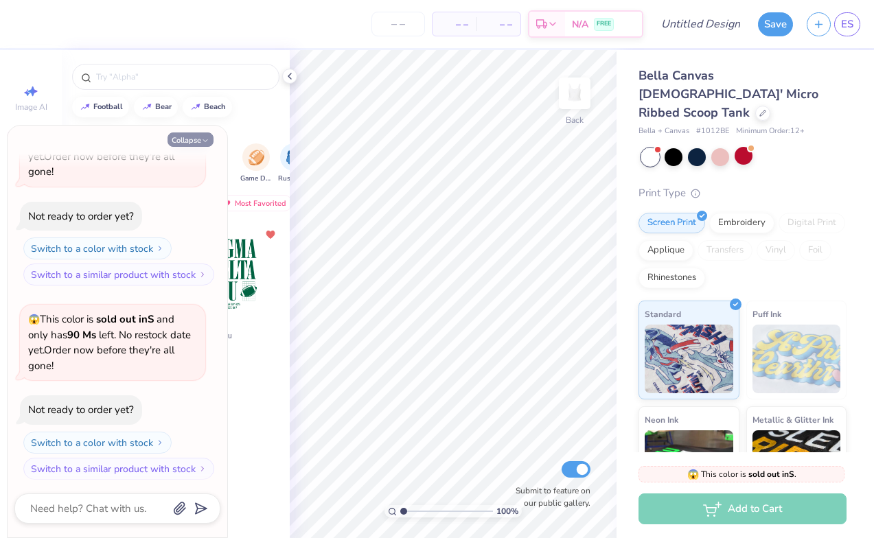
click at [195, 137] on button "Collapse" at bounding box center [190, 139] width 46 height 14
type textarea "x"
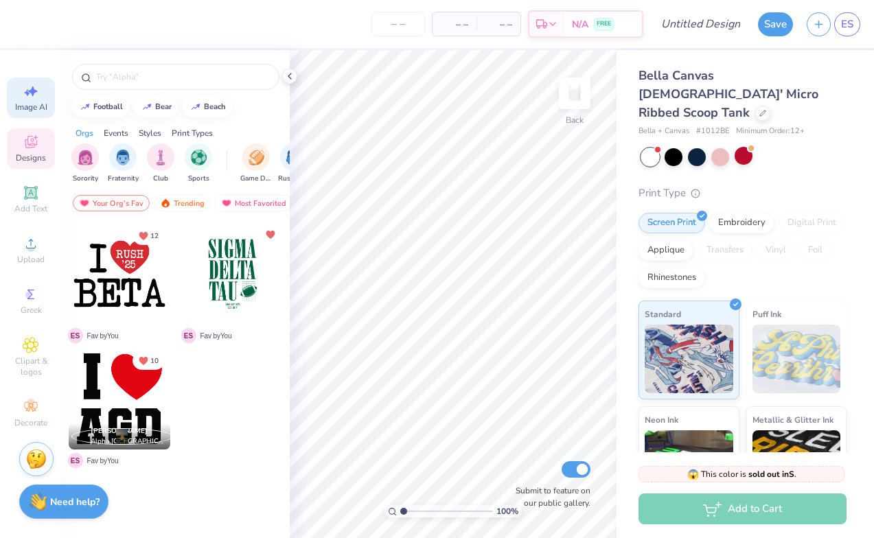
click at [15, 105] on span "Image AI" at bounding box center [31, 107] width 32 height 11
select select "4"
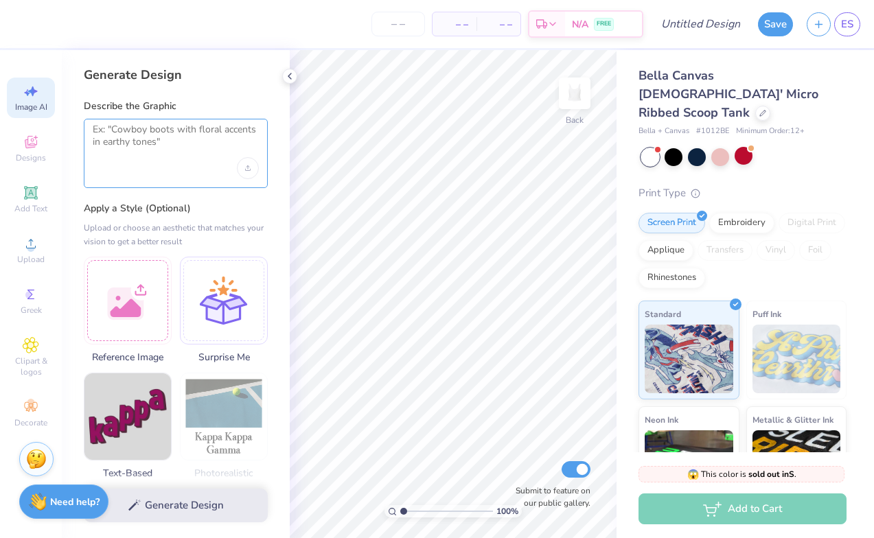
click at [177, 153] on textarea at bounding box center [176, 141] width 166 height 34
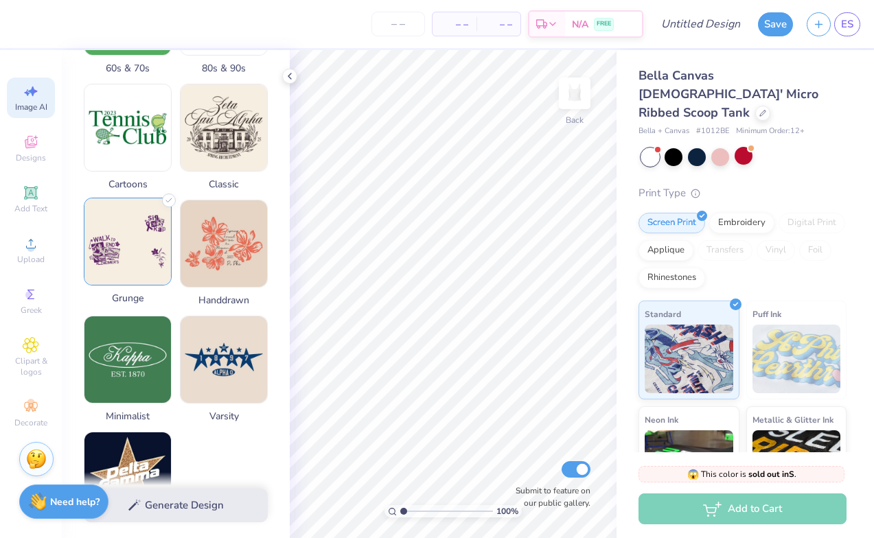
scroll to position [531, 0]
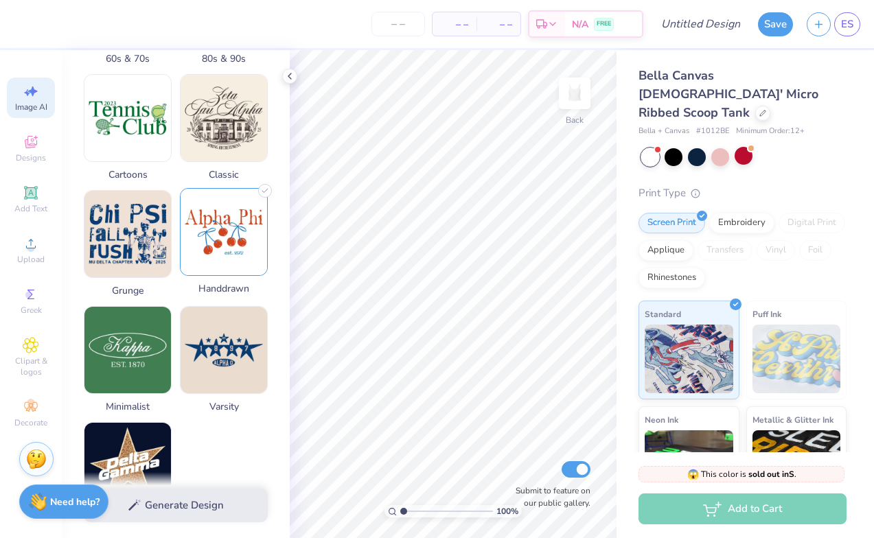
click at [233, 217] on img at bounding box center [224, 232] width 86 height 86
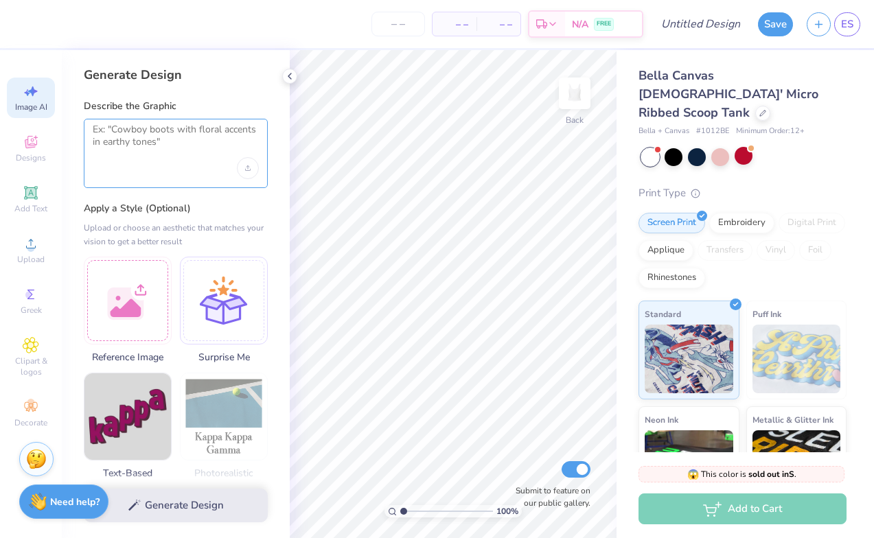
scroll to position [0, 0]
click at [179, 147] on textarea at bounding box center [176, 141] width 166 height 34
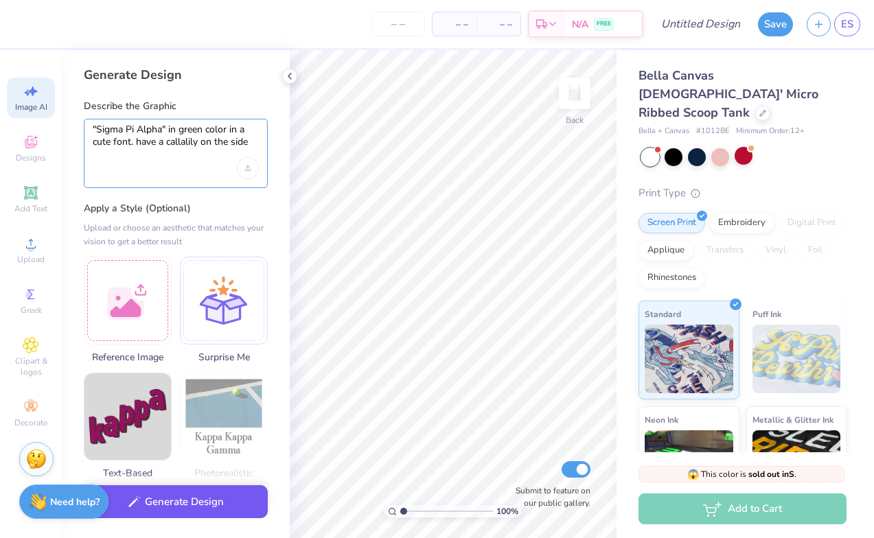
type textarea ""Sigma Pi Alpha" in green color in a cute font. have a callalily on the side"
click at [209, 502] on button "Generate Design" at bounding box center [176, 502] width 184 height 34
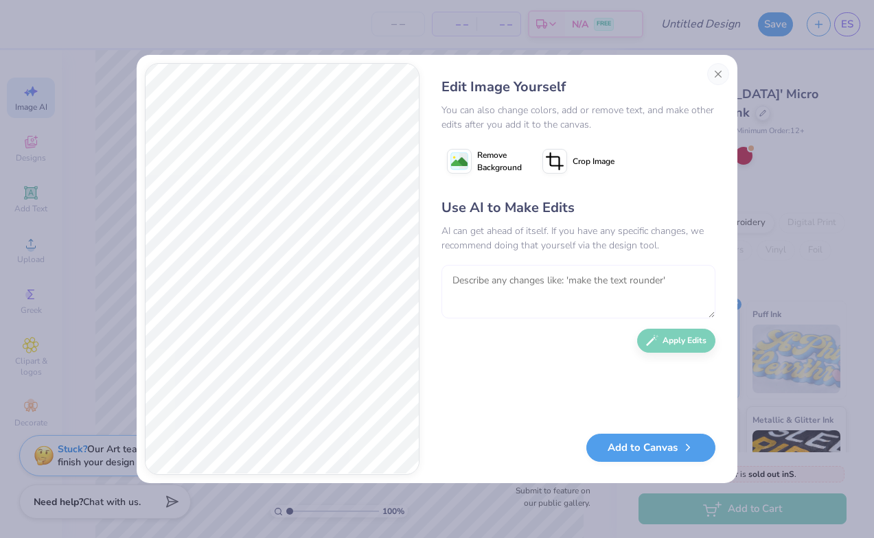
click at [516, 288] on textarea at bounding box center [578, 292] width 274 height 54
type textarea "make the text dark like forest green"
click at [668, 336] on button "Apply Edits" at bounding box center [676, 337] width 78 height 24
click at [550, 297] on textarea at bounding box center [578, 292] width 274 height 54
type textarea "make the design more dainty"
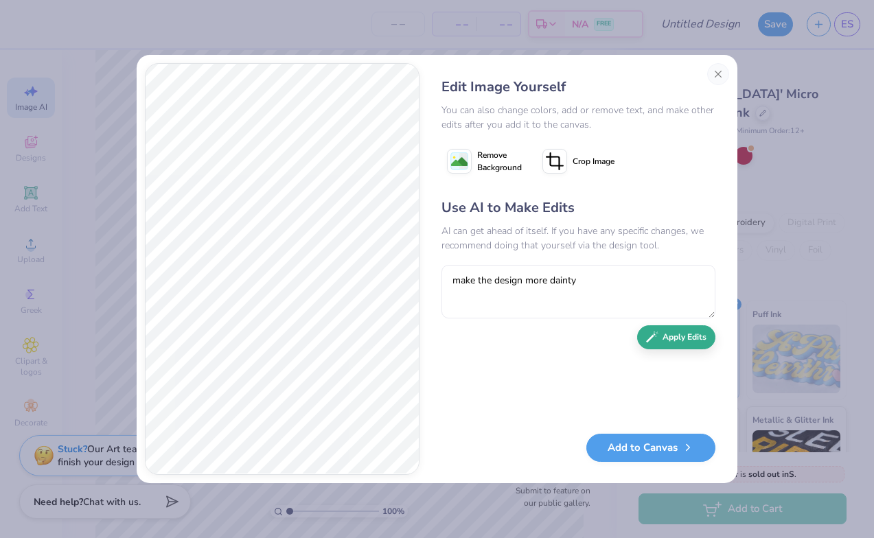
click at [668, 338] on button "Apply Edits" at bounding box center [676, 337] width 78 height 24
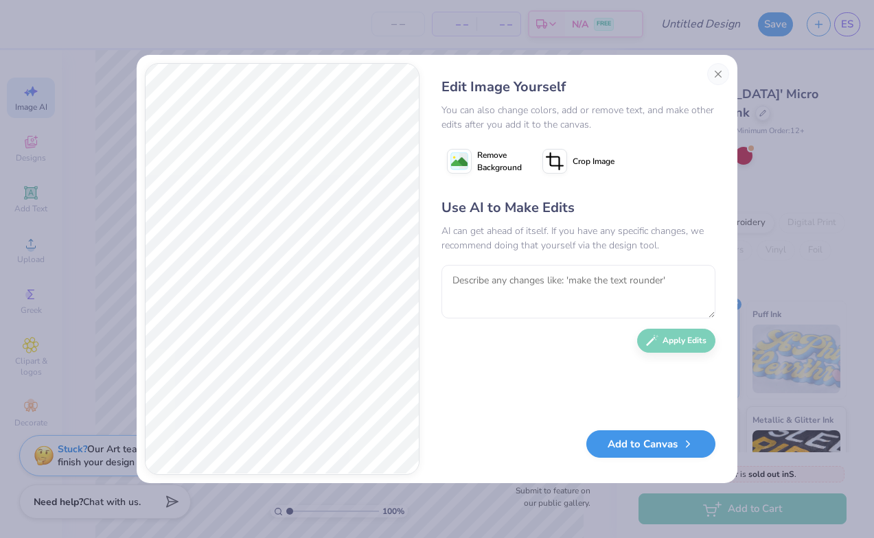
click at [640, 450] on button "Add to Canvas" at bounding box center [650, 444] width 129 height 28
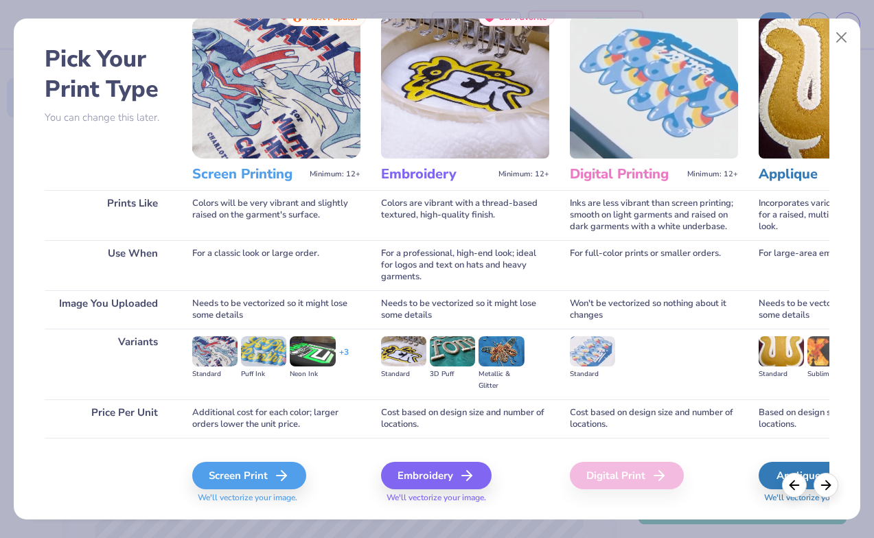
scroll to position [49, 0]
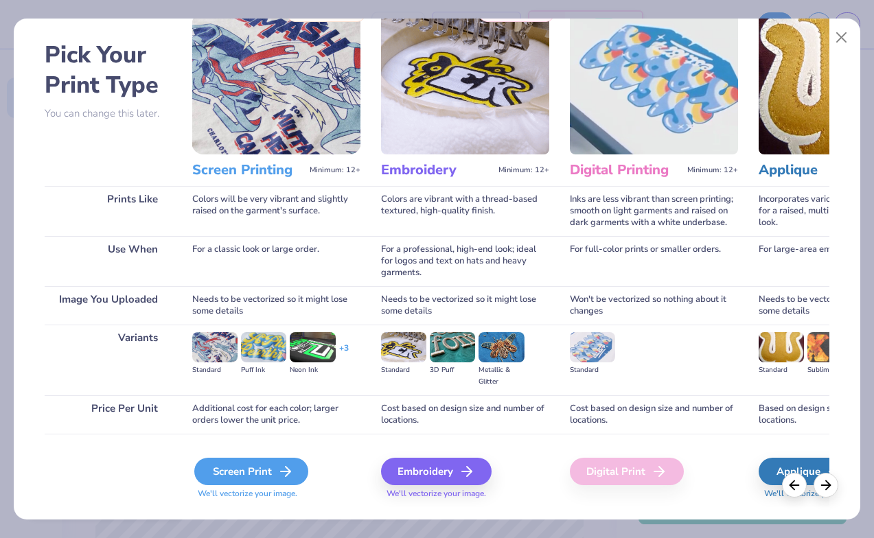
click at [288, 467] on icon at bounding box center [285, 471] width 16 height 16
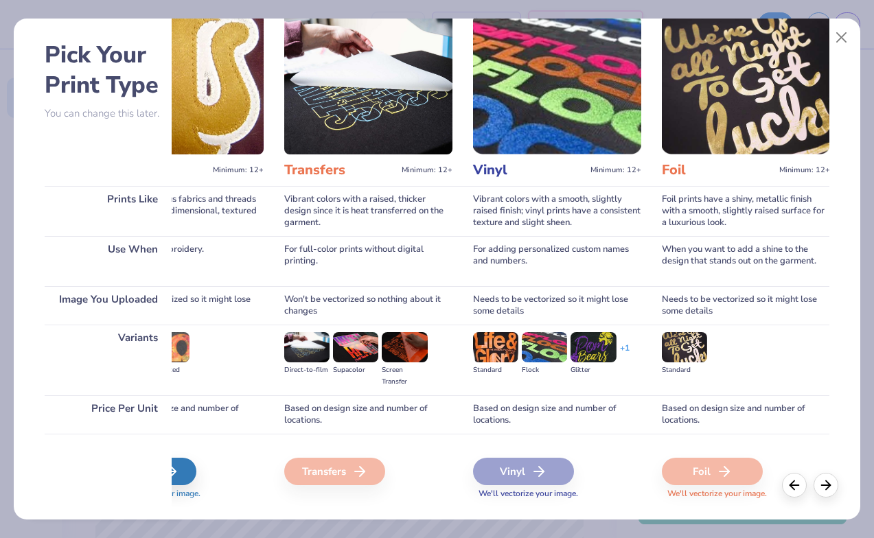
scroll to position [0, 667]
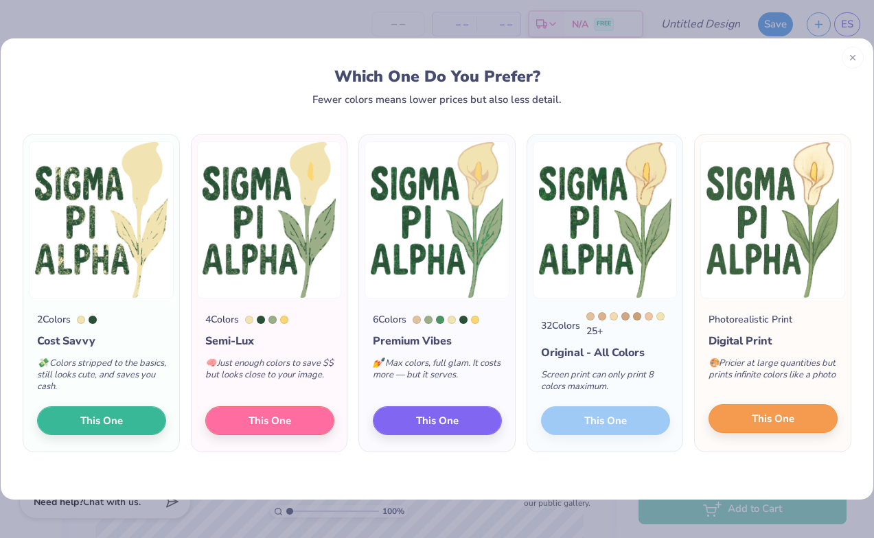
click at [753, 417] on span "This One" at bounding box center [773, 419] width 43 height 16
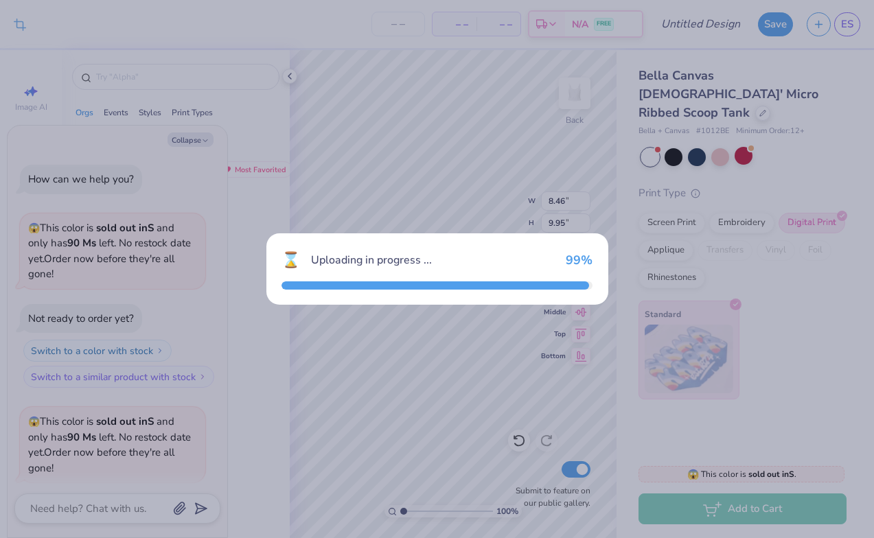
scroll to position [539, 0]
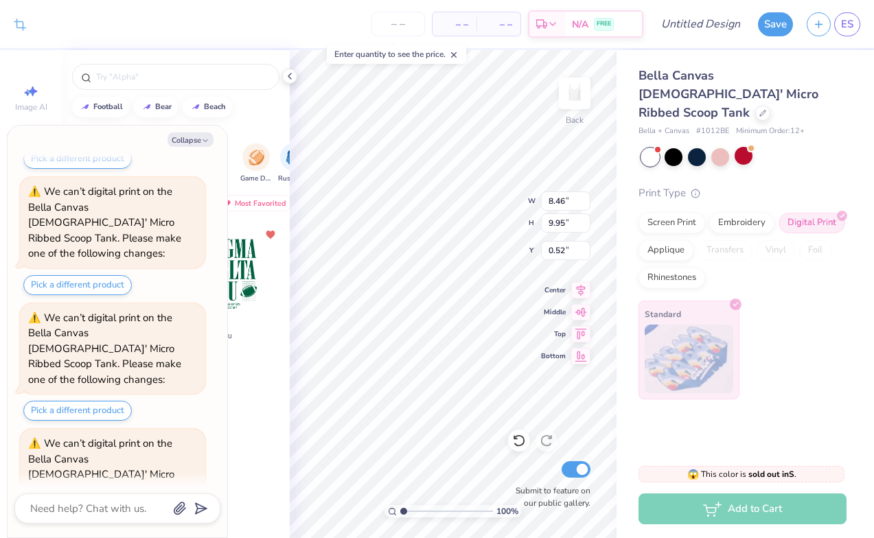
type textarea "x"
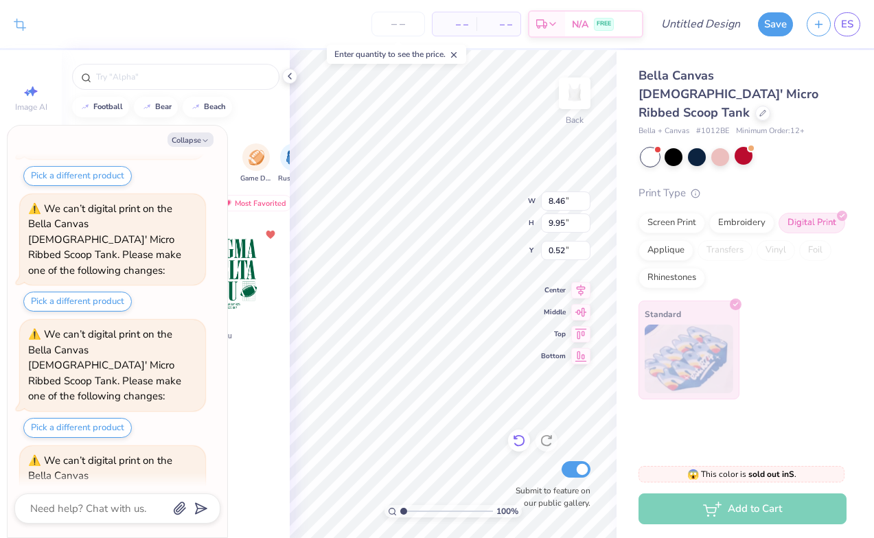
drag, startPoint x: 541, startPoint y: 465, endPoint x: 518, endPoint y: 445, distance: 31.1
click at [518, 445] on div "Submit to feature on our public gallery." at bounding box center [549, 470] width 82 height 81
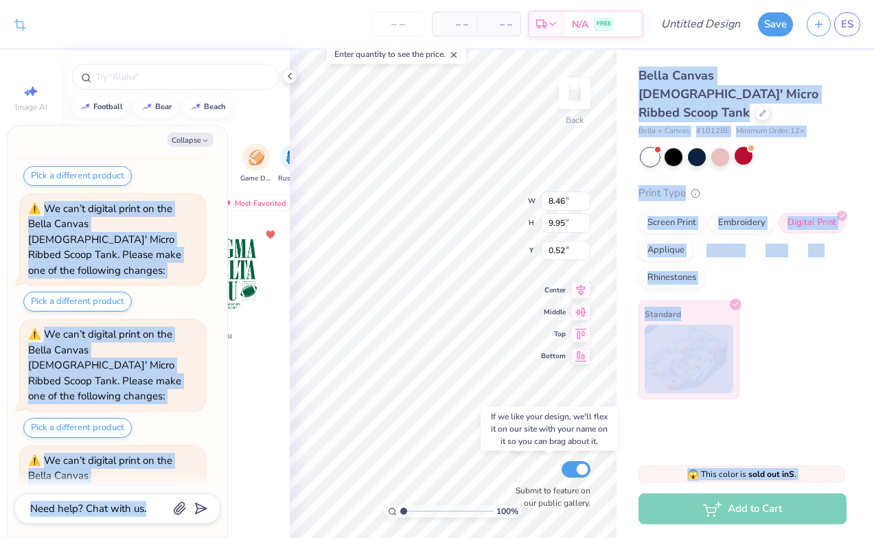
click at [571, 472] on input "Submit to feature on our public gallery." at bounding box center [575, 469] width 29 height 16
checkbox input "false"
click at [201, 143] on icon "button" at bounding box center [205, 141] width 8 height 8
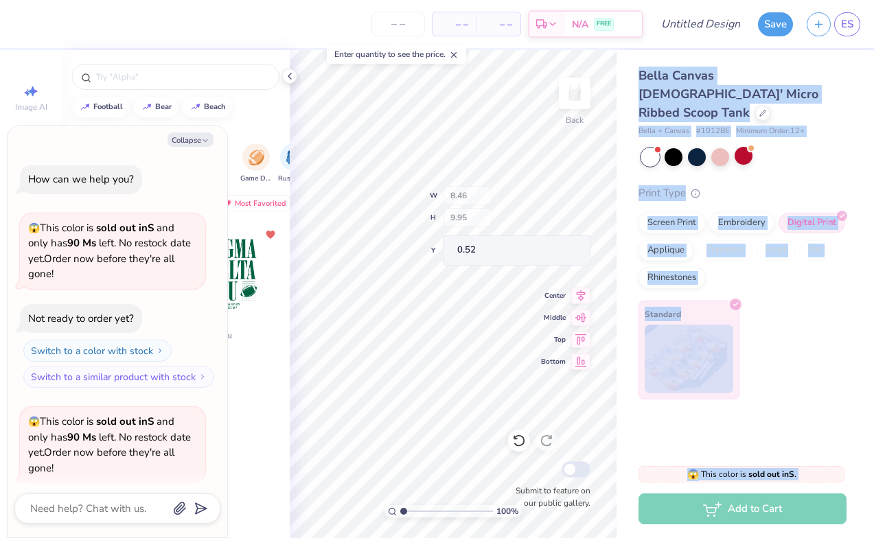
scroll to position [757, 0]
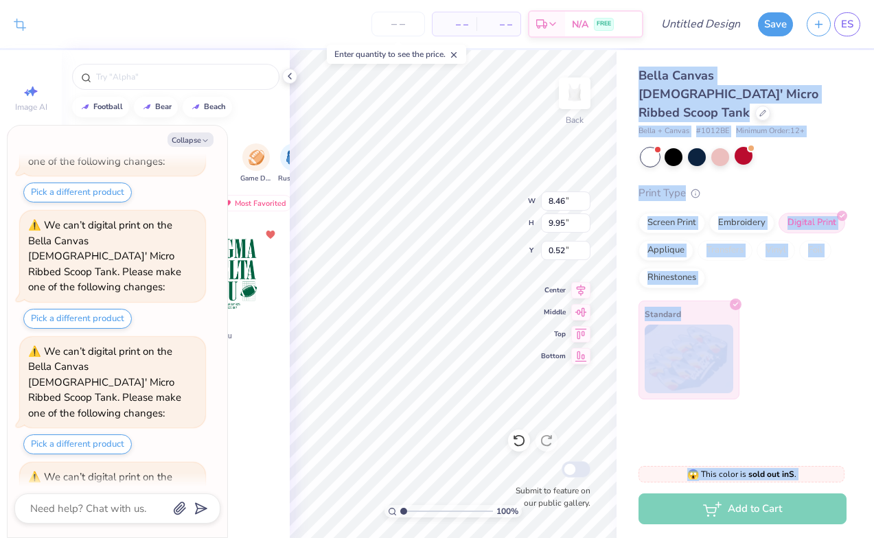
type textarea "x"
type input "6.44"
type input "7.57"
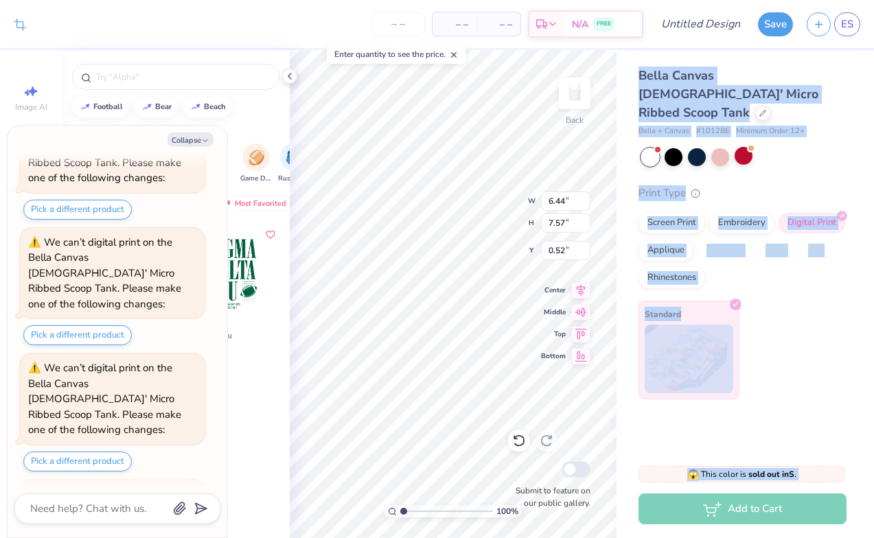
type textarea "x"
type input "0.50"
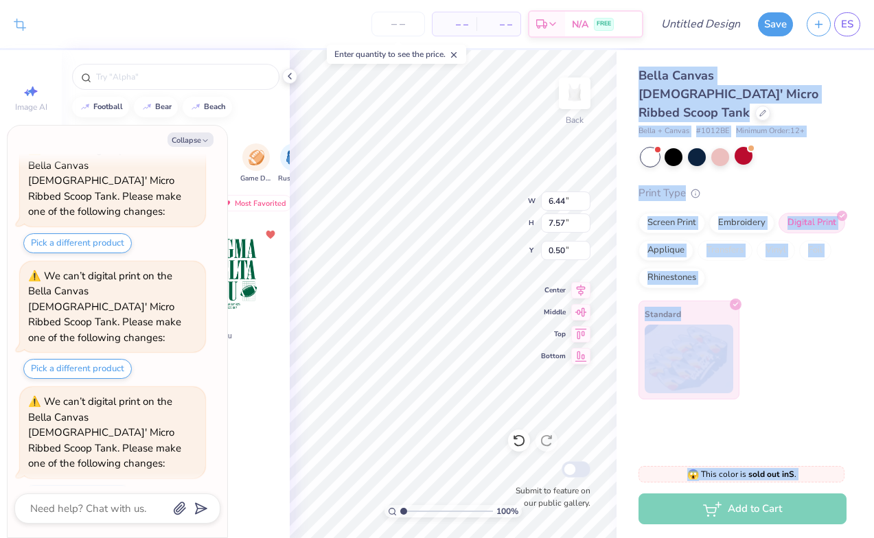
scroll to position [1194, 0]
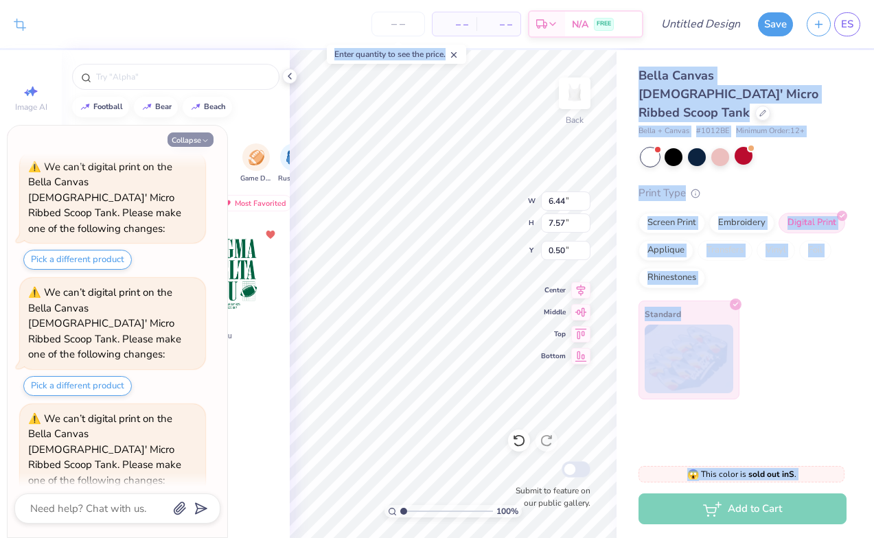
click at [199, 138] on button "Collapse" at bounding box center [190, 139] width 46 height 14
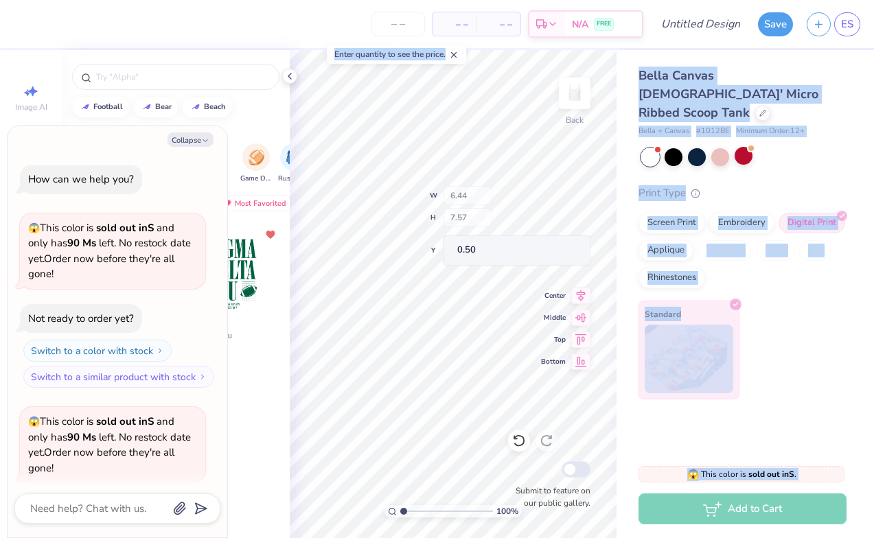
scroll to position [1303, 0]
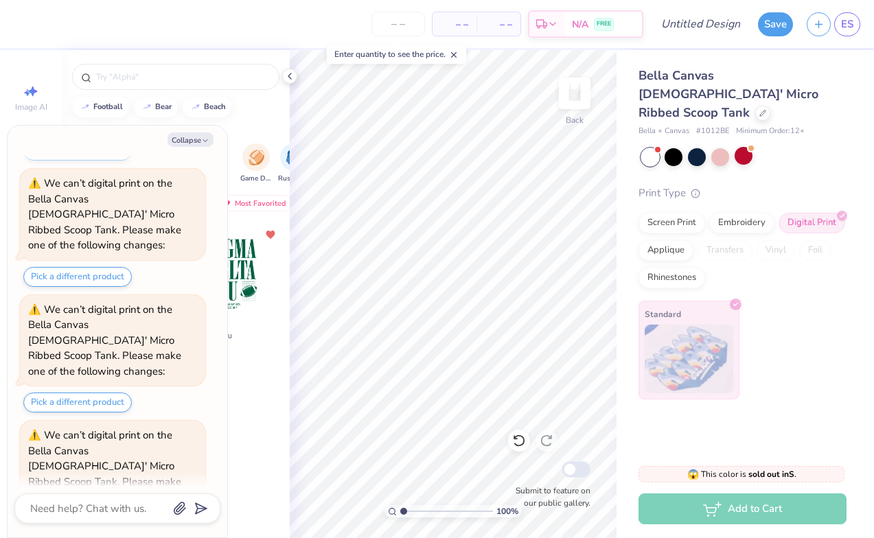
click at [626, 179] on div "Bella Canvas [DEMOGRAPHIC_DATA]' Micro Ribbed Scoop Tank Bella + Canvas # 1012B…" at bounding box center [744, 224] width 257 height 349
click at [189, 143] on button "Collapse" at bounding box center [190, 139] width 46 height 14
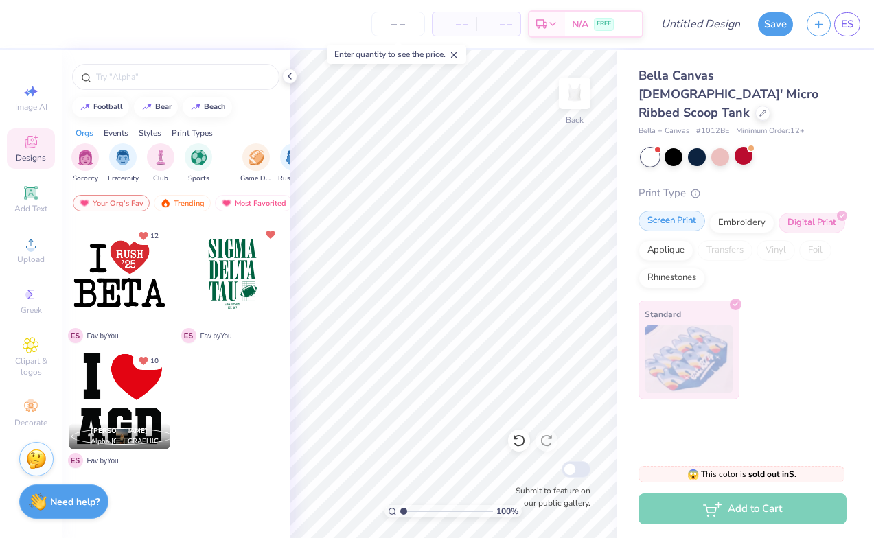
click at [661, 211] on div "Screen Print" at bounding box center [671, 221] width 67 height 21
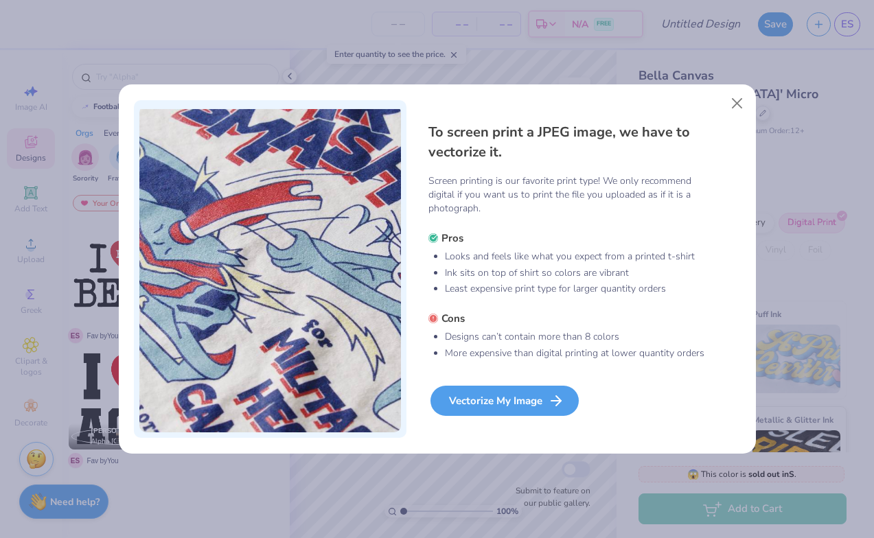
click at [543, 397] on div "Vectorize My Image" at bounding box center [504, 401] width 148 height 30
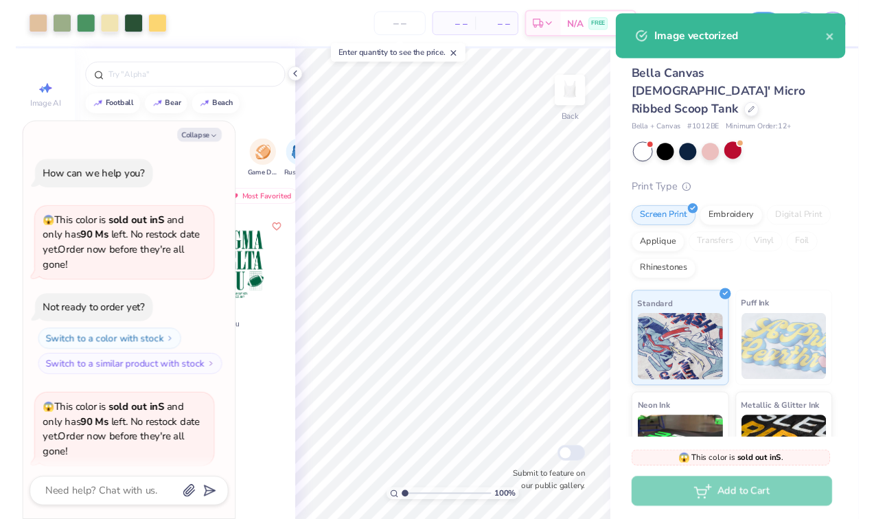
scroll to position [1382, 0]
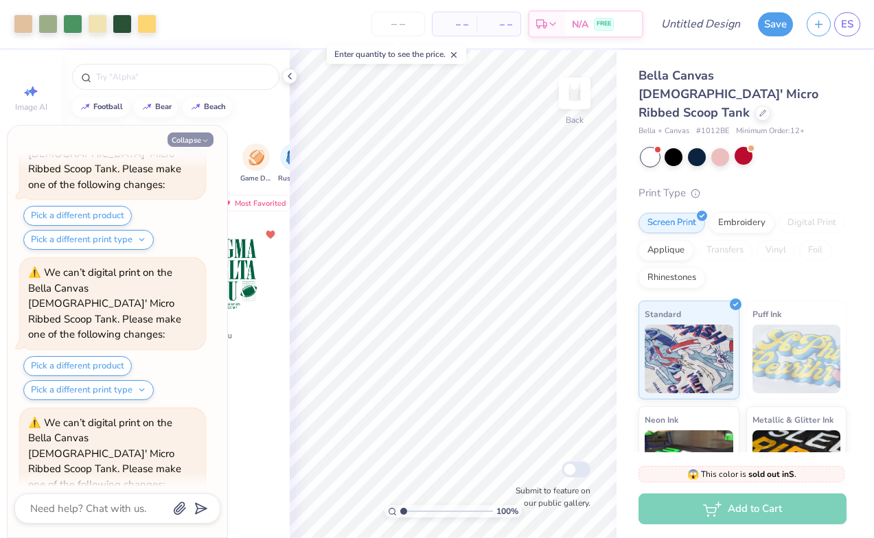
click at [202, 139] on icon "button" at bounding box center [205, 141] width 8 height 8
type textarea "x"
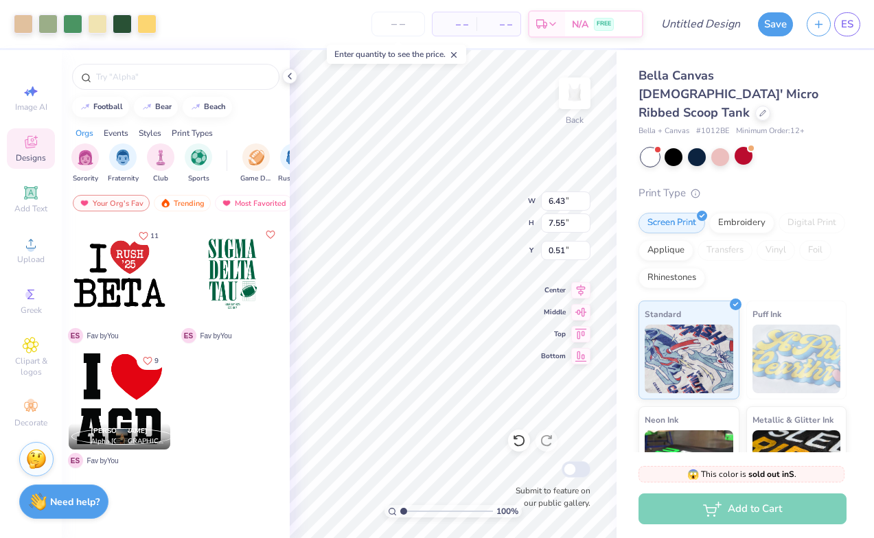
type input "5.94"
type input "1.61"
type input "5.33"
click at [24, 27] on div at bounding box center [23, 22] width 19 height 19
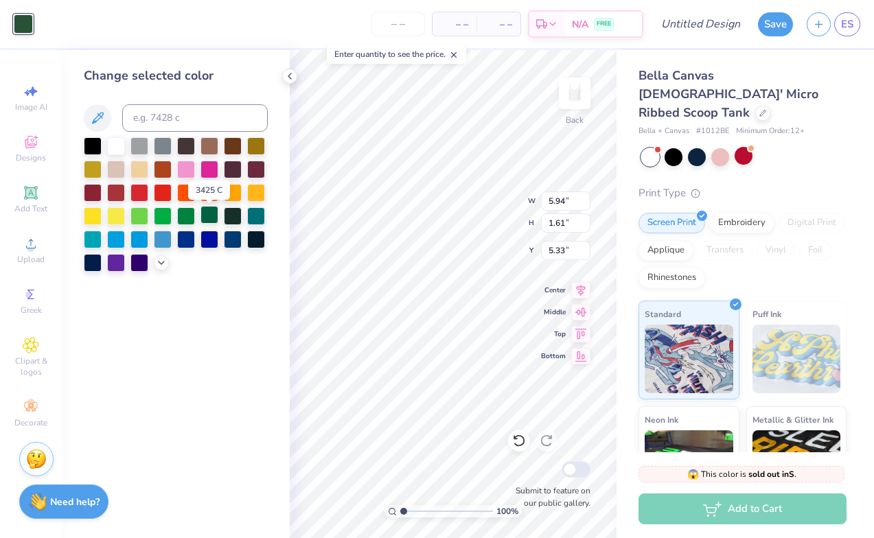
click at [214, 217] on div at bounding box center [209, 215] width 18 height 18
click at [207, 218] on div at bounding box center [209, 215] width 18 height 18
click at [234, 220] on div at bounding box center [233, 215] width 18 height 18
click at [205, 218] on div at bounding box center [209, 215] width 18 height 18
click at [210, 216] on div at bounding box center [209, 215] width 18 height 18
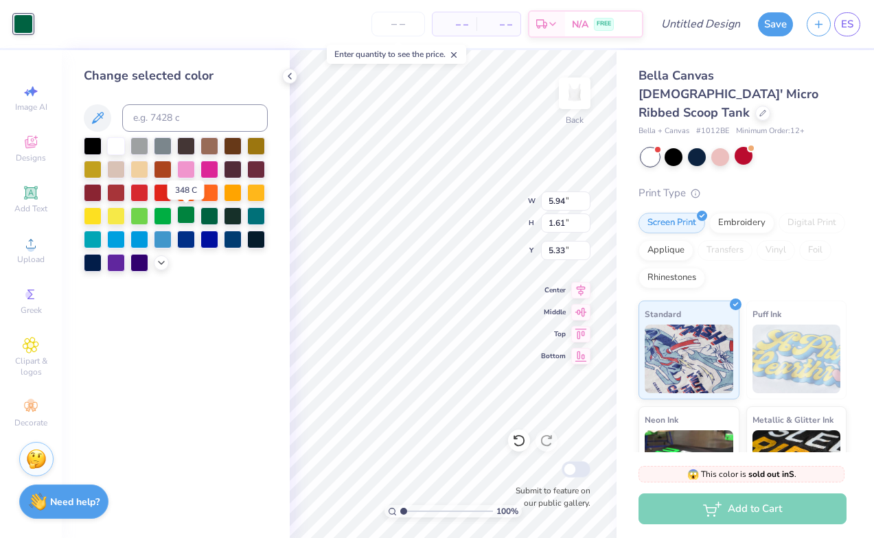
click at [183, 218] on div at bounding box center [186, 215] width 18 height 18
click at [199, 214] on div at bounding box center [176, 204] width 184 height 135
click at [210, 218] on div at bounding box center [209, 215] width 18 height 18
click at [206, 214] on div at bounding box center [209, 215] width 18 height 18
click at [206, 215] on div at bounding box center [209, 215] width 18 height 18
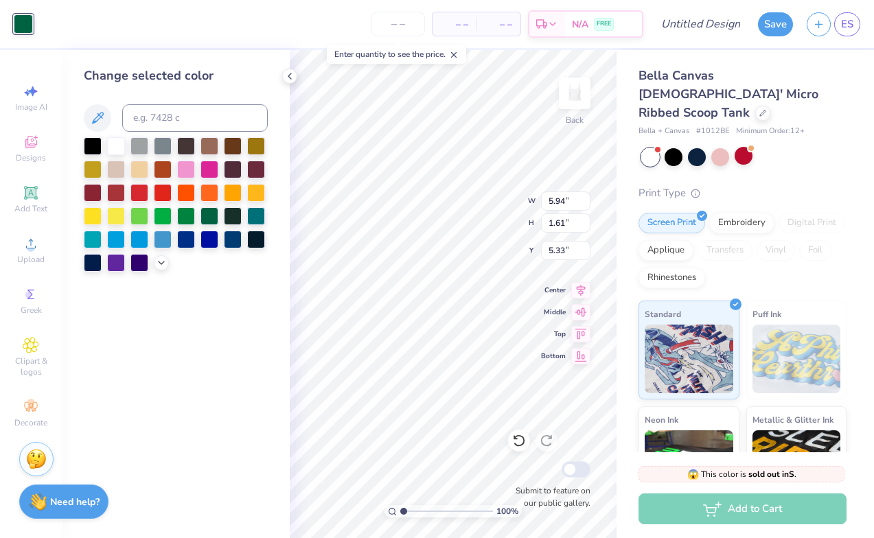
type input "2.99"
type input "0.16"
type input "5.74"
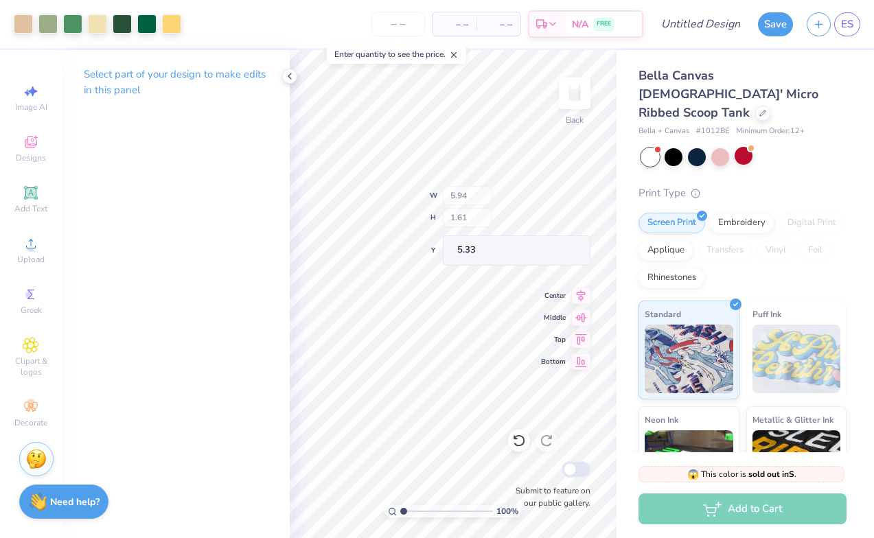
type input "6.03"
type input "5.88"
type input "1.74"
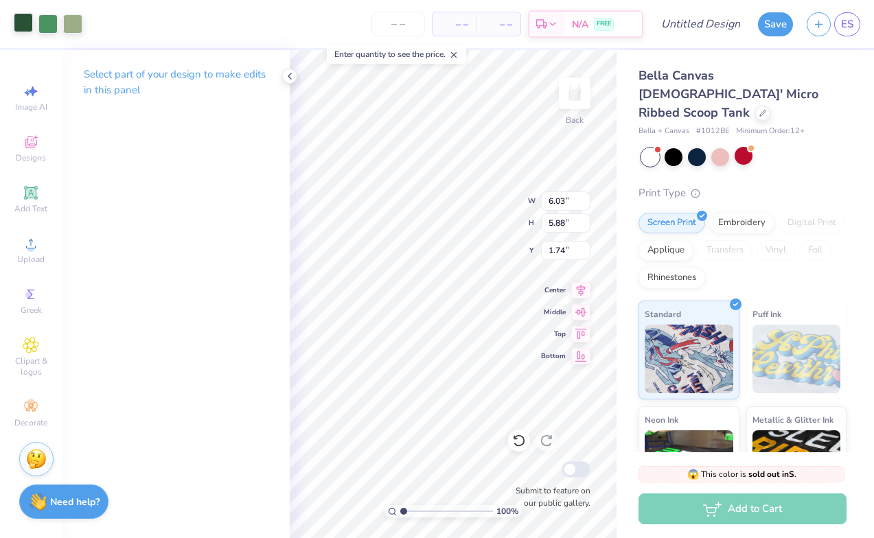
click at [23, 23] on div at bounding box center [23, 22] width 19 height 19
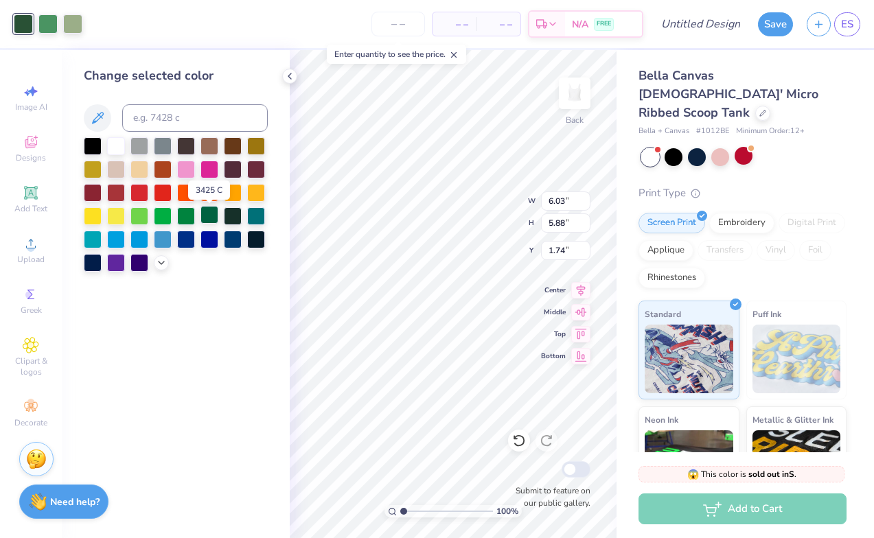
click at [212, 224] on div at bounding box center [209, 215] width 18 height 18
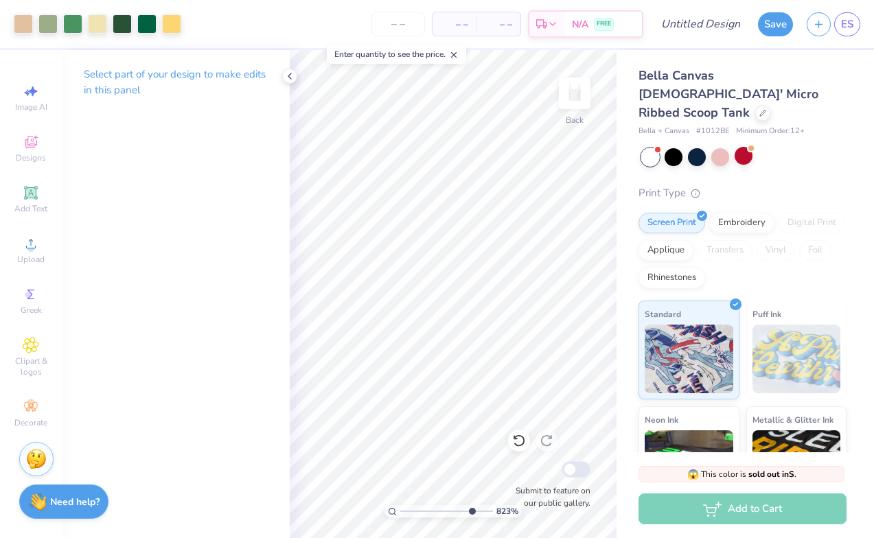
type input "8.23"
drag, startPoint x: 402, startPoint y: 511, endPoint x: 470, endPoint y: 510, distance: 68.0
click at [470, 510] on input "range" at bounding box center [446, 511] width 93 height 12
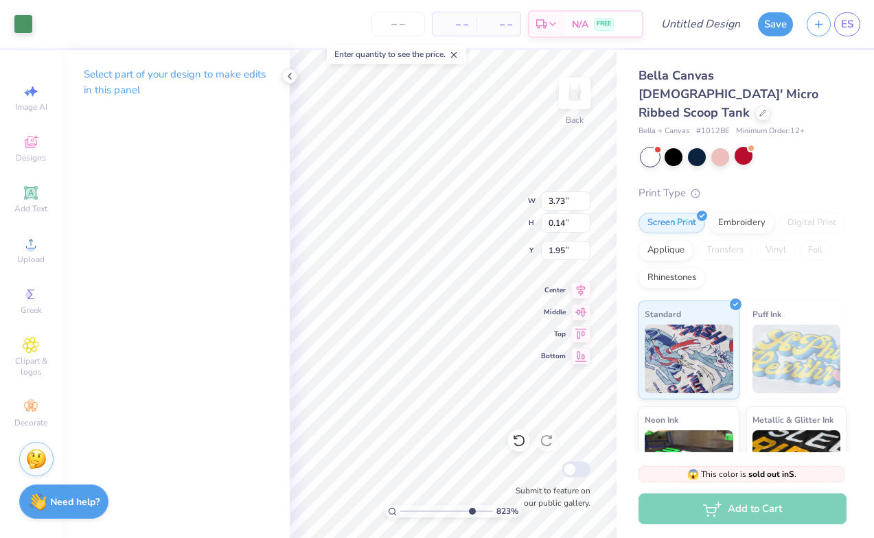
type input "3.73"
type input "0.14"
type input "1.95"
type input "3.41"
type input "0.50"
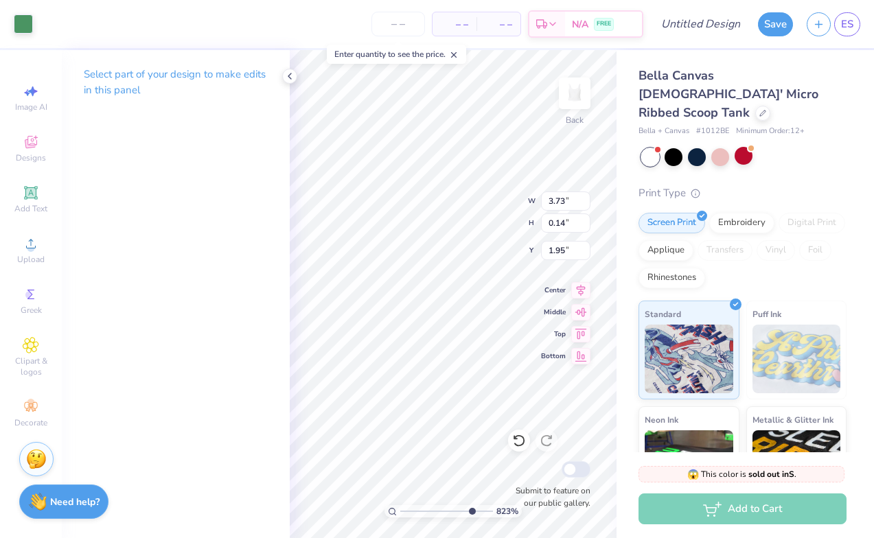
type input "1.75"
type input "1.52"
type input "1.59"
type input "1.73"
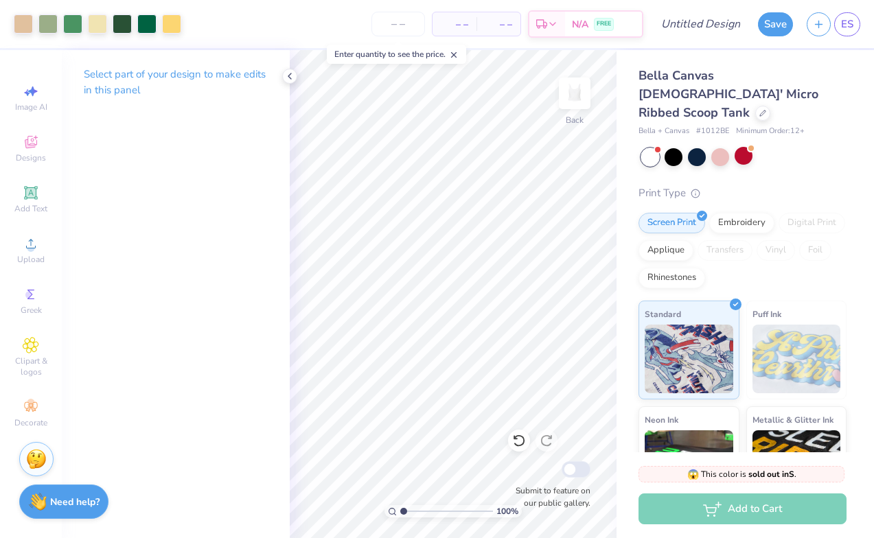
drag, startPoint x: 455, startPoint y: 510, endPoint x: 373, endPoint y: 529, distance: 84.4
type input "1"
click at [373, 529] on div "100 %" at bounding box center [453, 294] width 488 height 488
click at [515, 447] on icon at bounding box center [519, 441] width 14 height 14
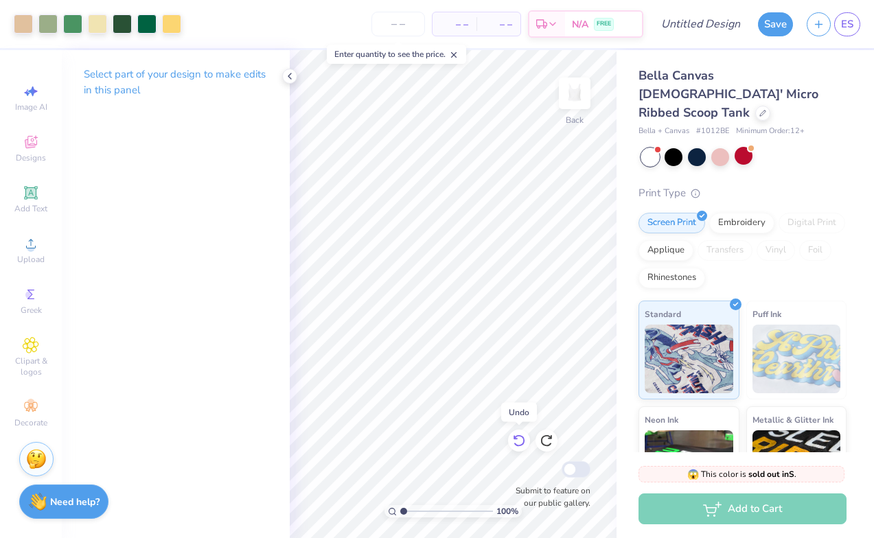
click at [515, 447] on icon at bounding box center [519, 441] width 14 height 14
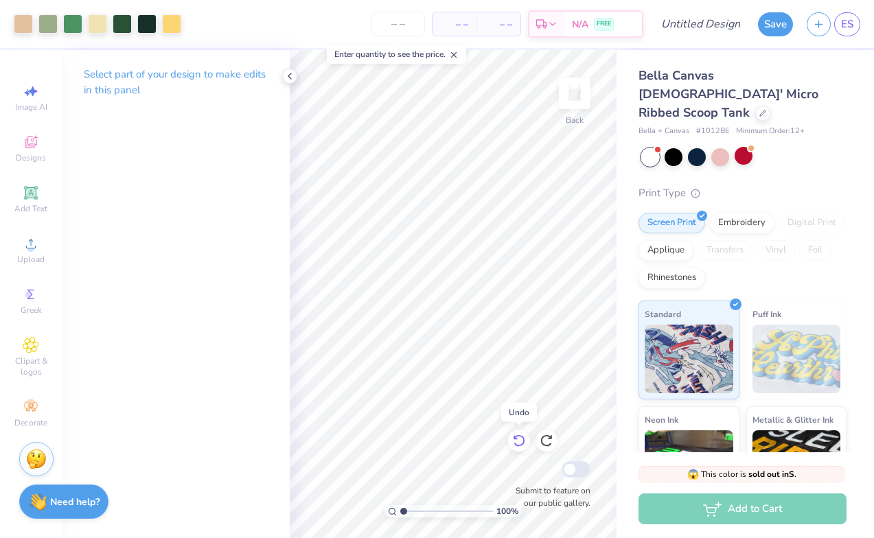
click at [515, 447] on icon at bounding box center [519, 441] width 14 height 14
click at [550, 441] on icon at bounding box center [546, 441] width 14 height 14
click at [521, 445] on icon at bounding box center [519, 441] width 12 height 12
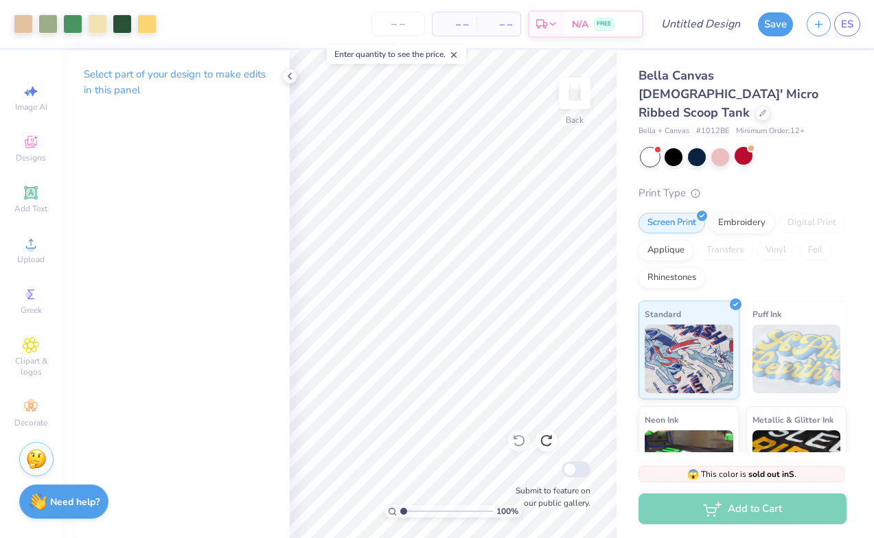
click at [771, 36] on div "Save" at bounding box center [775, 24] width 35 height 24
click at [290, 76] on icon at bounding box center [289, 76] width 11 height 11
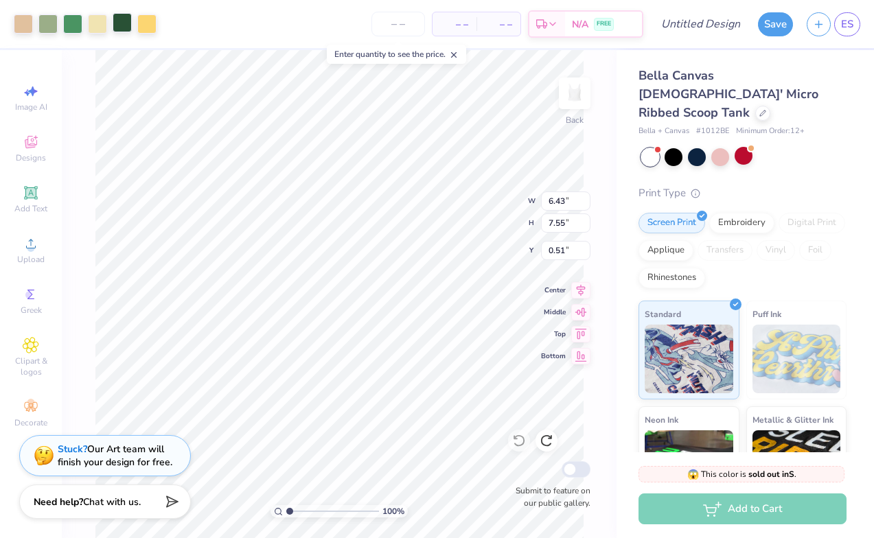
click at [126, 24] on div at bounding box center [122, 22] width 19 height 19
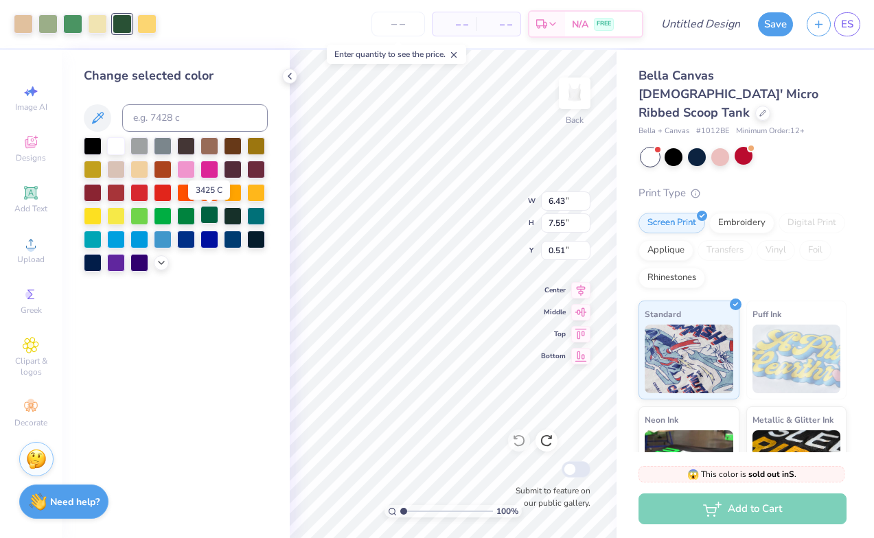
click at [205, 217] on div at bounding box center [209, 215] width 18 height 18
click at [163, 263] on polyline at bounding box center [161, 261] width 5 height 3
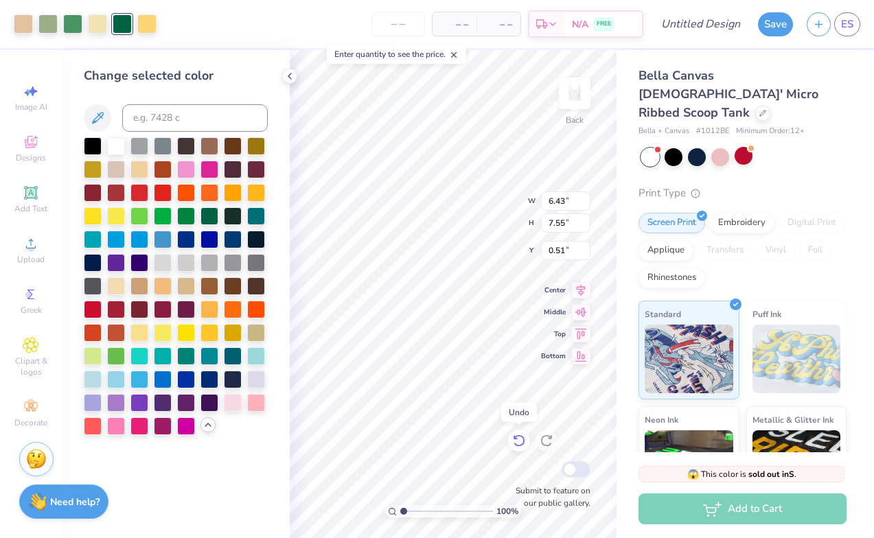
click at [512, 439] on icon at bounding box center [519, 441] width 14 height 14
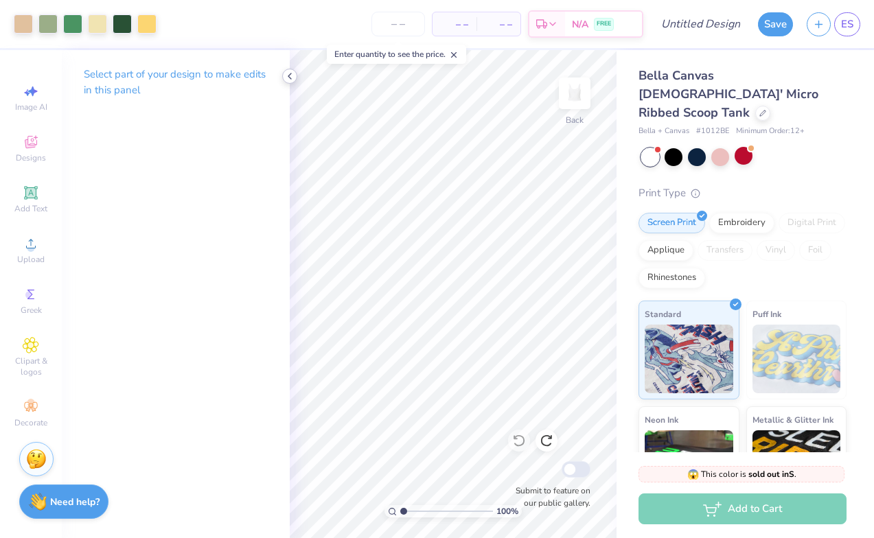
click at [292, 76] on icon at bounding box center [289, 76] width 11 height 11
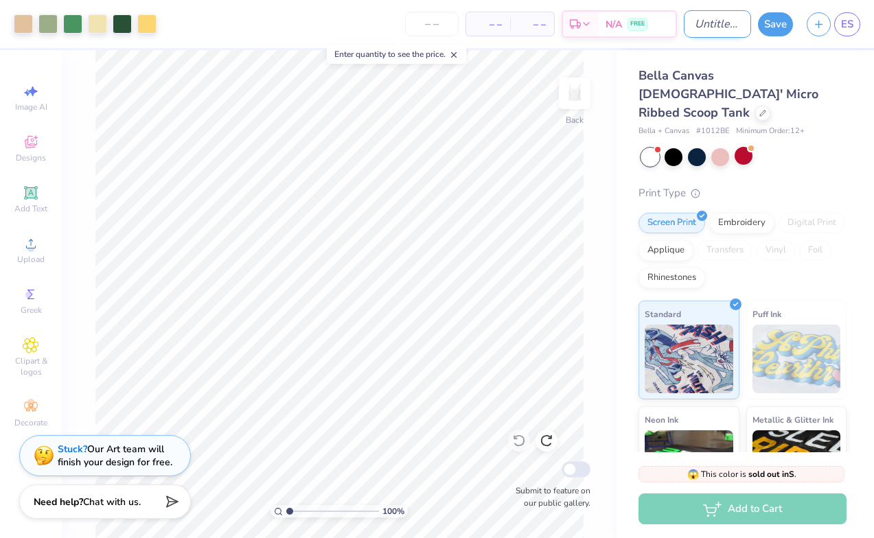
click at [711, 14] on input "Design Title" at bounding box center [717, 23] width 67 height 27
type input "tank w callalily"
click at [772, 21] on button "Save" at bounding box center [775, 22] width 35 height 24
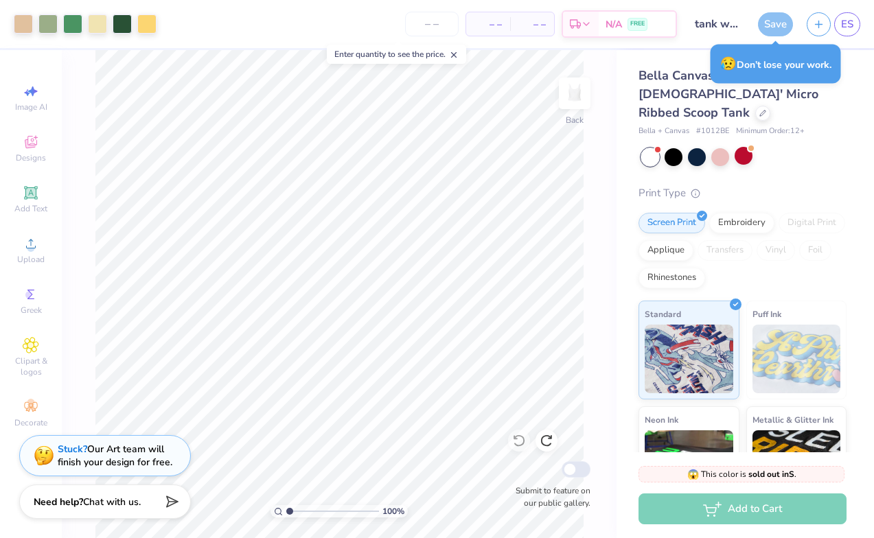
click at [778, 19] on div "Save" at bounding box center [775, 24] width 35 height 24
click at [775, 26] on div "Save" at bounding box center [775, 24] width 35 height 24
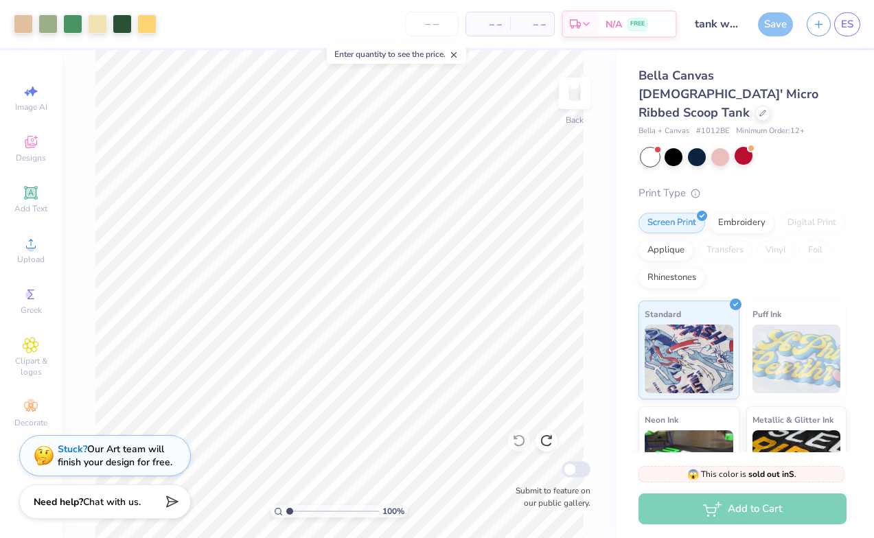
click at [779, 29] on div "Save" at bounding box center [775, 24] width 35 height 24
drag, startPoint x: 631, startPoint y: 22, endPoint x: 601, endPoint y: 38, distance: 34.1
click at [631, 22] on span "FREE" at bounding box center [637, 26] width 14 height 10
click at [772, 21] on div "Save" at bounding box center [775, 24] width 35 height 24
click at [847, 29] on span "ES" at bounding box center [847, 24] width 12 height 16
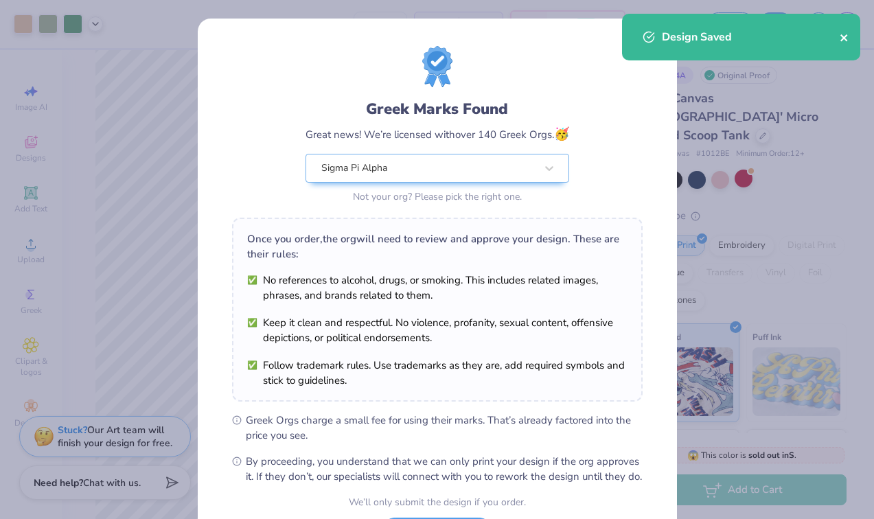
click at [846, 38] on icon "close" at bounding box center [844, 37] width 10 height 11
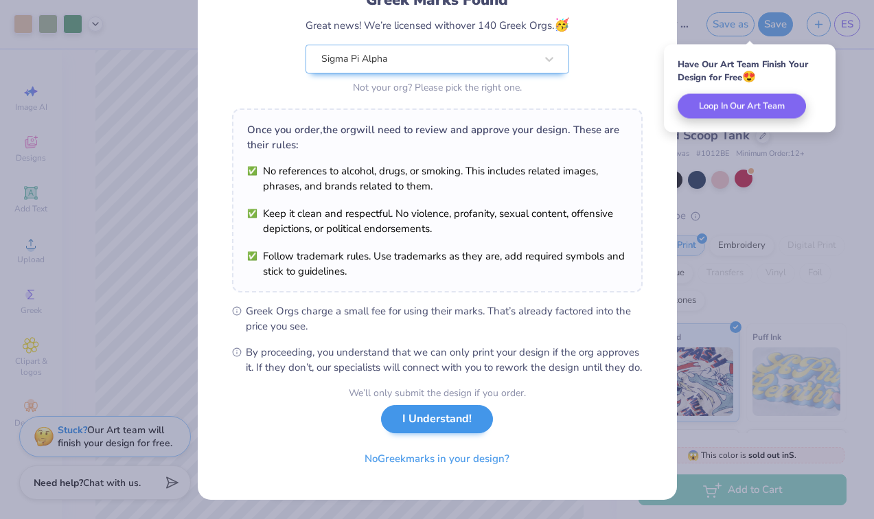
scroll to position [124, 0]
click at [445, 417] on button "I Understand!" at bounding box center [437, 419] width 112 height 28
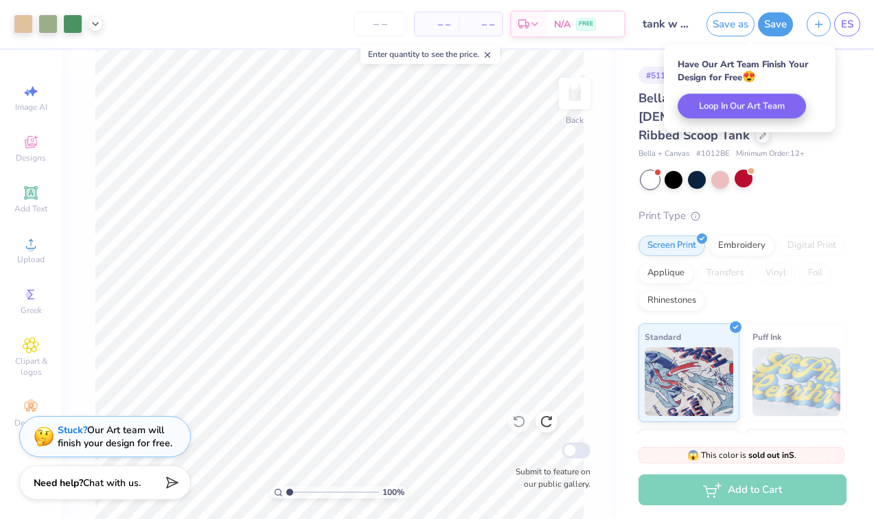
scroll to position [0, 0]
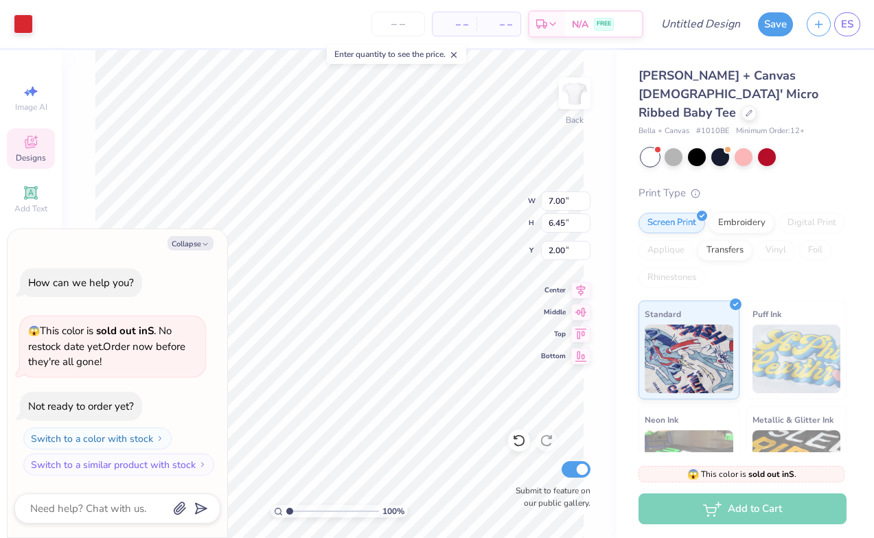
type textarea "x"
type input "1.10"
type input "6.48"
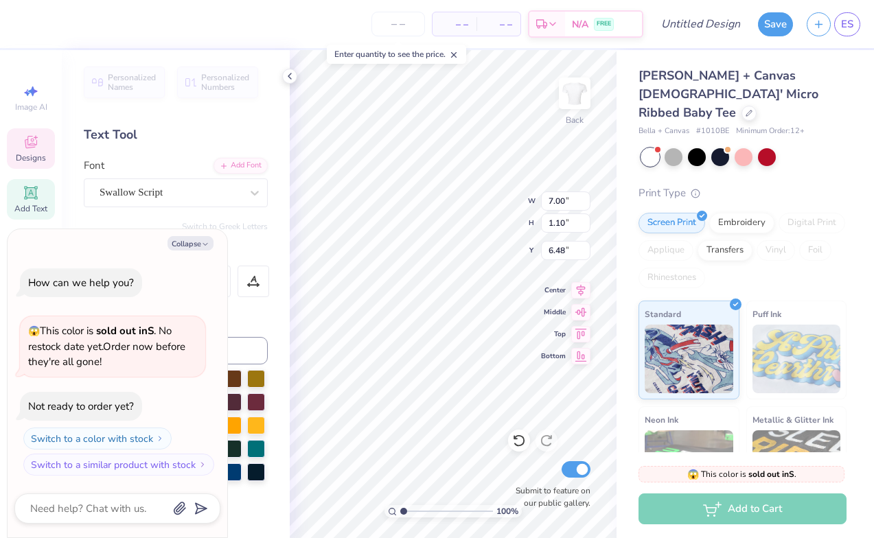
type textarea "x"
type textarea "Sigma P Tau"
type textarea "x"
type textarea "Sigma Pi Tau"
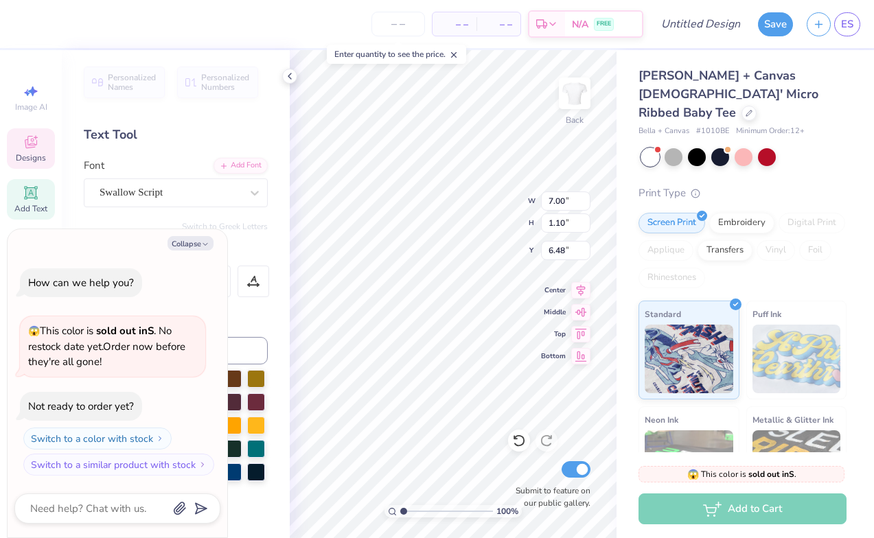
type textarea "x"
type textarea "Sigma Pi A"
type textarea "x"
type textarea "Sigma Pi Al"
type textarea "x"
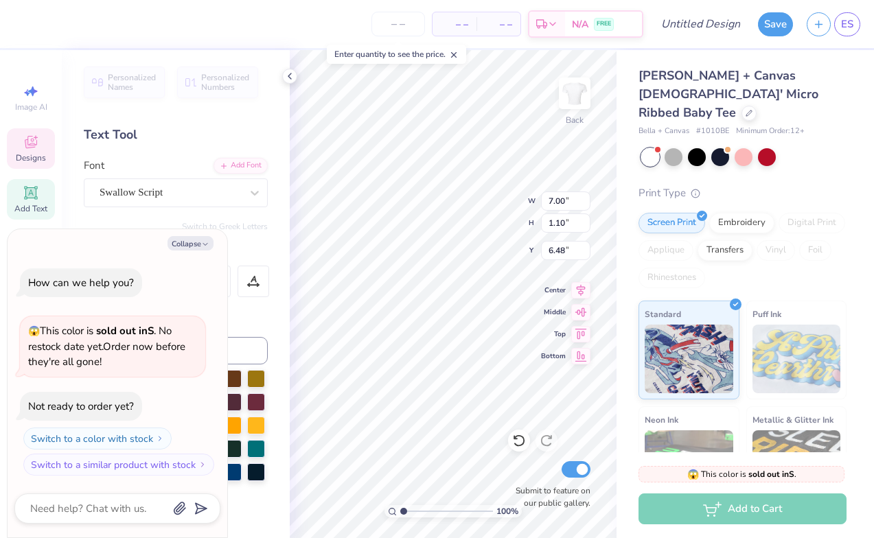
type textarea "Sigma Pi Alp"
type textarea "x"
type textarea "Sigma Pi Alph"
type textarea "x"
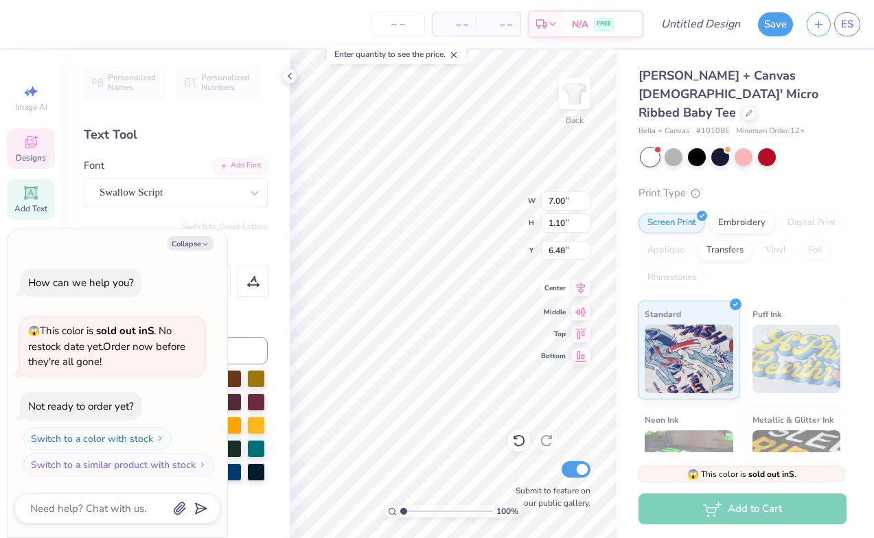
type textarea "Sigma Pi Alpha"
click at [193, 248] on button "Collapse" at bounding box center [190, 243] width 46 height 14
type textarea "x"
type input "6.62"
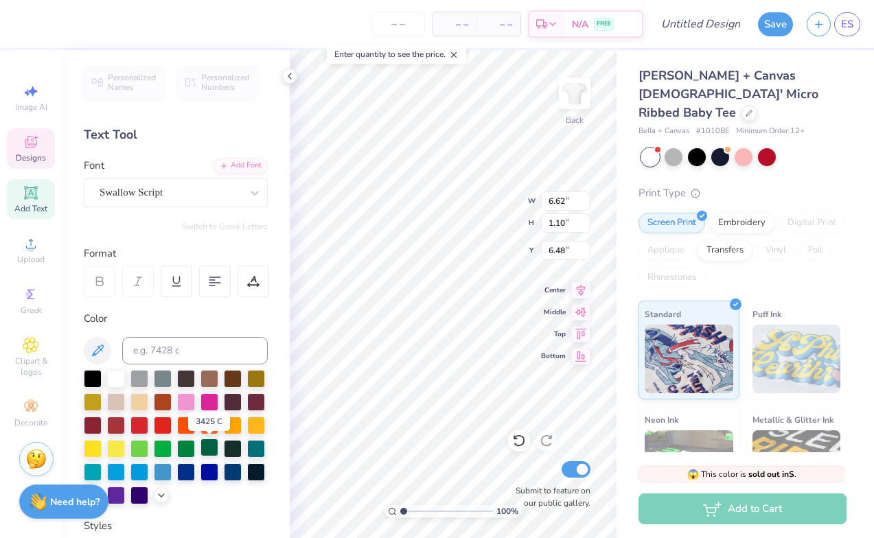
click at [210, 448] on div at bounding box center [209, 448] width 18 height 18
click at [233, 443] on div at bounding box center [233, 448] width 18 height 18
type textarea "Fall Recruitment 2025"
click at [232, 448] on div at bounding box center [233, 448] width 18 height 18
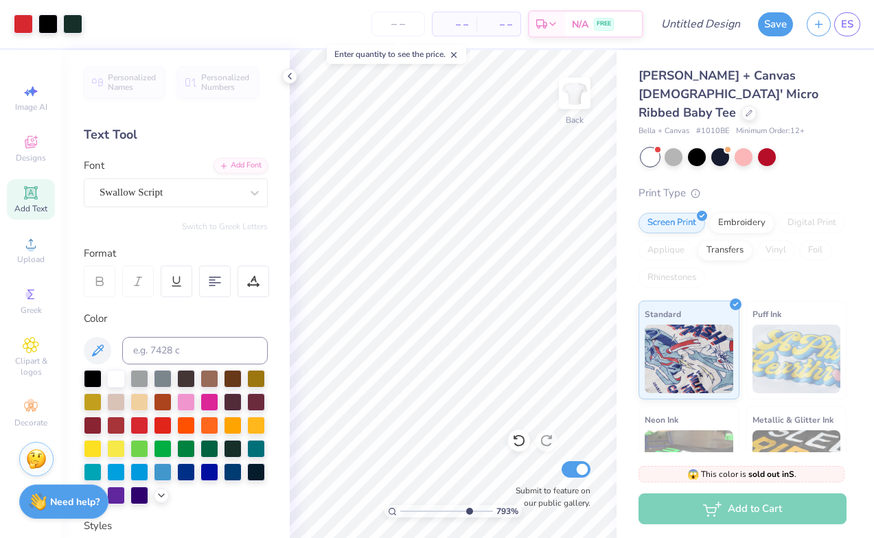
drag, startPoint x: 402, startPoint y: 513, endPoint x: 467, endPoint y: 515, distance: 65.9
click at [467, 515] on input "range" at bounding box center [446, 511] width 93 height 12
click at [471, 537] on html "Art colors – – Per Item – – Total Est. Delivery N/A FREE Design Title Save ES I…" at bounding box center [437, 269] width 874 height 538
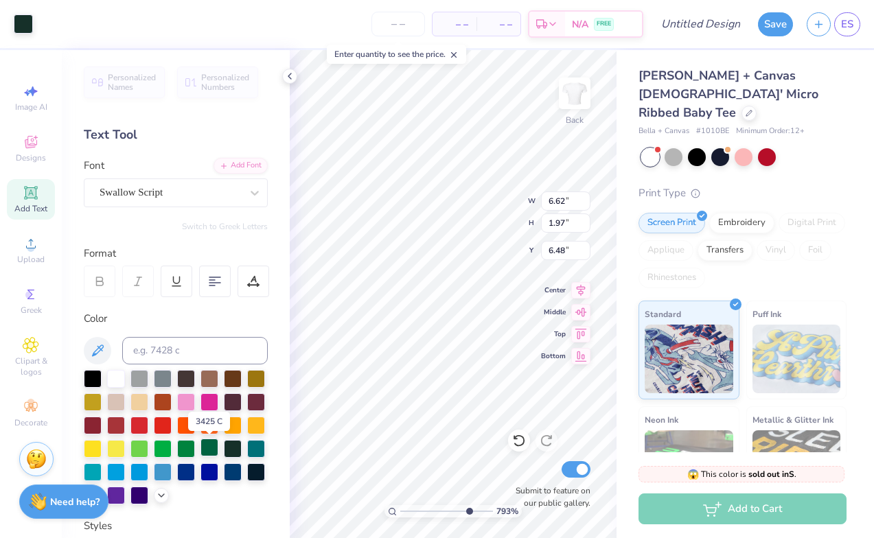
click at [210, 453] on div at bounding box center [209, 448] width 18 height 18
click at [209, 448] on div at bounding box center [209, 448] width 18 height 18
click at [208, 443] on div at bounding box center [209, 448] width 18 height 18
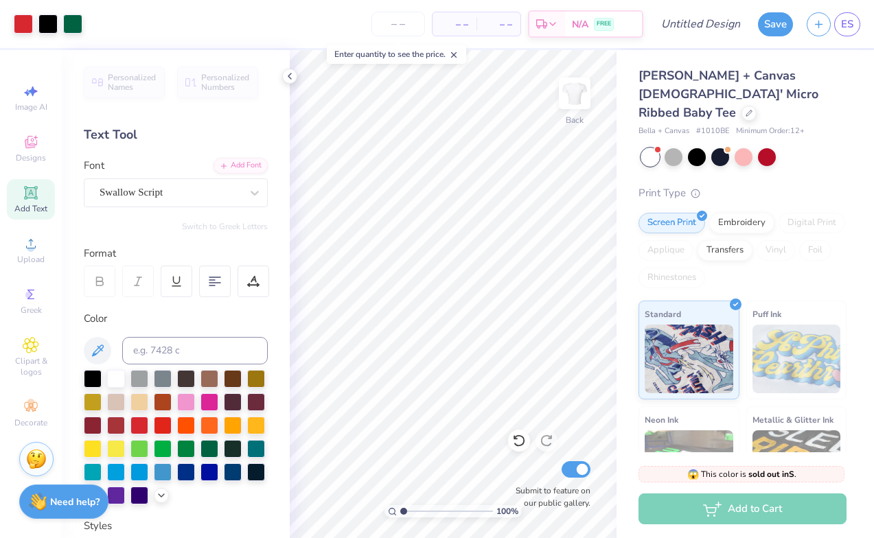
drag, startPoint x: 467, startPoint y: 507, endPoint x: 395, endPoint y: 518, distance: 72.3
click at [395, 518] on div "100 %" at bounding box center [453, 294] width 488 height 488
drag, startPoint x: 405, startPoint y: 514, endPoint x: 421, endPoint y: 514, distance: 16.5
click at [421, 514] on input "range" at bounding box center [446, 511] width 93 height 12
click at [672, 147] on div at bounding box center [673, 156] width 18 height 18
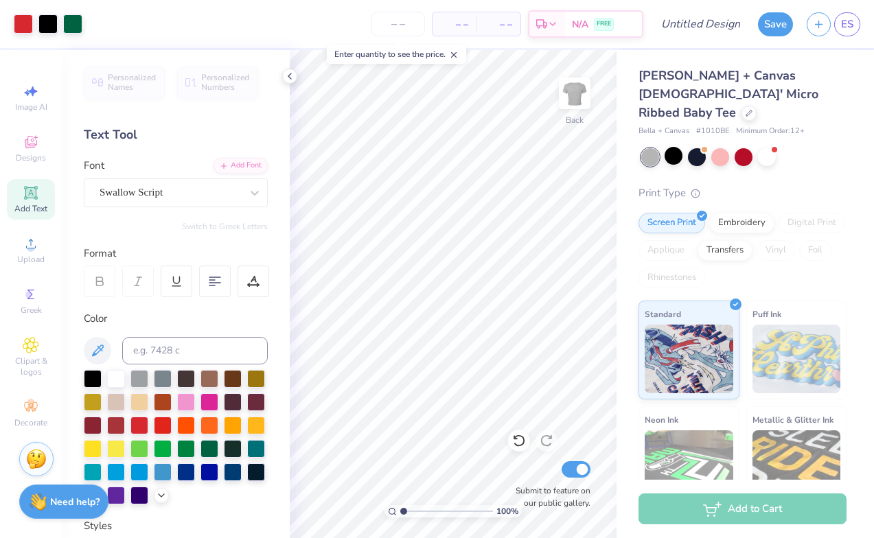
drag, startPoint x: 417, startPoint y: 511, endPoint x: 399, endPoint y: 511, distance: 17.9
type input "1"
click at [399, 511] on div "100 %" at bounding box center [452, 511] width 137 height 12
click at [672, 147] on div at bounding box center [673, 156] width 18 height 18
click at [718, 147] on div at bounding box center [720, 156] width 18 height 18
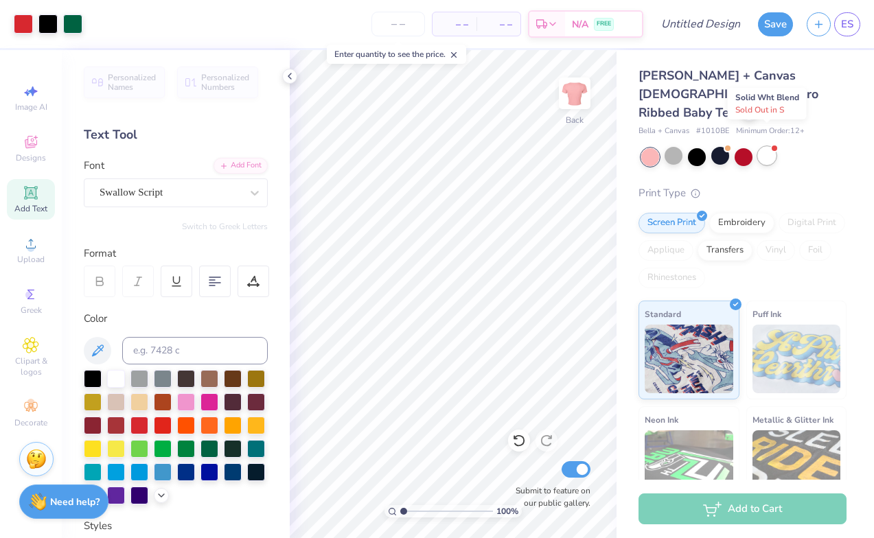
click at [761, 147] on div at bounding box center [767, 156] width 18 height 18
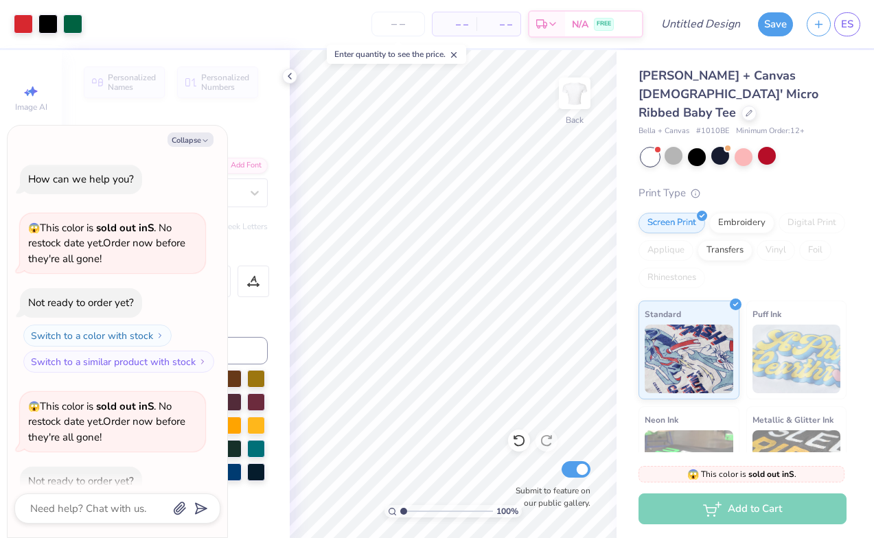
scroll to position [72, 0]
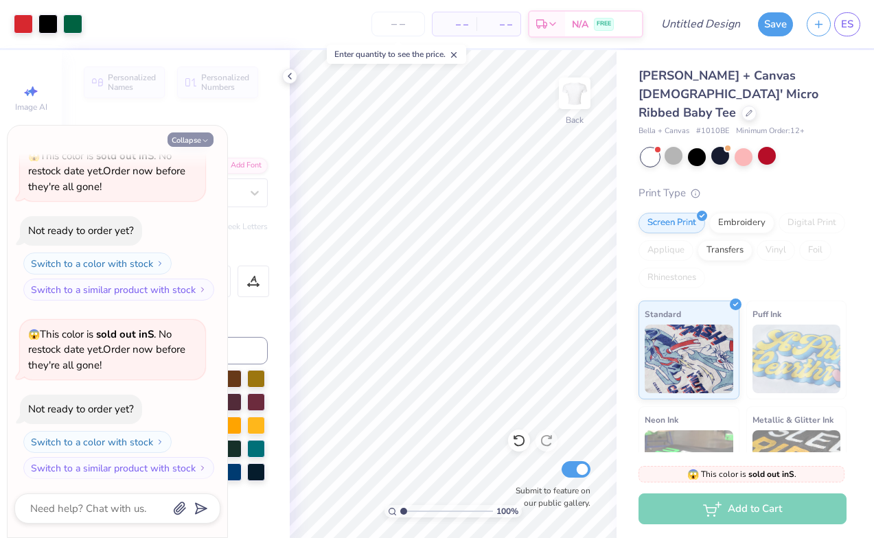
click at [198, 137] on button "Collapse" at bounding box center [190, 139] width 46 height 14
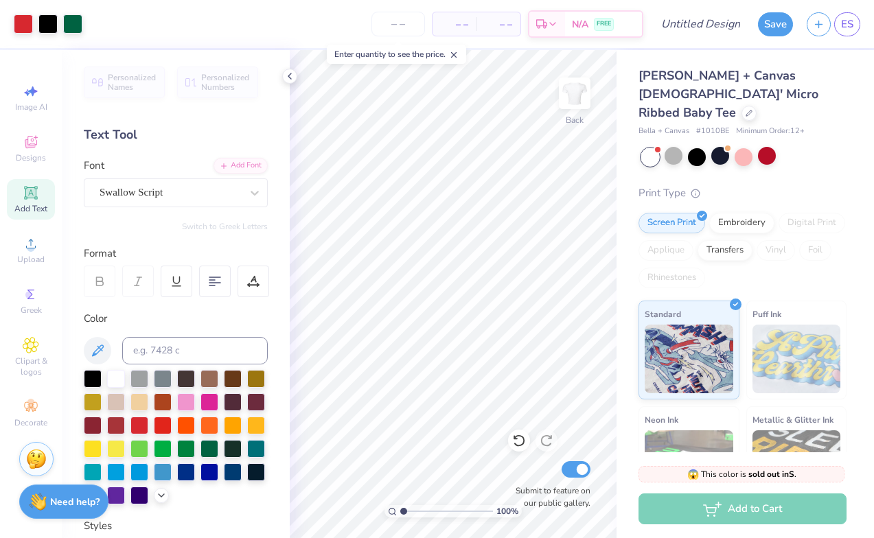
type textarea "x"
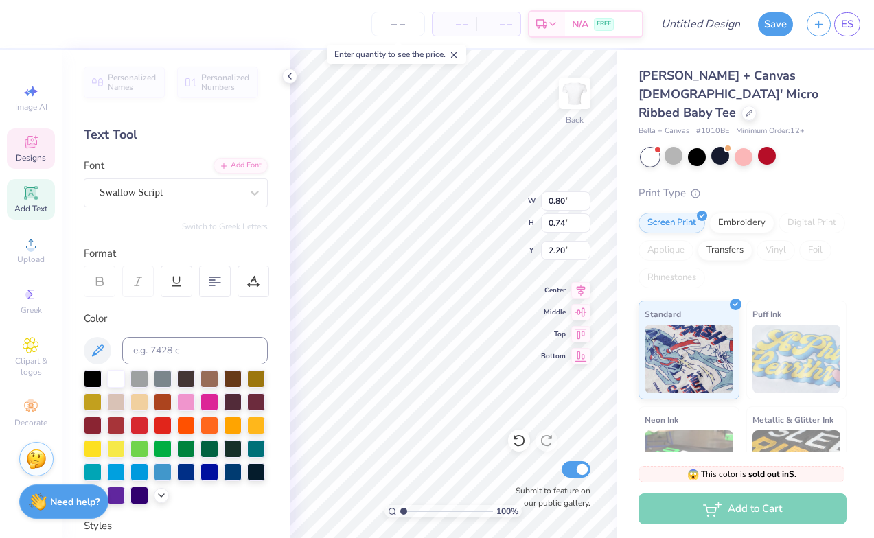
type input "4.43"
click at [435, 509] on input "range" at bounding box center [446, 511] width 93 height 12
type input "0.80"
type input "0.74"
type input "2.20"
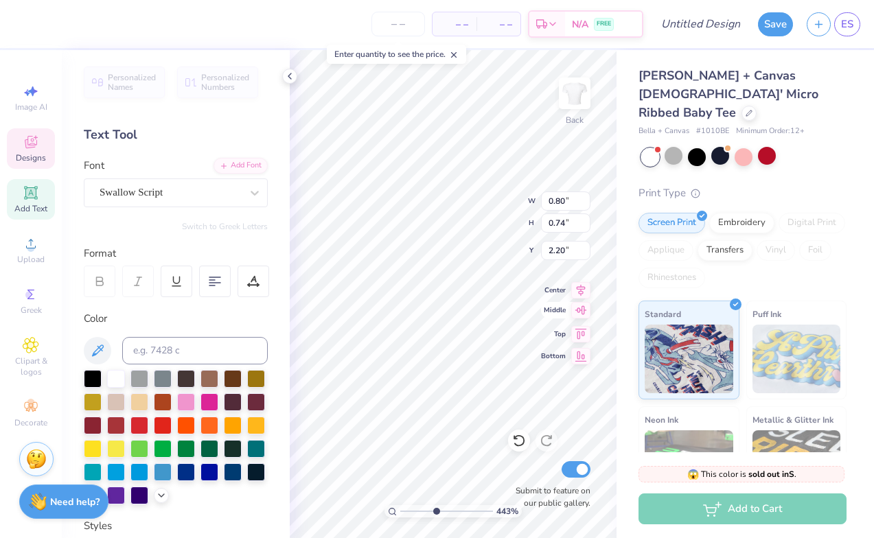
scroll to position [0, 0]
type textarea "1996"
click at [207, 449] on div at bounding box center [209, 448] width 18 height 18
type input "0.51"
type input "0.35"
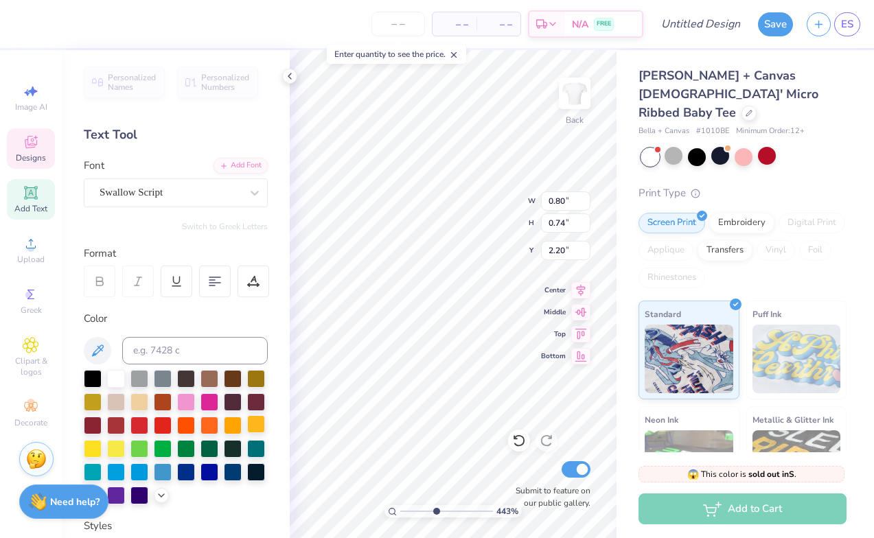
type input "2.89"
click at [208, 446] on div at bounding box center [209, 448] width 18 height 18
type input "0.69"
type input "0.75"
type input "2.14"
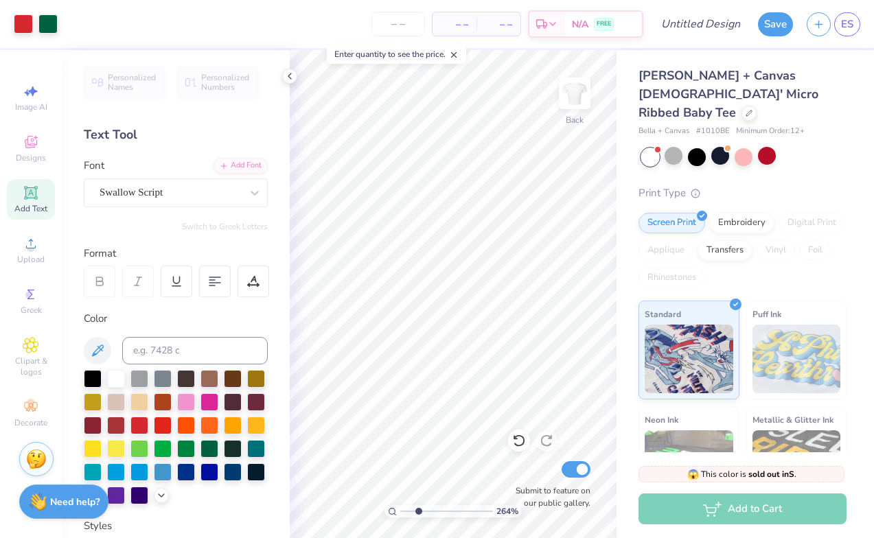
click at [418, 509] on input "range" at bounding box center [446, 511] width 93 height 12
drag, startPoint x: 417, startPoint y: 509, endPoint x: 398, endPoint y: 509, distance: 18.5
type input "1"
click at [398, 509] on div "189 %" at bounding box center [452, 511] width 137 height 12
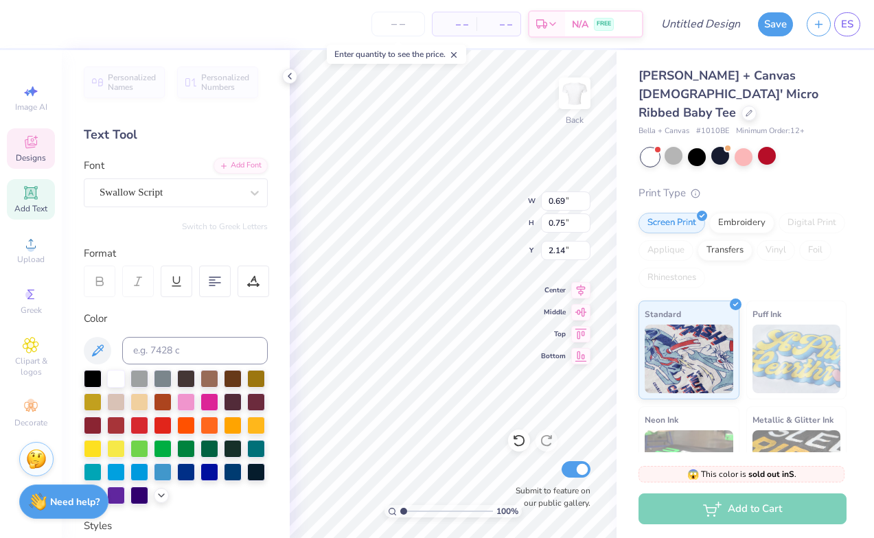
type input "2.25"
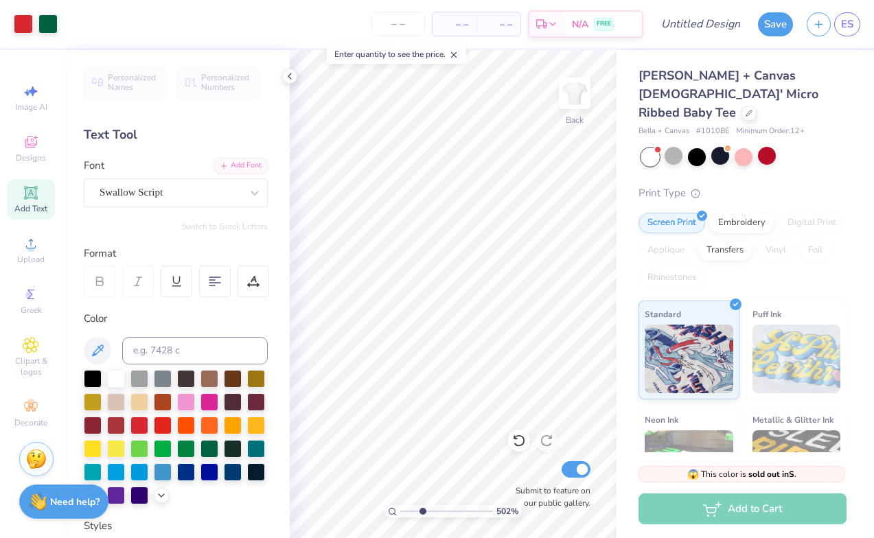
type input "2.64"
drag, startPoint x: 426, startPoint y: 511, endPoint x: 419, endPoint y: 514, distance: 7.7
click at [419, 514] on input "range" at bounding box center [446, 511] width 93 height 12
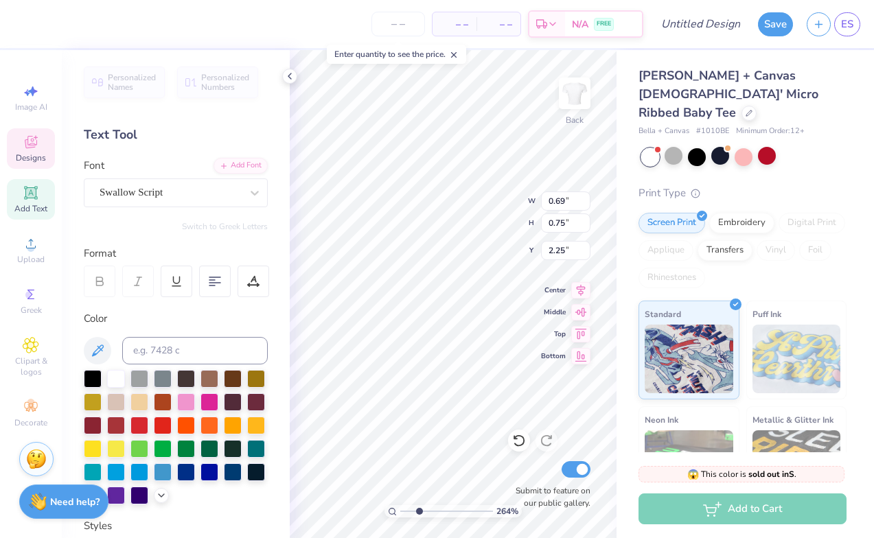
type input "2.14"
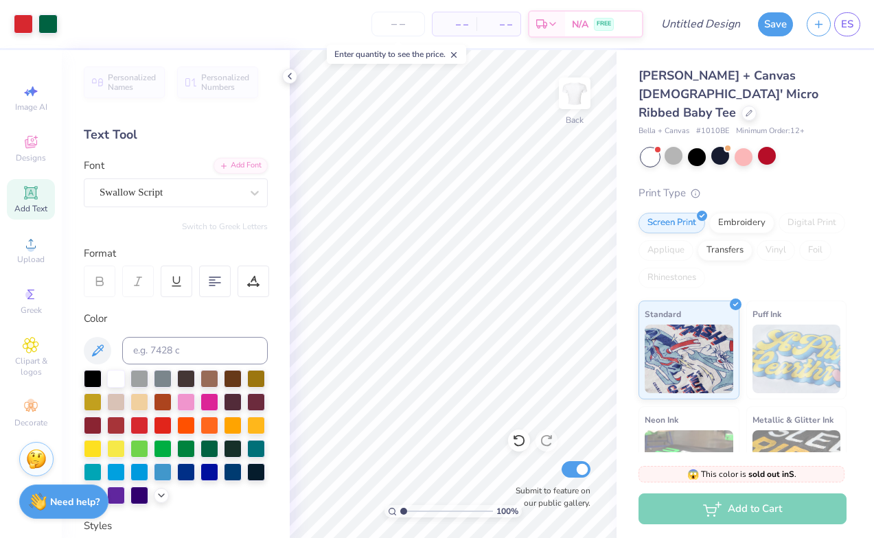
drag, startPoint x: 417, startPoint y: 509, endPoint x: 364, endPoint y: 509, distance: 52.9
type input "1"
click at [364, 509] on div "100 %" at bounding box center [453, 294] width 488 height 488
click at [684, 21] on input "Design Title" at bounding box center [717, 23] width 67 height 27
type input "cherry design"
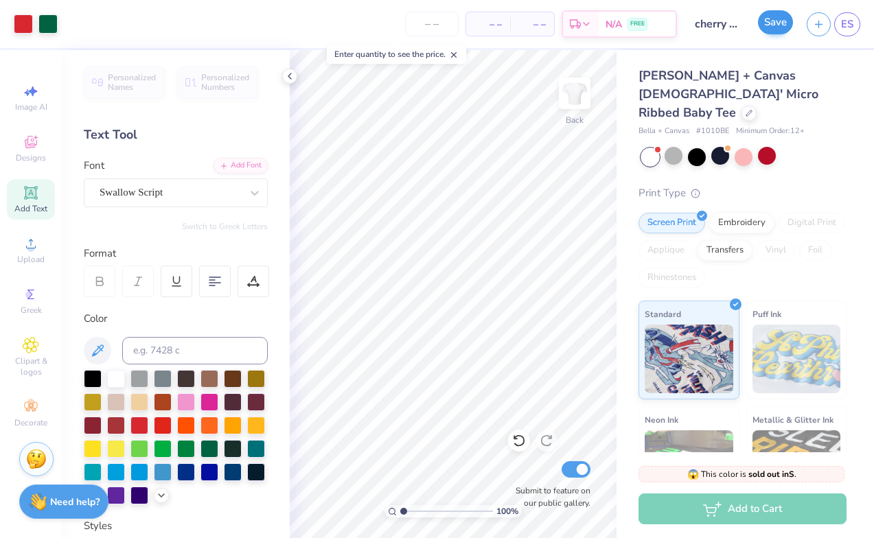
click at [773, 23] on button "Save" at bounding box center [775, 22] width 35 height 24
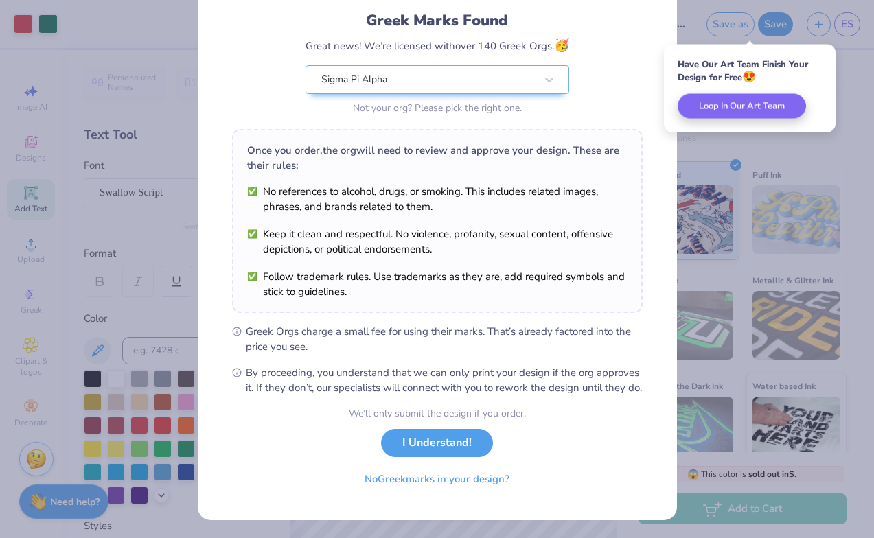
scroll to position [103, 0]
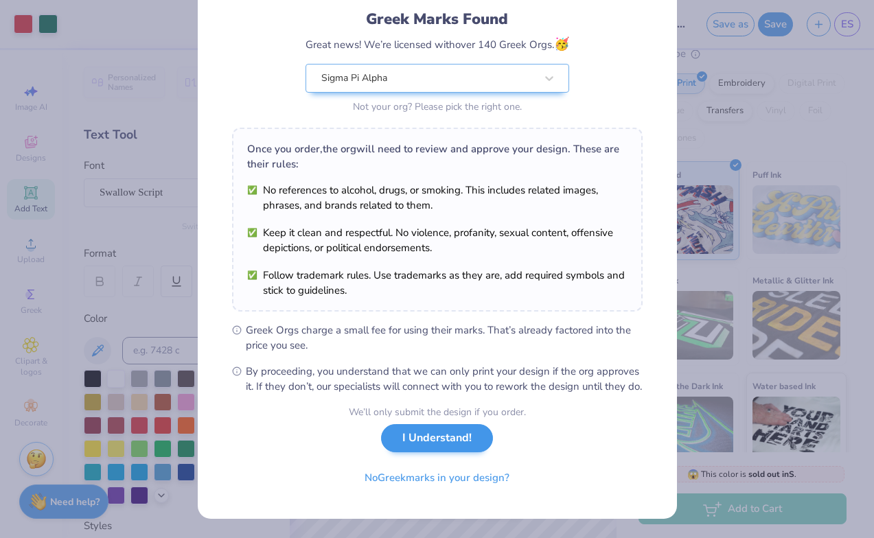
click at [434, 439] on button "I Understand!" at bounding box center [437, 438] width 112 height 28
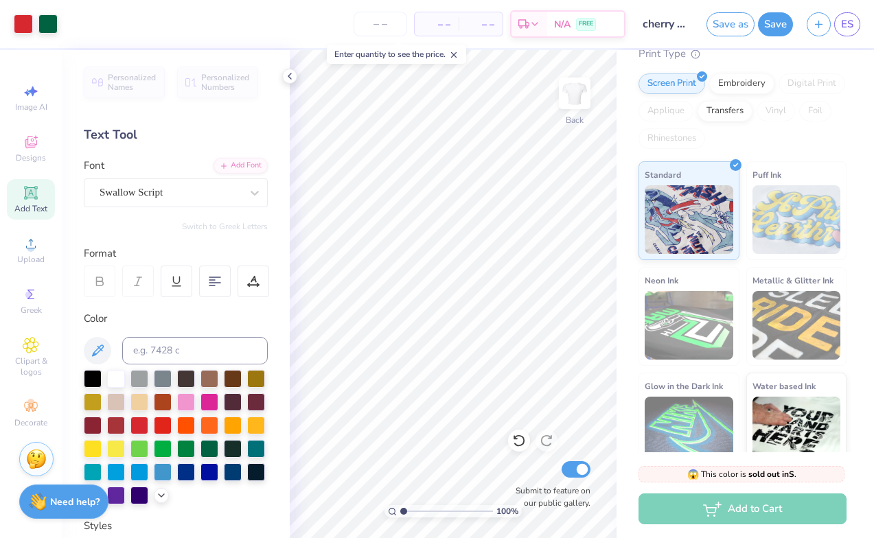
scroll to position [0, 0]
click at [290, 76] on icon at bounding box center [289, 76] width 11 height 11
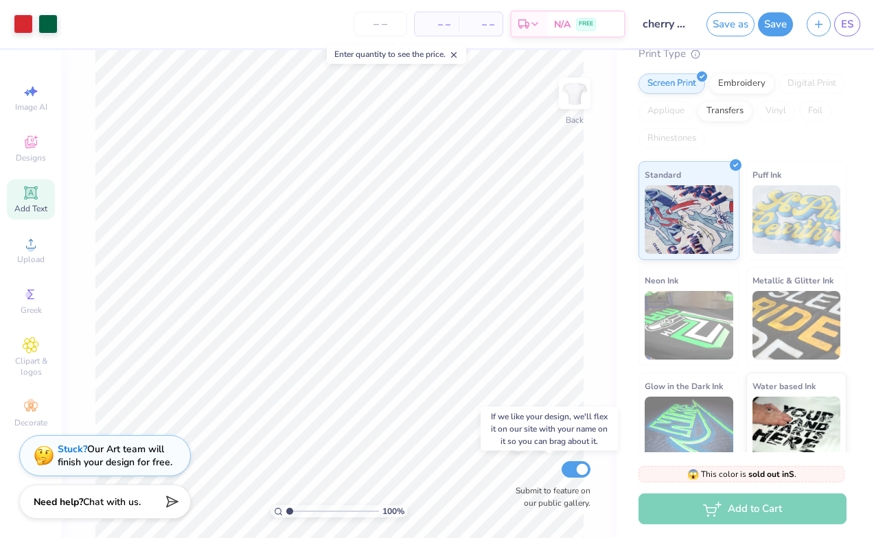
click at [572, 467] on input "Submit to feature on our public gallery." at bounding box center [575, 469] width 29 height 16
checkbox input "false"
click at [774, 29] on button "Save" at bounding box center [775, 22] width 35 height 24
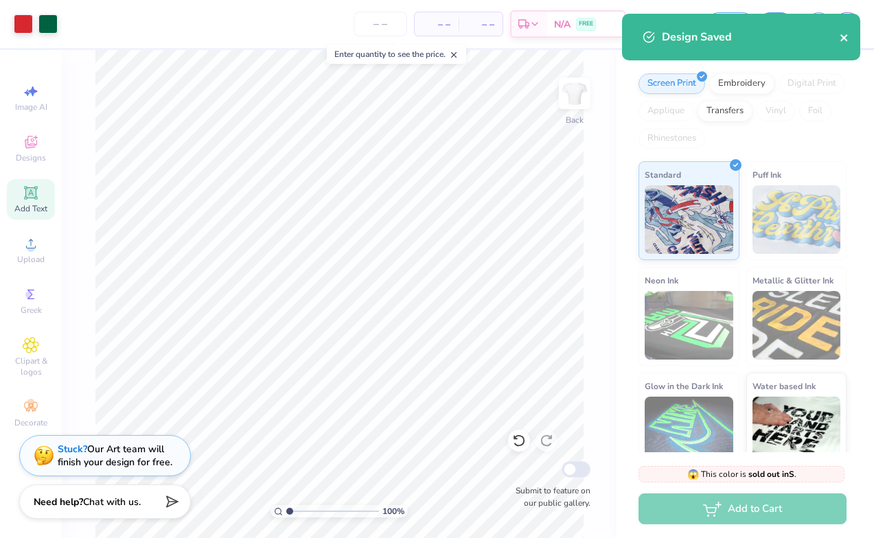
click at [847, 44] on button "close" at bounding box center [844, 37] width 10 height 16
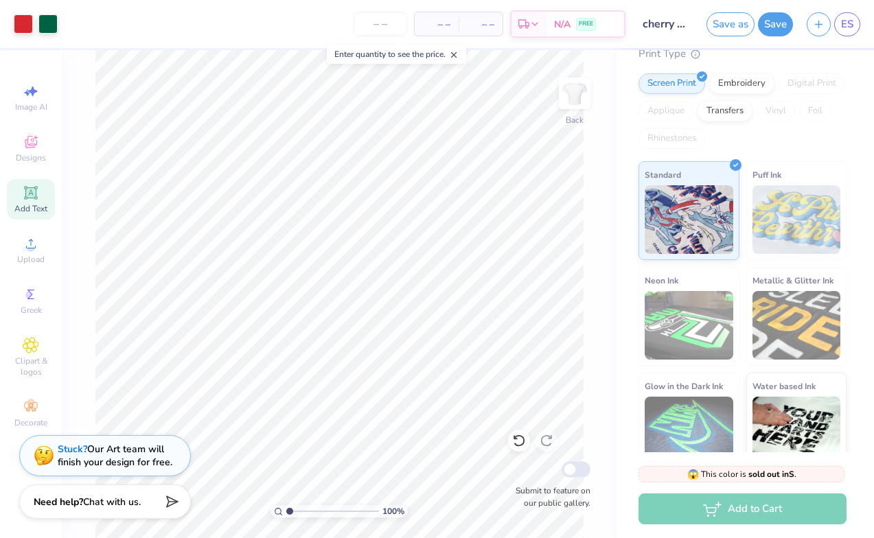
click at [848, 19] on div "Design Saved" at bounding box center [741, 42] width 244 height 62
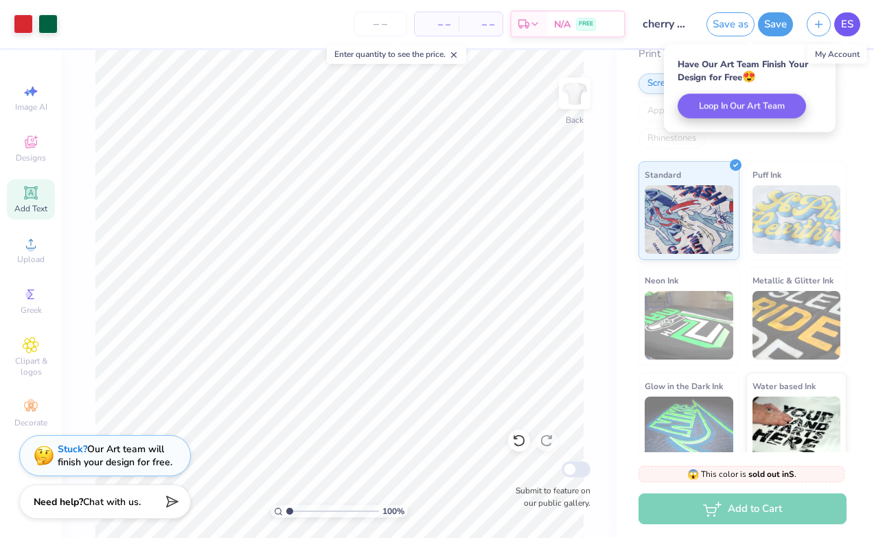
click at [851, 29] on span "ES" at bounding box center [847, 24] width 12 height 16
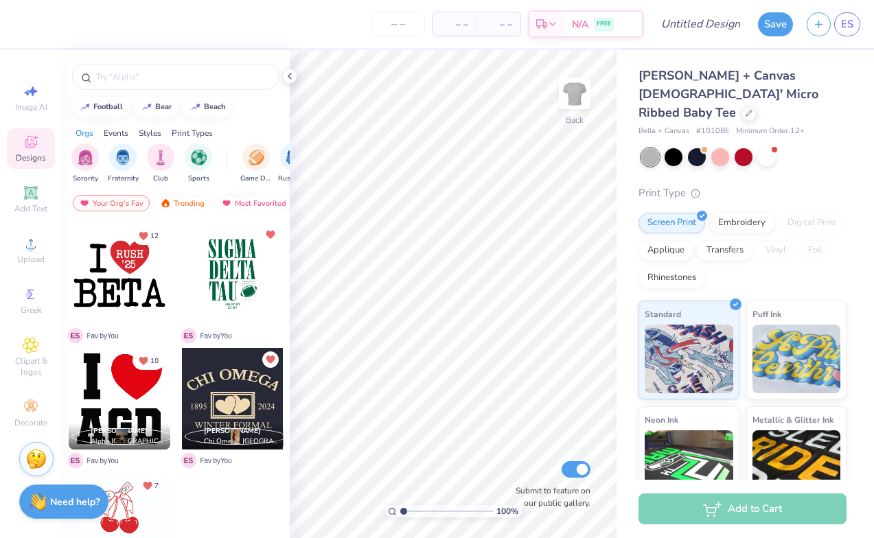
click at [234, 402] on div at bounding box center [233, 399] width 102 height 102
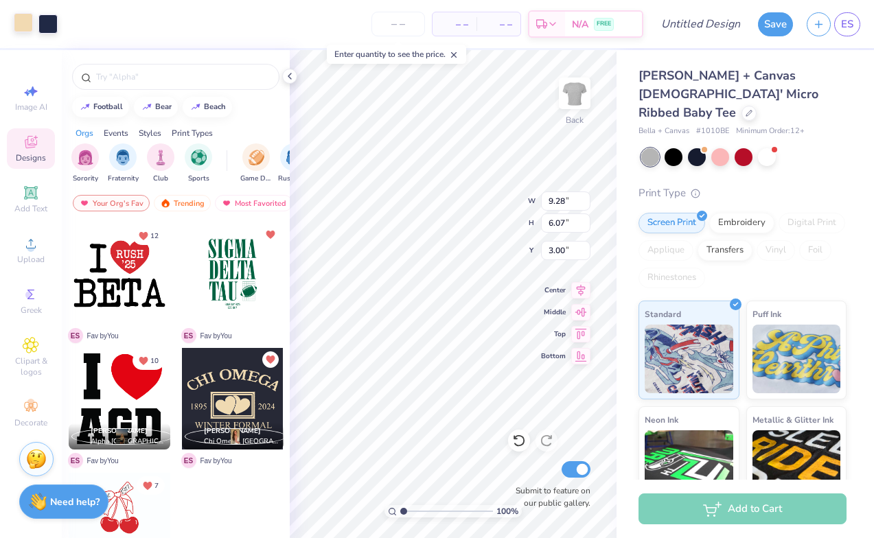
click at [22, 23] on div at bounding box center [23, 22] width 19 height 19
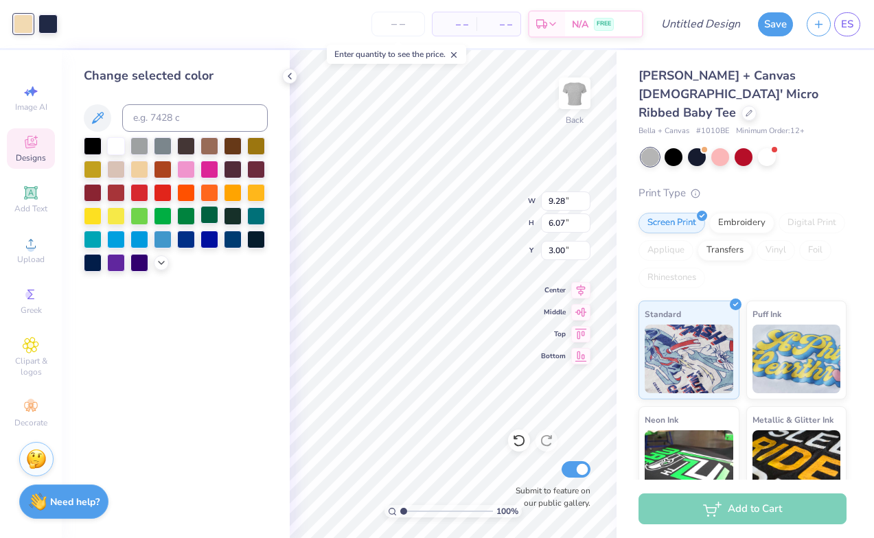
click at [209, 219] on div at bounding box center [209, 215] width 18 height 18
click at [288, 82] on div at bounding box center [289, 76] width 15 height 15
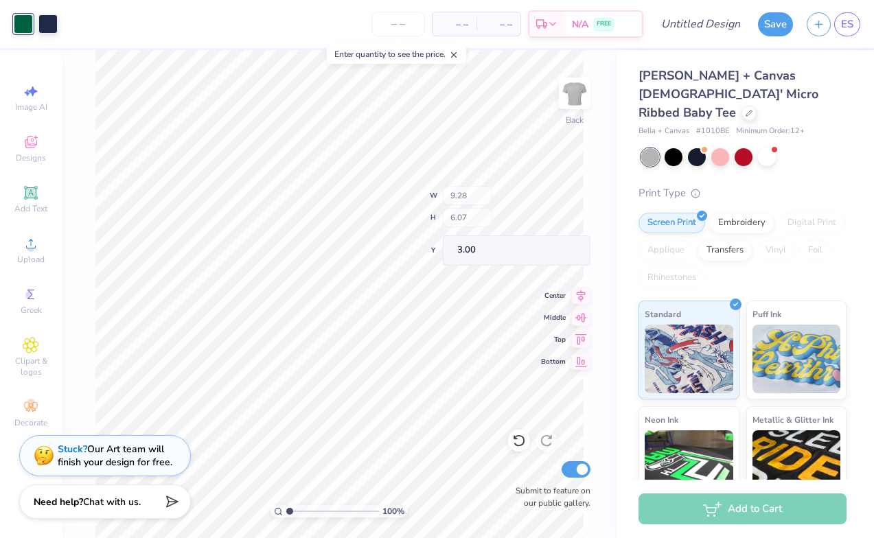
type input "2.28"
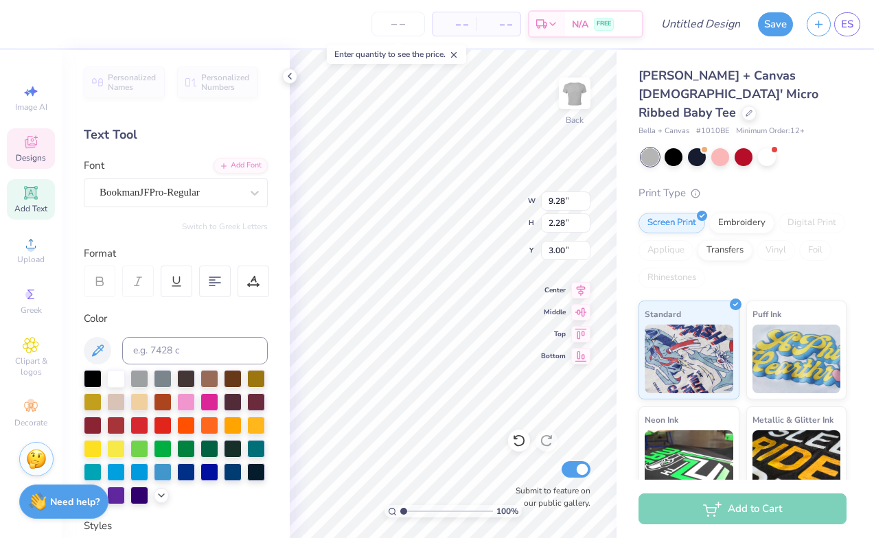
scroll to position [1, 1]
type textarea "SIGMA PI ALPHA"
type textarea "EST."
type input "1.73"
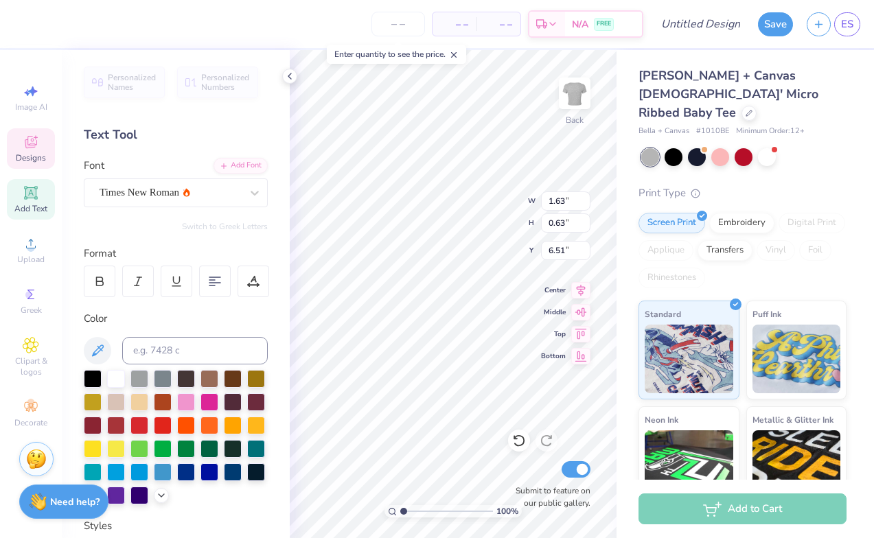
type input "0.62"
type textarea "1996"
type input "7.88"
type input "0.70"
type input "8.37"
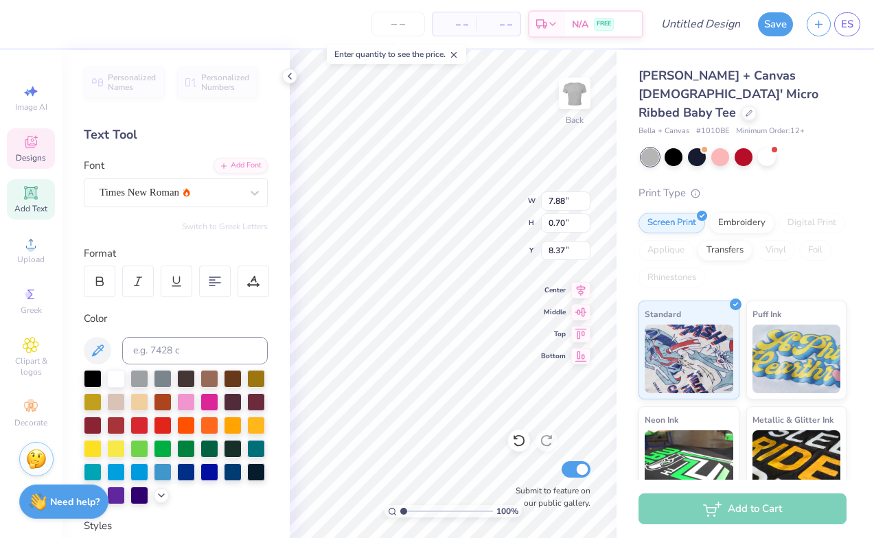
type textarea "M"
type textarea "FALL RECRUITMENT"
click at [231, 184] on div at bounding box center [170, 192] width 141 height 19
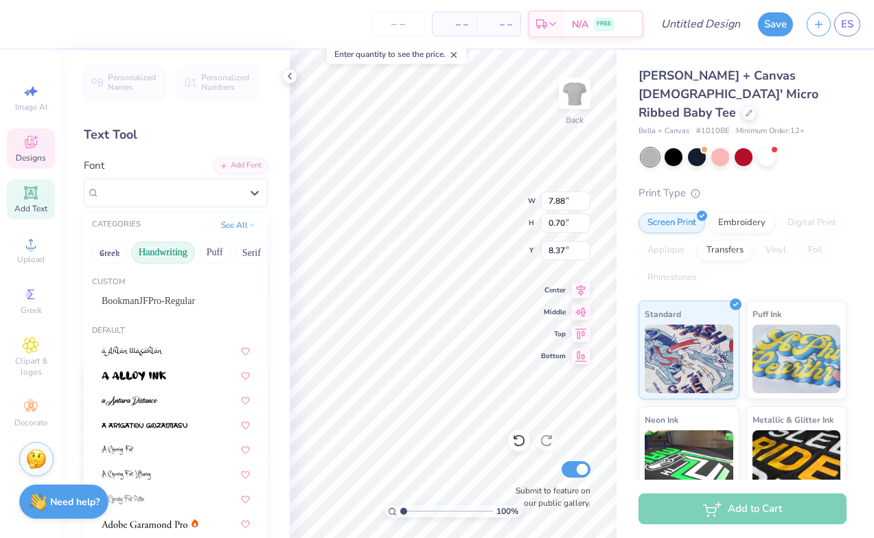
click at [170, 255] on button "Handwriting" at bounding box center [163, 253] width 64 height 22
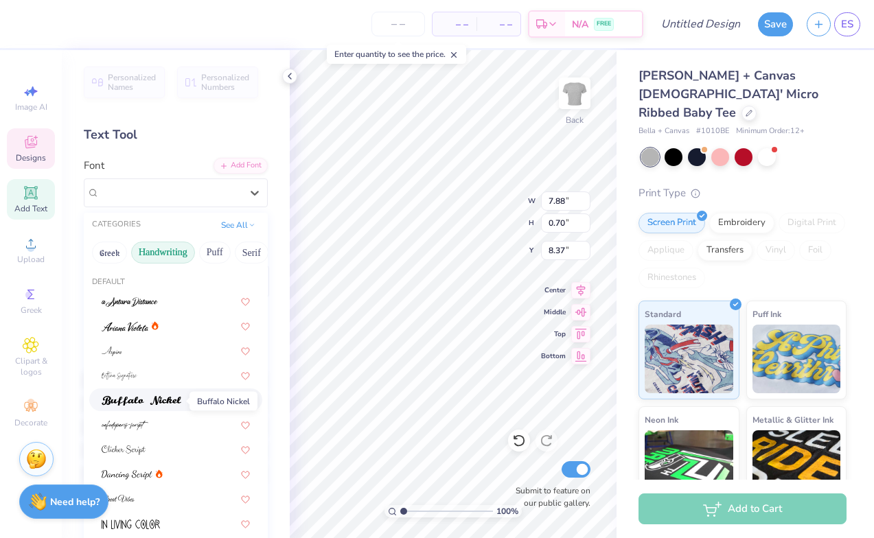
click at [168, 406] on img at bounding box center [142, 401] width 80 height 10
click at [174, 183] on div at bounding box center [170, 192] width 141 height 19
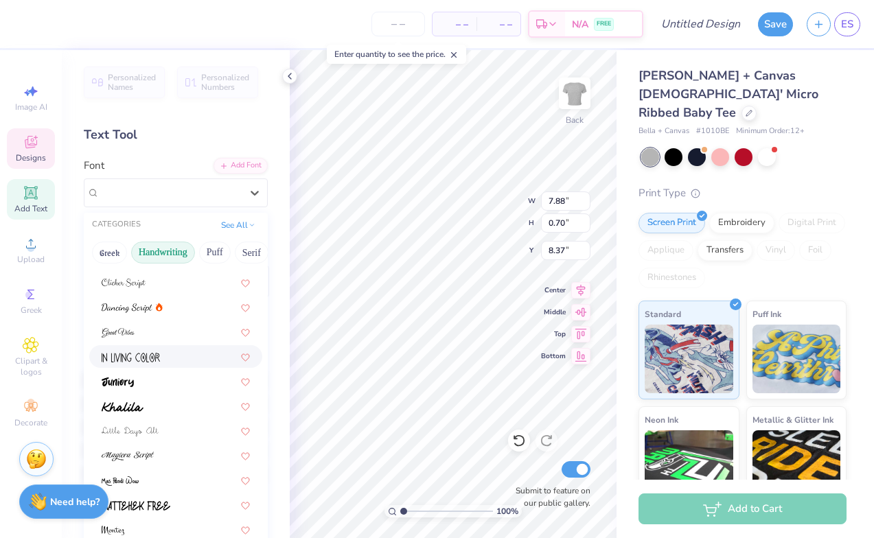
scroll to position [168, 0]
click at [169, 313] on div at bounding box center [176, 306] width 148 height 14
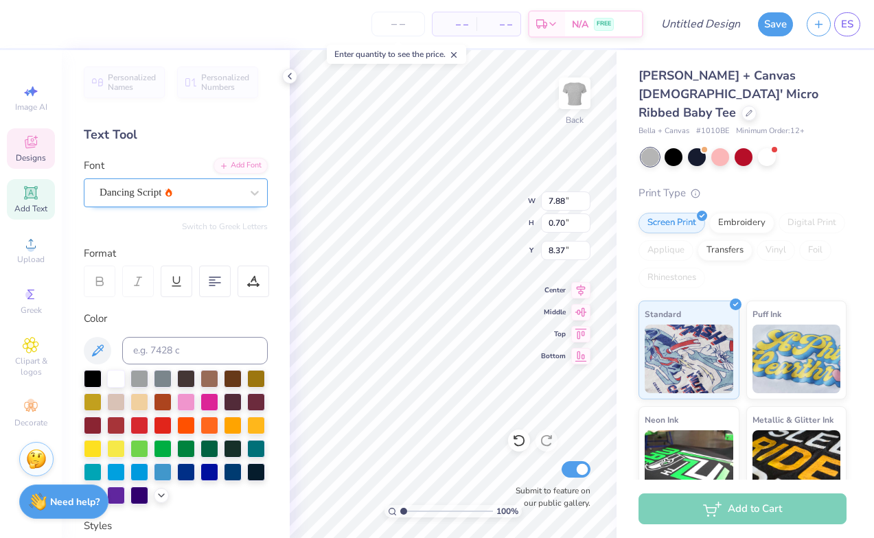
click at [164, 200] on div at bounding box center [170, 192] width 141 height 19
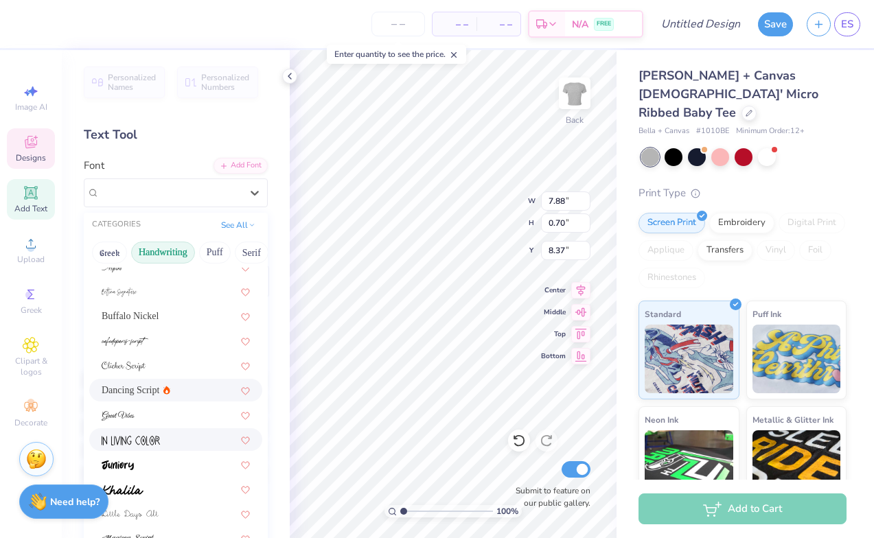
scroll to position [160, 0]
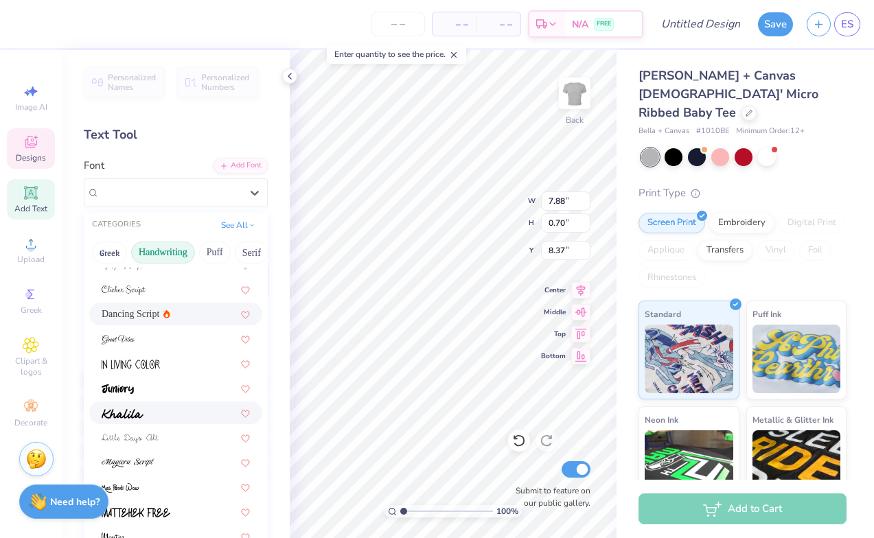
click at [159, 422] on div at bounding box center [175, 413] width 173 height 23
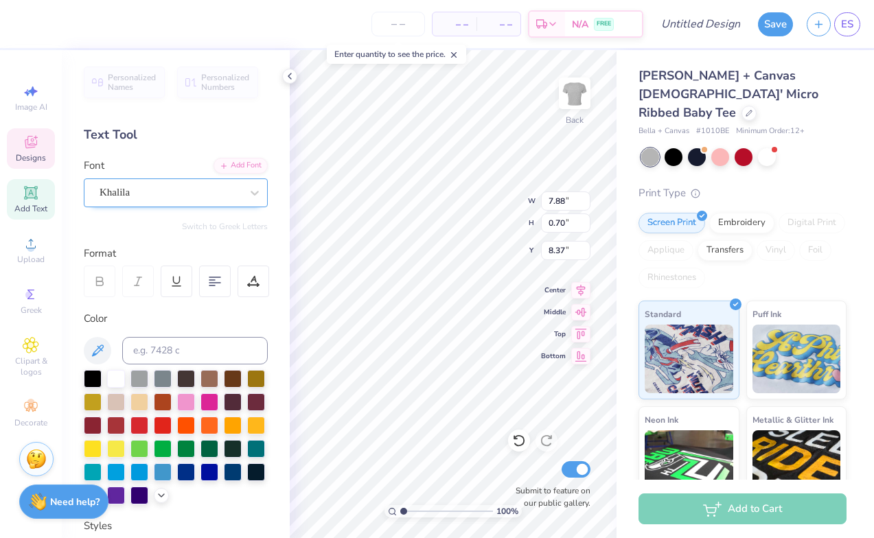
click at [224, 197] on div "Khalila" at bounding box center [170, 192] width 144 height 21
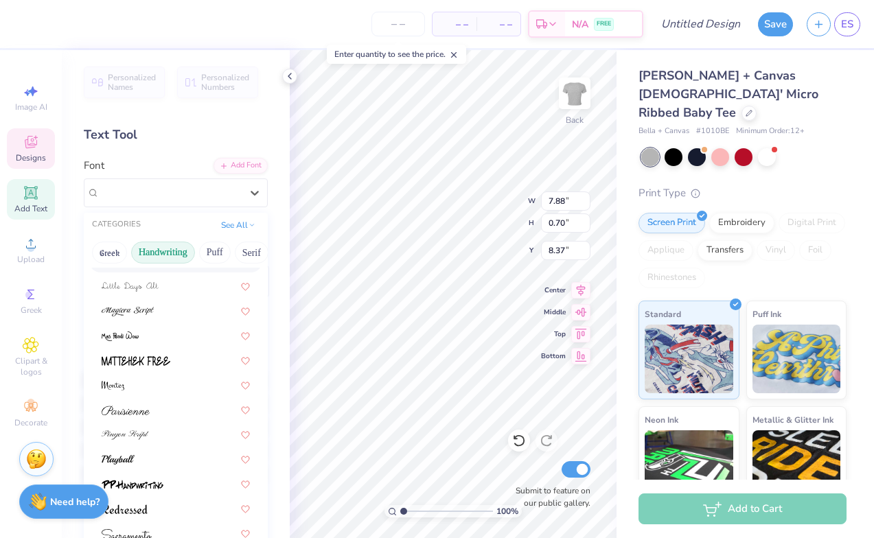
scroll to position [311, 0]
click at [154, 455] on div at bounding box center [176, 459] width 148 height 14
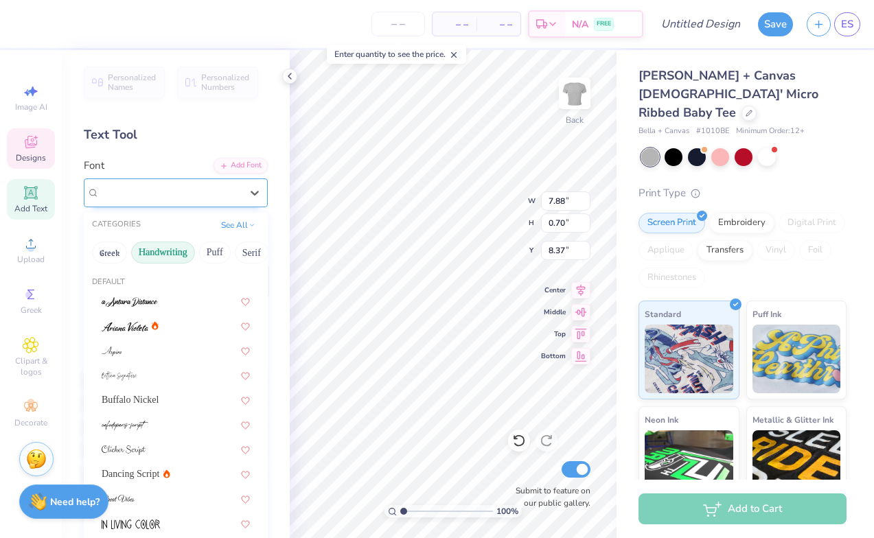
click at [188, 197] on div "Playball" at bounding box center [170, 192] width 144 height 21
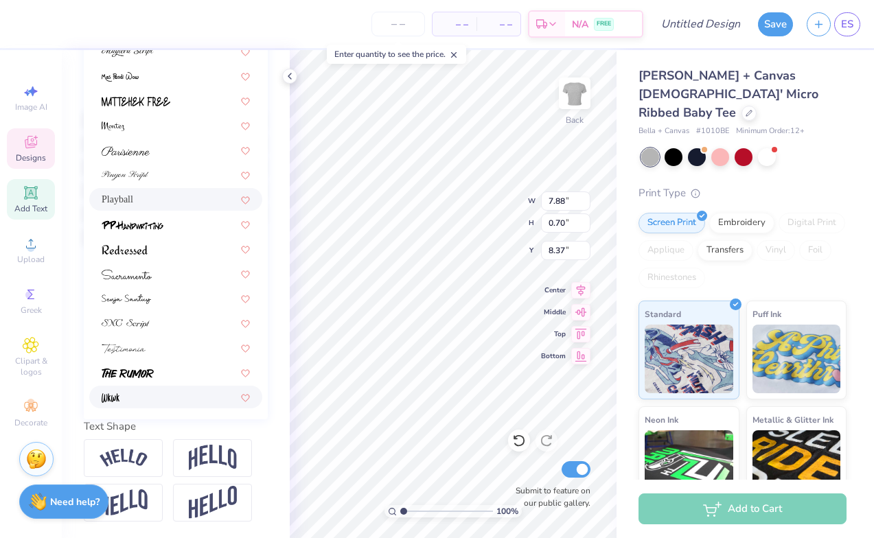
scroll to position [260, 0]
click at [181, 248] on div at bounding box center [176, 249] width 148 height 14
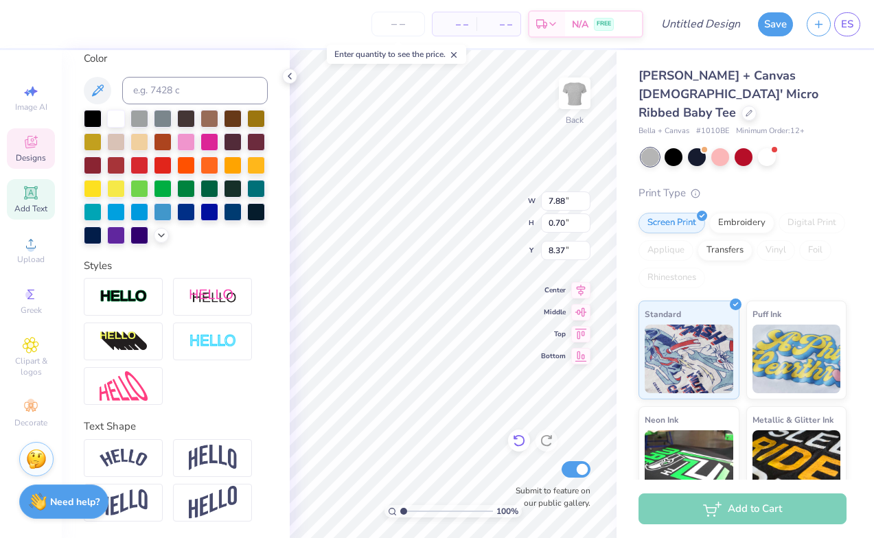
click at [522, 443] on icon at bounding box center [519, 441] width 14 height 14
click at [519, 443] on icon at bounding box center [519, 441] width 14 height 14
click at [544, 444] on icon at bounding box center [546, 441] width 14 height 14
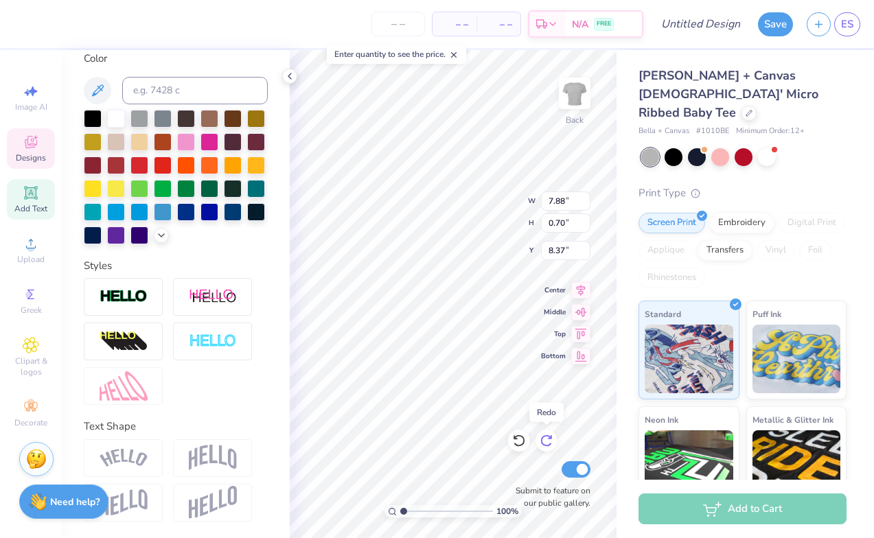
click at [544, 444] on icon at bounding box center [546, 441] width 14 height 14
type input "8.44"
type input "0.78"
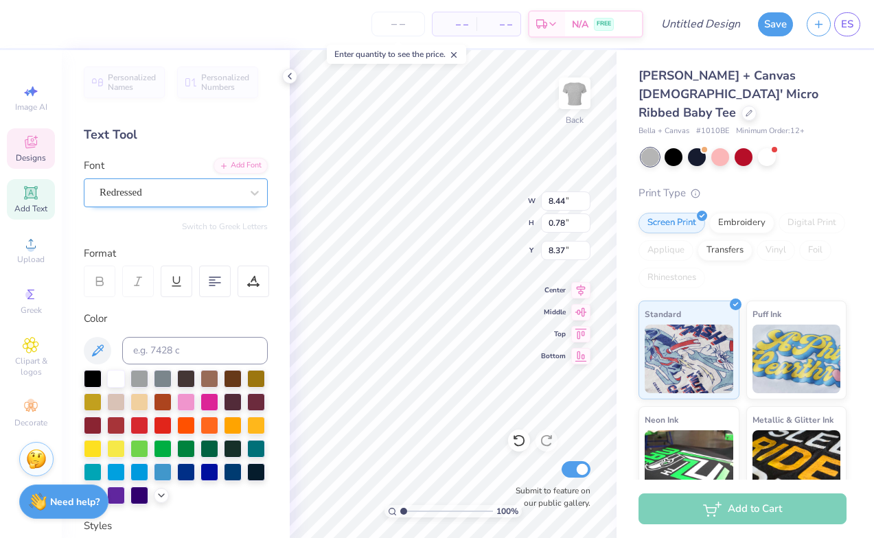
scroll to position [0, 0]
click at [159, 191] on div "Redressed" at bounding box center [170, 192] width 144 height 21
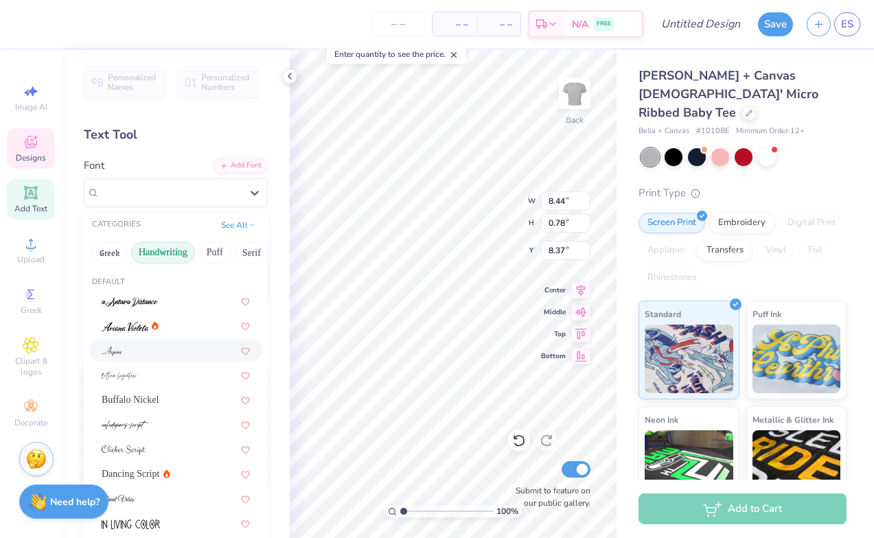
click at [169, 253] on button "Handwriting" at bounding box center [163, 253] width 64 height 22
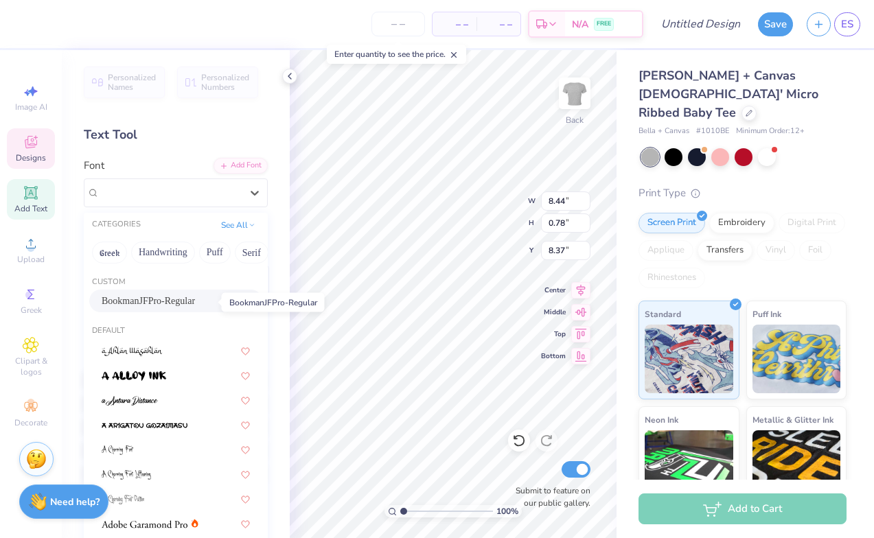
click at [175, 302] on span "BookmanJFPro-Regular" at bounding box center [148, 301] width 93 height 14
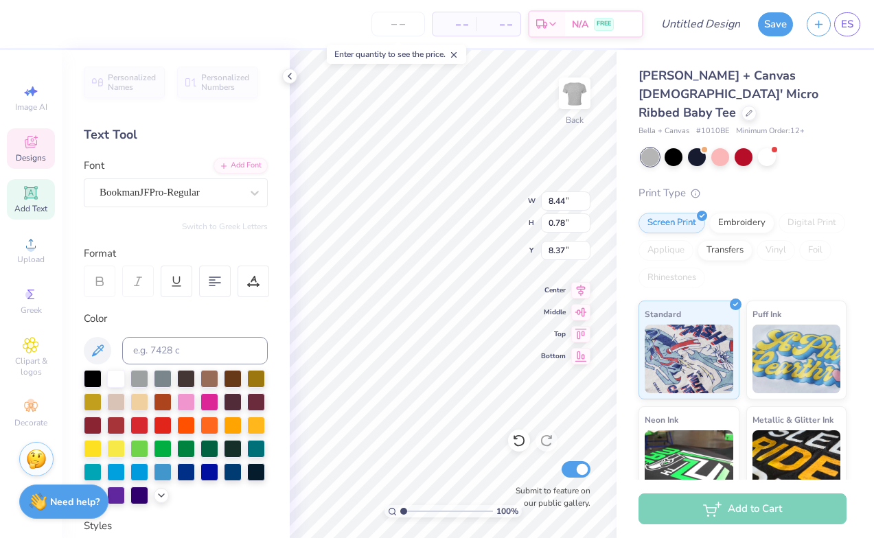
type input "11.02"
type input "0.77"
click at [143, 200] on div at bounding box center [170, 192] width 141 height 19
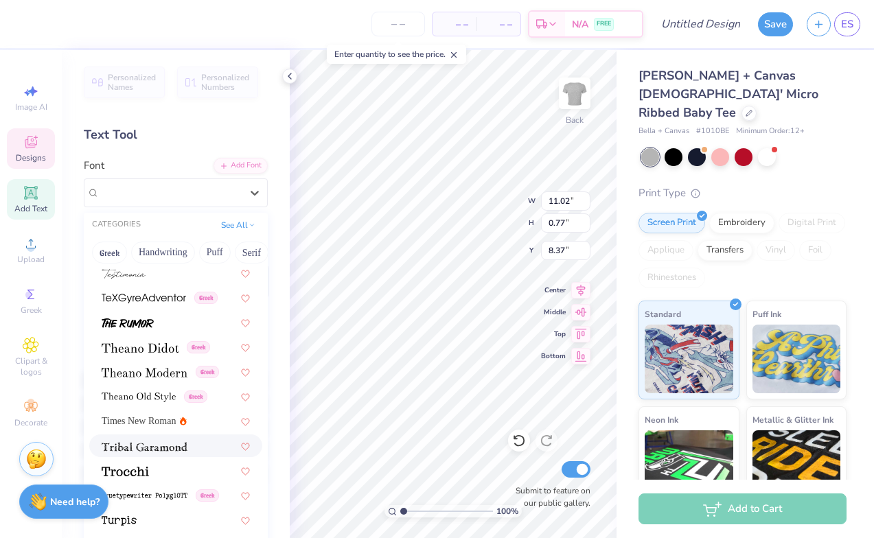
scroll to position [7092, 0]
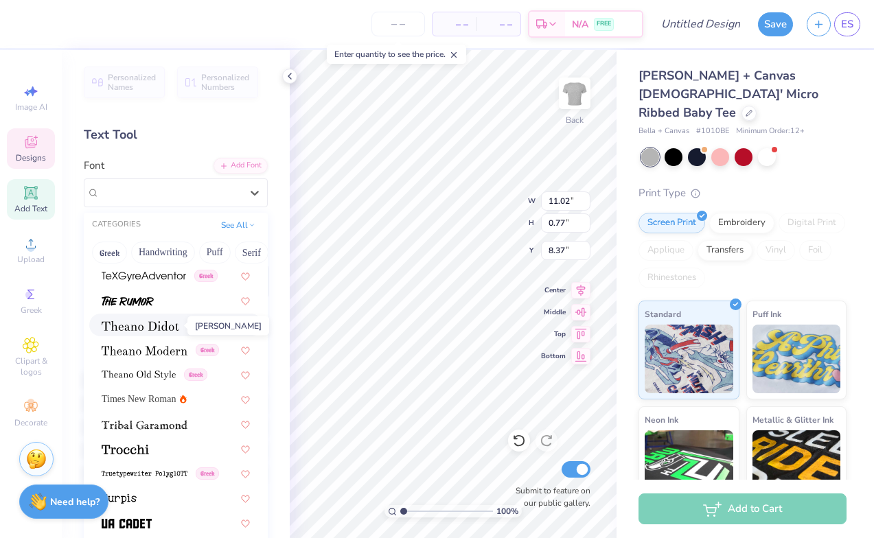
click at [166, 328] on img at bounding box center [141, 326] width 78 height 10
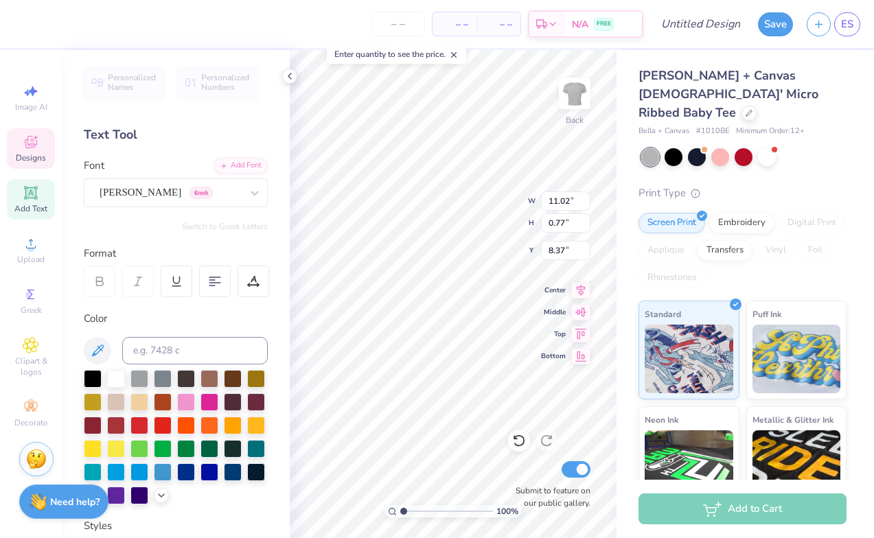
type input "10.02"
type input "0.68"
type input "8.42"
click at [203, 192] on div "[PERSON_NAME] Greek" at bounding box center [170, 192] width 144 height 21
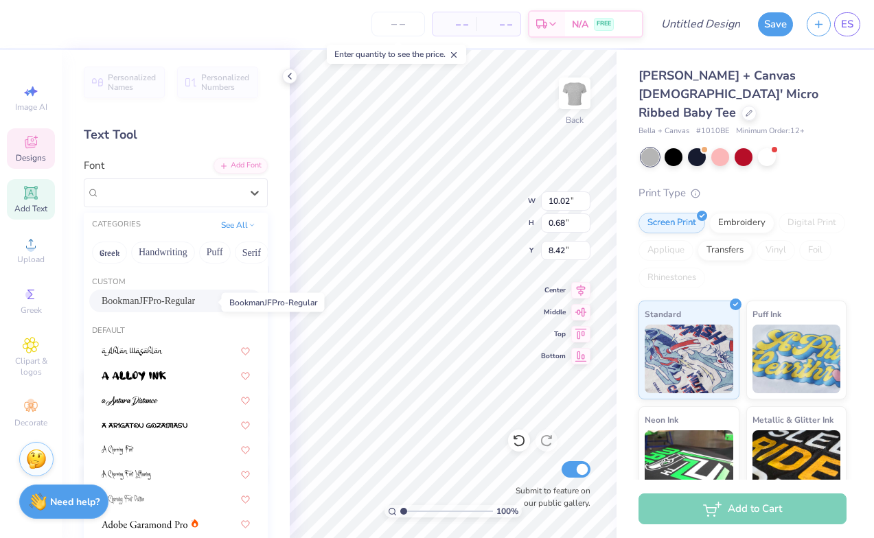
click at [150, 300] on span "BookmanJFPro-Regular" at bounding box center [148, 301] width 93 height 14
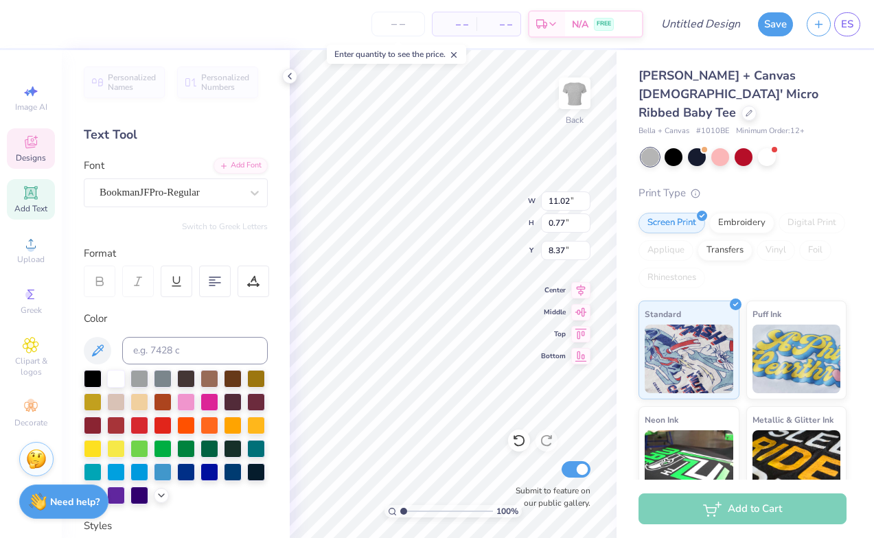
type input "11.02"
type input "0.77"
type input "8.37"
type input "10.34"
type input "0.73"
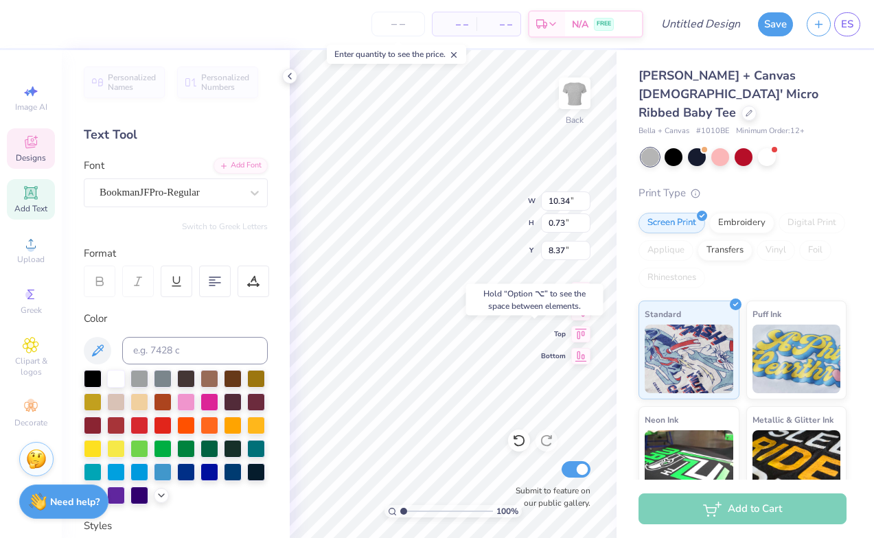
type input "8.50"
type input "2.05"
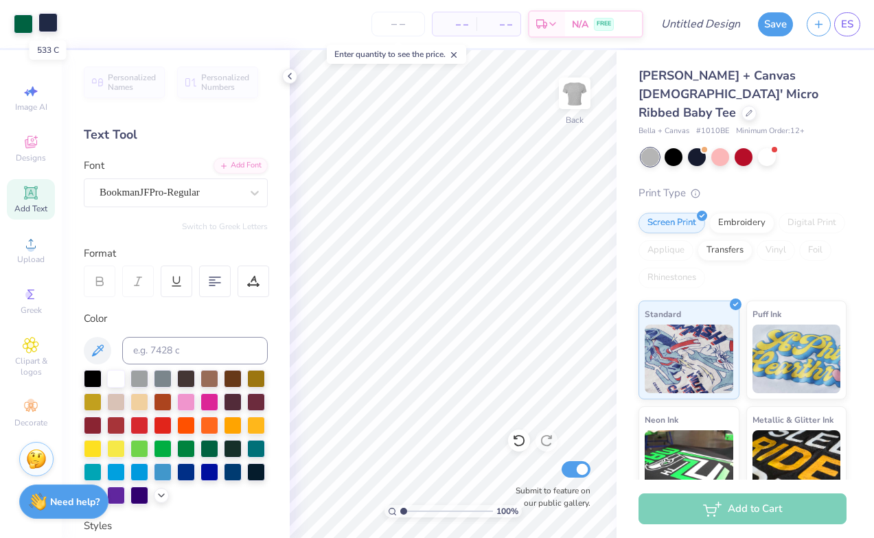
click at [49, 29] on div at bounding box center [47, 22] width 19 height 19
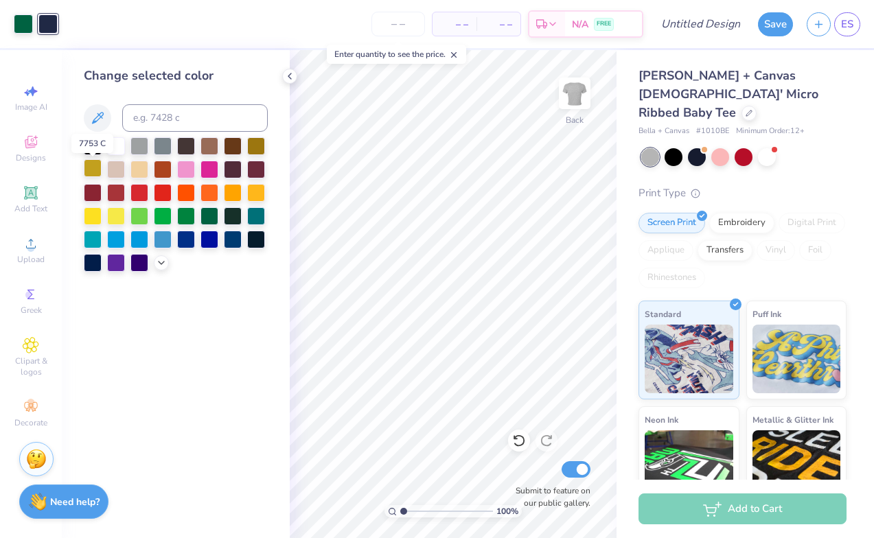
click at [92, 164] on div at bounding box center [93, 168] width 18 height 18
click at [211, 215] on div at bounding box center [209, 215] width 18 height 18
click at [522, 443] on icon at bounding box center [519, 441] width 14 height 14
click at [520, 445] on icon at bounding box center [519, 441] width 14 height 14
click at [281, 413] on div "Change selected color" at bounding box center [176, 294] width 228 height 488
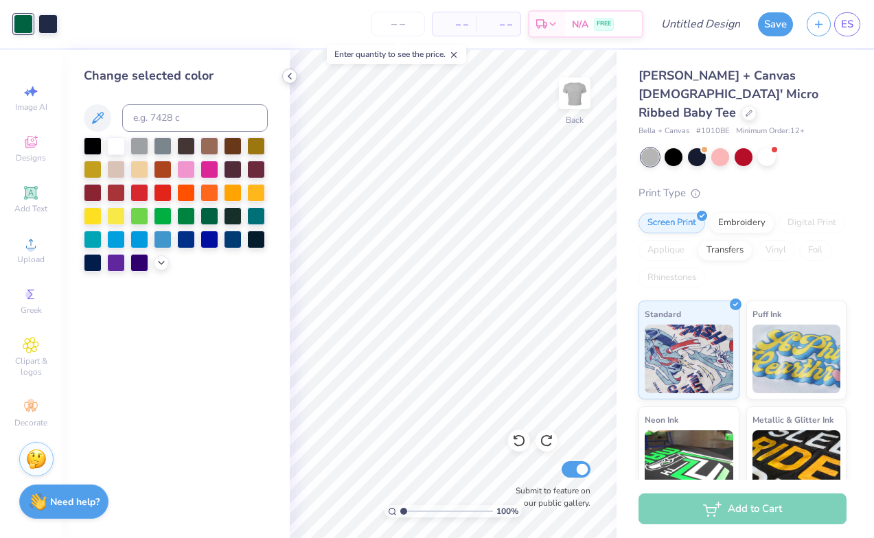
click at [290, 76] on icon at bounding box center [289, 76] width 11 height 11
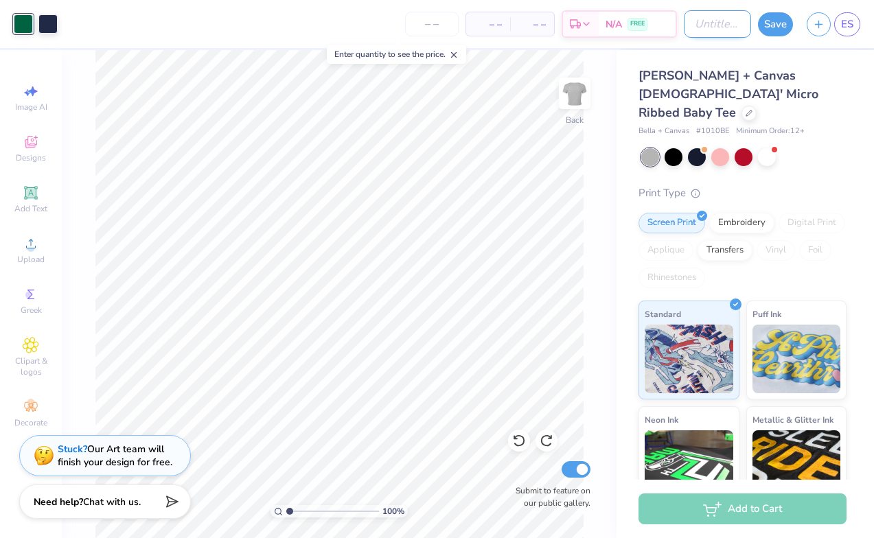
click at [702, 21] on input "Design Title" at bounding box center [717, 23] width 67 height 27
click at [763, 147] on div at bounding box center [767, 156] width 18 height 18
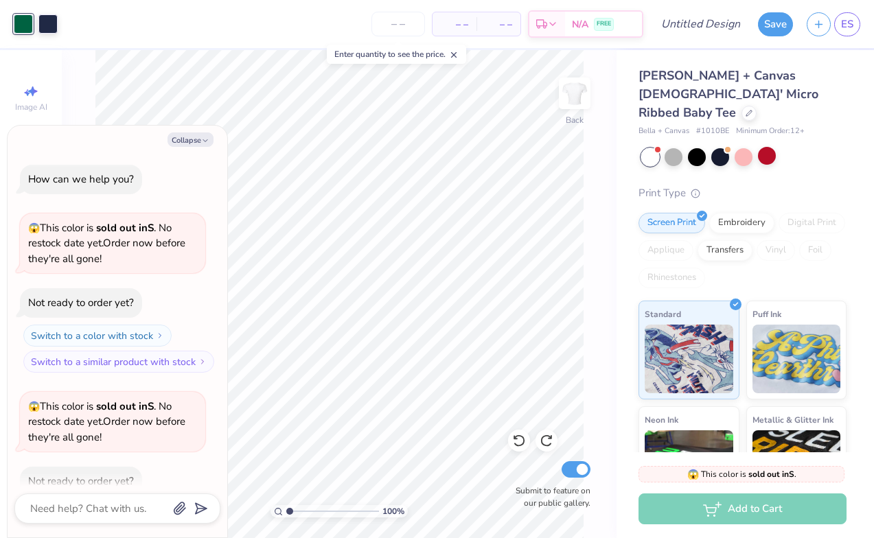
scroll to position [72, 0]
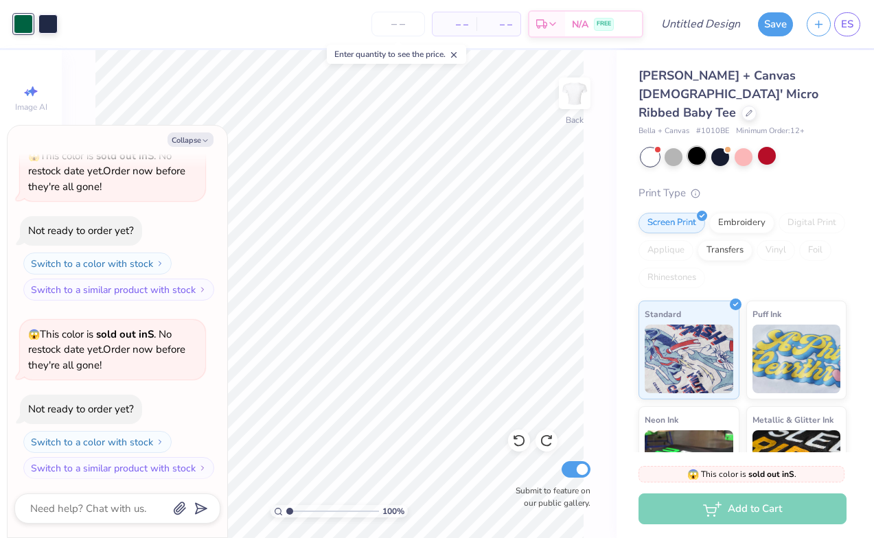
click at [697, 147] on div at bounding box center [697, 156] width 18 height 18
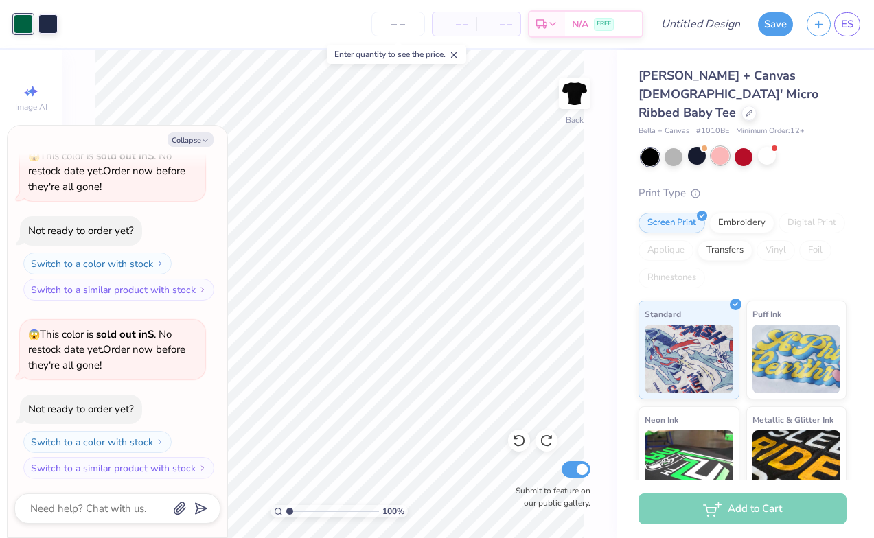
click at [718, 148] on div "Bella + Canvas [DEMOGRAPHIC_DATA]' Micro Ribbed Baby Tee Bella + Canvas # 1010B…" at bounding box center [742, 339] width 208 height 544
click at [723, 147] on div at bounding box center [720, 156] width 18 height 18
click at [671, 147] on div at bounding box center [673, 156] width 18 height 18
click at [686, 28] on input "Design Title" at bounding box center [717, 23] width 67 height 27
click at [202, 139] on icon "button" at bounding box center [205, 141] width 8 height 8
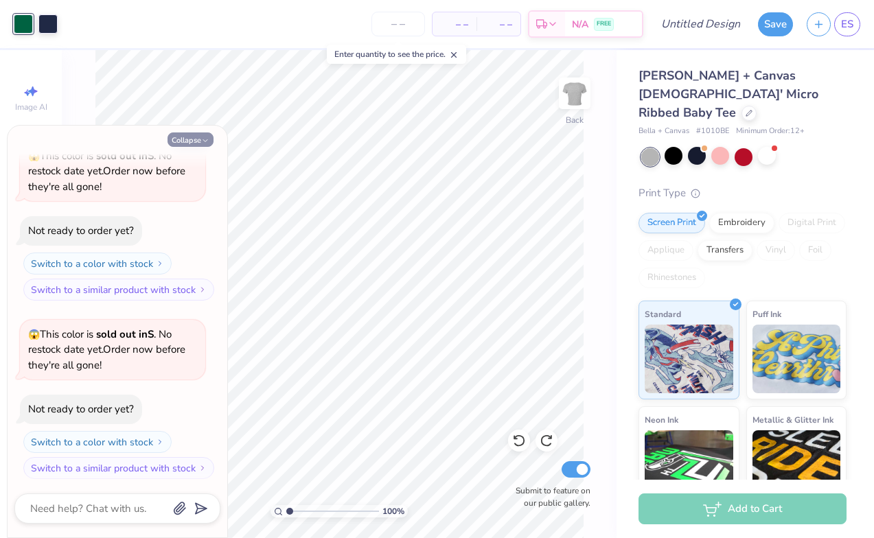
type textarea "x"
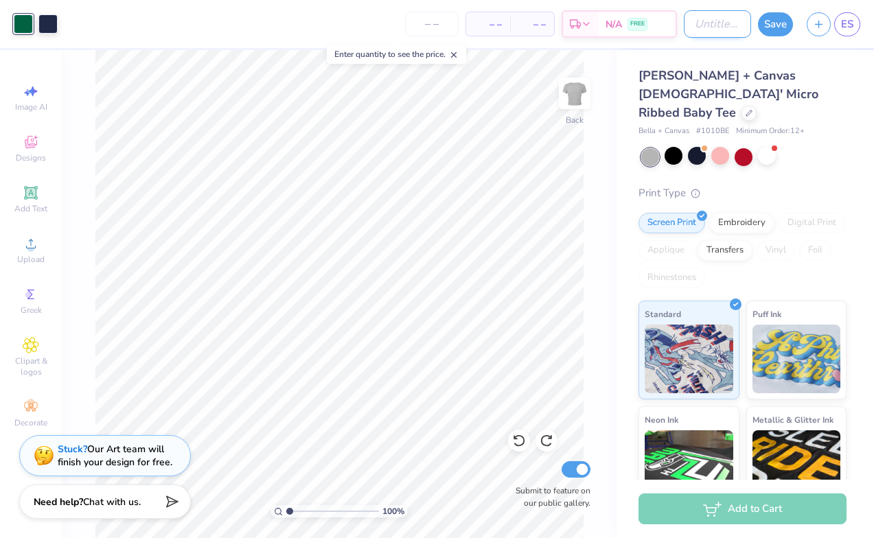
click at [696, 35] on input "Design Title" at bounding box center [717, 23] width 67 height 27
type input "C"
type input "cute green simple stamp"
click at [778, 19] on button "Save" at bounding box center [775, 22] width 35 height 24
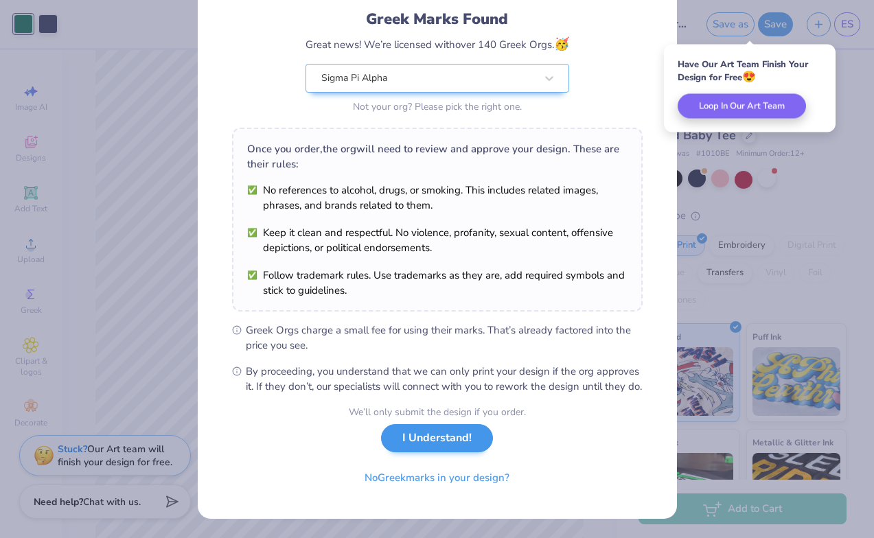
scroll to position [104, 0]
click at [444, 443] on button "I Understand!" at bounding box center [437, 438] width 112 height 28
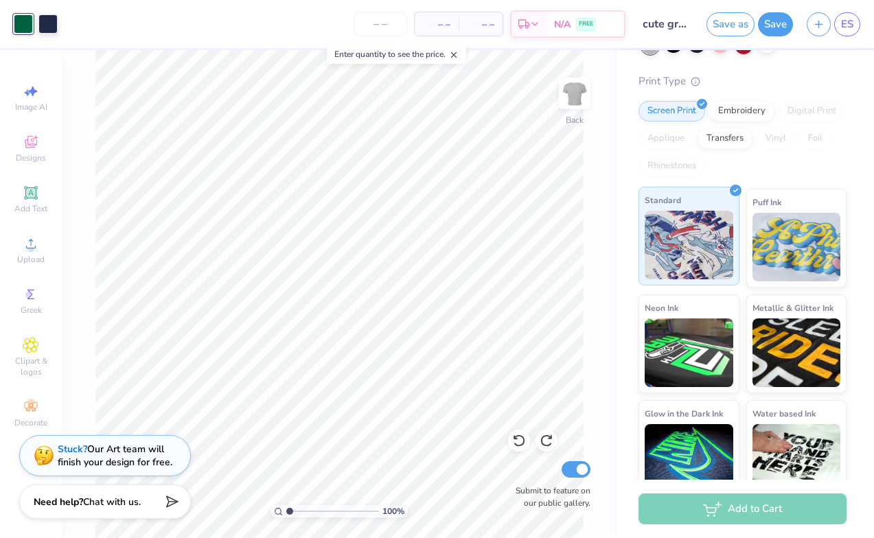
scroll to position [58, 0]
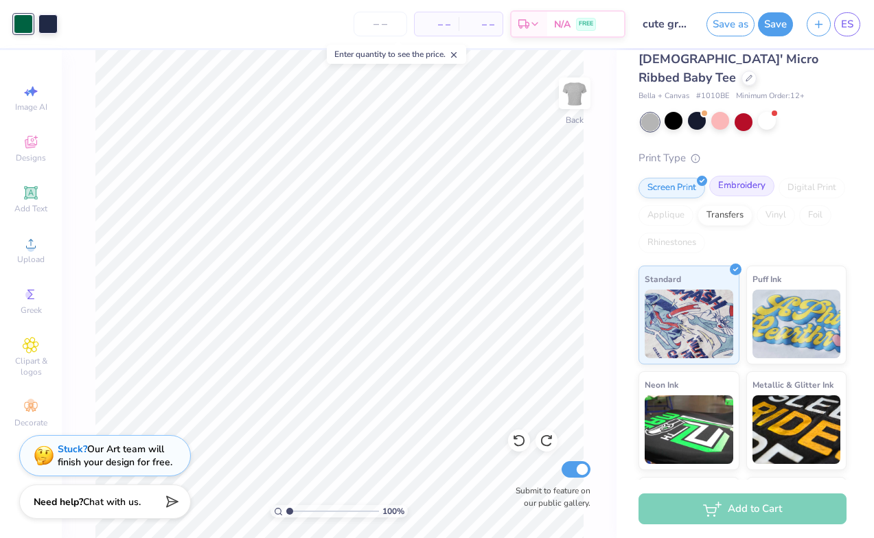
click at [731, 176] on div "Embroidery" at bounding box center [741, 186] width 65 height 21
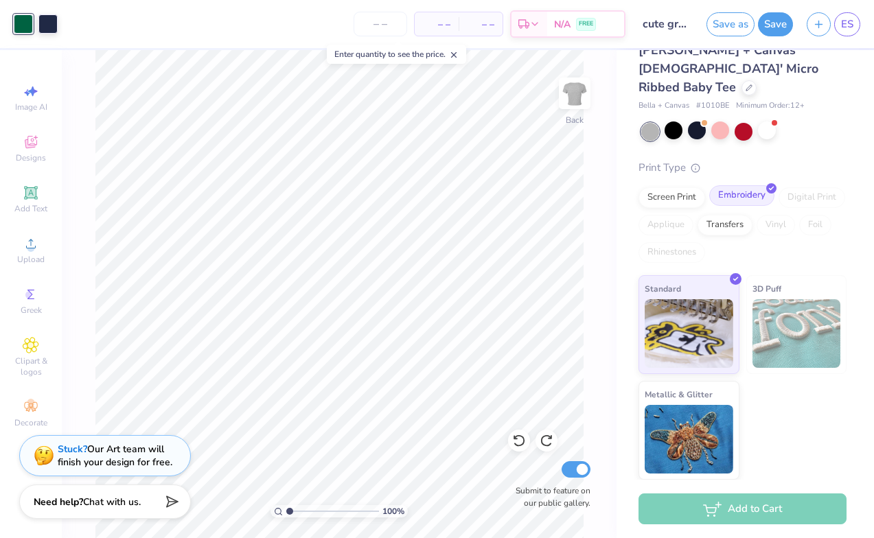
scroll to position [29, 0]
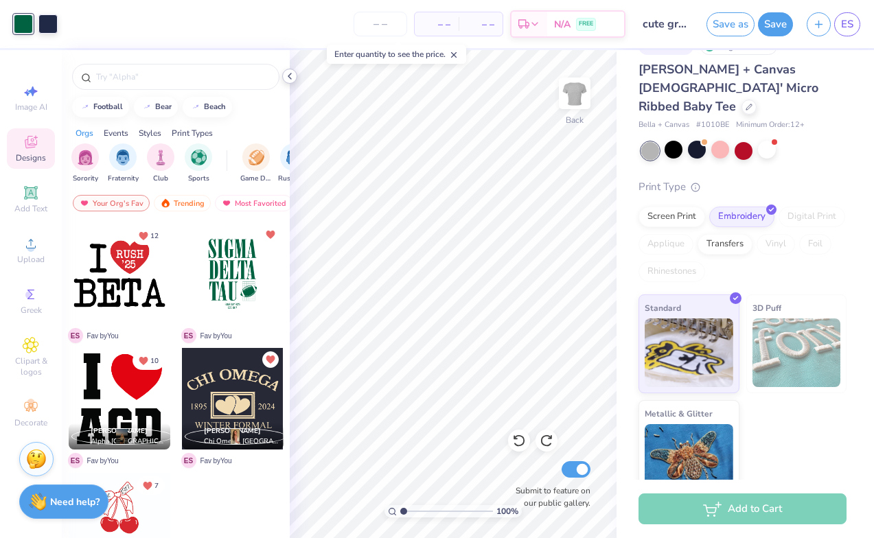
click at [287, 76] on icon at bounding box center [289, 76] width 11 height 11
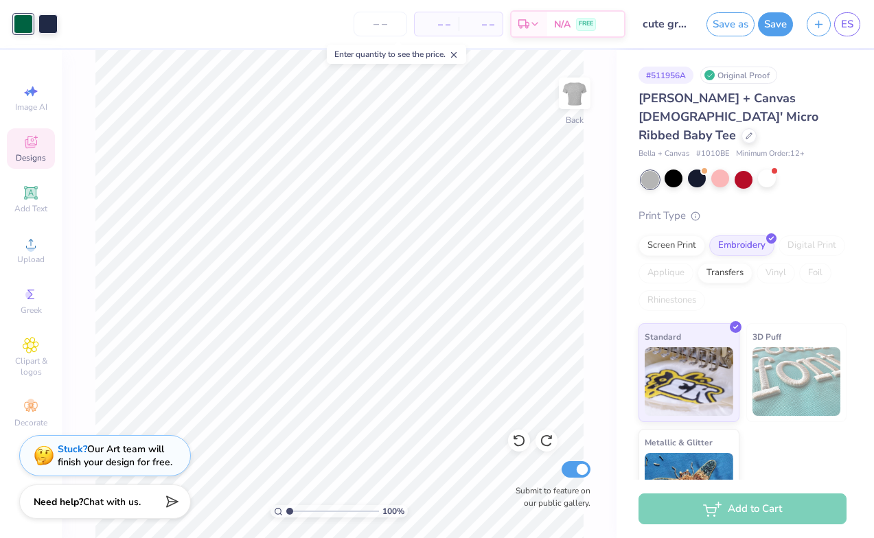
scroll to position [0, 0]
click at [774, 21] on button "Save" at bounding box center [775, 22] width 35 height 24
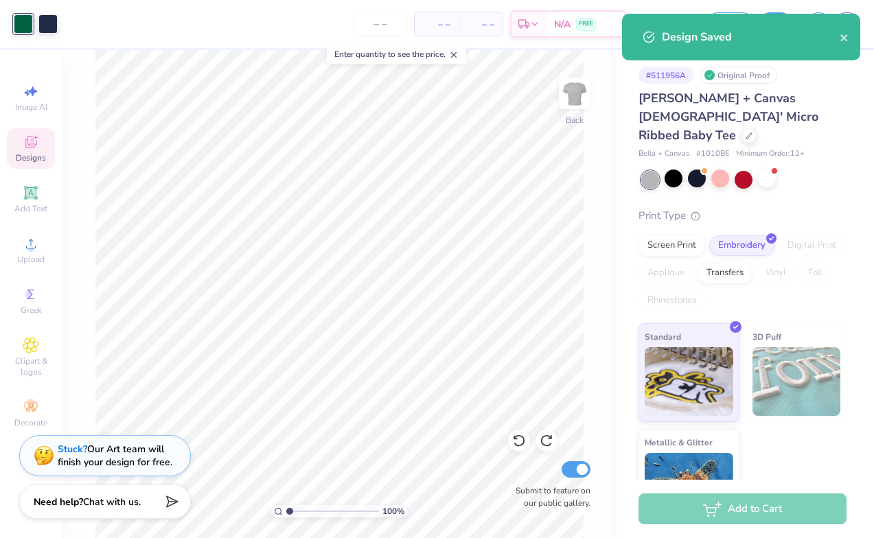
click at [853, 38] on div "Design Saved" at bounding box center [741, 37] width 238 height 47
click at [847, 38] on icon "close" at bounding box center [844, 37] width 10 height 11
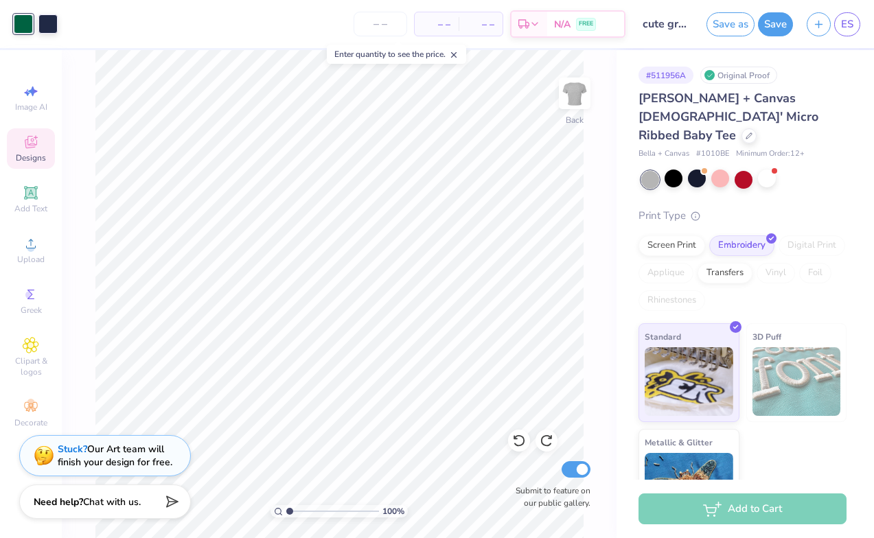
click at [845, 16] on div "Design Saved" at bounding box center [741, 13] width 244 height 5
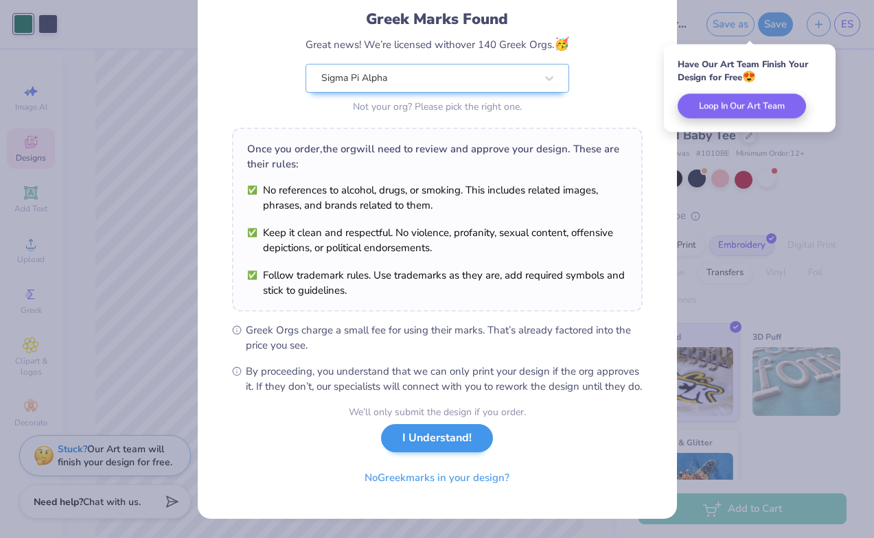
scroll to position [104, 0]
click at [445, 432] on button "I Understand!" at bounding box center [437, 438] width 112 height 28
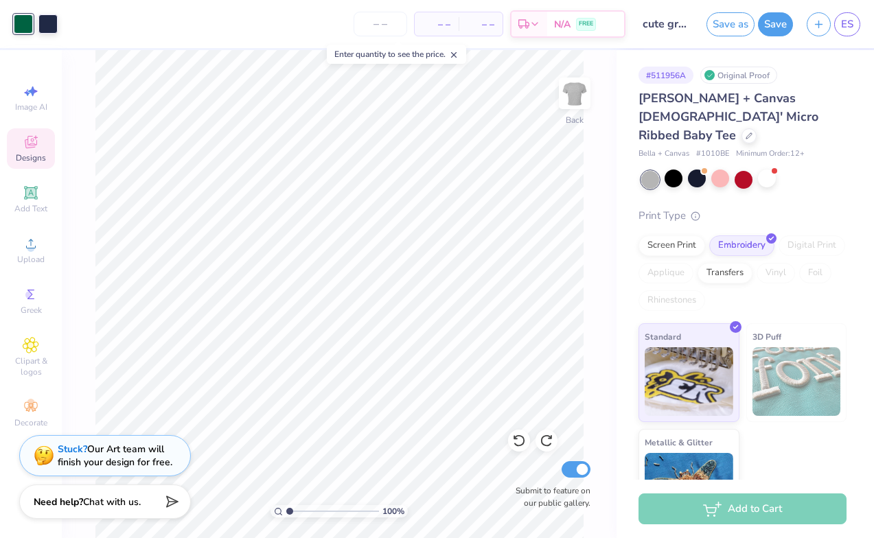
scroll to position [0, 0]
click at [849, 23] on span "ES" at bounding box center [847, 24] width 12 height 16
